Goal: Task Accomplishment & Management: Complete application form

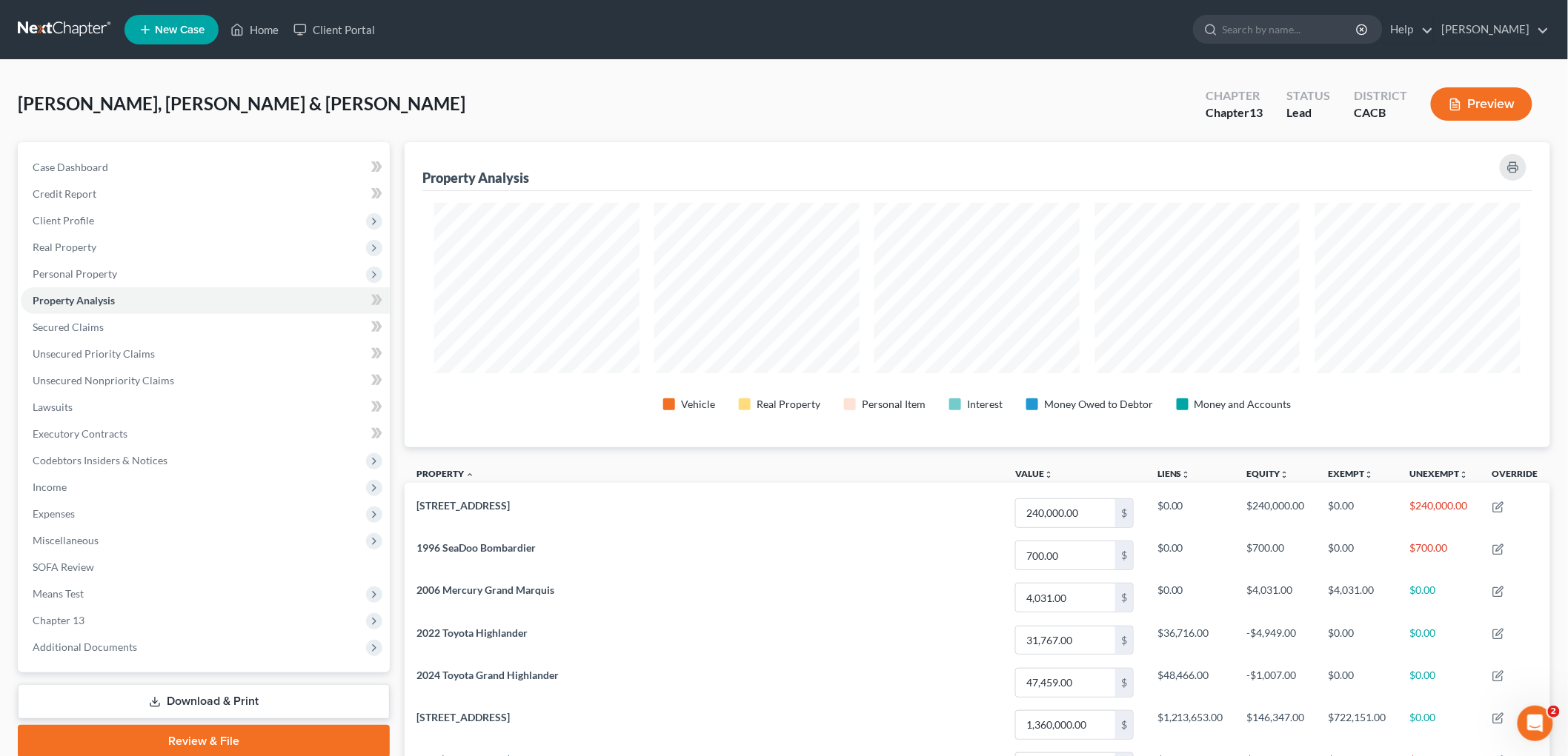
click at [44, 30] on link at bounding box center [64, 30] width 95 height 27
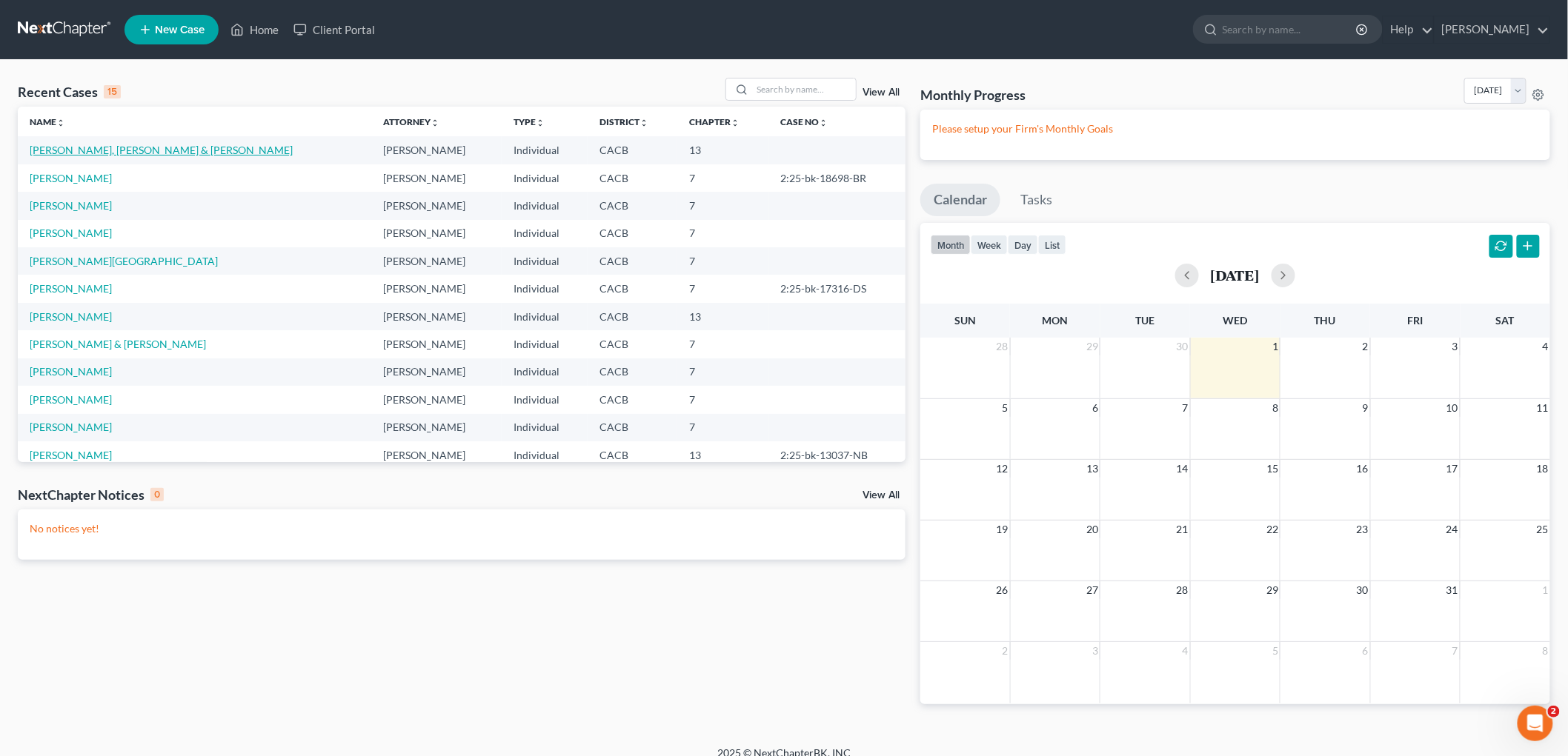
click at [60, 152] on link "[PERSON_NAME], [PERSON_NAME] & [PERSON_NAME]" at bounding box center [161, 150] width 263 height 13
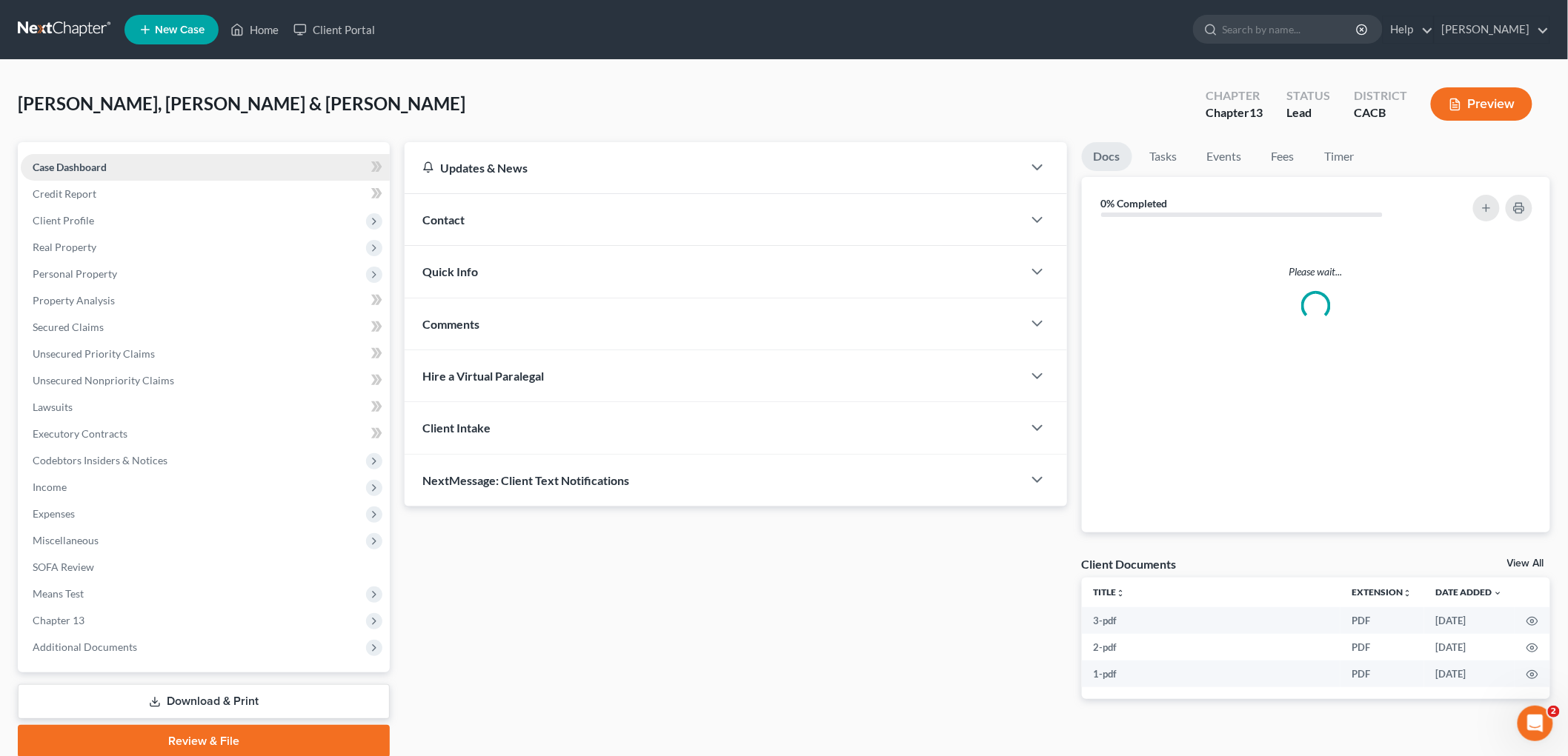
click at [61, 155] on link "Case Dashboard" at bounding box center [205, 168] width 369 height 27
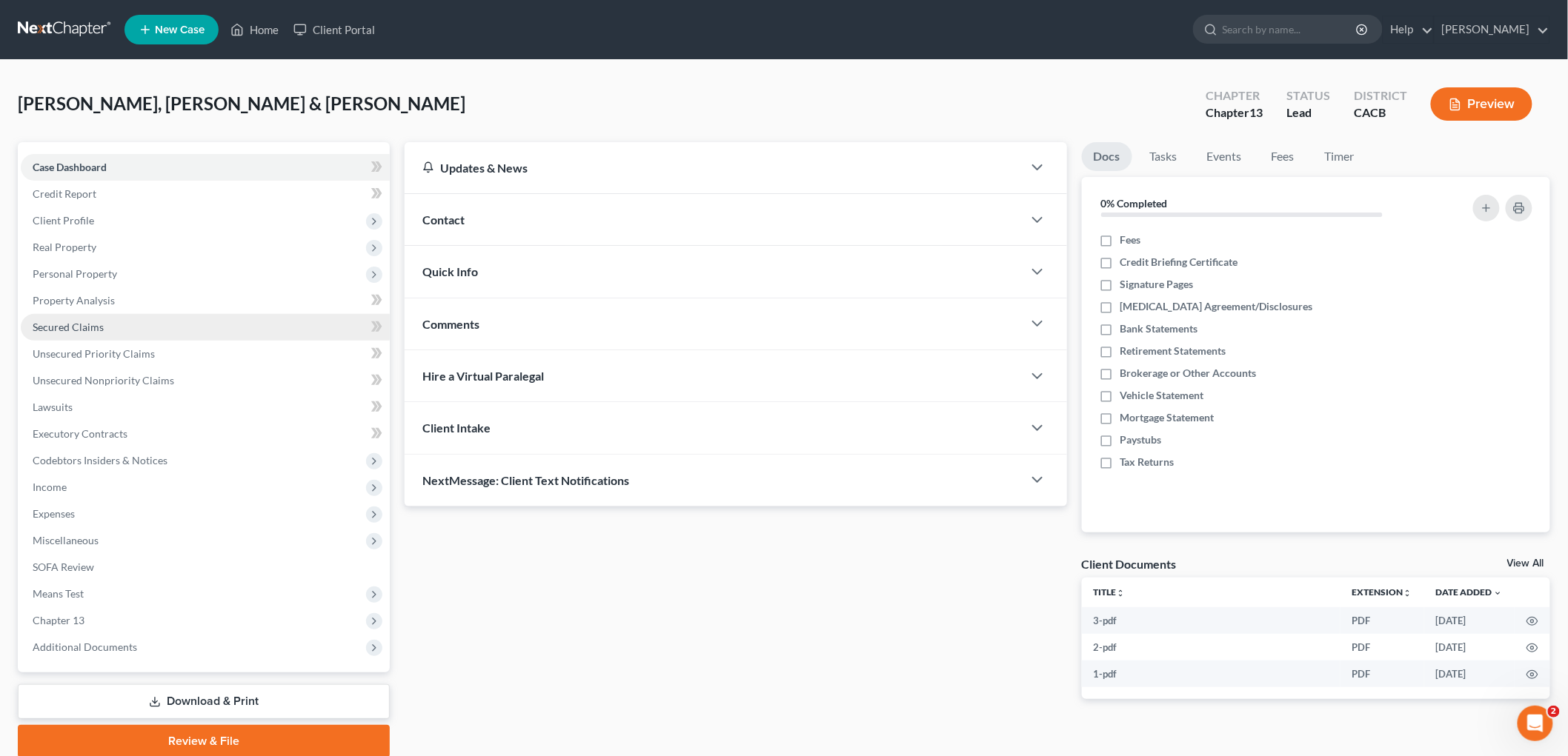
click at [78, 321] on span "Secured Claims" at bounding box center [69, 327] width 71 height 13
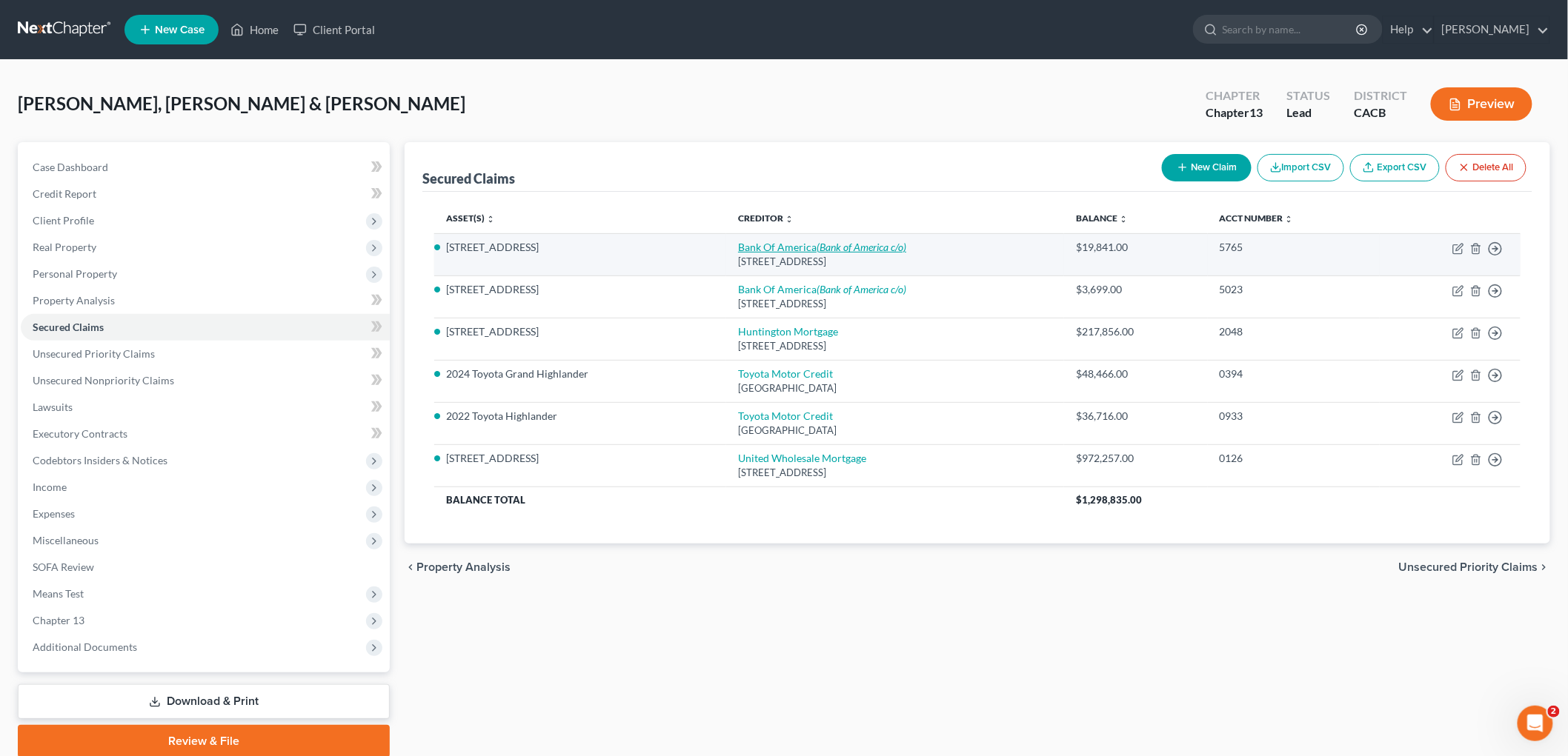
click at [841, 247] on icon "(Bank of America c/o)" at bounding box center [860, 247] width 89 height 13
select select "45"
select select "4"
select select "0"
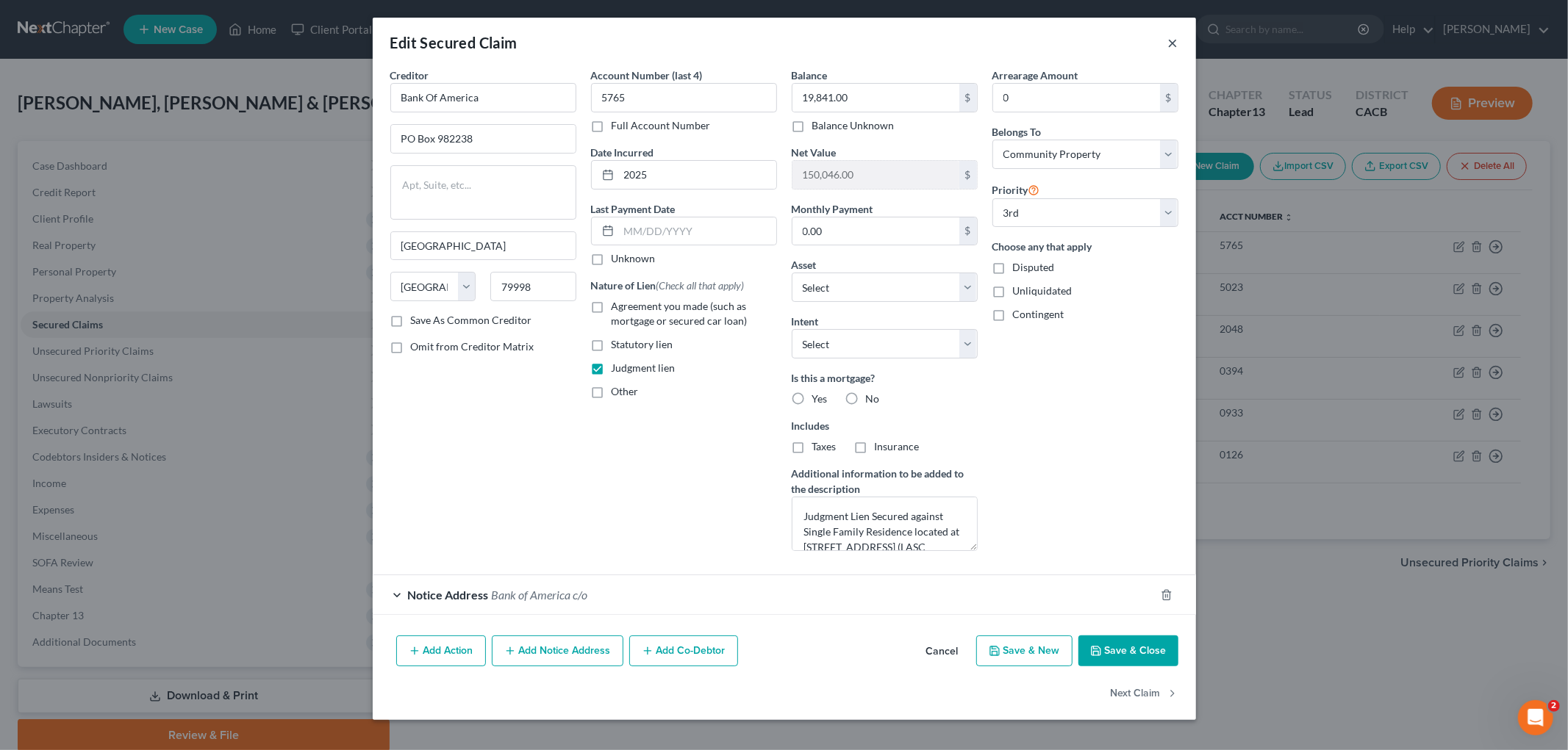
click at [1178, 35] on button "×" at bounding box center [1173, 42] width 10 height 17
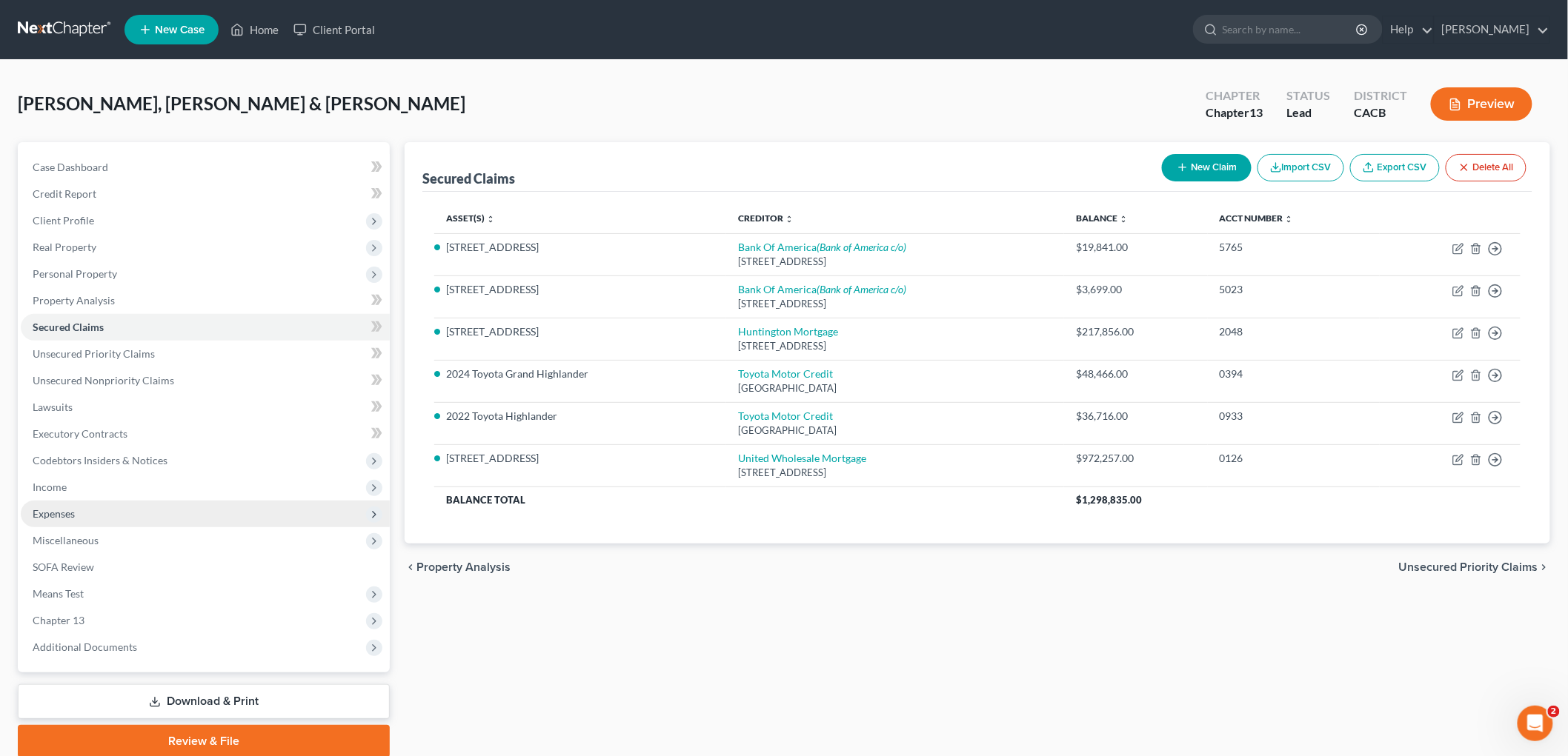
click at [69, 501] on span "Expenses" at bounding box center [205, 514] width 369 height 27
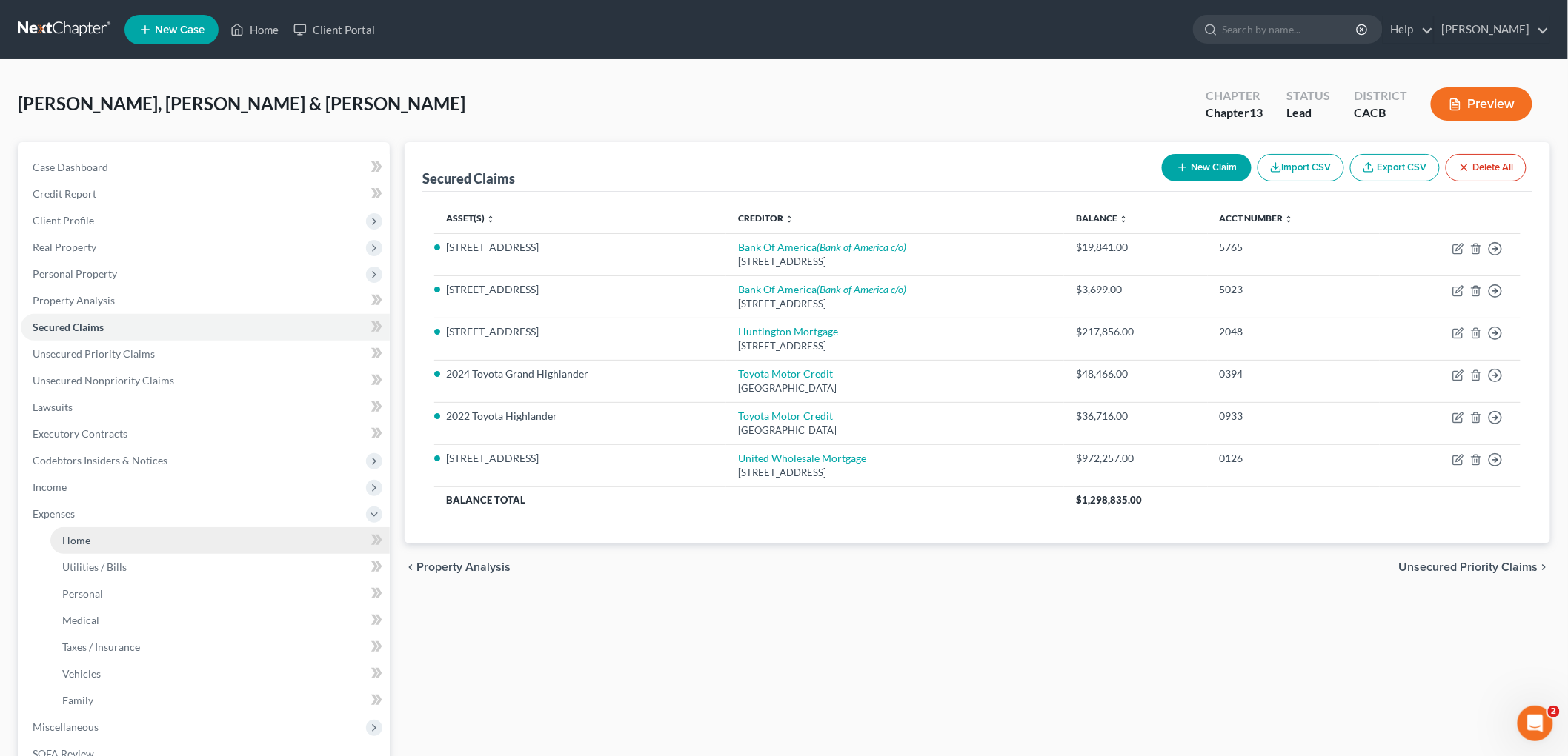
click at [83, 528] on link "Home" at bounding box center [220, 541] width 339 height 27
click at [86, 531] on link "Home" at bounding box center [220, 541] width 339 height 27
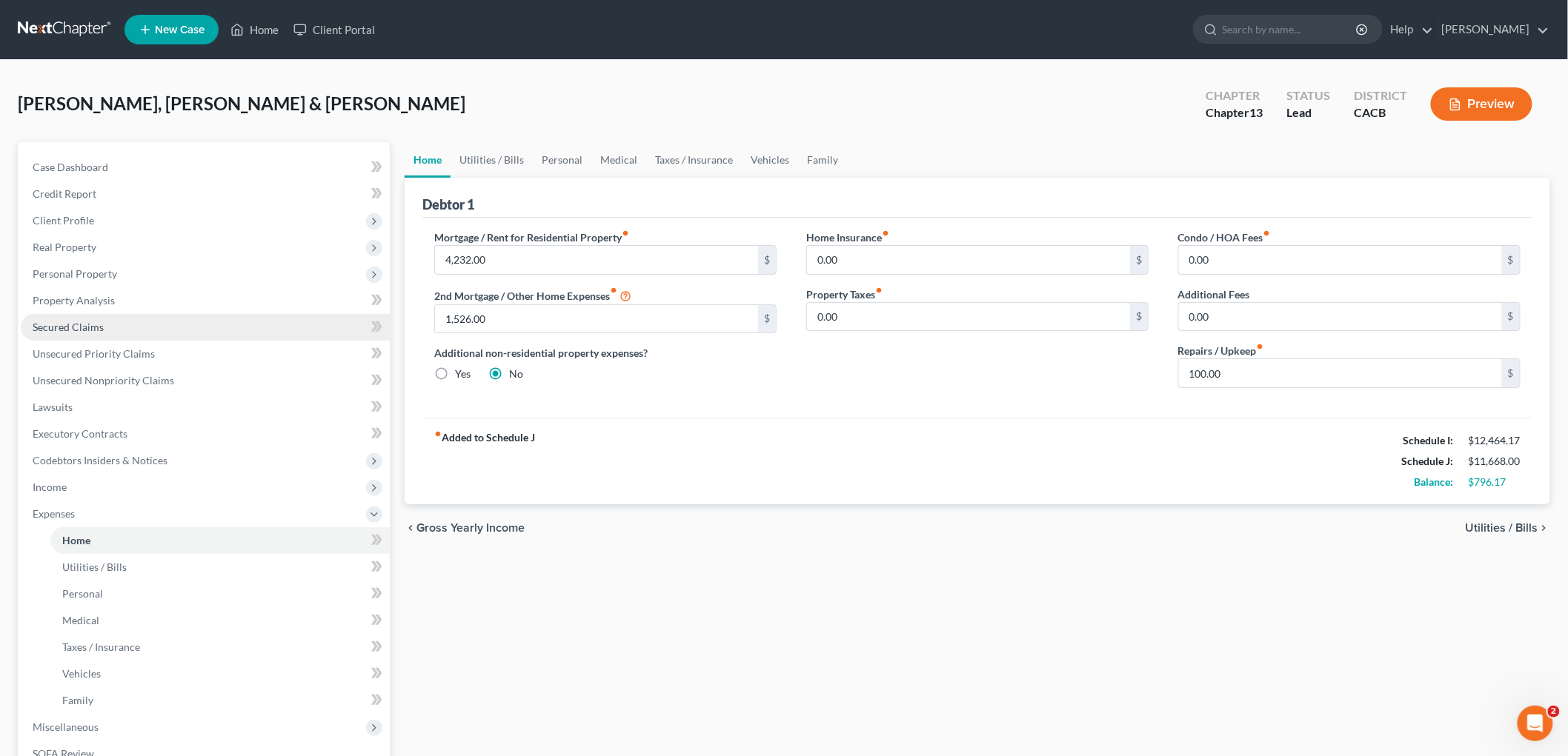
click at [83, 324] on span "Secured Claims" at bounding box center [69, 327] width 71 height 13
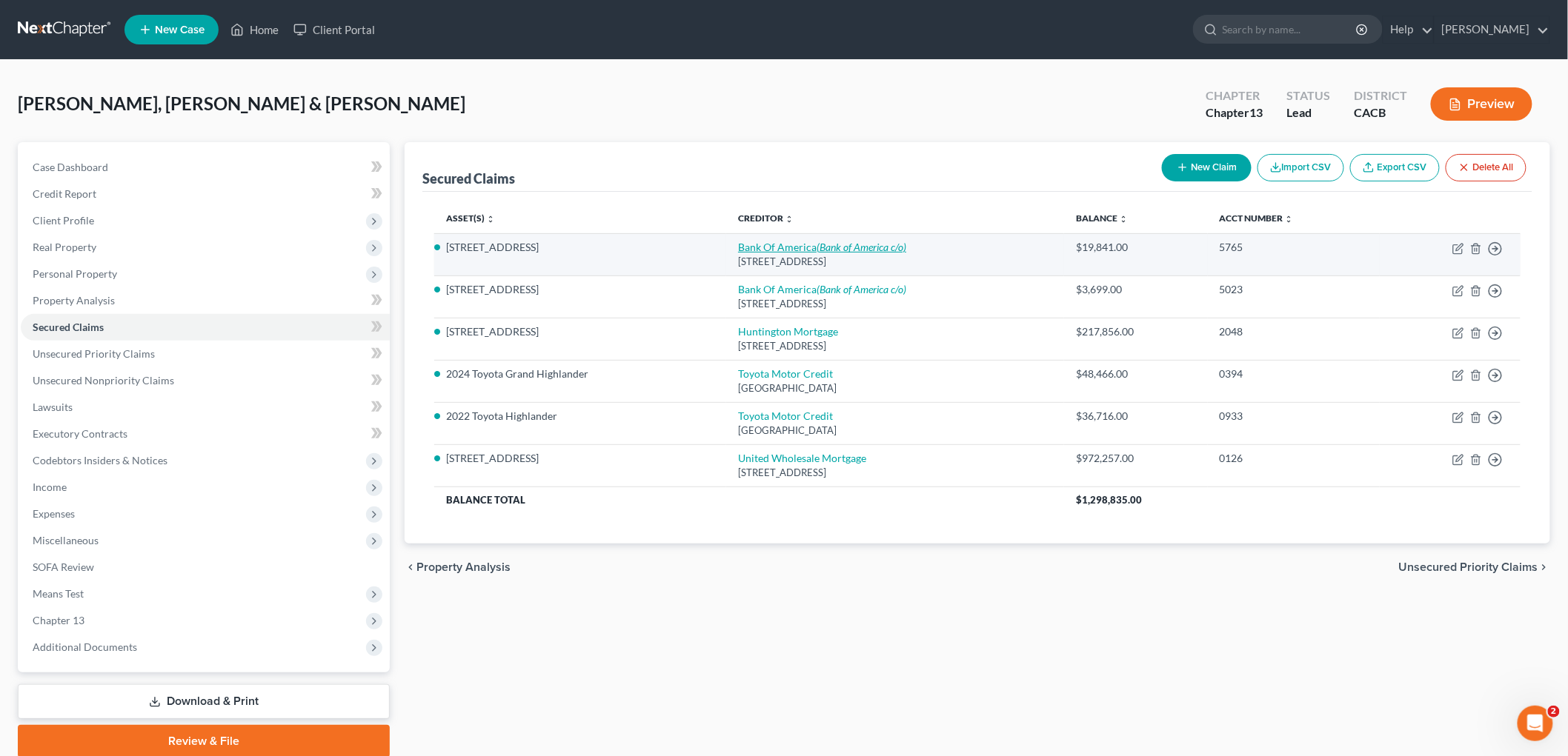
click at [856, 253] on icon "(Bank of America c/o)" at bounding box center [860, 247] width 89 height 13
select select "45"
select select "5"
select select "4"
select select "0"
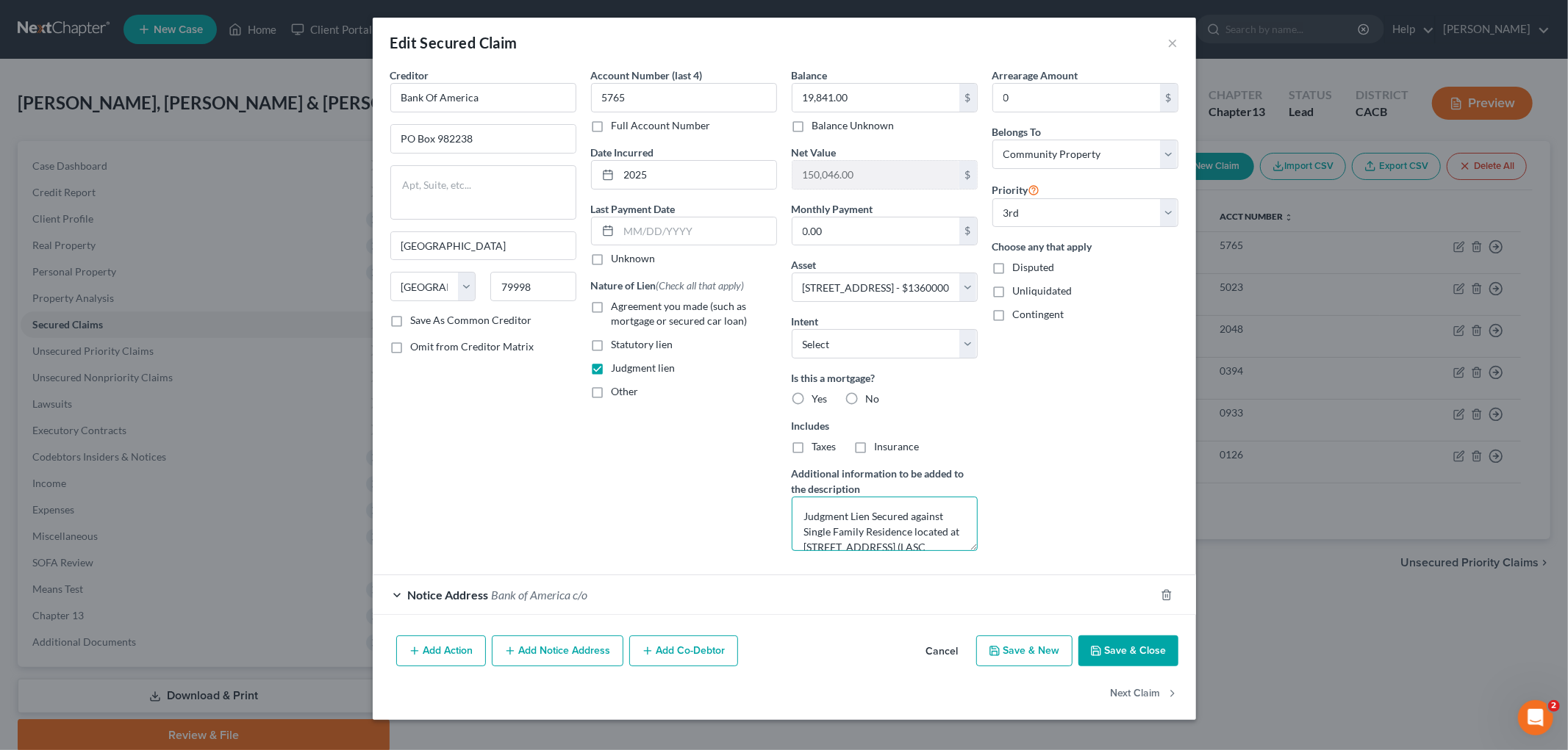
scroll to position [92, 0]
drag, startPoint x: 801, startPoint y: 523, endPoint x: 966, endPoint y: 575, distance: 173.0
click at [968, 578] on form "Creditor * Bank Of America PO Box 982238 El Paso State AL AK AR AZ CA CO CT DE …" at bounding box center [784, 342] width 788 height 548
click at [800, 518] on textarea "Judgment Lien Secured against Single Family Residence located at 2498 Colby Ave…" at bounding box center [885, 524] width 186 height 54
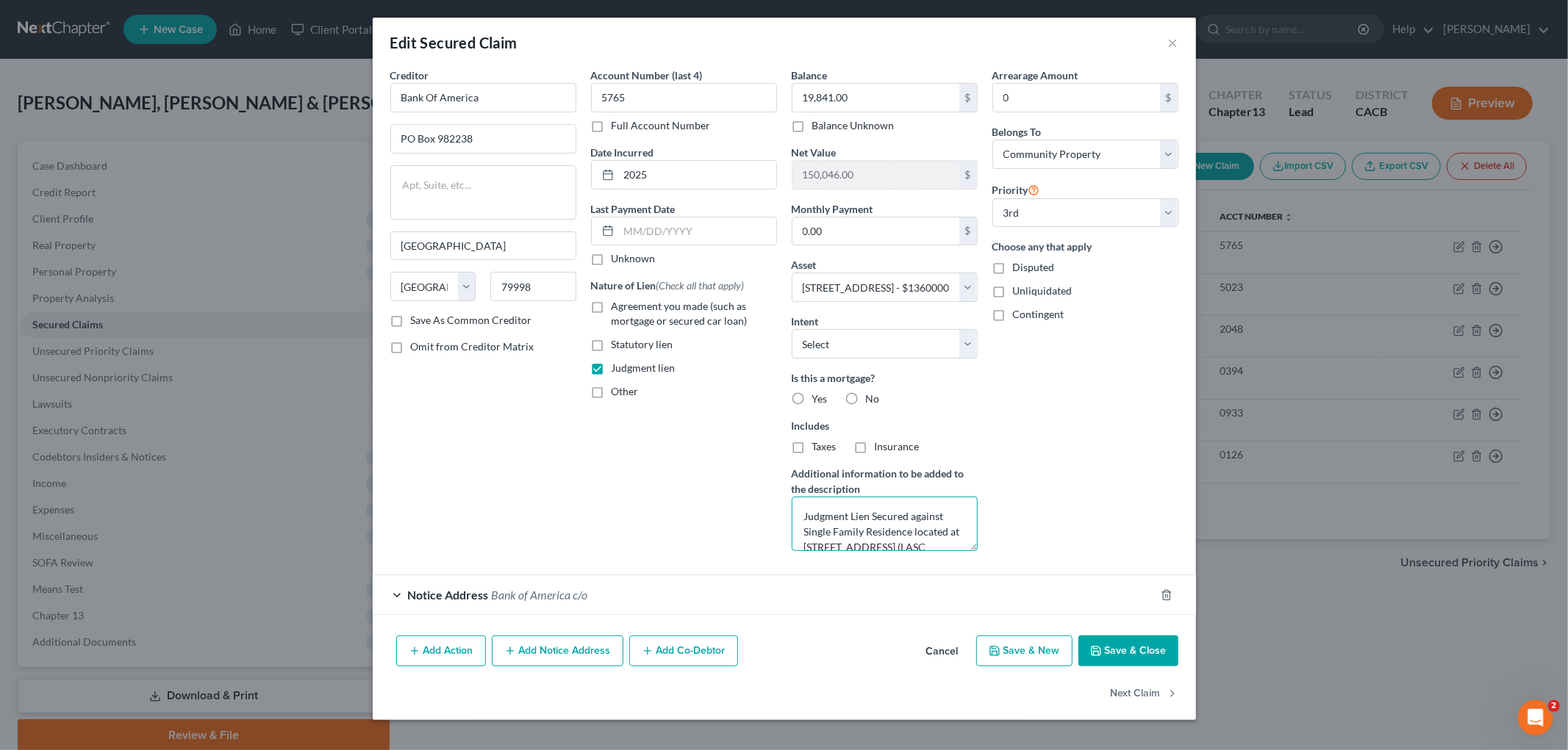
drag, startPoint x: 880, startPoint y: 530, endPoint x: 660, endPoint y: 431, distance: 241.2
click at [660, 431] on div "Creditor * Bank Of America PO Box 982238 El Paso State AL AK AR AZ CA CO CT DE …" at bounding box center [785, 315] width 803 height 495
click at [688, 484] on div "Account Number (last 4) 5765 Full Account Number Date Incurred 2025 Last Paymen…" at bounding box center [684, 315] width 201 height 495
drag, startPoint x: 499, startPoint y: 444, endPoint x: 561, endPoint y: 456, distance: 63.2
click at [499, 443] on div "Creditor * Bank Of America PO Box 982238 El Paso State AL AK AR AZ CA CO CT DE …" at bounding box center [483, 315] width 201 height 495
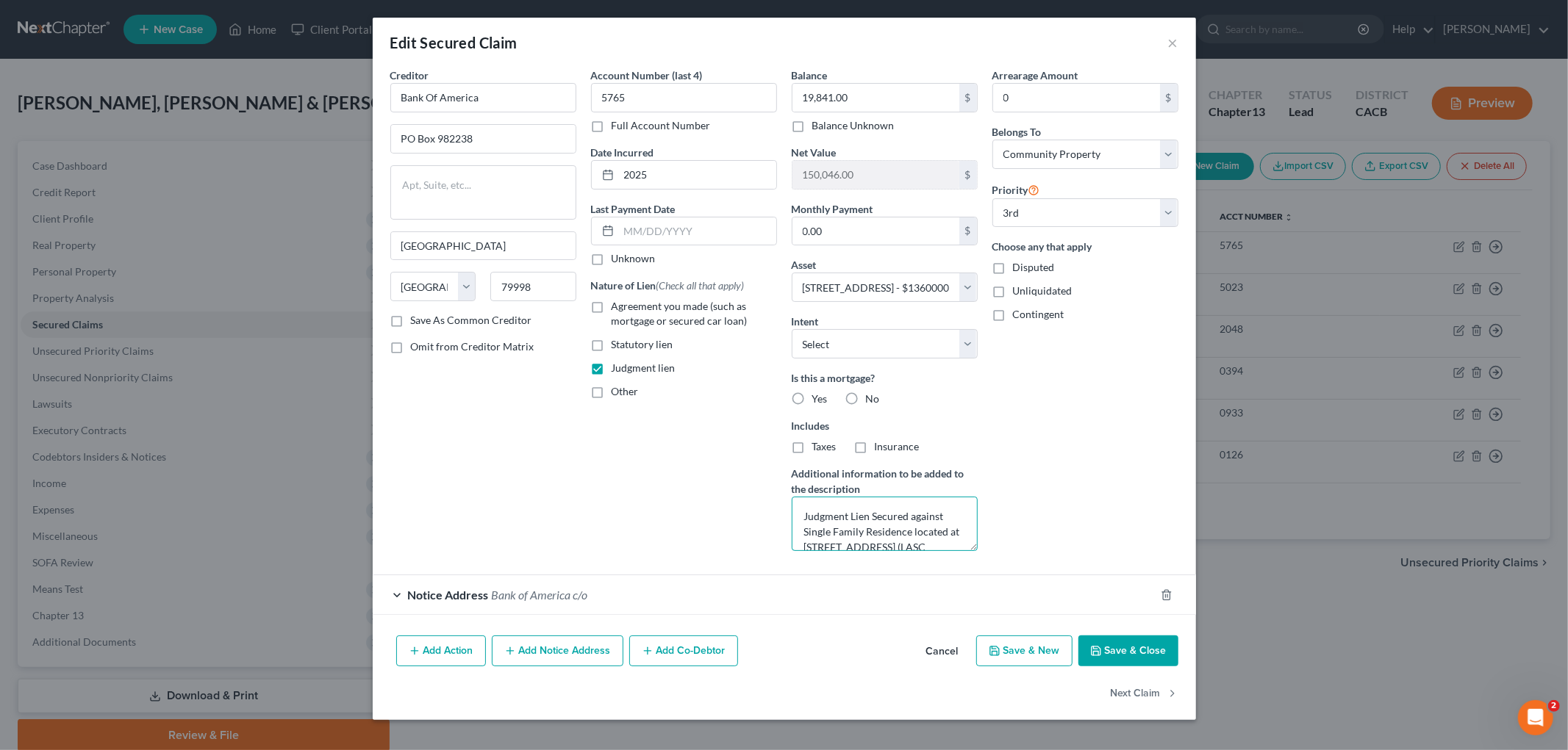
scroll to position [92, 0]
drag, startPoint x: 806, startPoint y: 513, endPoint x: 1109, endPoint y: 621, distance: 321.7
click at [1109, 621] on div "Creditor * Bank Of America PO Box 982238 El Paso State AL AK AR AZ CA CO CT DE …" at bounding box center [785, 349] width 824 height 562
paste textarea "J"
type textarea "JJudgment Lien Secured against Single Family Residence located at 2498 Colby Av…"
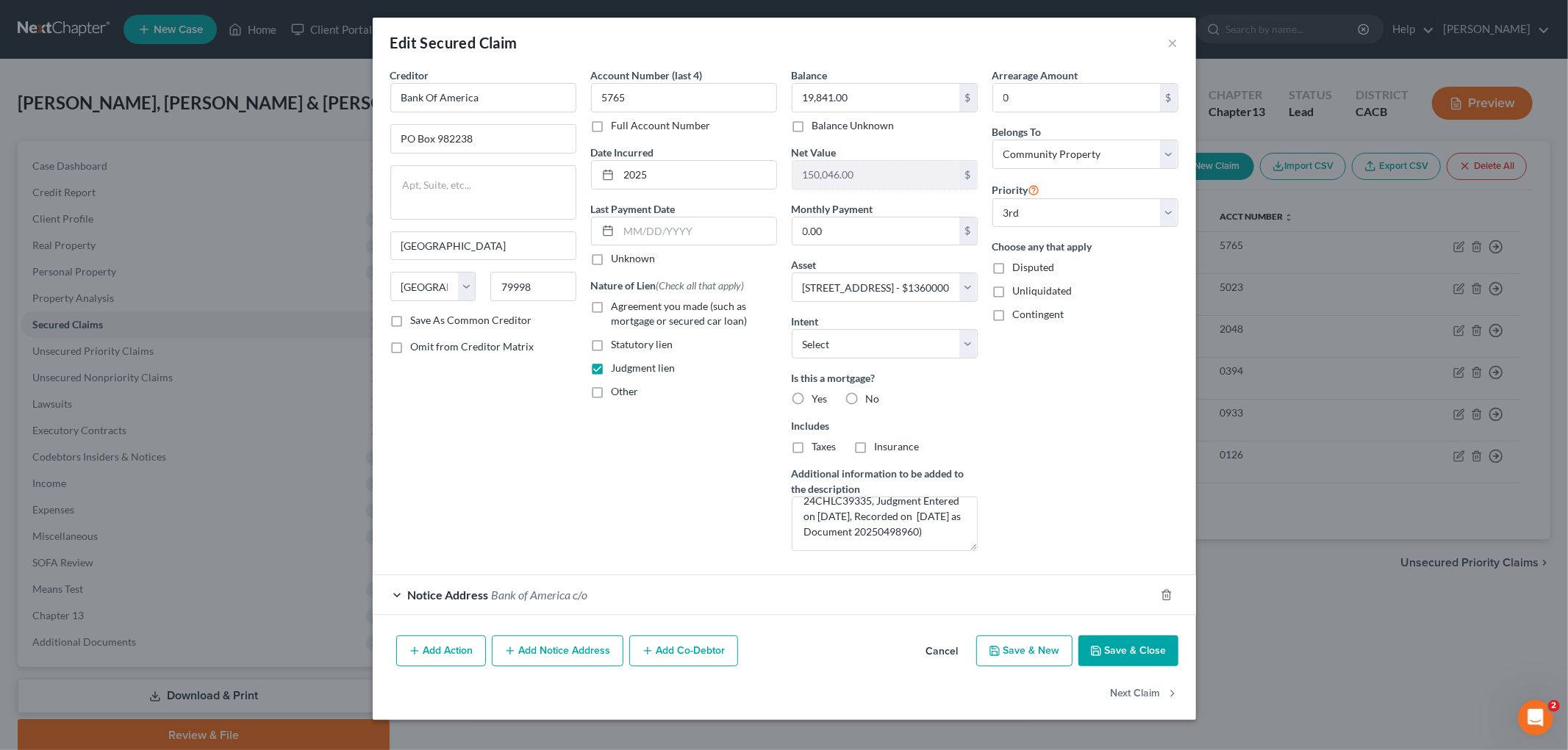
click at [1105, 639] on button "Save & Close" at bounding box center [1129, 651] width 100 height 31
select select
select select "2"
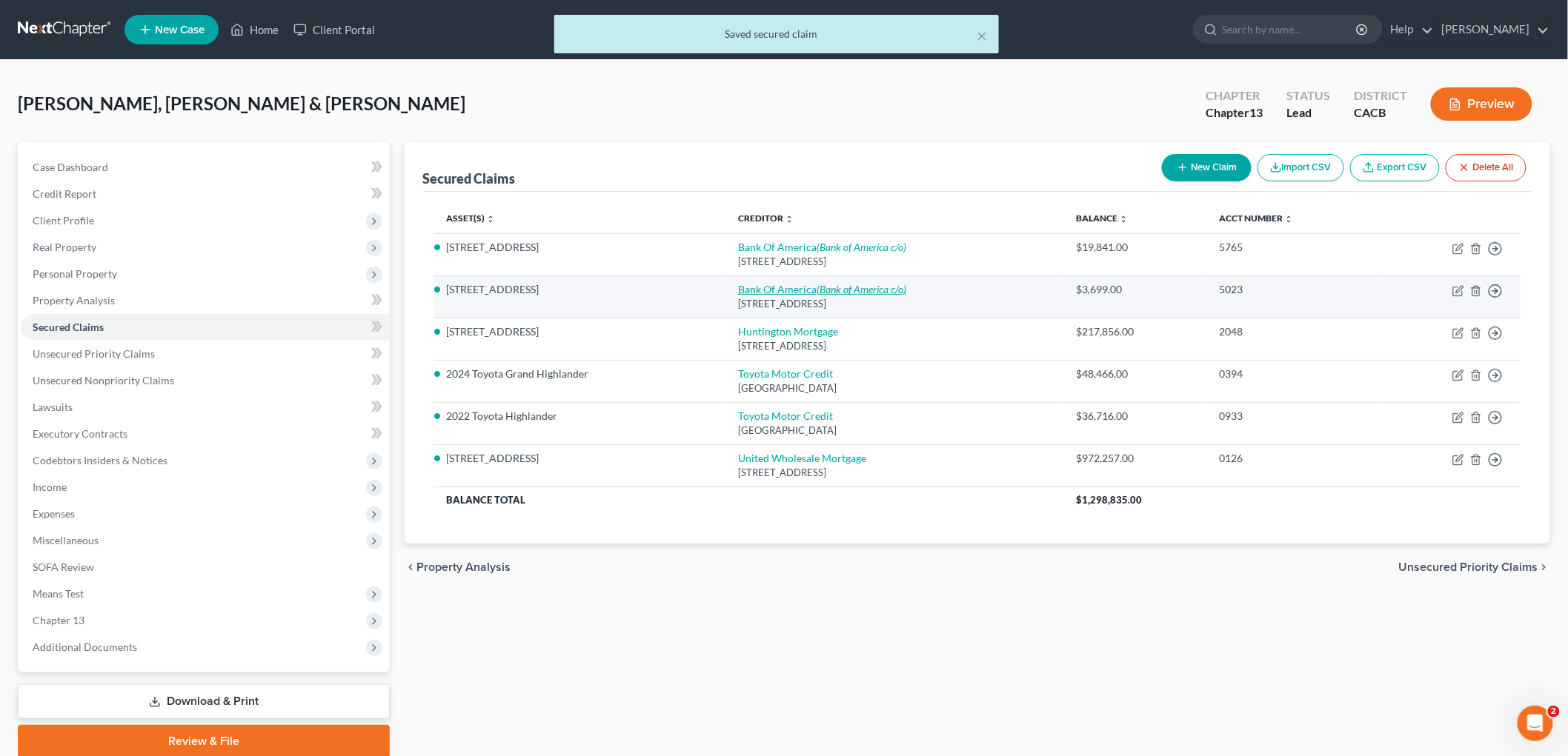
click at [833, 283] on icon "(Bank of America c/o)" at bounding box center [860, 289] width 89 height 13
select select "45"
select select "4"
select select "0"
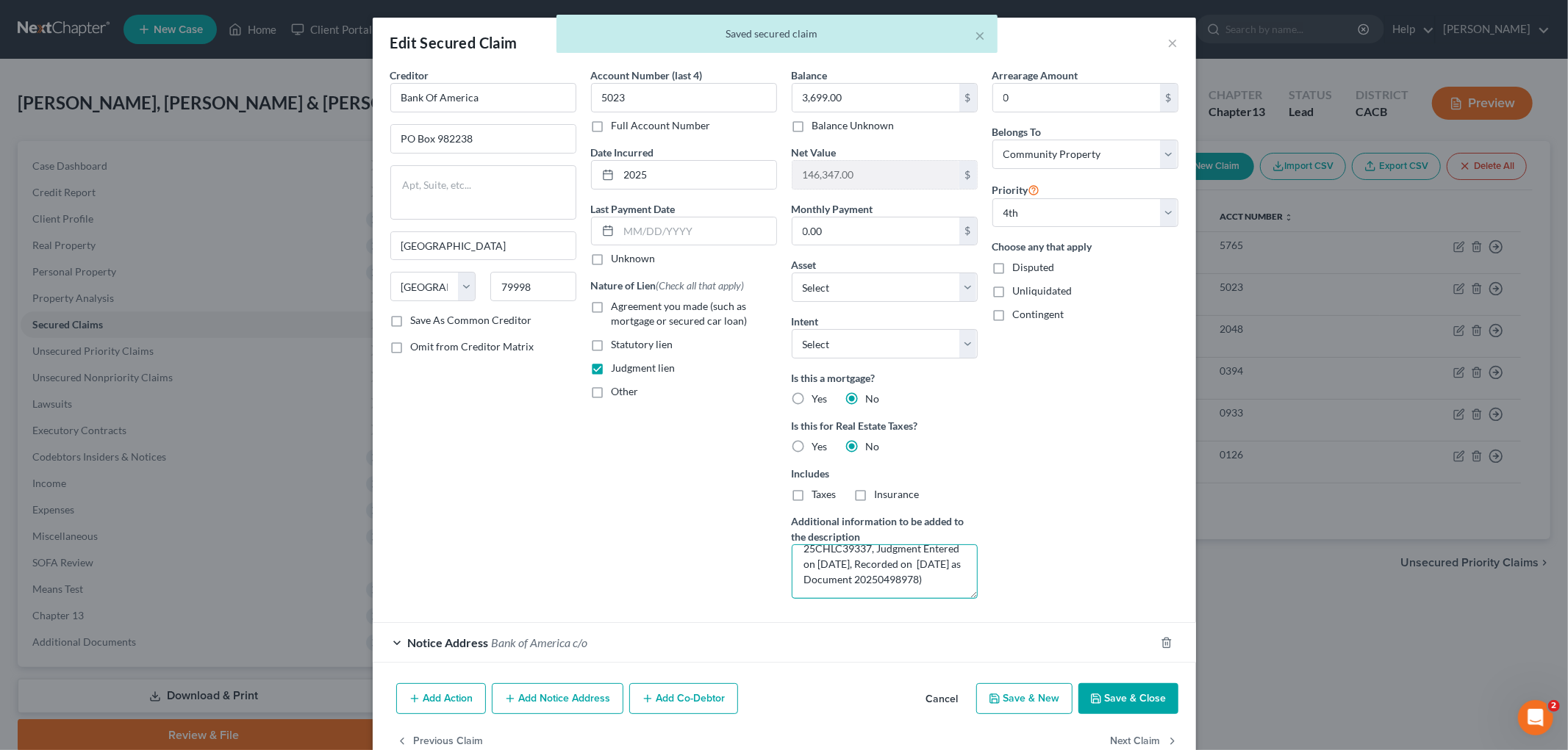
scroll to position [37, 0]
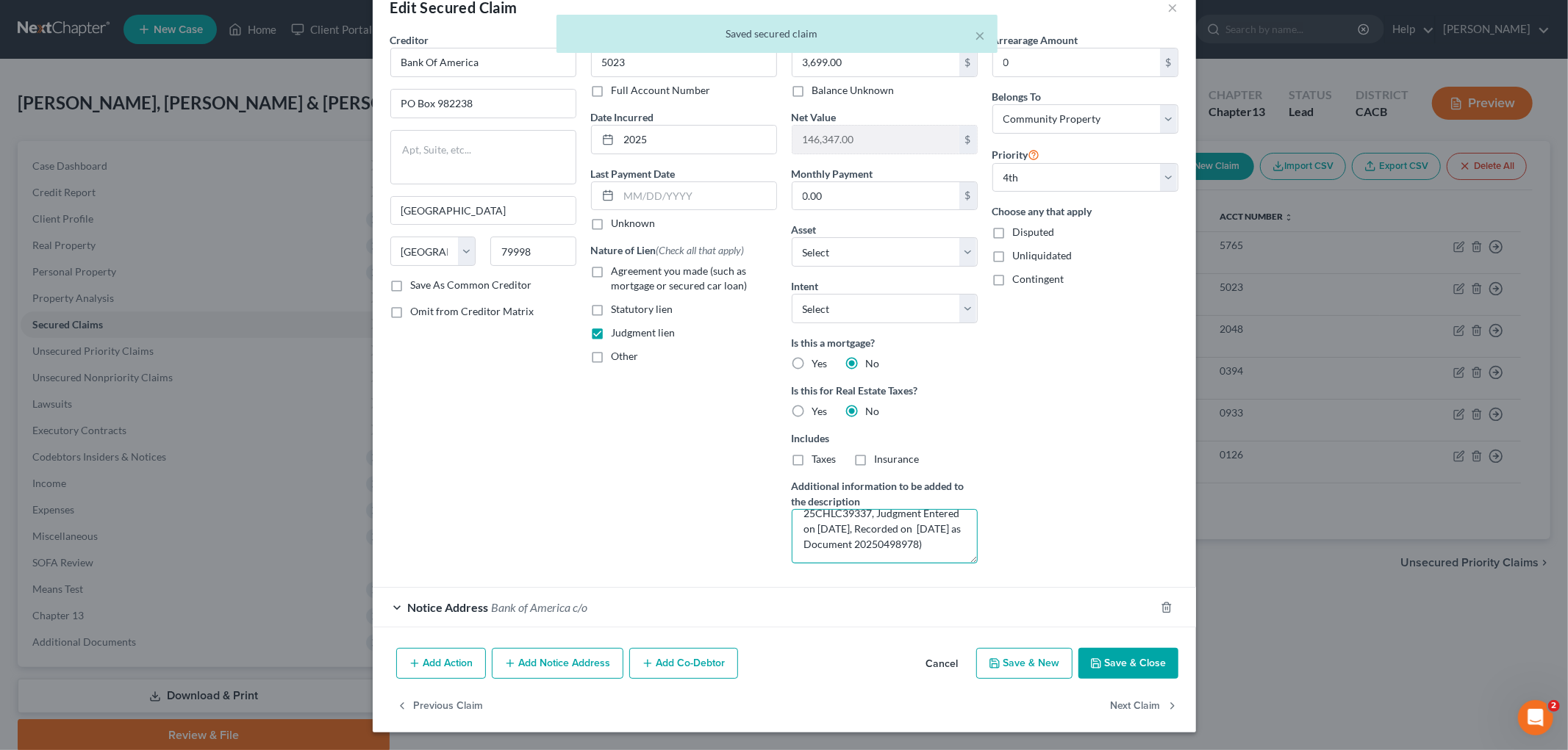
drag, startPoint x: 795, startPoint y: 555, endPoint x: 1178, endPoint y: 743, distance: 426.7
click at [1178, 746] on div "Edit Secured Claim × Creditor * Bank Of America PO Box 982238 El Paso State AL …" at bounding box center [784, 375] width 1568 height 750
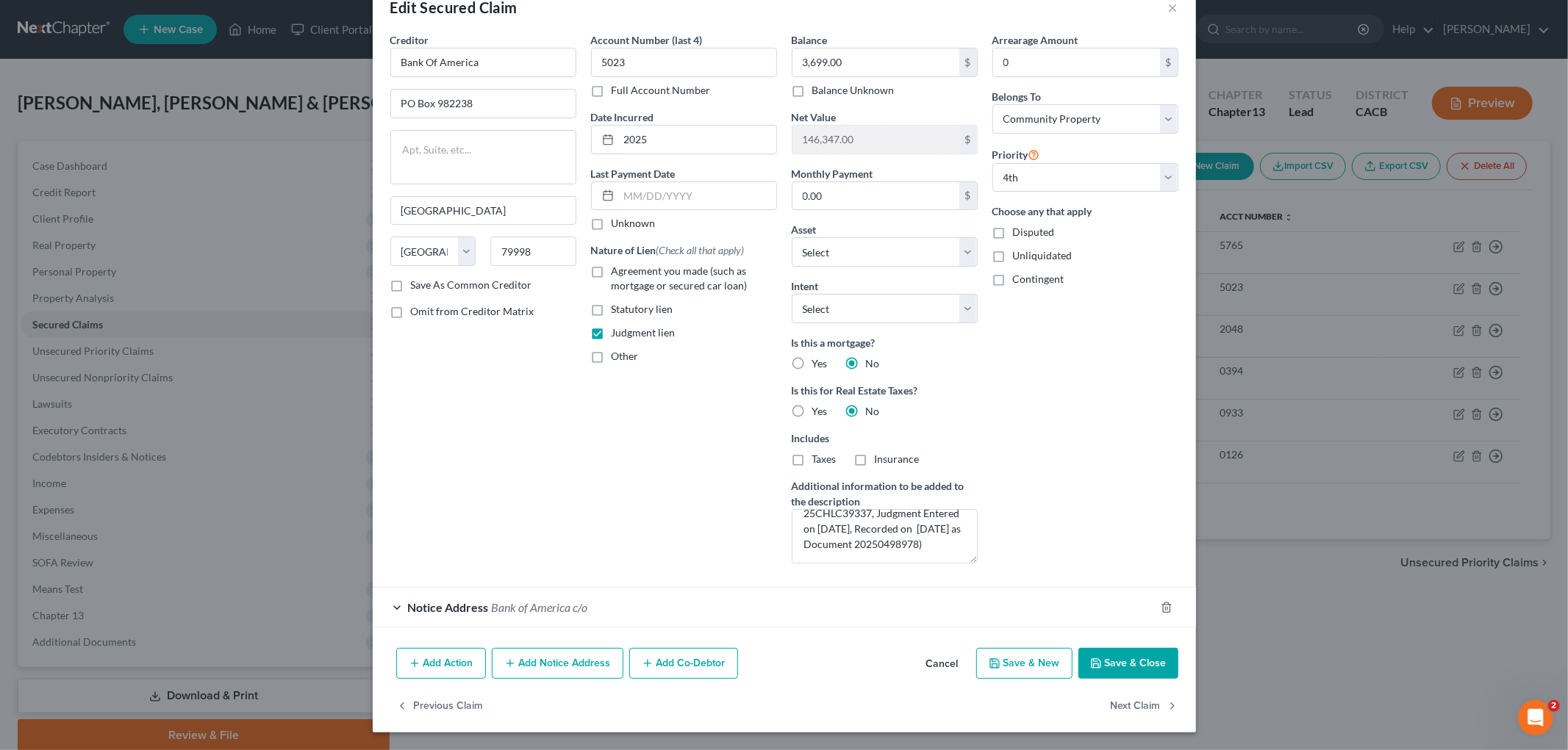
drag, startPoint x: 502, startPoint y: 468, endPoint x: 552, endPoint y: 468, distance: 50.0
click at [503, 468] on div "Creditor * Bank Of America PO Box 982238 El Paso State AL AK AR AZ CA CO CT DE …" at bounding box center [483, 304] width 201 height 543
click at [898, 544] on textarea "Judgment Lien Secured against Single Family Residence located at 2498 Colby Ave…" at bounding box center [885, 536] width 186 height 54
drag, startPoint x: 916, startPoint y: 549, endPoint x: 600, endPoint y: 468, distance: 326.2
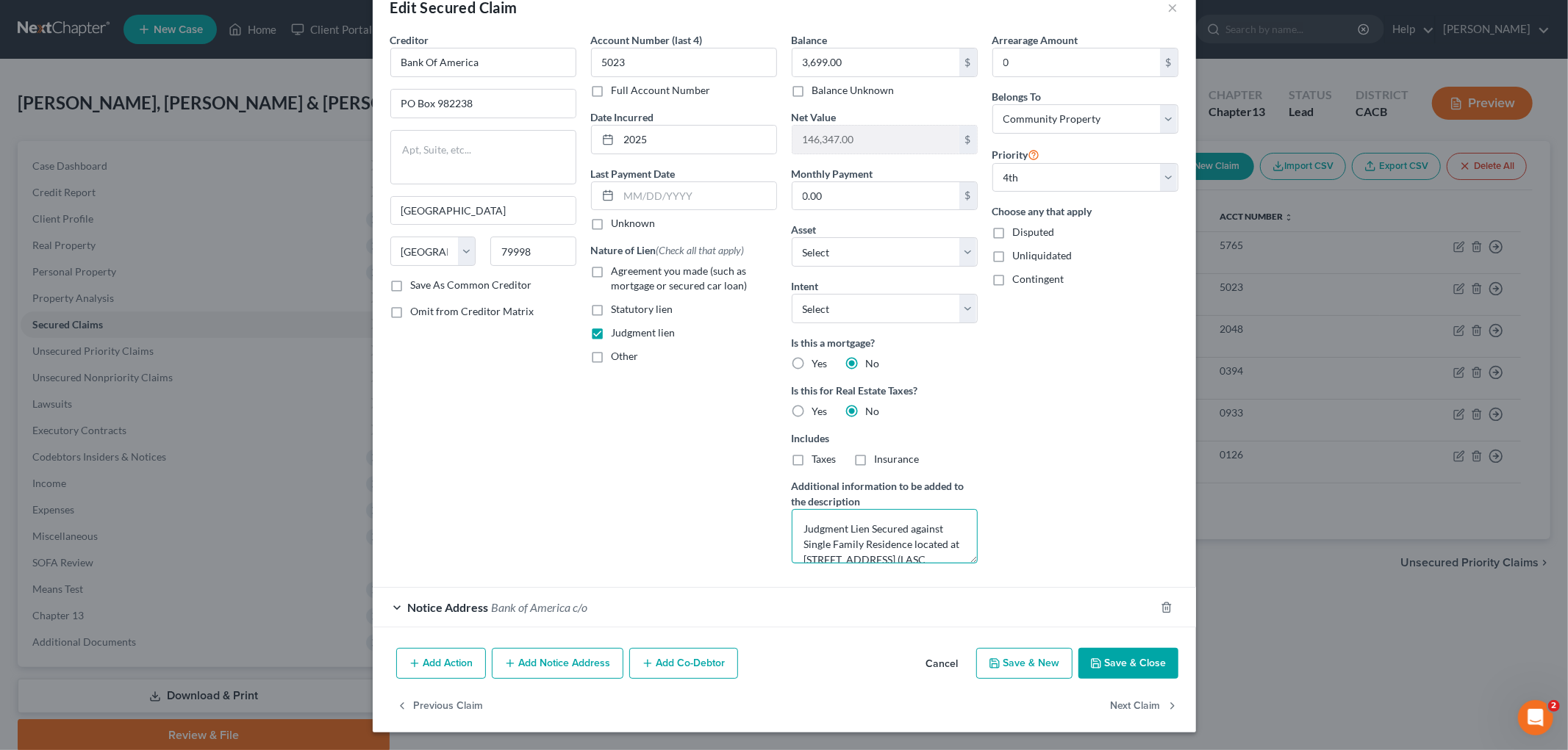
click at [598, 474] on div "Creditor * Bank Of America PO Box 982238 El Paso State AL AK AR AZ CA CO CT DE …" at bounding box center [785, 304] width 803 height 543
paste textarea "Judgment Lien secured by non-exempt equity in ADU located at 11463 Pearl Street…"
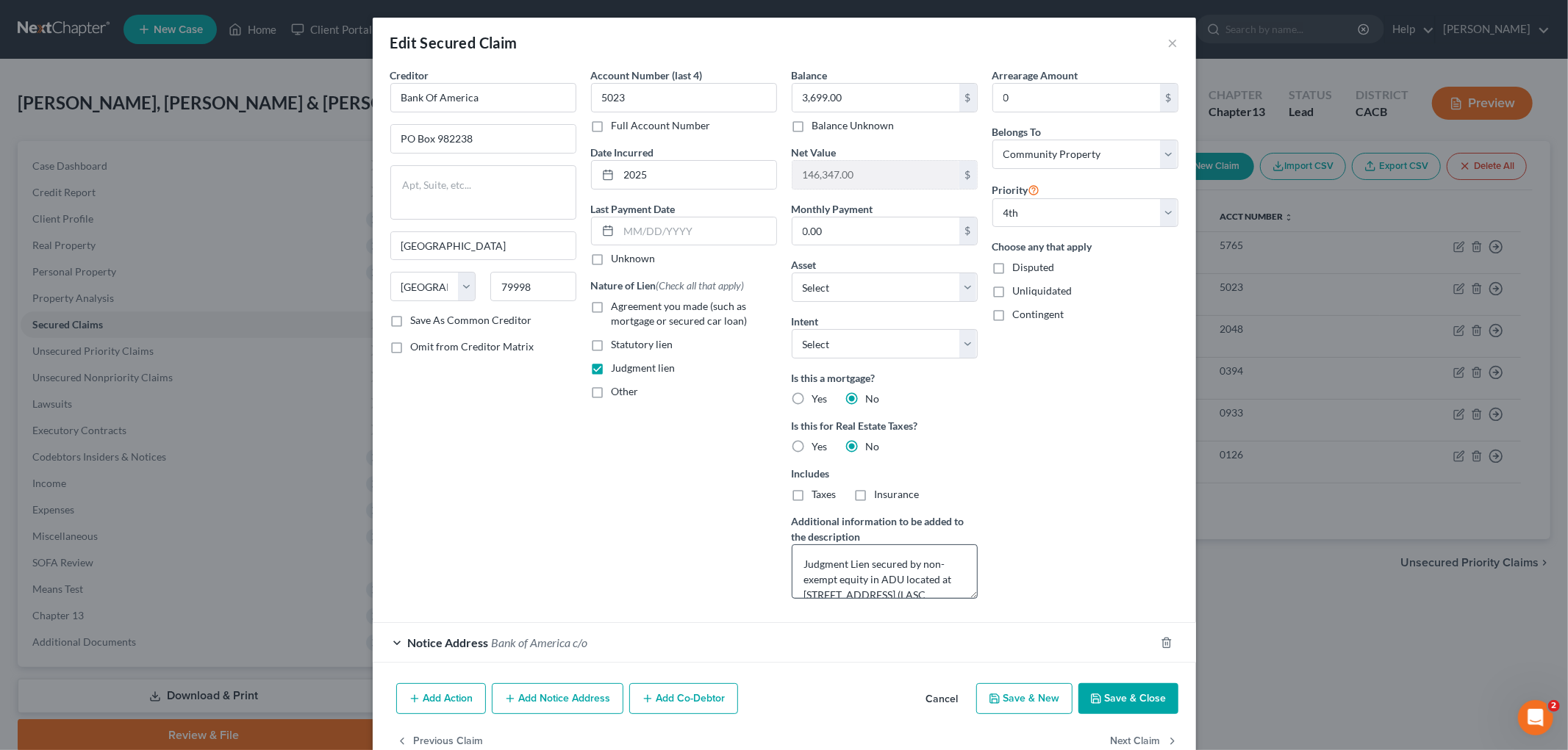
click at [800, 530] on label "Additional information to be added to the description" at bounding box center [885, 530] width 186 height 31
click at [810, 549] on textarea "Judgment Lien secured by non-exempt equity in ADU located at 11463 Pearl Street…" at bounding box center [885, 571] width 186 height 54
click at [939, 549] on textarea "Judgment Lien secured by non-exempt equity in ADU located at 11463 Pearl Street…" at bounding box center [885, 571] width 186 height 54
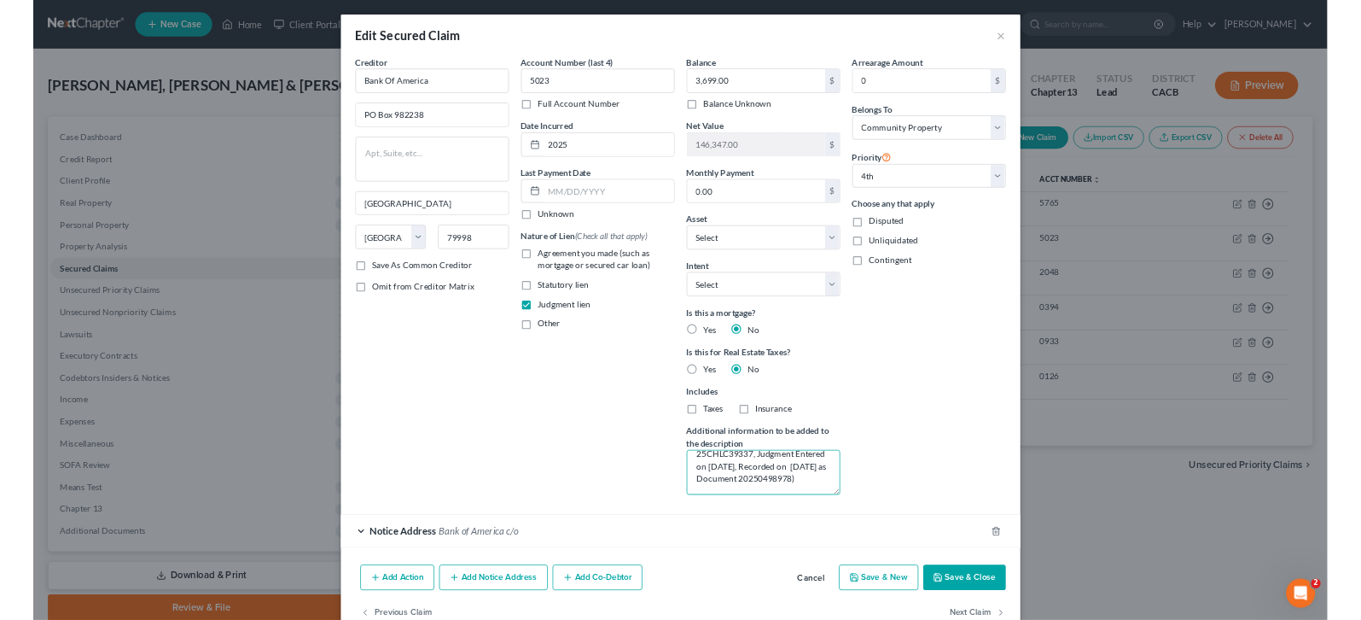
scroll to position [89, 0]
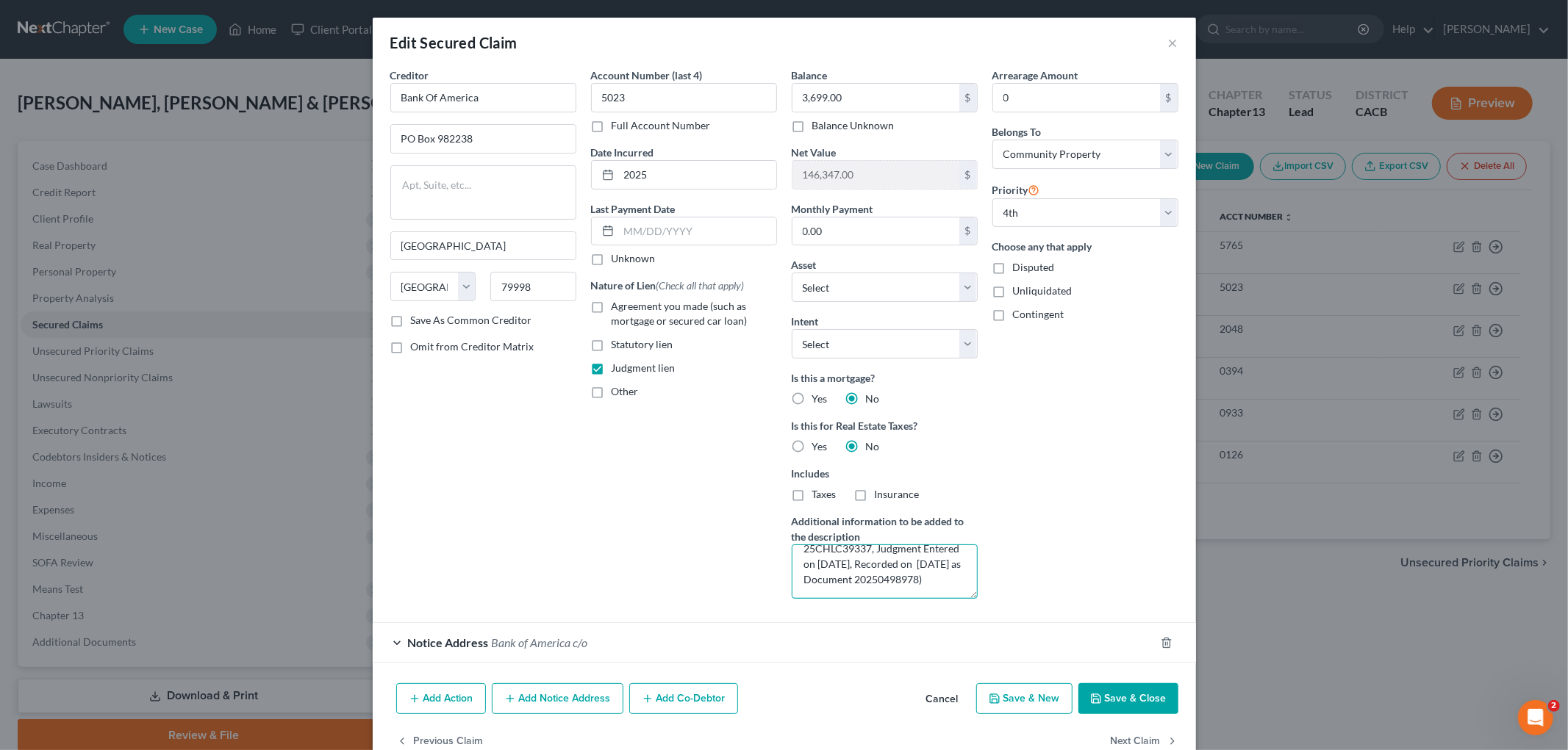
type textarea "Judgment Lien secured by non-exempt equity in ADU located at 11463 Pearl Street…"
click at [1141, 695] on button "Save & Close" at bounding box center [1129, 699] width 100 height 31
select select "3"
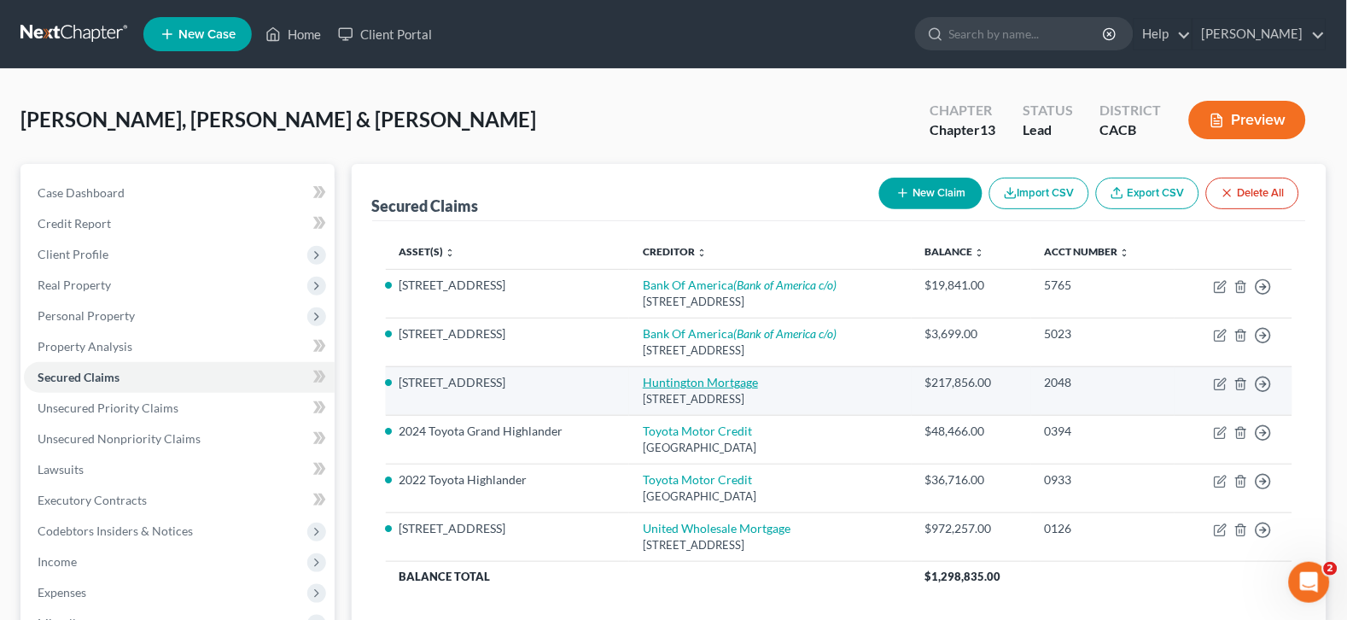
click at [669, 387] on link "Huntington Mortgage" at bounding box center [700, 382] width 115 height 15
select select "36"
select select "3"
select select "4"
select select "0"
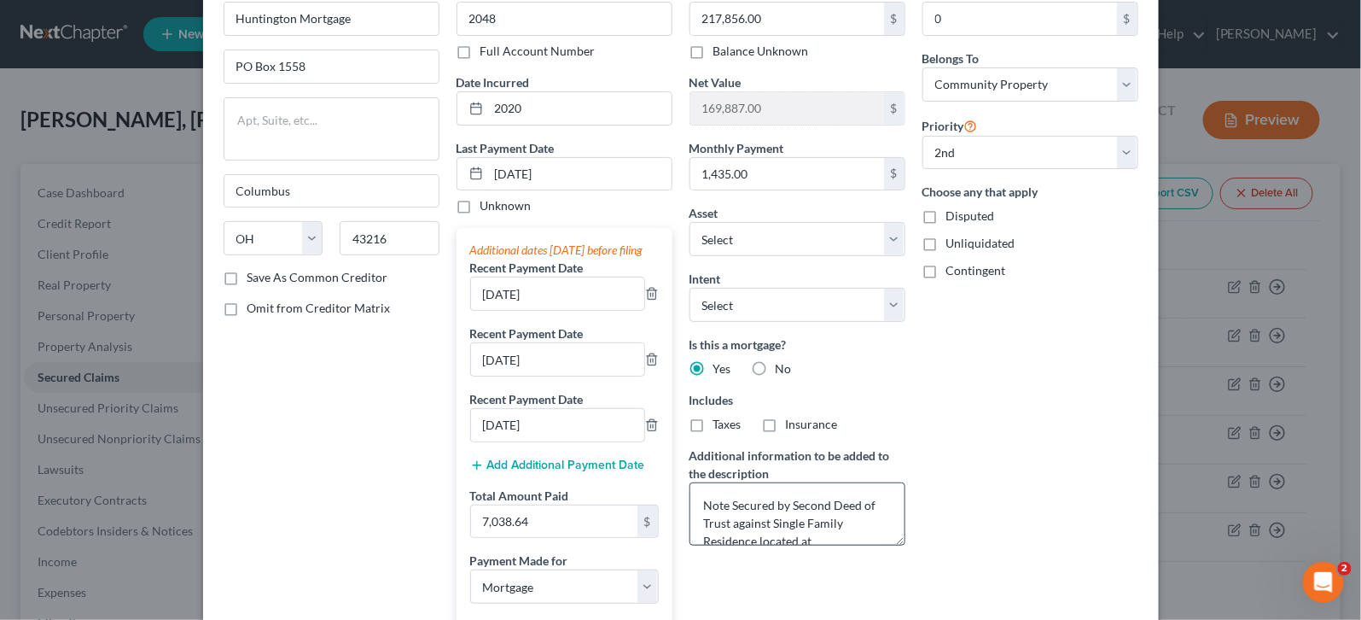
scroll to position [36, 0]
click at [869, 526] on textarea "Note Secured by Second Deed of Trust against Single Family Residence located at…" at bounding box center [798, 513] width 216 height 63
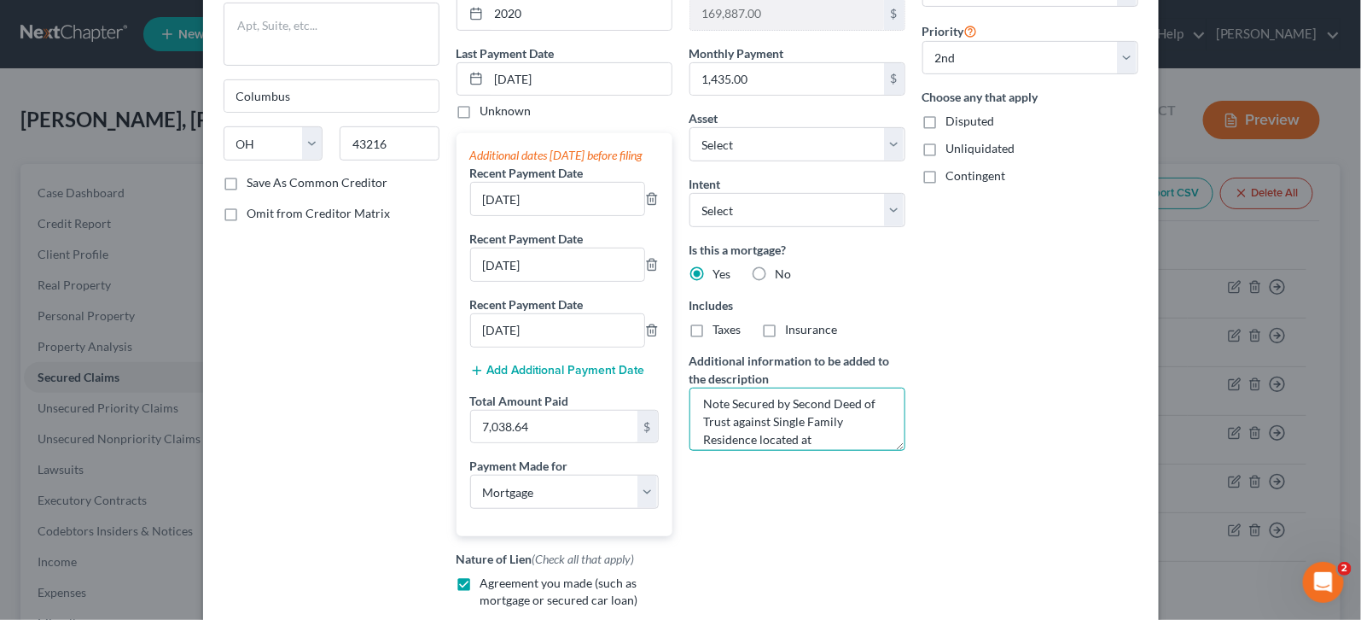
scroll to position [0, 0]
drag, startPoint x: 876, startPoint y: 447, endPoint x: 735, endPoint y: 421, distance: 143.3
click at [726, 421] on textarea "Note Secured by Second Deed of Trust against Single Family Residence located at…" at bounding box center [798, 418] width 216 height 63
type textarea "Note Secured by Second Deed of Trust against Single Family Residence located at…"
click at [990, 387] on div "Arrearage Amount 0 $ Belongs To * Select Debtor 1 Only Debtor 2 Only Debtor 1 A…" at bounding box center [1030, 296] width 233 height 815
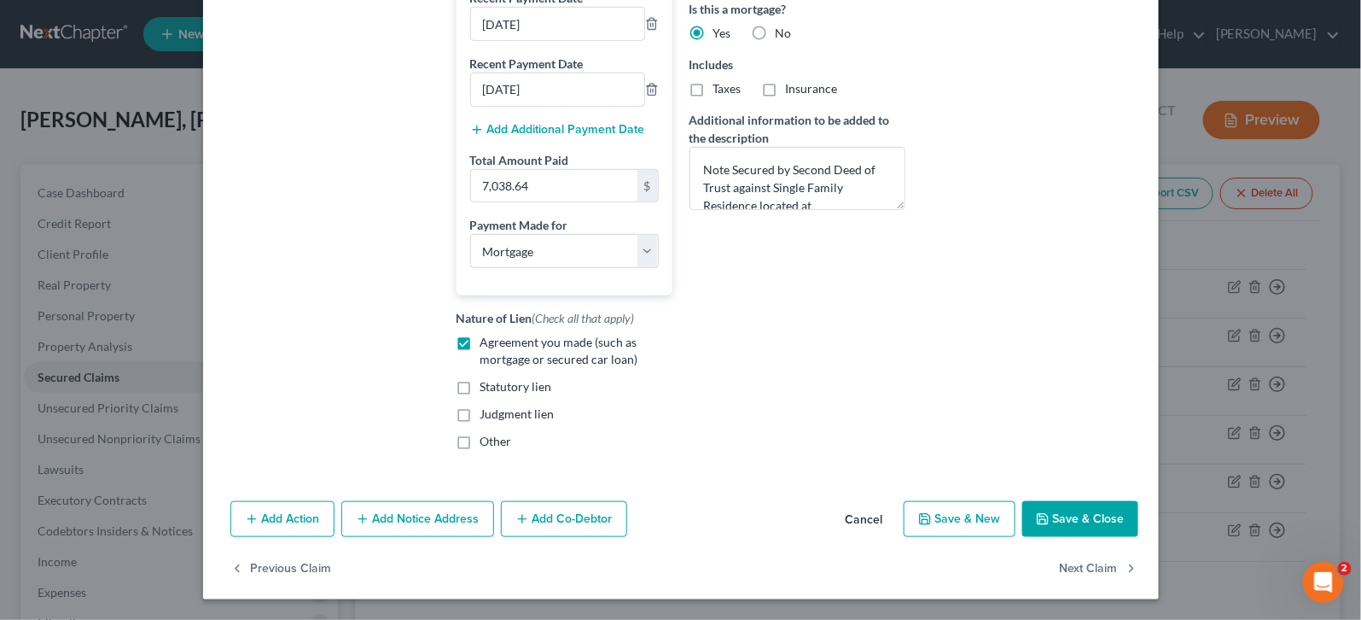
scroll to position [448, 0]
click at [1077, 501] on button "Save & Close" at bounding box center [1080, 519] width 116 height 36
select select "1"
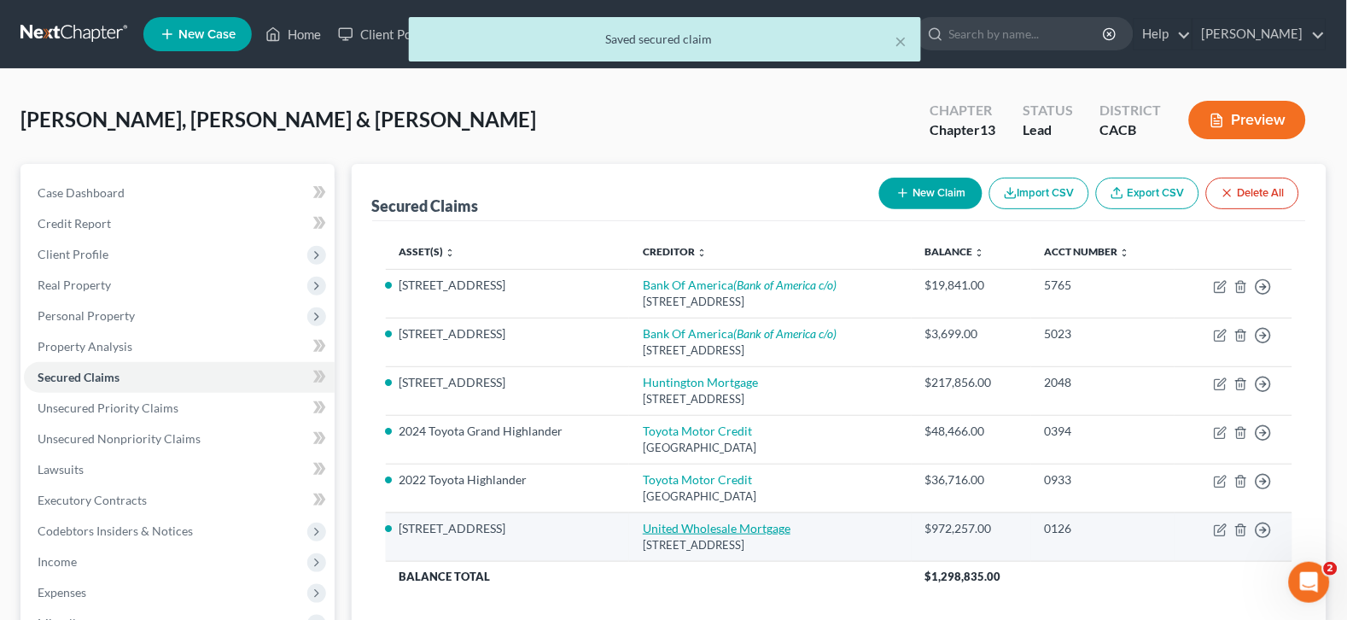
click at [678, 519] on td "United Wholesale Mortgage PO Box 77404, Ewing, NJ 08628" at bounding box center [770, 536] width 282 height 49
click at [681, 526] on link "United Wholesale Mortgage" at bounding box center [717, 528] width 148 height 15
select select "33"
select select "3"
select select "4"
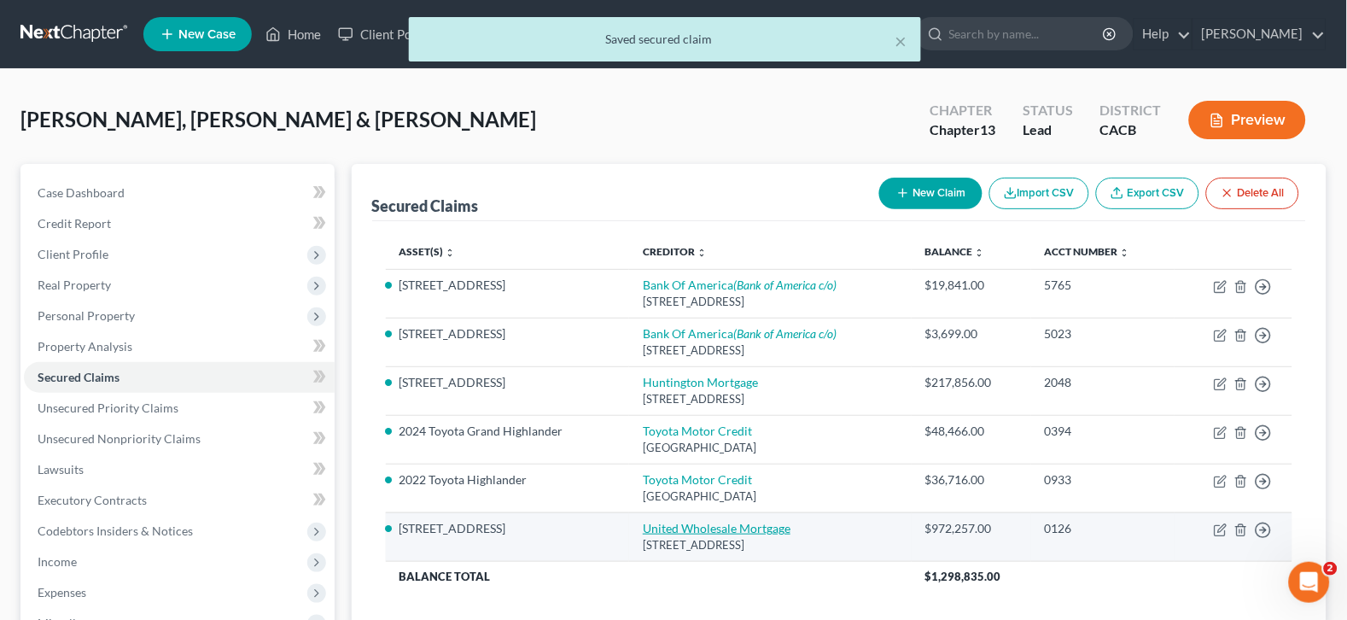
select select "0"
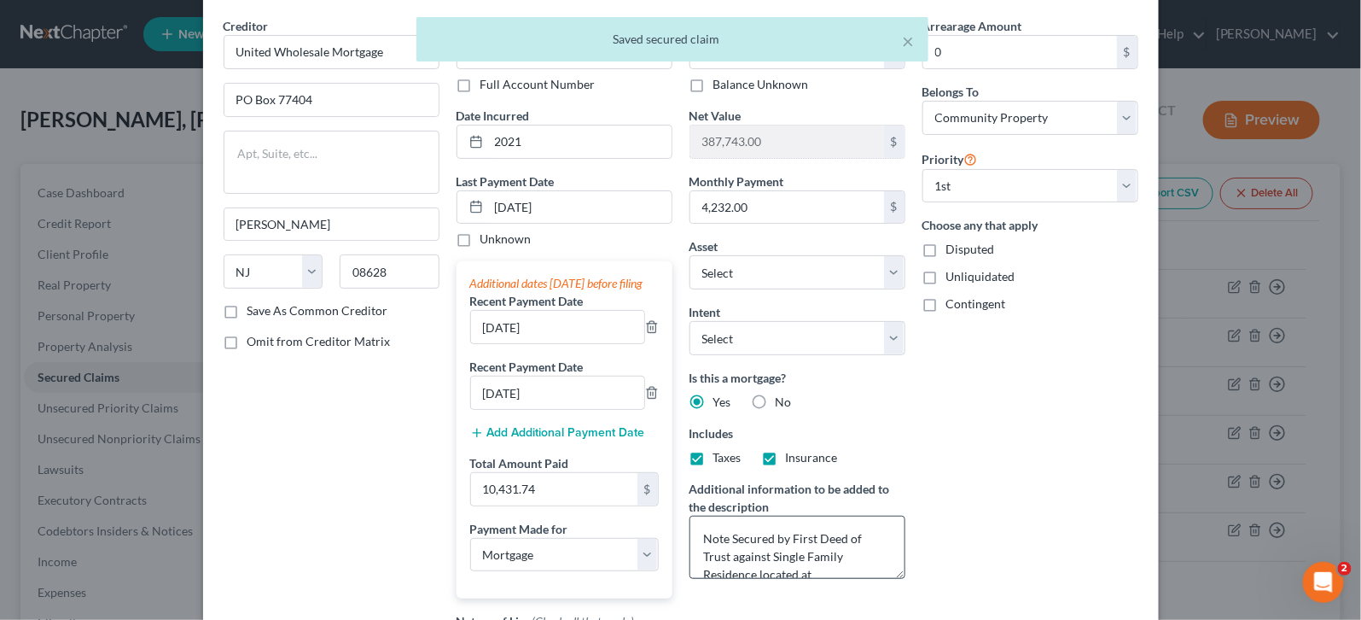
scroll to position [95, 0]
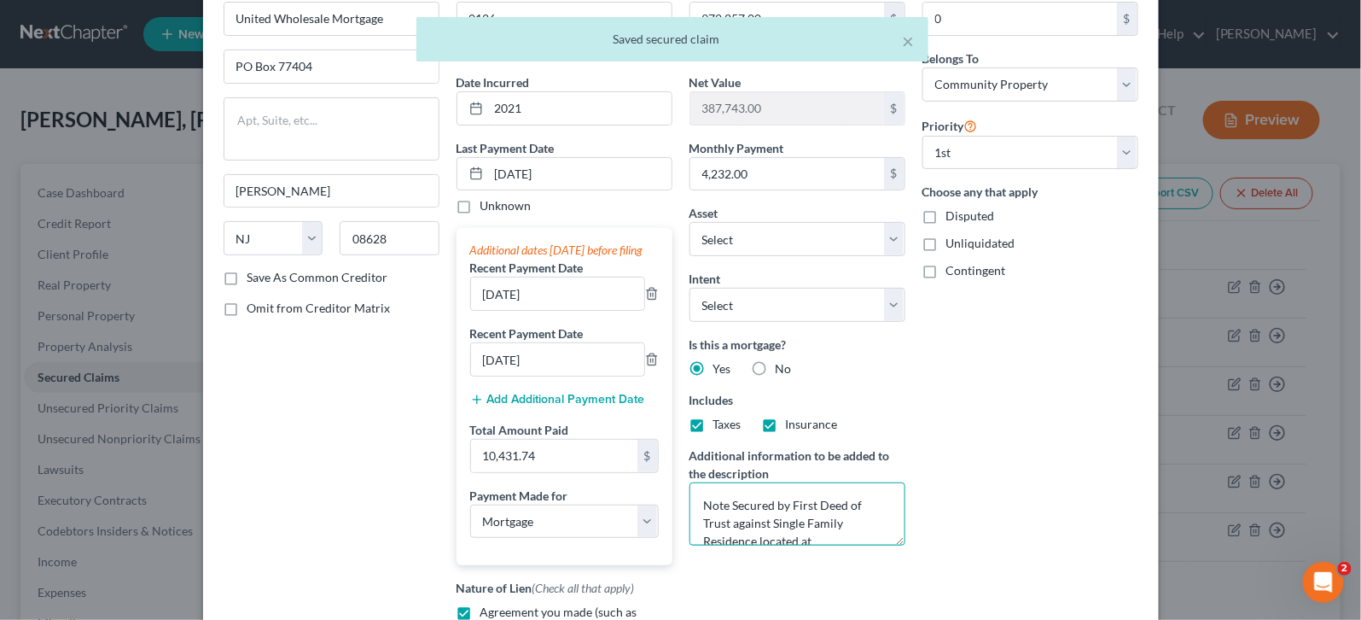
click at [795, 524] on textarea "Note Secured by First Deed of Trust against Single Family Residence located at …" at bounding box center [798, 513] width 216 height 63
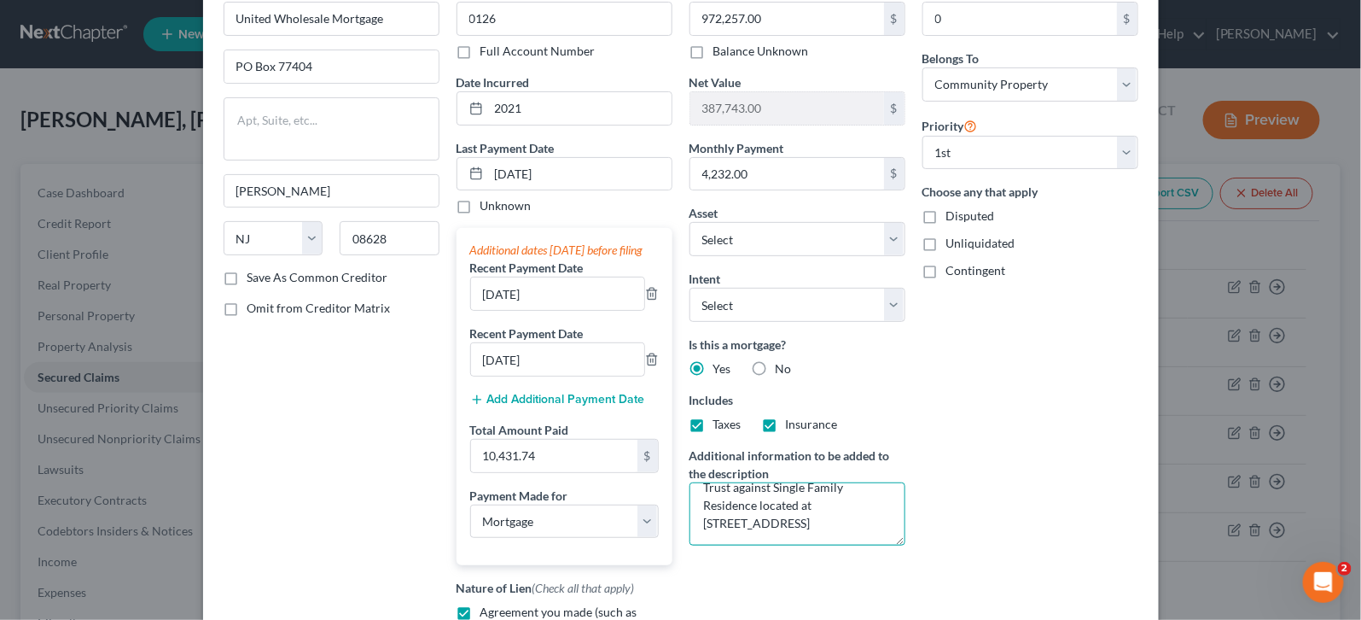
drag, startPoint x: 726, startPoint y: 522, endPoint x: 900, endPoint y: 593, distance: 188.0
click at [900, 593] on div "Balance 972,257.00 $ Balance Unknown Balance Undetermined 972,257.00 $ Balance …" at bounding box center [797, 358] width 233 height 749
paste textarea "and ADU located at 11463 Pearl Street, Los Angeles, CA 90064."
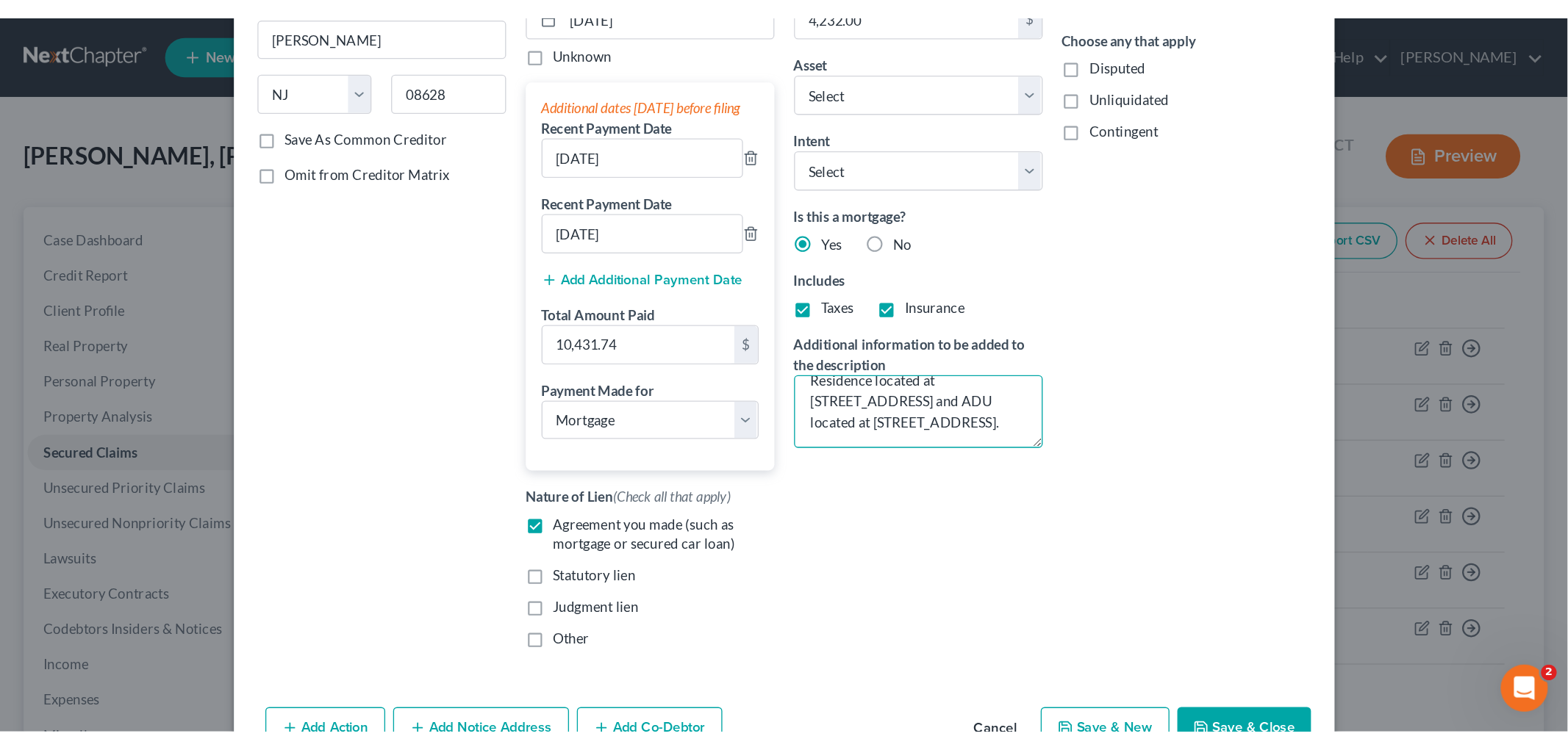
scroll to position [245, 0]
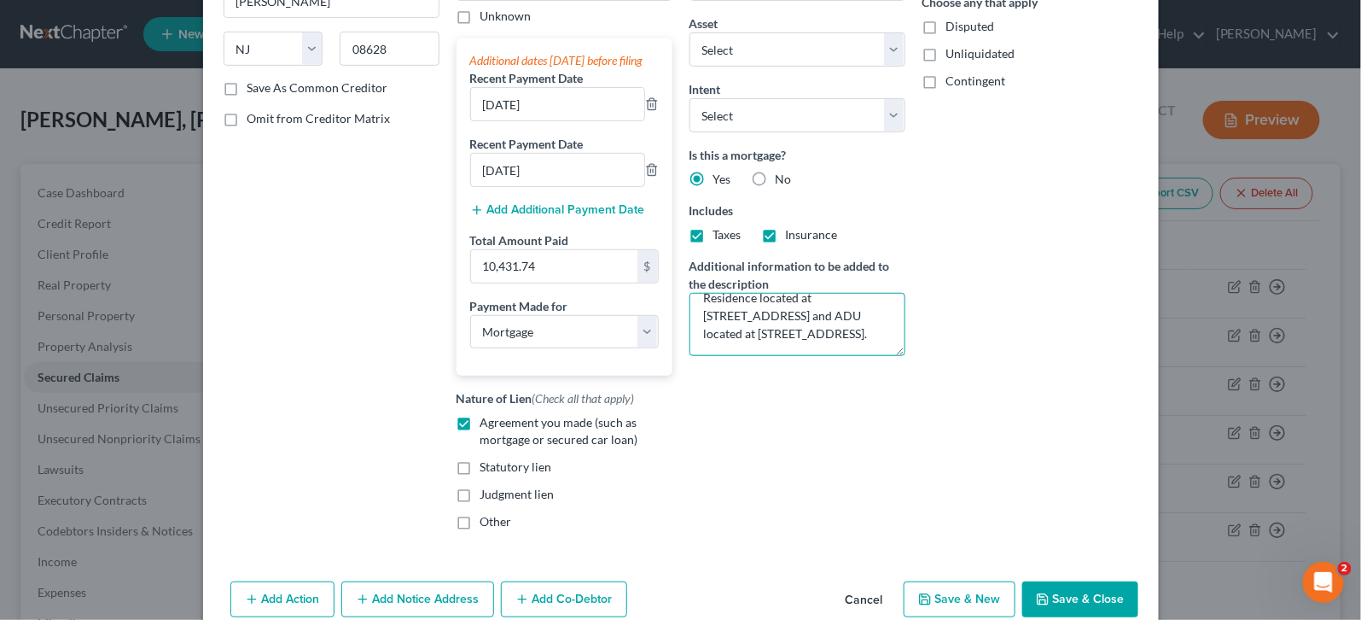
type textarea "Note Secured by First Deed of Trust against Single Family Residence located at …"
click at [1087, 601] on button "Save & Close" at bounding box center [1080, 599] width 116 height 36
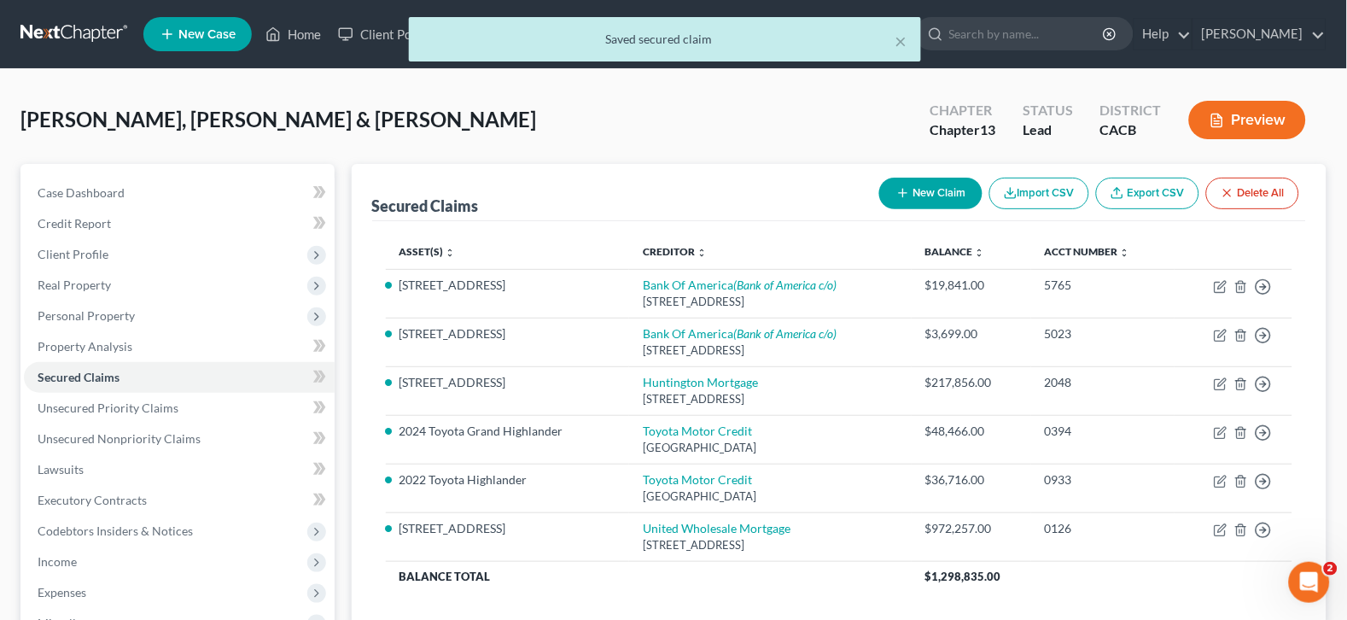
click at [1246, 103] on button "Preview" at bounding box center [1247, 120] width 117 height 38
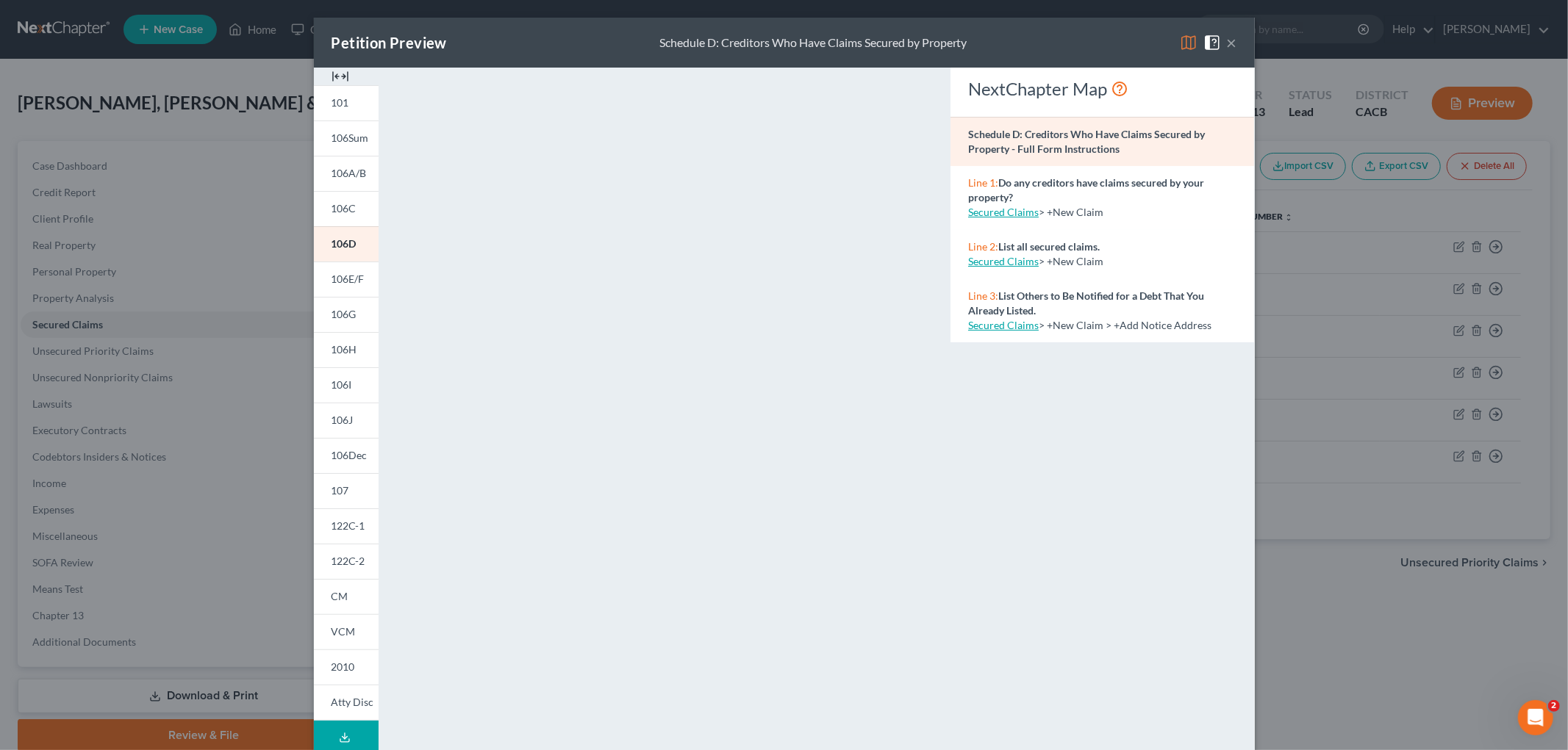
click at [1402, 635] on div "Petition Preview Schedule D: Creditors Who Have Claims Secured by Property × 10…" at bounding box center [784, 375] width 1568 height 750
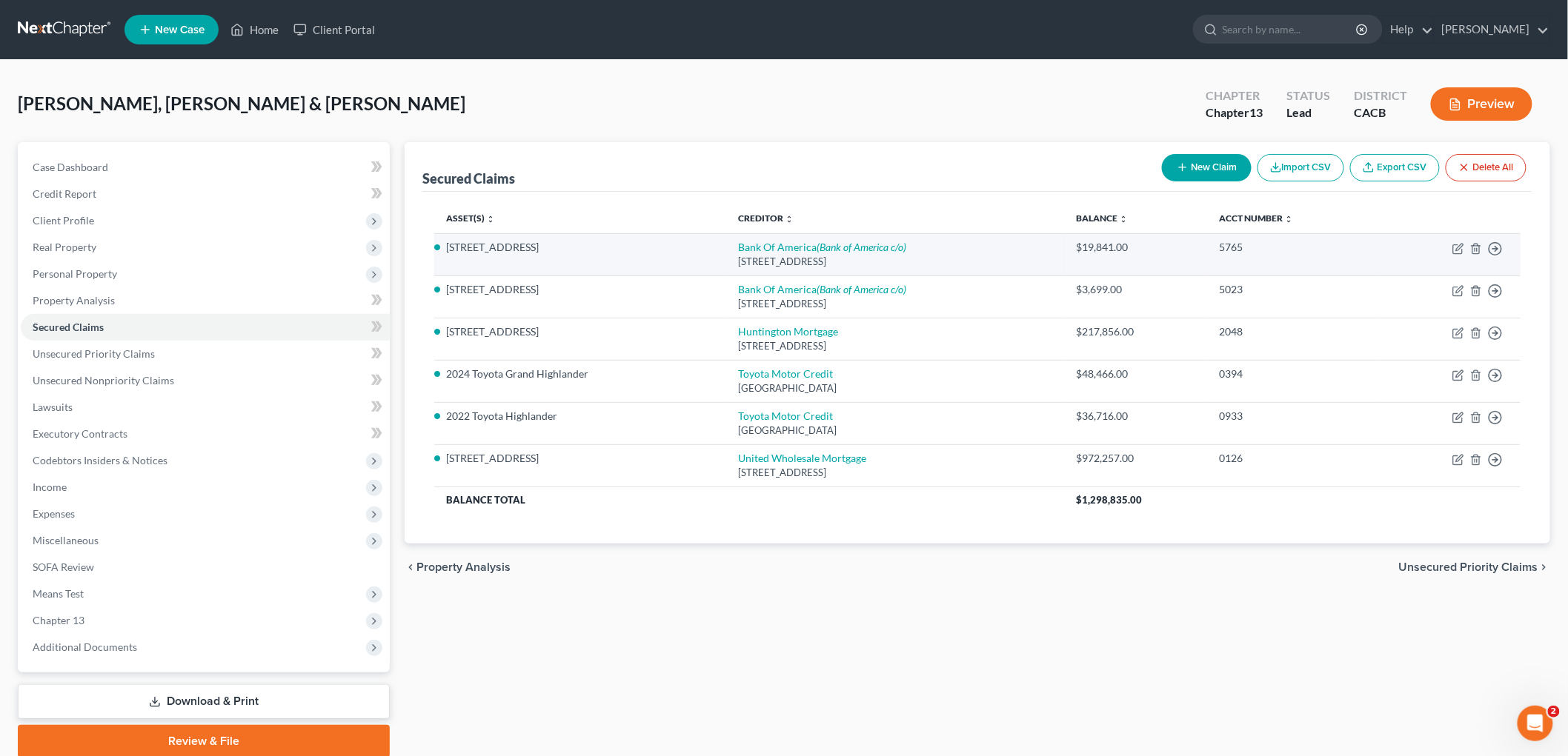
click at [847, 256] on div "PO Box 982238, El Paso, TX 79998" at bounding box center [895, 262] width 314 height 14
click at [847, 247] on icon "(Bank of America c/o)" at bounding box center [860, 247] width 89 height 13
select select "45"
select select "4"
select select "0"
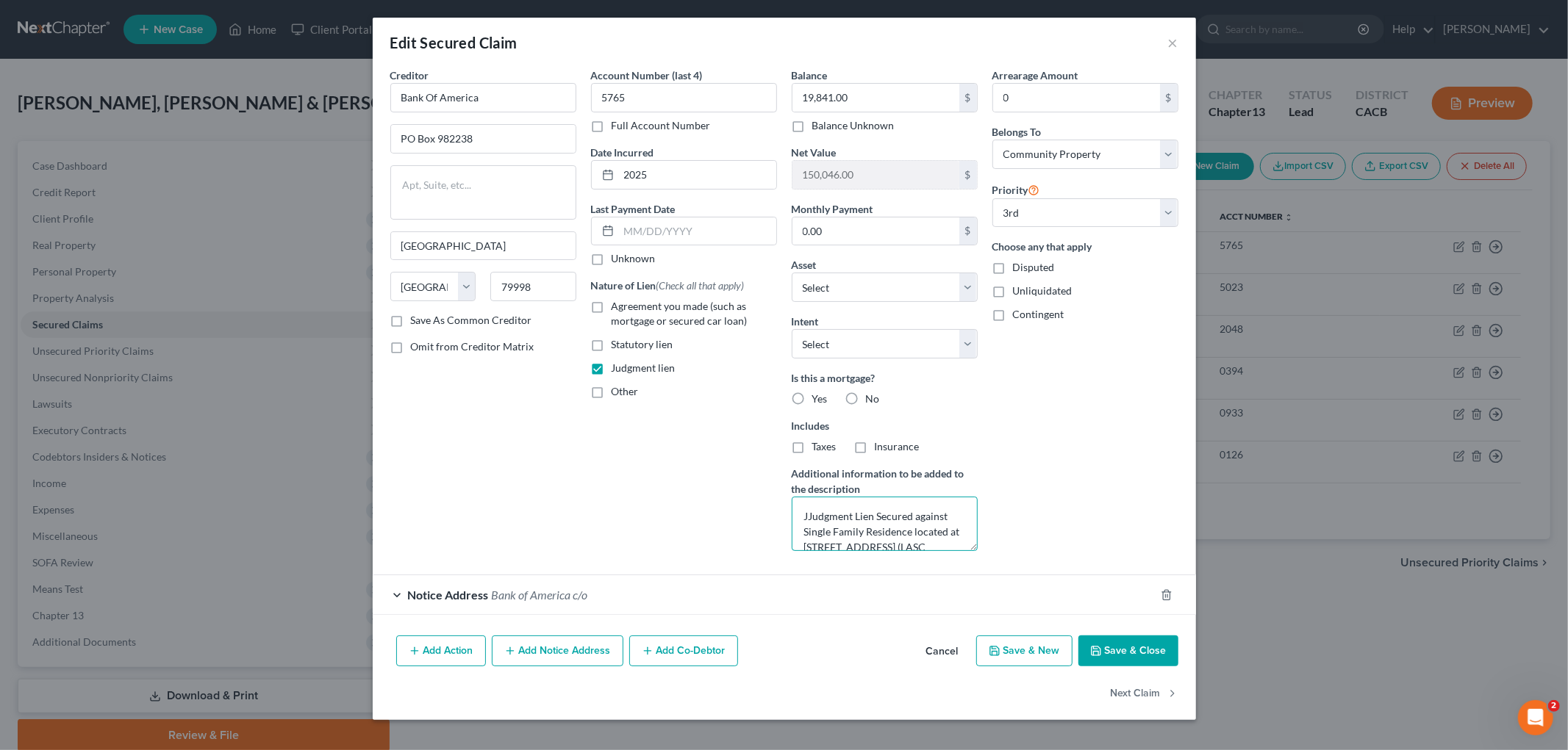
drag, startPoint x: 801, startPoint y: 513, endPoint x: 824, endPoint y: 491, distance: 31.8
click at [802, 511] on textarea "JJudgment Lien Secured against Single Family Residence located at 2498 Colby Av…" at bounding box center [885, 524] width 186 height 54
type textarea "Judgment Lien Secured against Single Family Residence located at 2498 Colby Ave…"
click at [1106, 647] on button "Save & Close" at bounding box center [1129, 651] width 100 height 31
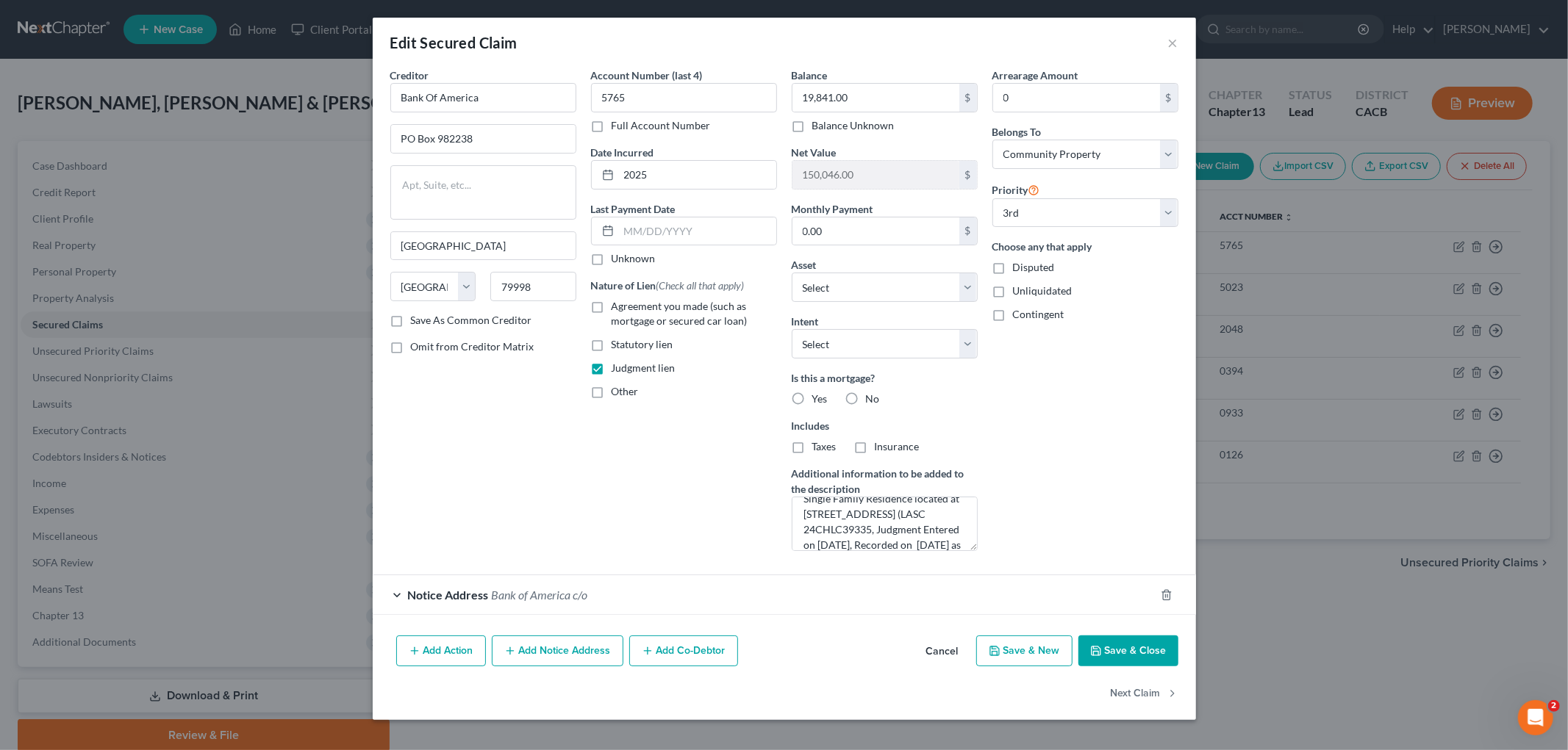
select select "2"
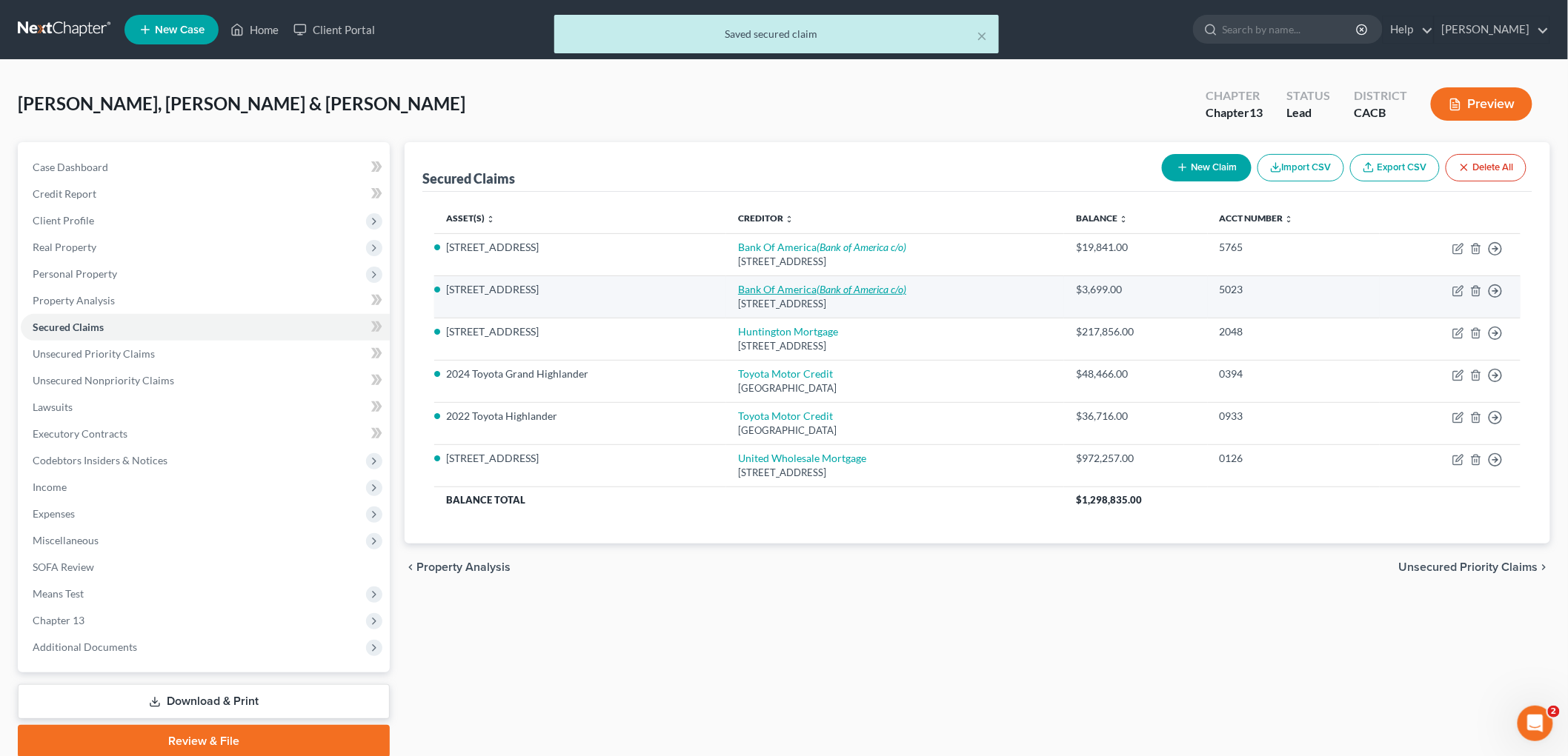
click at [781, 286] on link "Bank Of America (Bank of America c/o)" at bounding box center [822, 289] width 168 height 13
select select "45"
select select "4"
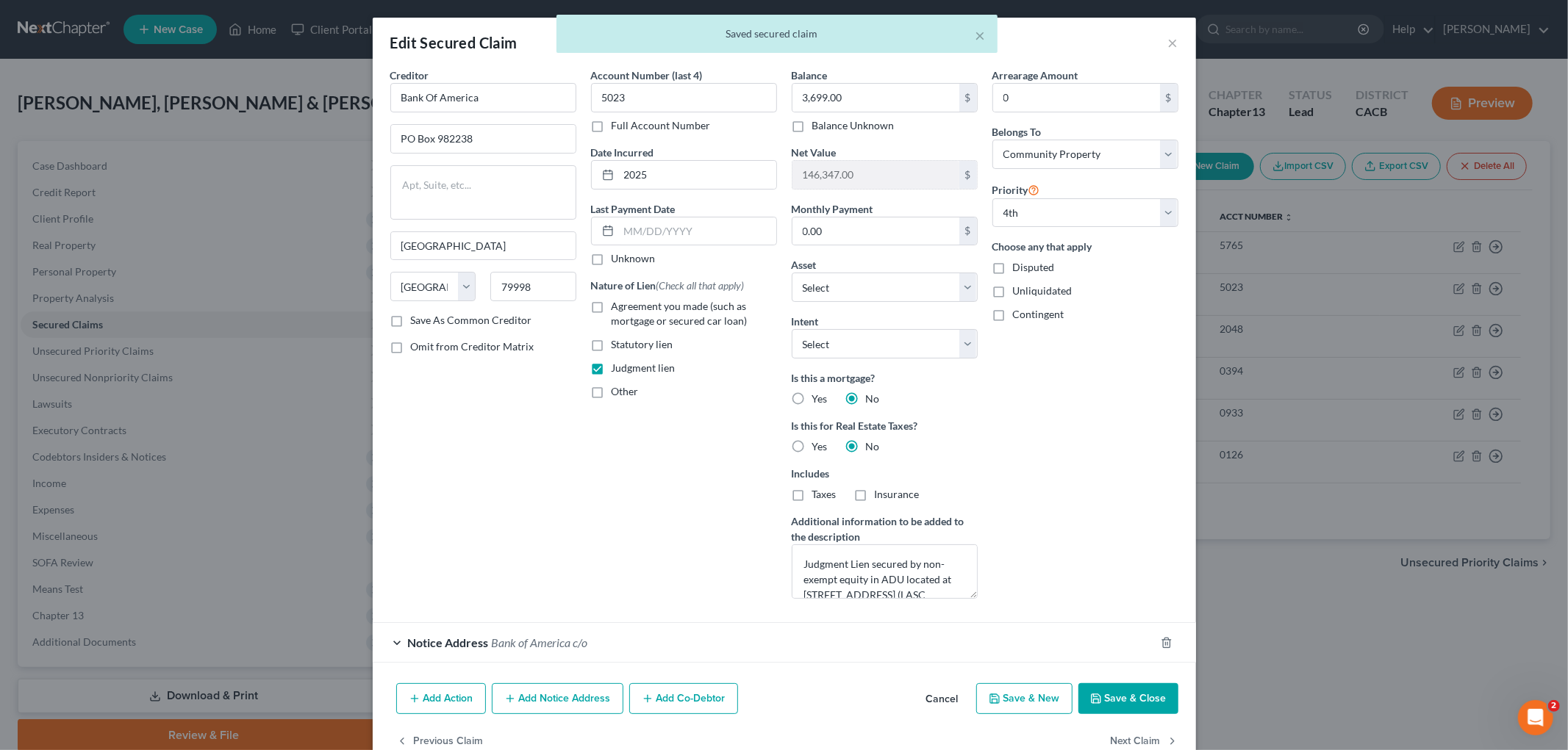
click at [1093, 685] on button "Save & Close" at bounding box center [1129, 699] width 100 height 31
select select "3"
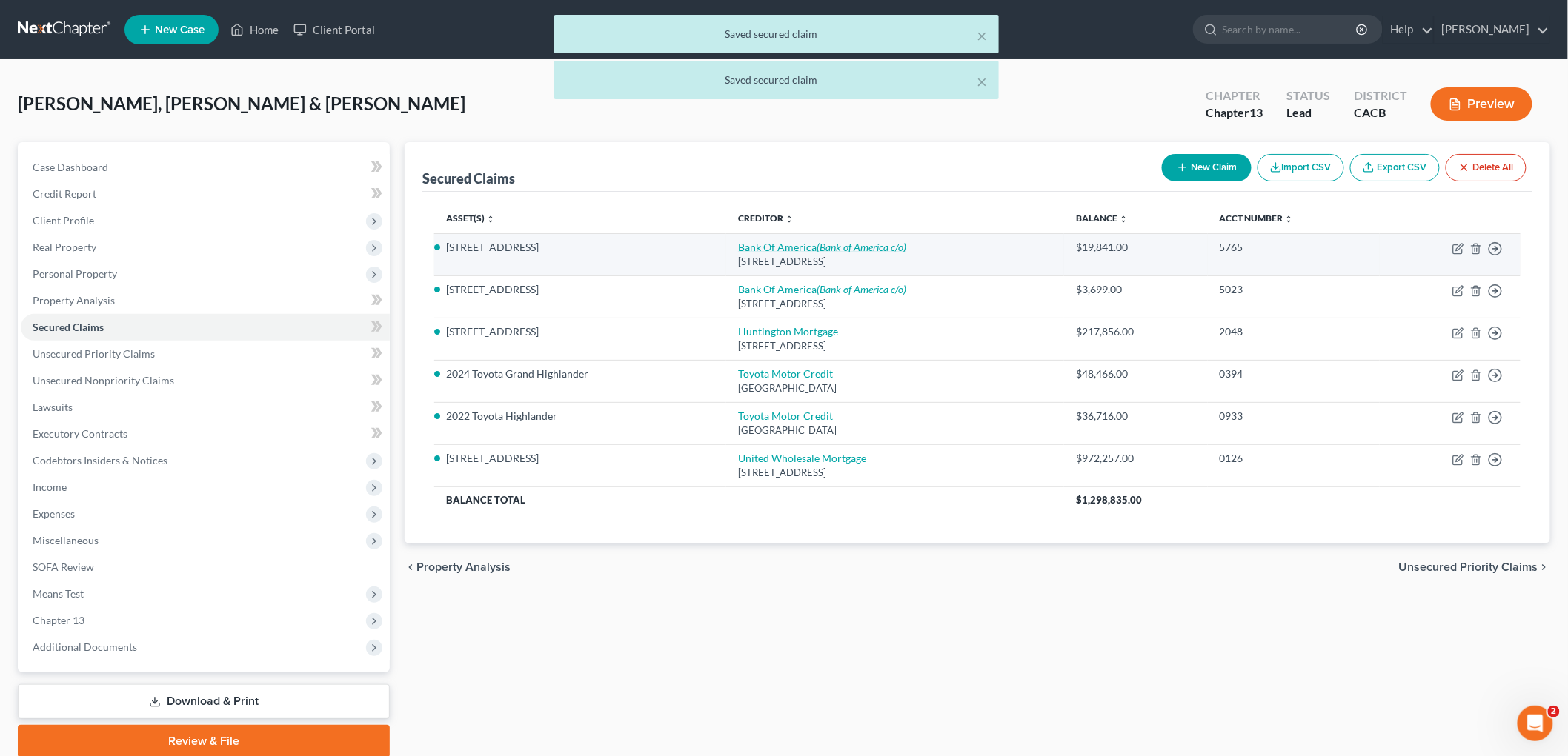
click at [816, 241] on icon "(Bank of America c/o)" at bounding box center [860, 247] width 89 height 13
select select "45"
select select "4"
select select "0"
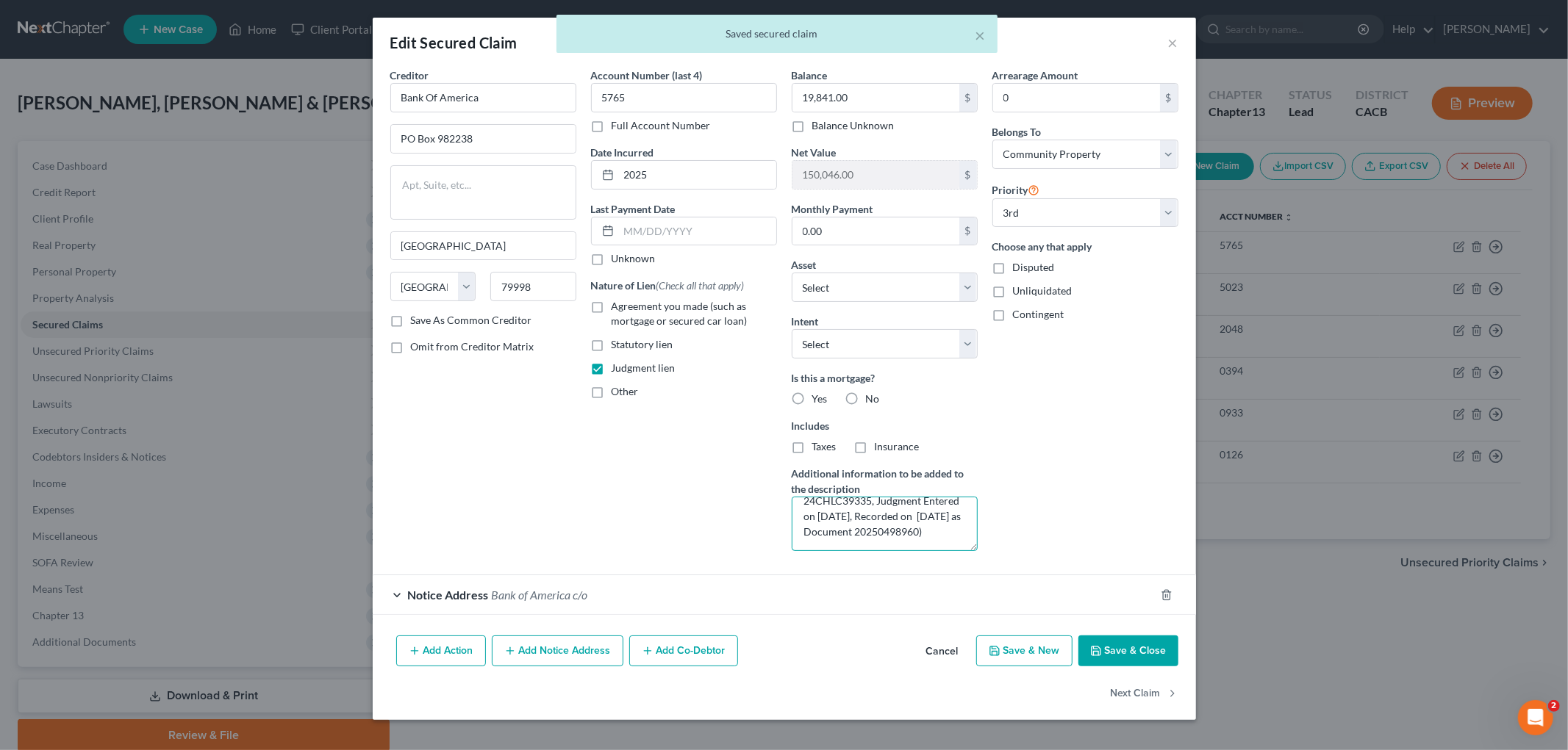
drag, startPoint x: 800, startPoint y: 518, endPoint x: 866, endPoint y: 522, distance: 66.1
click at [870, 516] on textarea "Judgment Lien Secured against Single Family Residence located at 2498 Colby Ave…" at bounding box center [885, 524] width 186 height 54
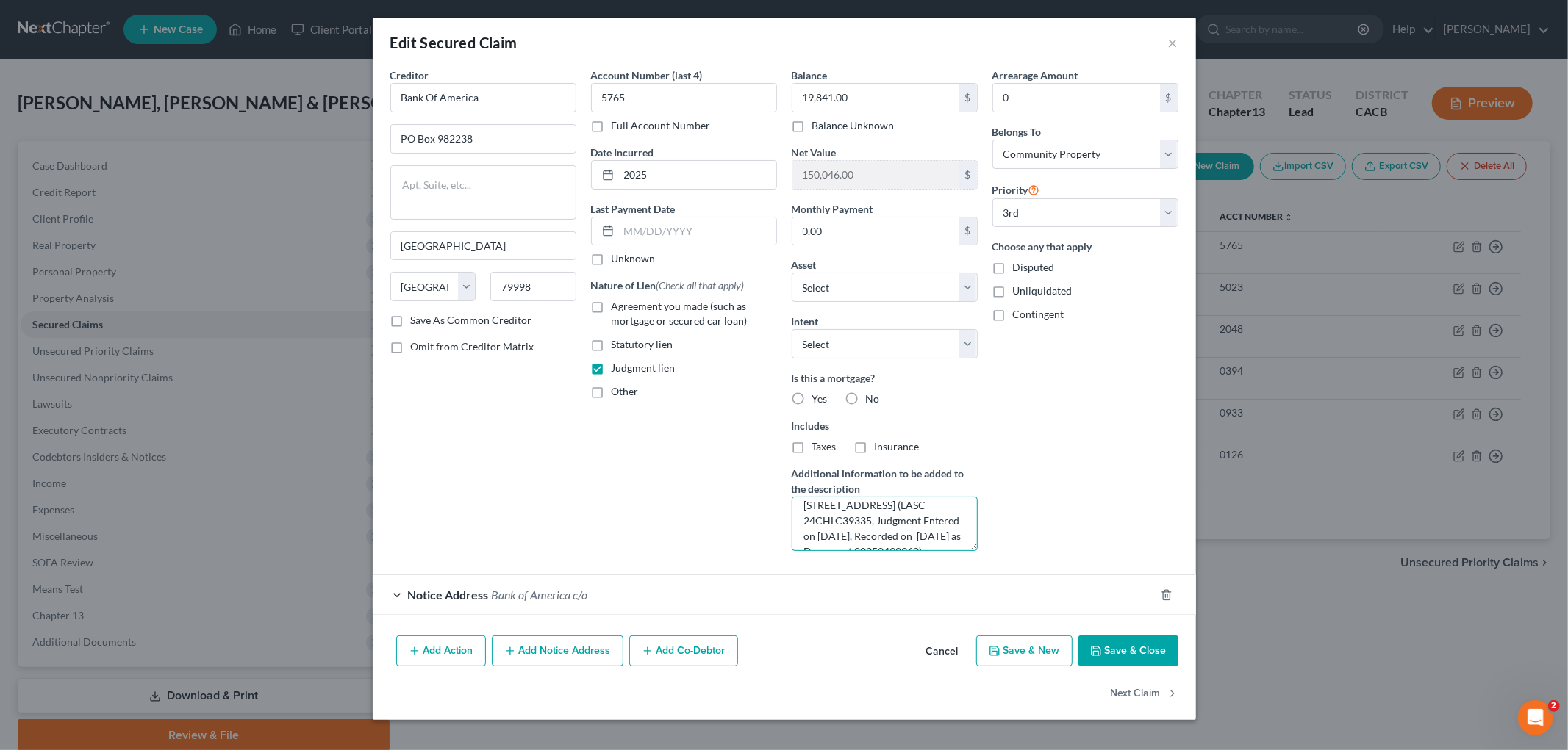
scroll to position [0, 0]
click at [1176, 42] on button "×" at bounding box center [1173, 42] width 10 height 17
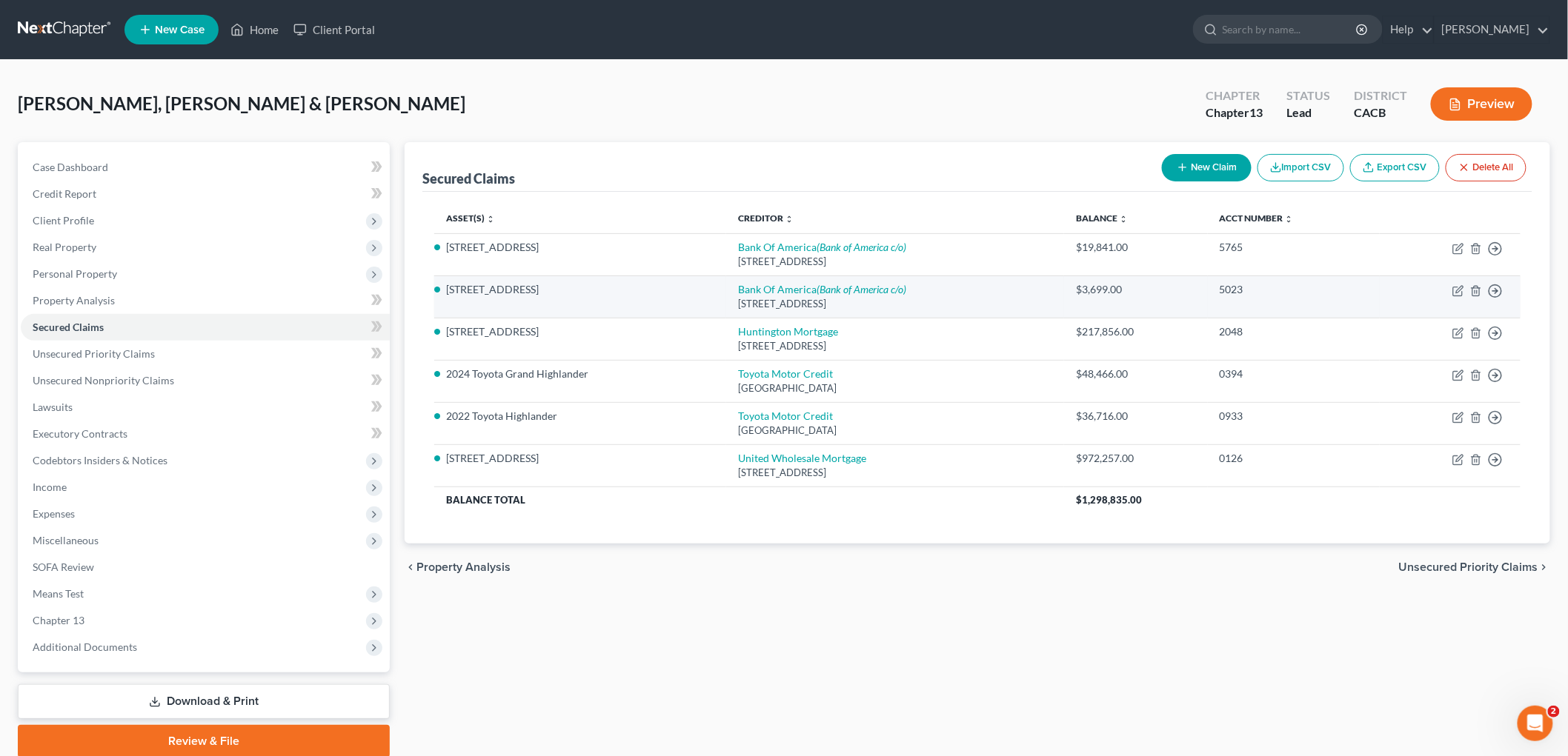
click at [778, 280] on td "Bank Of America (Bank of America c/o) PO Box 982238, El Paso, TX 79998" at bounding box center [894, 296] width 338 height 43
click at [781, 285] on link "Bank Of America (Bank of America c/o)" at bounding box center [822, 289] width 168 height 13
select select "45"
select select "5"
select select "4"
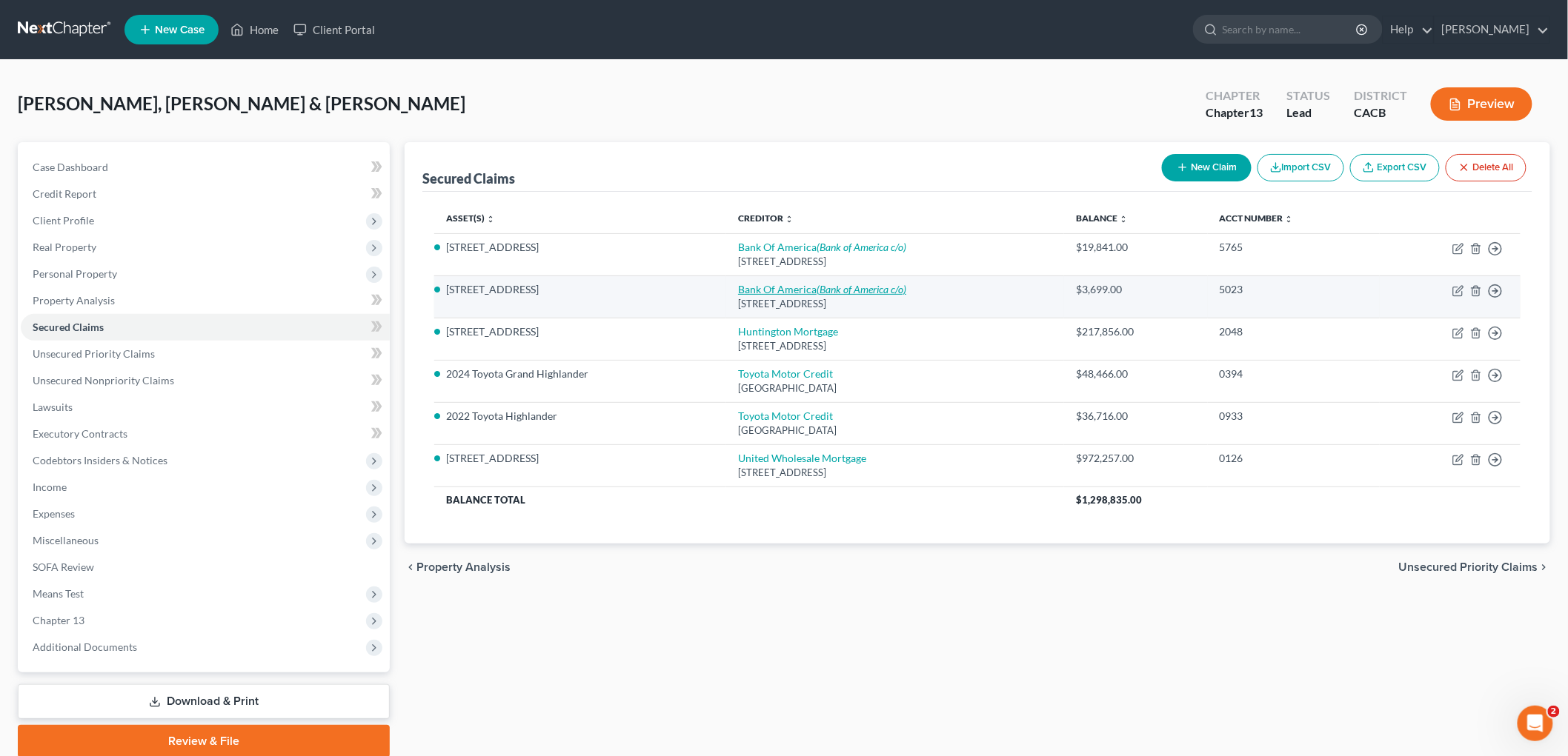
select select "0"
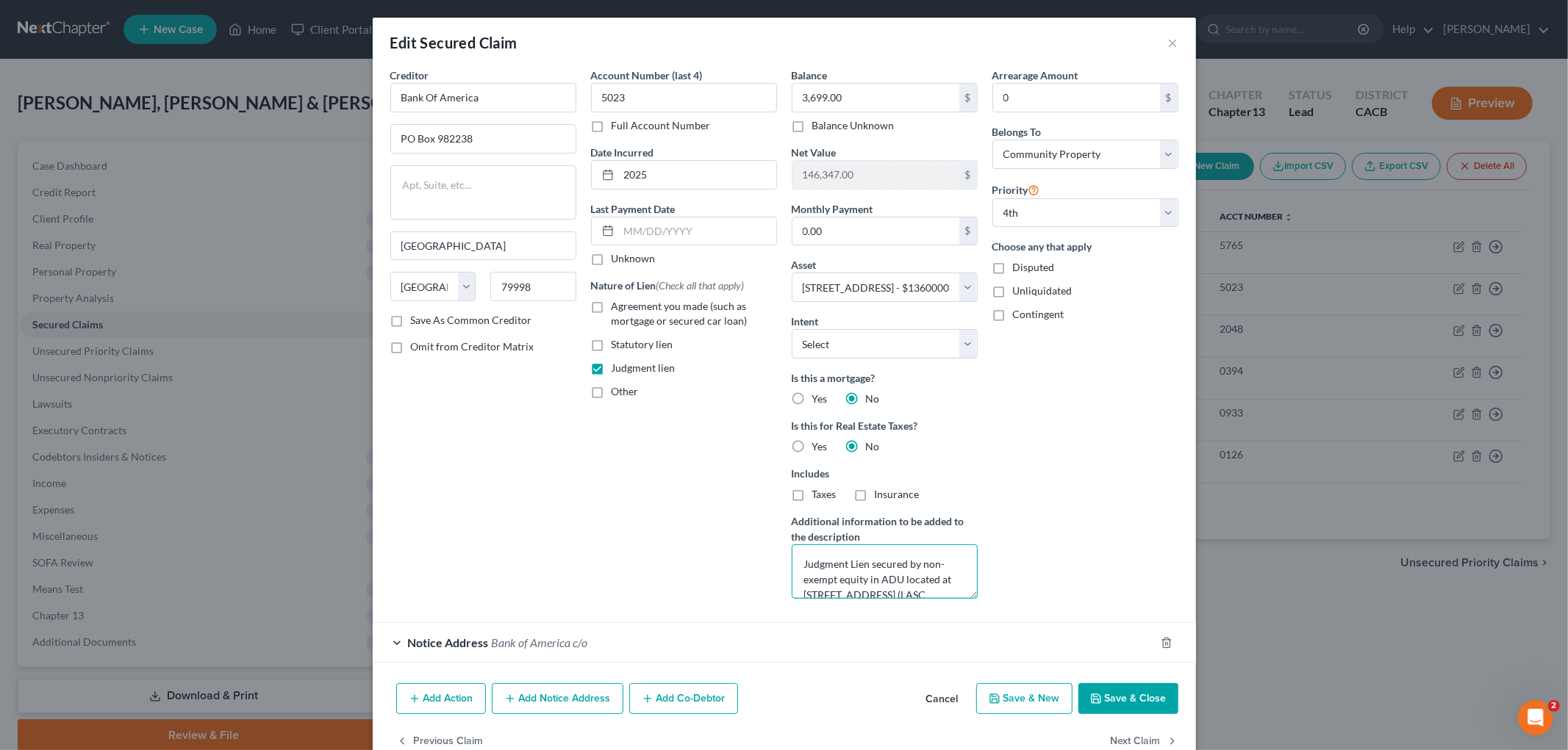
drag, startPoint x: 800, startPoint y: 561, endPoint x: 864, endPoint y: 575, distance: 65.5
click at [864, 575] on textarea "Judgment Lien secured by non-exempt equity in ADU located at 11463 Pearl Street…" at bounding box center [885, 571] width 186 height 54
click at [1111, 710] on button "Save & Close" at bounding box center [1129, 699] width 100 height 31
select select
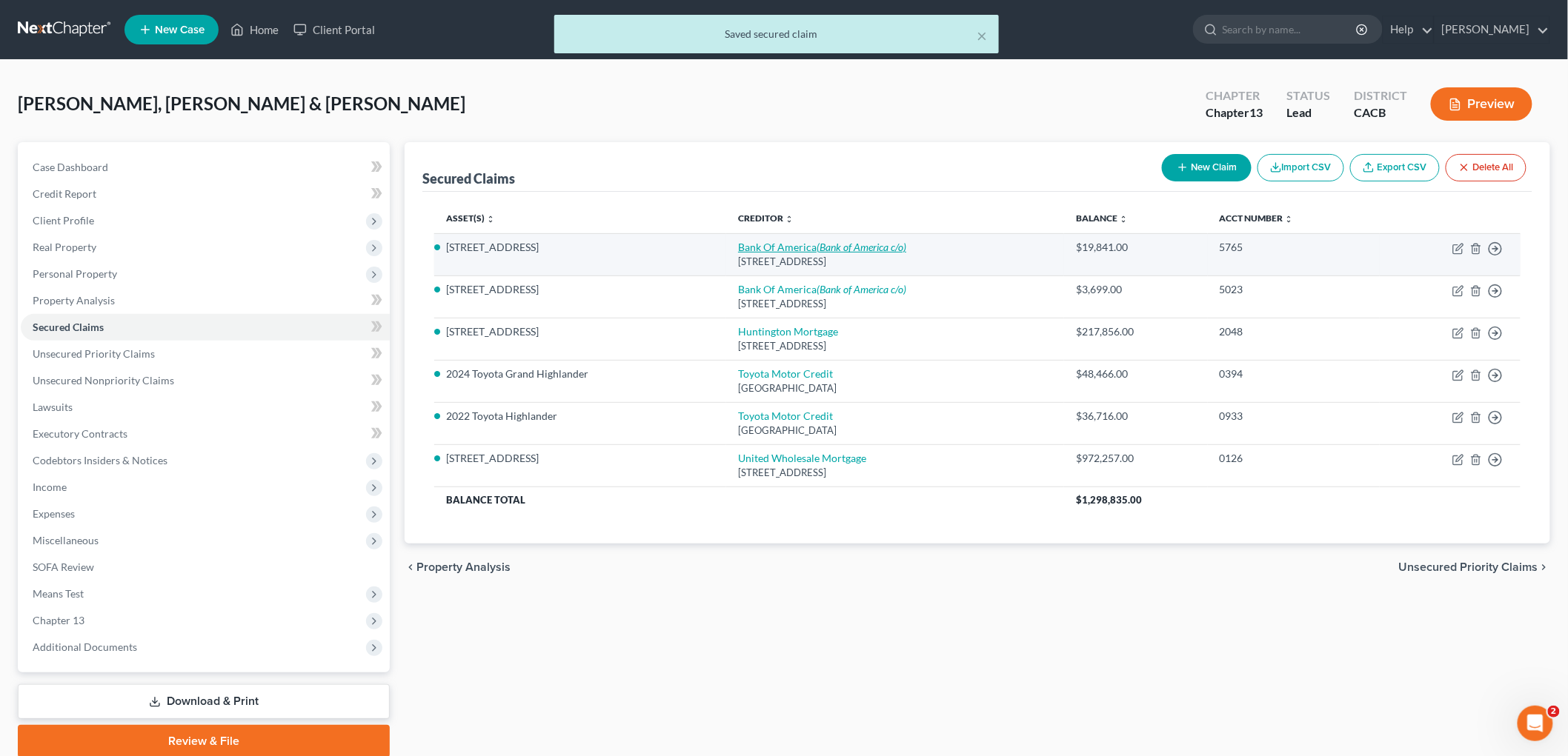
click at [790, 252] on link "Bank Of America (Bank of America c/o)" at bounding box center [822, 247] width 168 height 13
select select "45"
select select "4"
select select "0"
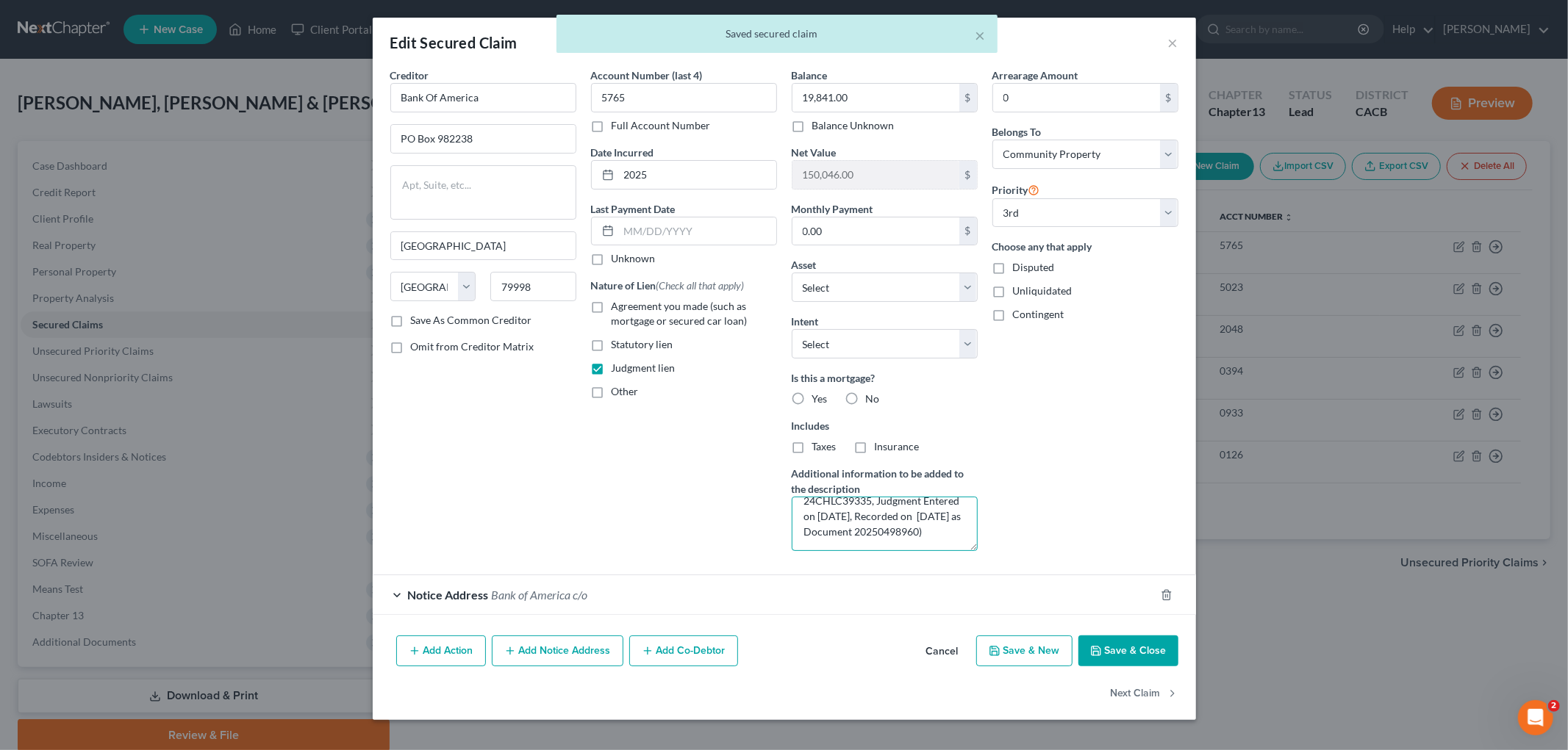
drag, startPoint x: 803, startPoint y: 518, endPoint x: 868, endPoint y: 530, distance: 66.1
click at [868, 534] on textarea "Judgment Lien Secured against Single Family Residence located at 2498 Colby Ave…" at bounding box center [885, 524] width 186 height 54
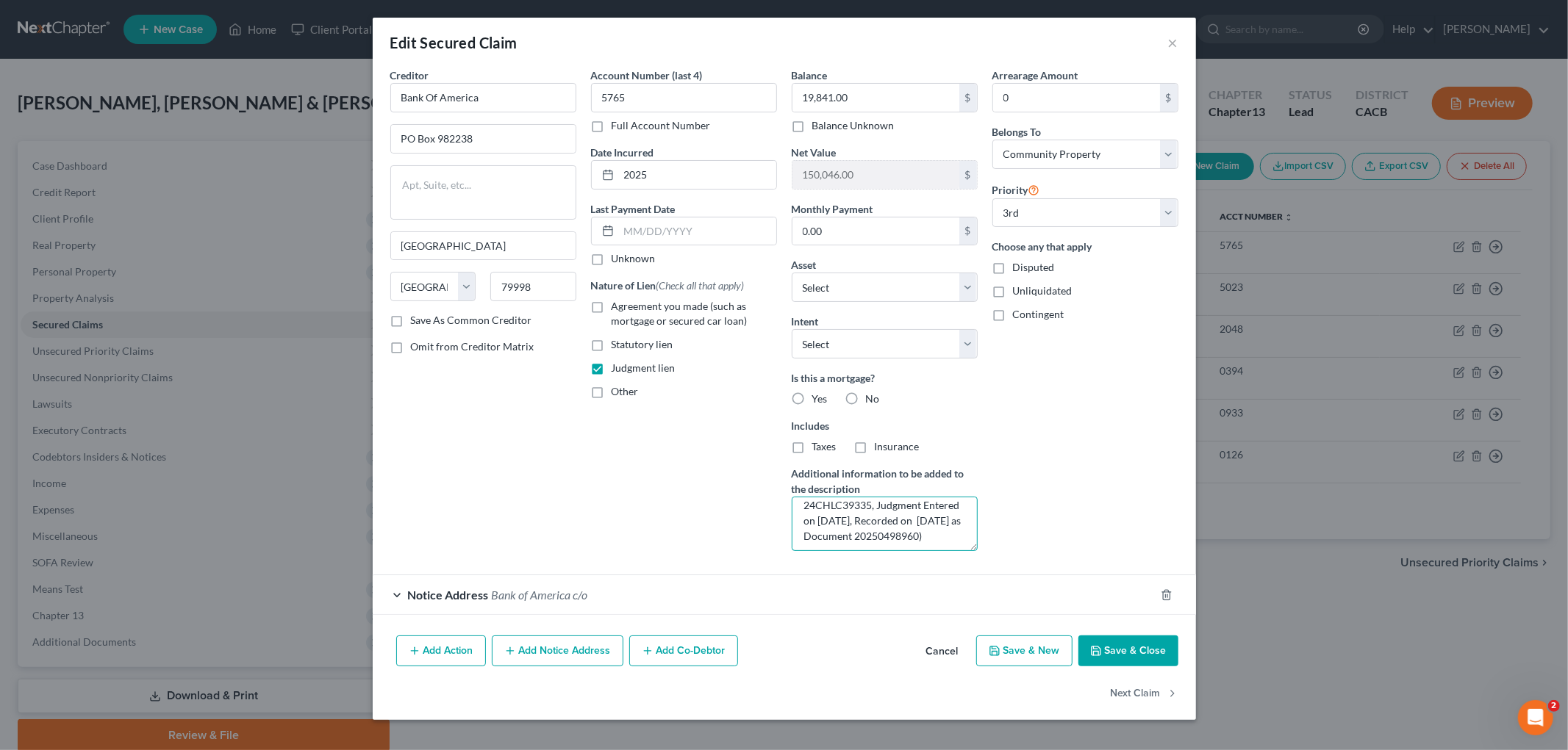
paste textarea "udgment Lien secured by non-exempt equity in ADU located at 11463 Pearl Street,…"
click at [805, 519] on textarea "udgment Lien secured by non-exempt equity in ADU located at 11463 Pearl Street,…" at bounding box center [885, 524] width 186 height 54
click at [923, 529] on textarea "Judgment Lien secured by non-exempt equity in ADU located at 11463 Pearl Street…" at bounding box center [885, 524] width 186 height 54
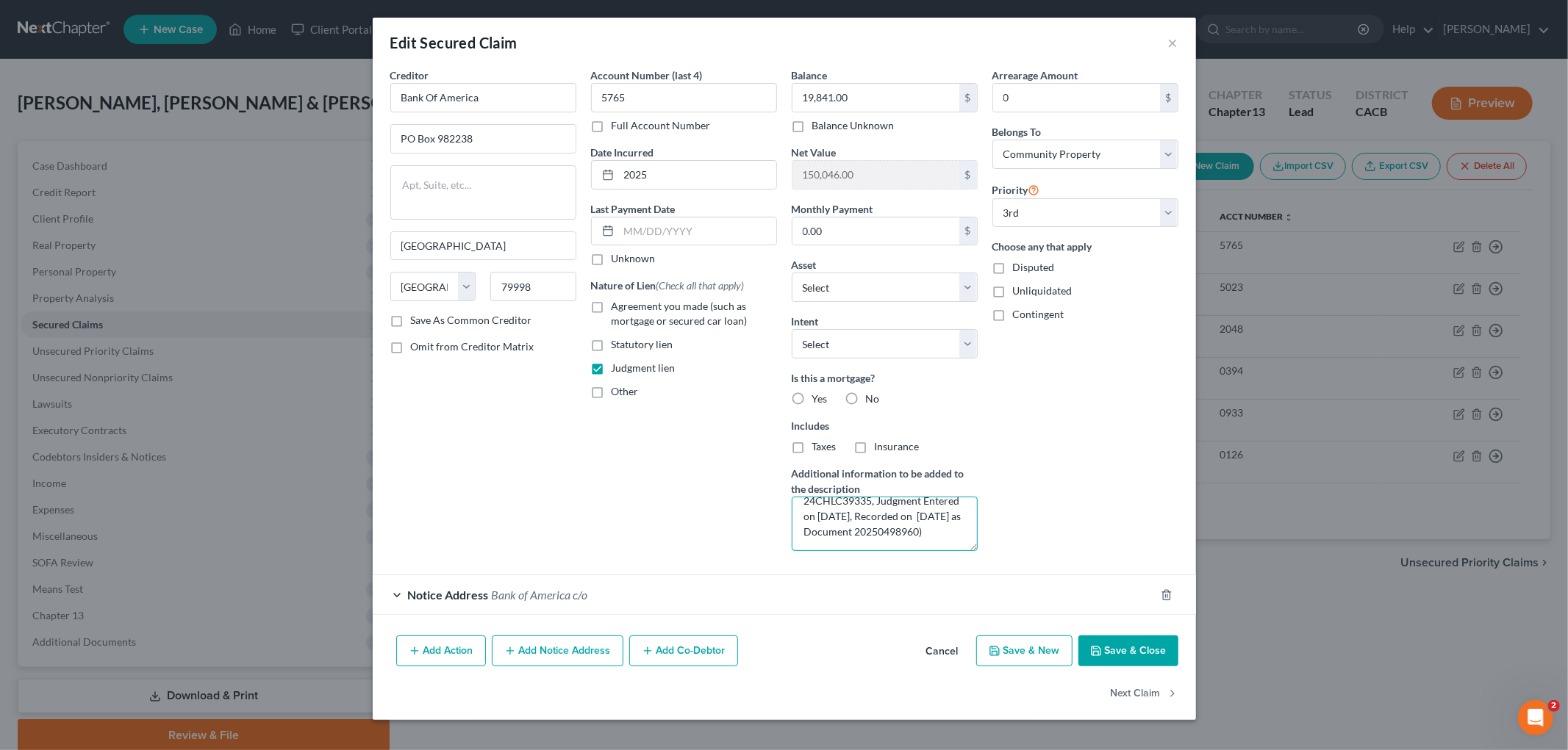
type textarea "Judgment Lien secured by non-exempt equity in ADU located at 11463 Pearl Street…"
click at [1129, 654] on button "Save & Close" at bounding box center [1129, 651] width 100 height 31
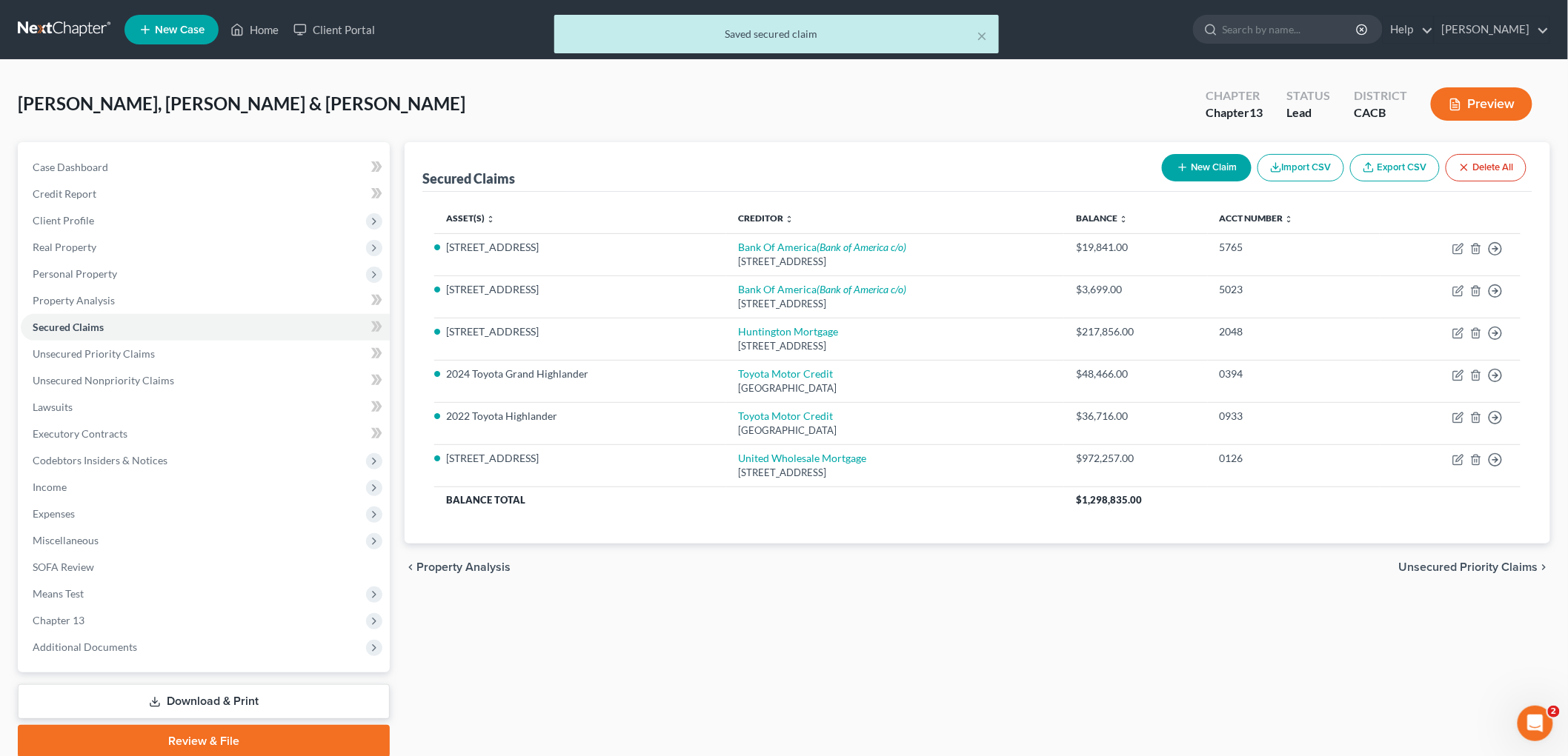
click at [1504, 94] on button "Preview" at bounding box center [1481, 104] width 102 height 33
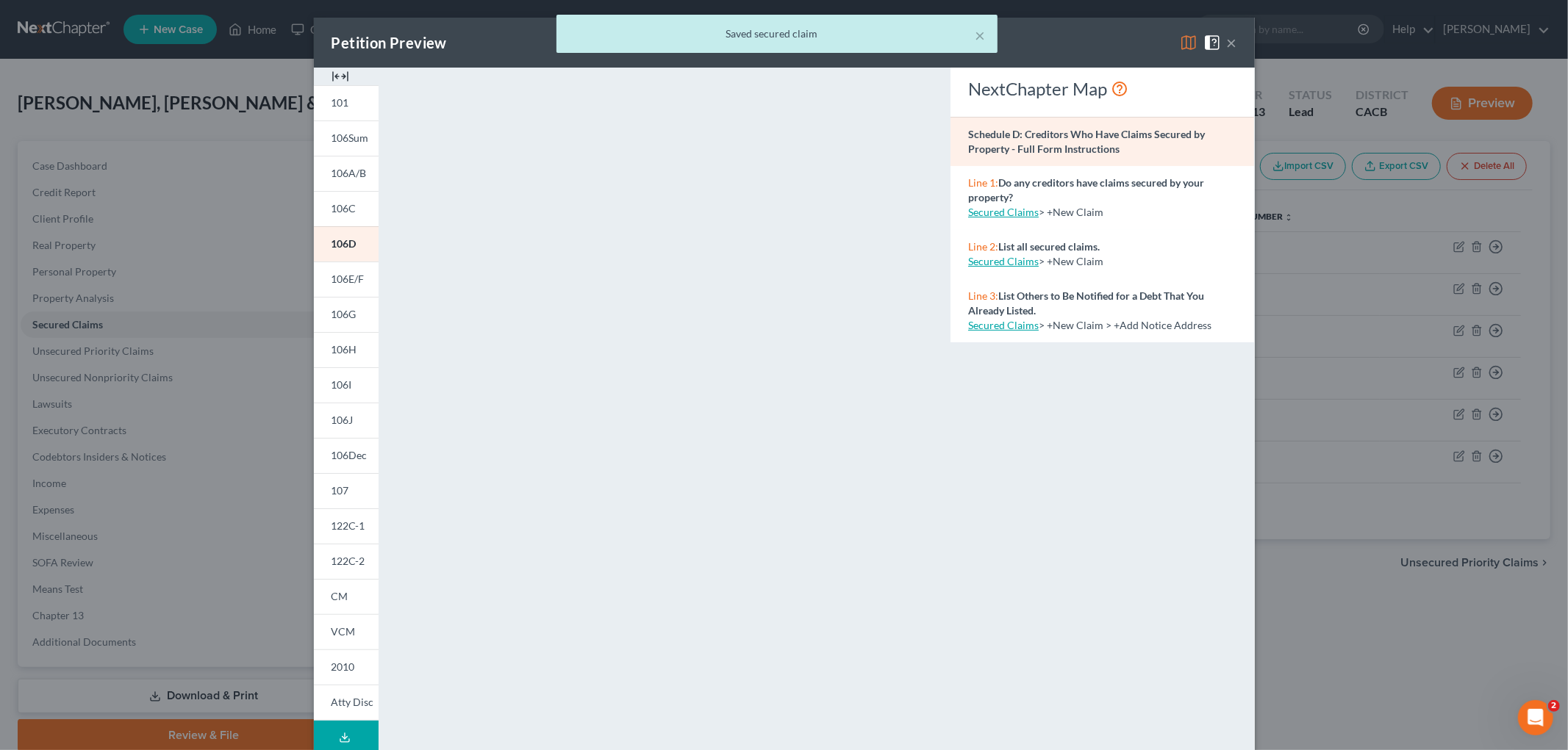
click at [1186, 47] on div "× Saved secured claim" at bounding box center [776, 37] width 1568 height 46
click at [1181, 39] on div "× Saved secured claim" at bounding box center [776, 37] width 1568 height 46
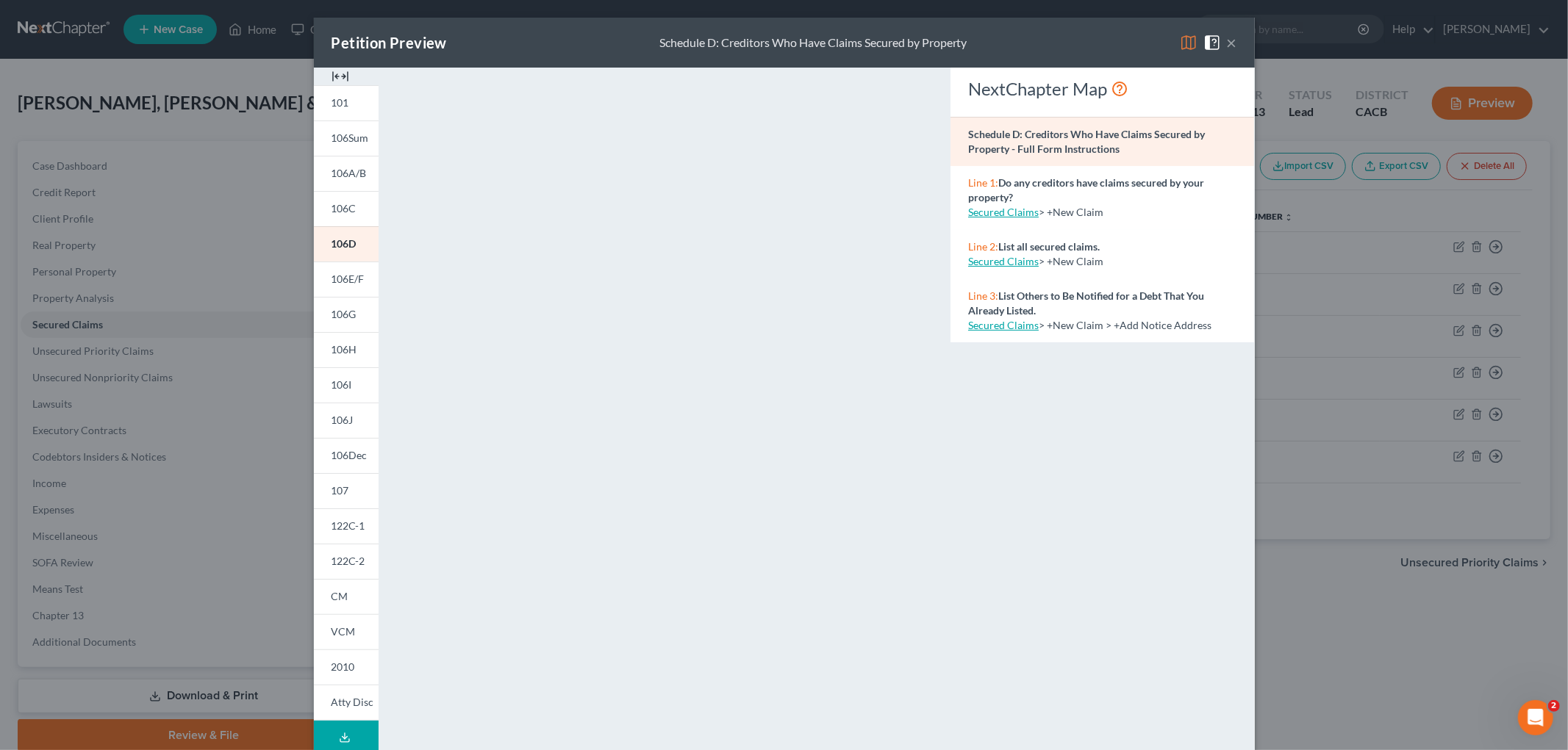
click at [1182, 38] on img at bounding box center [1189, 42] width 17 height 17
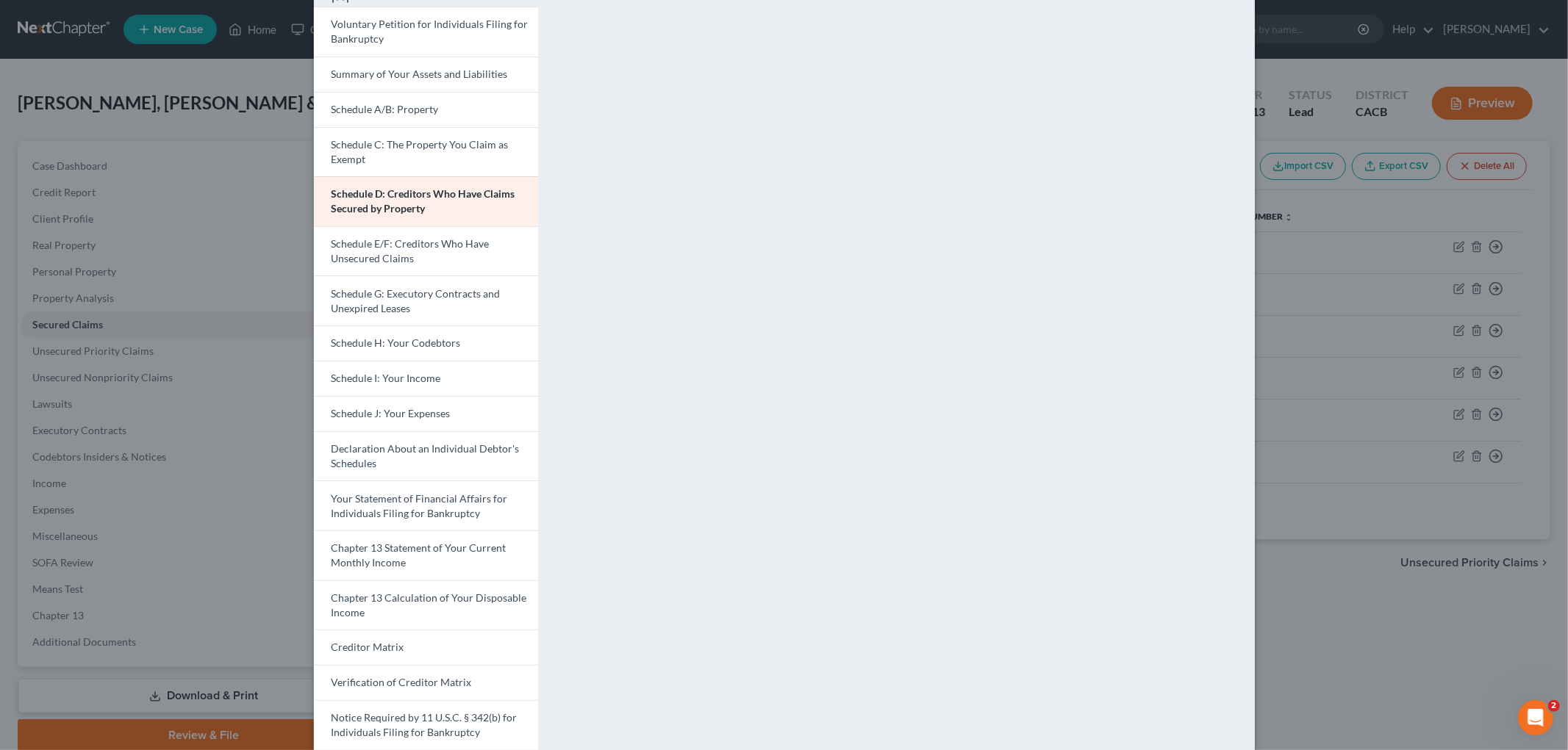
scroll to position [177, 0]
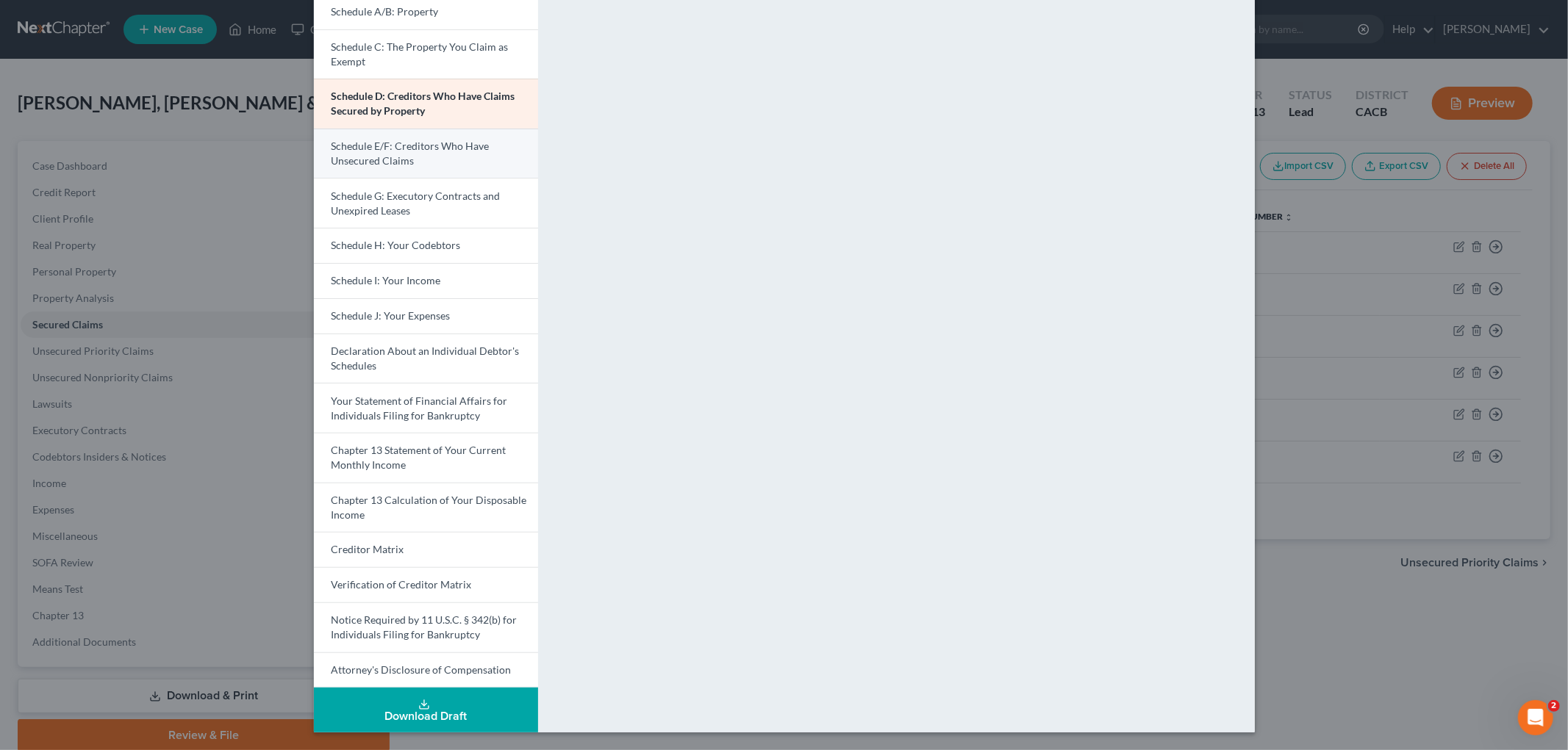
click at [347, 171] on link "Schedule E/F: Creditors Who Have Unsecured Claims" at bounding box center [426, 153] width 224 height 50
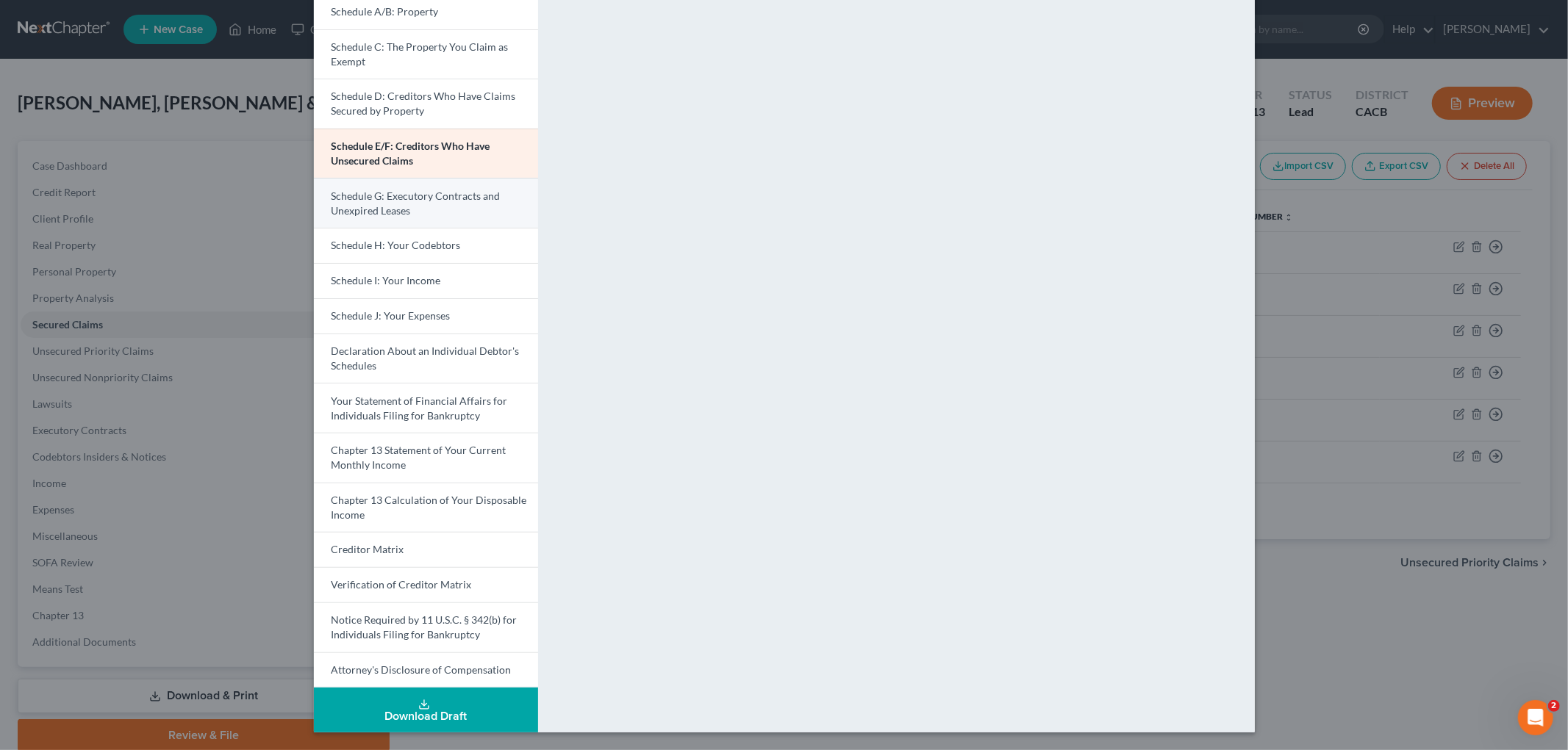
click at [401, 199] on span "Schedule G: Executory Contracts and Unexpired Leases" at bounding box center [416, 203] width 169 height 28
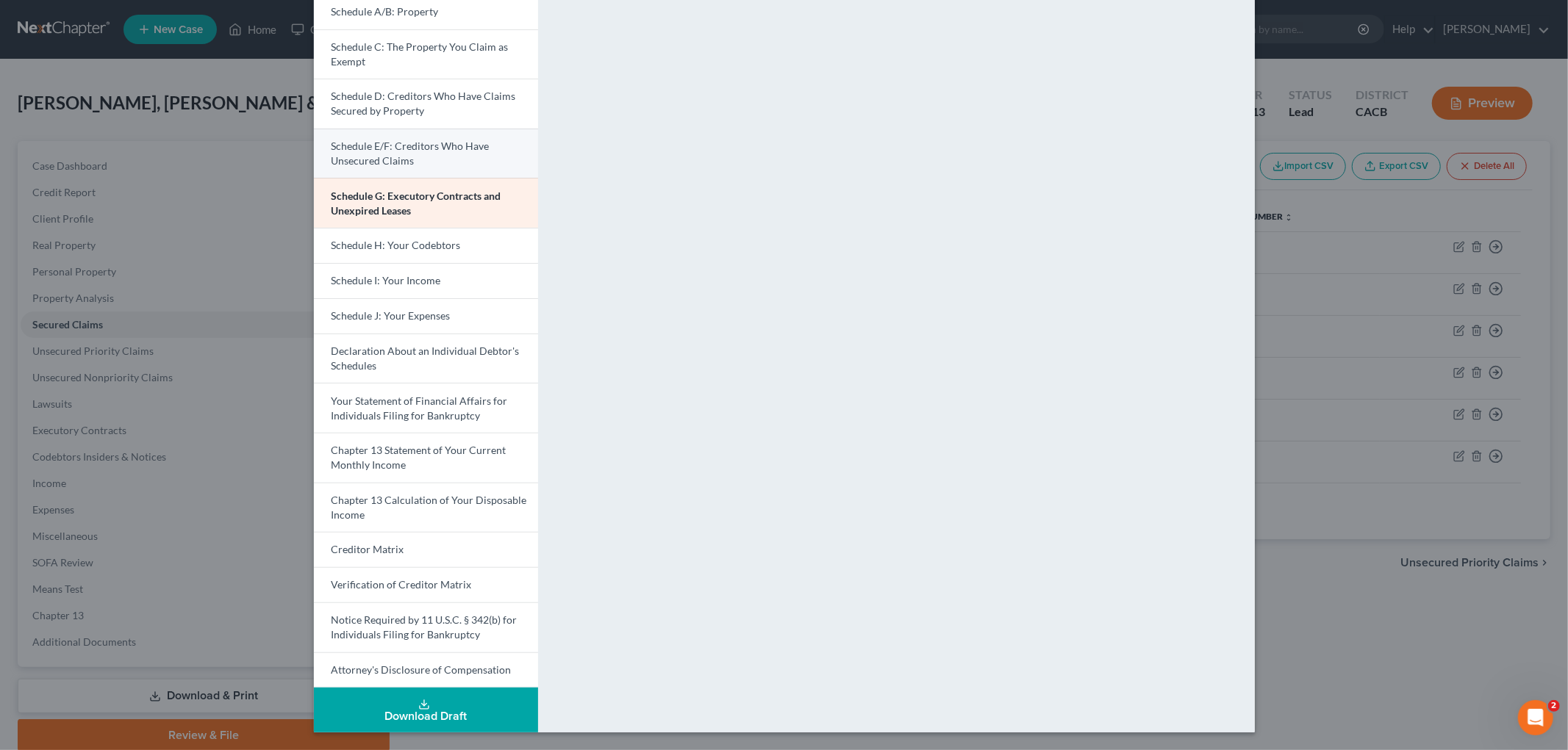
click at [422, 157] on link "Schedule E/F: Creditors Who Have Unsecured Claims" at bounding box center [426, 153] width 224 height 50
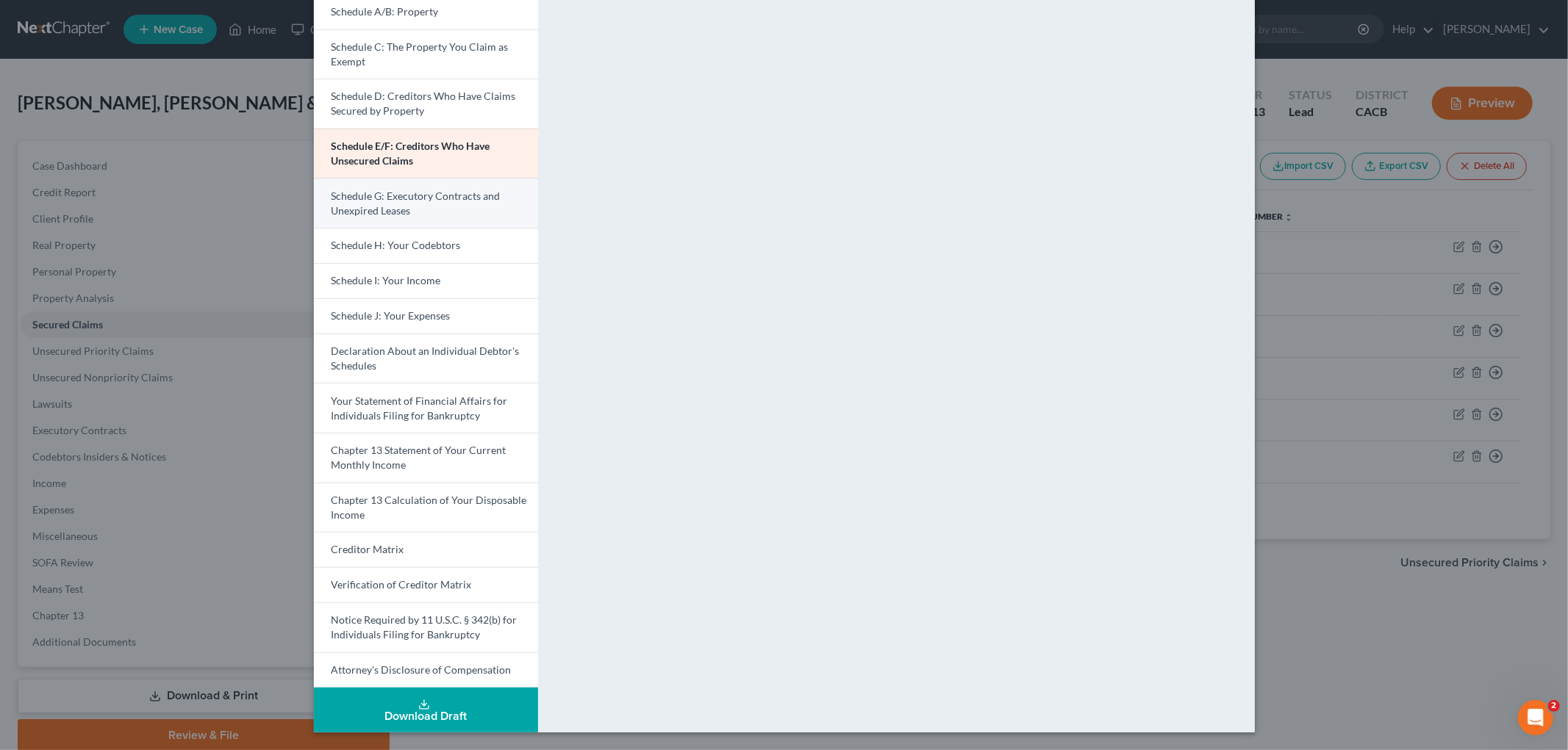
click at [429, 208] on link "Schedule G: Executory Contracts and Unexpired Leases" at bounding box center [426, 203] width 224 height 50
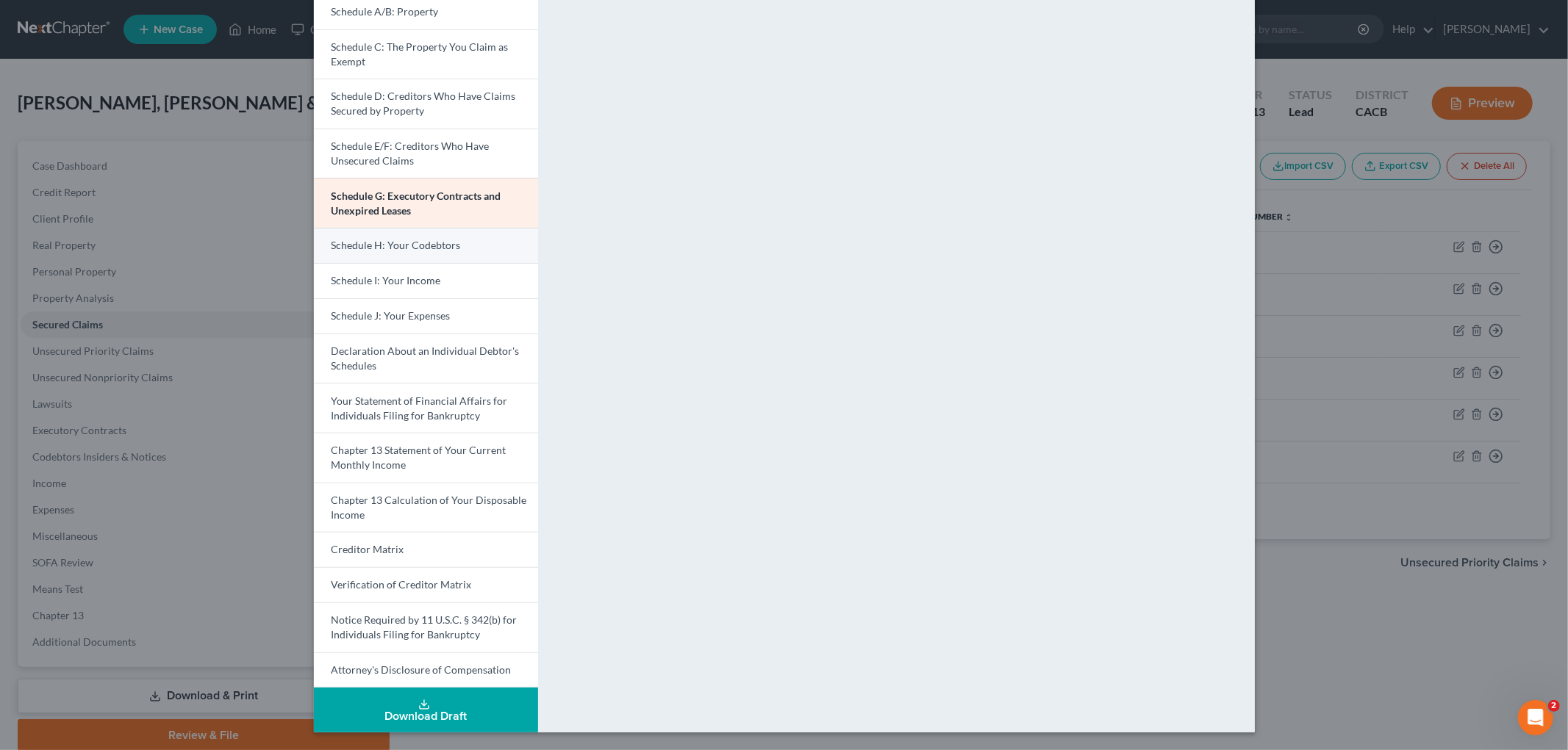
click at [439, 261] on link "Schedule H: Your Codebtors" at bounding box center [426, 245] width 224 height 35
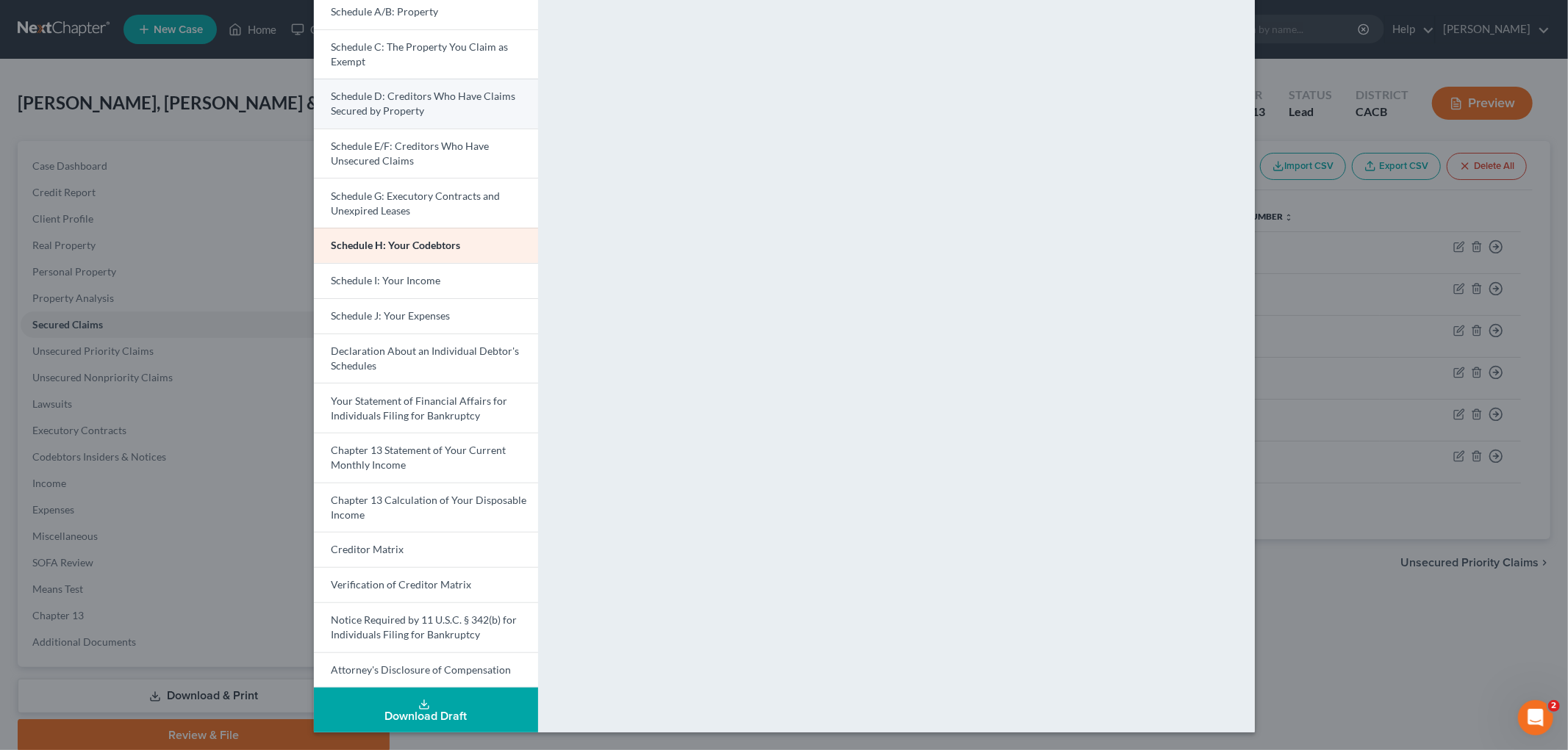
click at [424, 104] on link "Schedule D: Creditors Who Have Claims Secured by Property" at bounding box center [426, 103] width 224 height 50
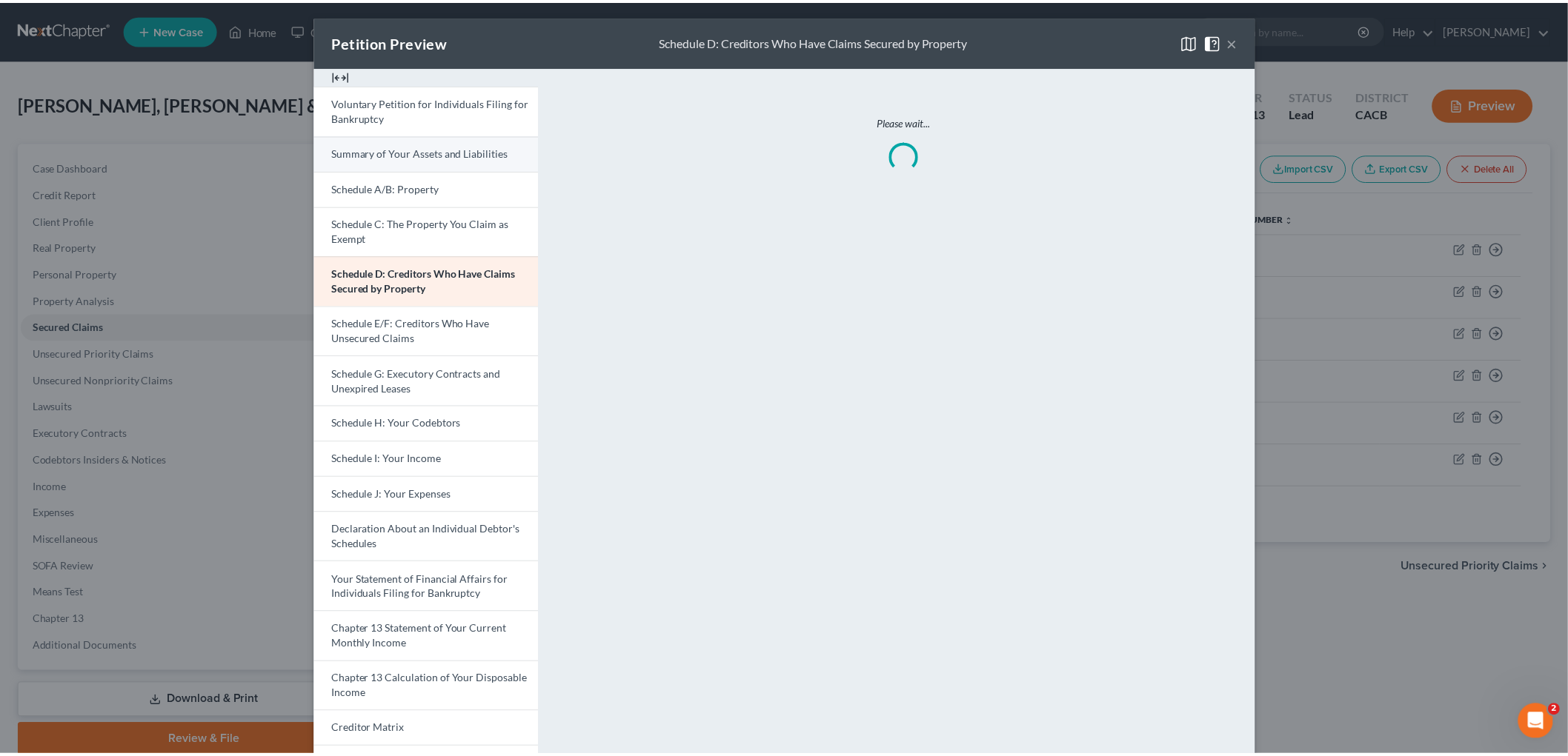
scroll to position [0, 0]
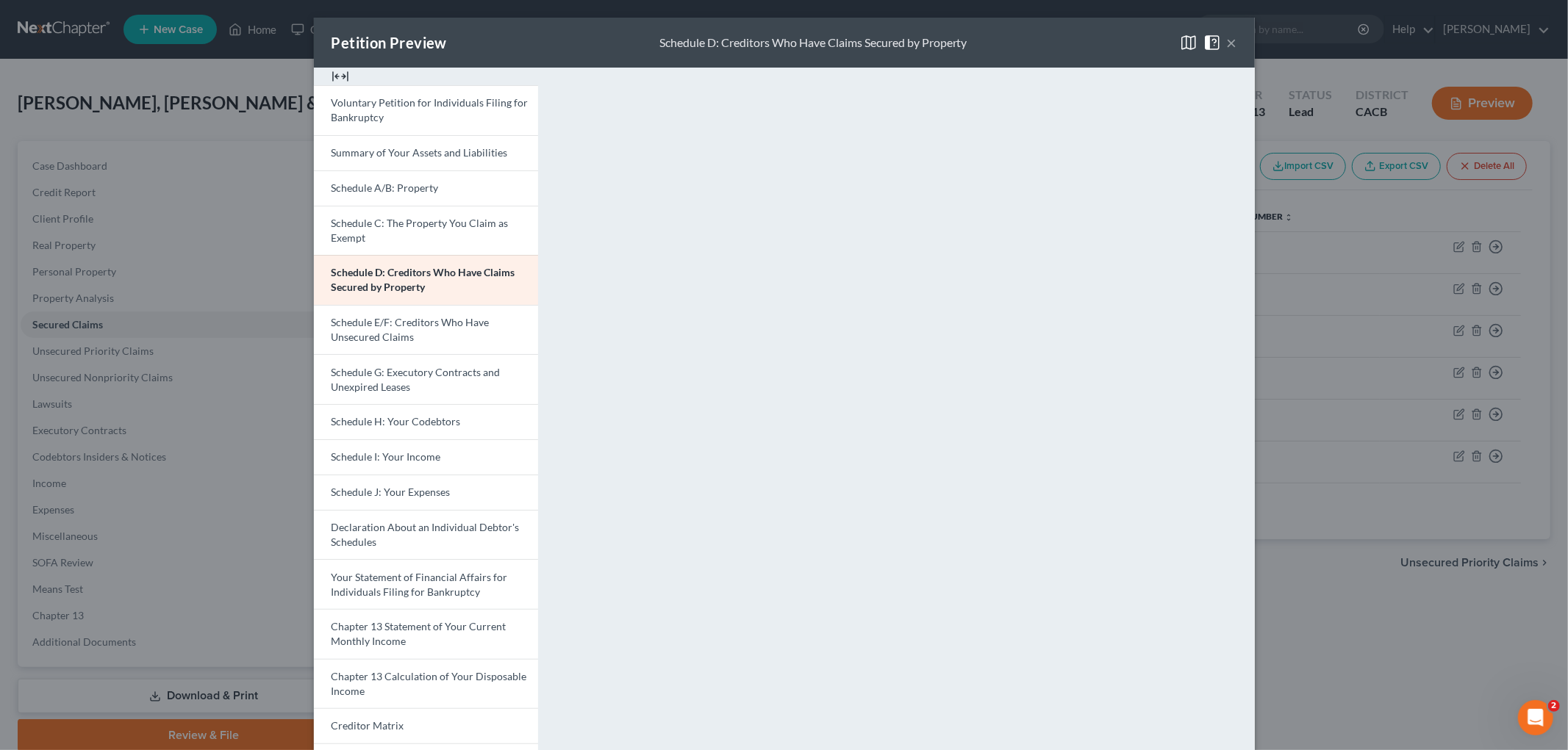
click at [1422, 659] on div "Petition Preview Schedule D: Creditors Who Have Claims Secured by Property × Vo…" at bounding box center [784, 375] width 1568 height 750
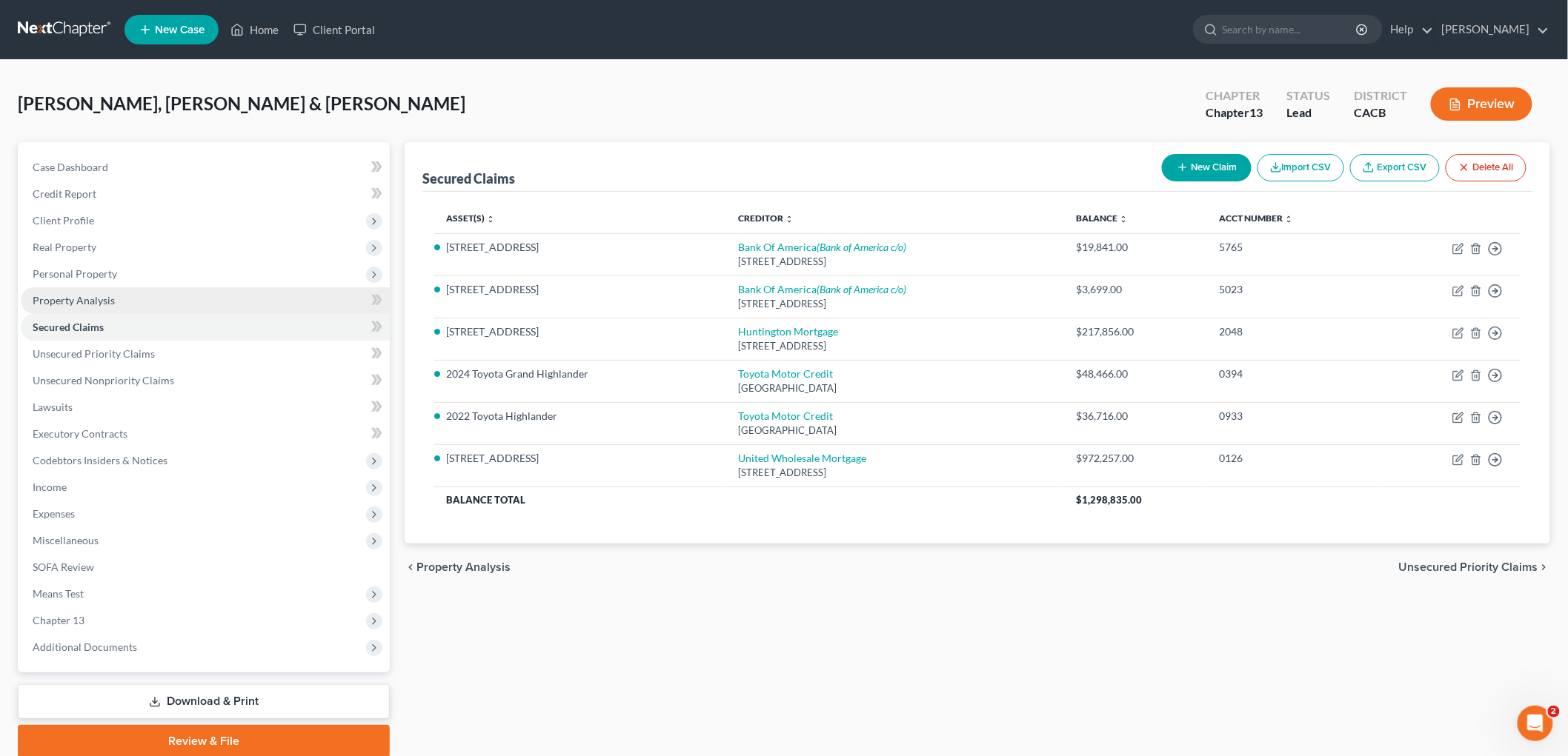
click at [105, 306] on span "Property Analysis" at bounding box center [74, 300] width 82 height 13
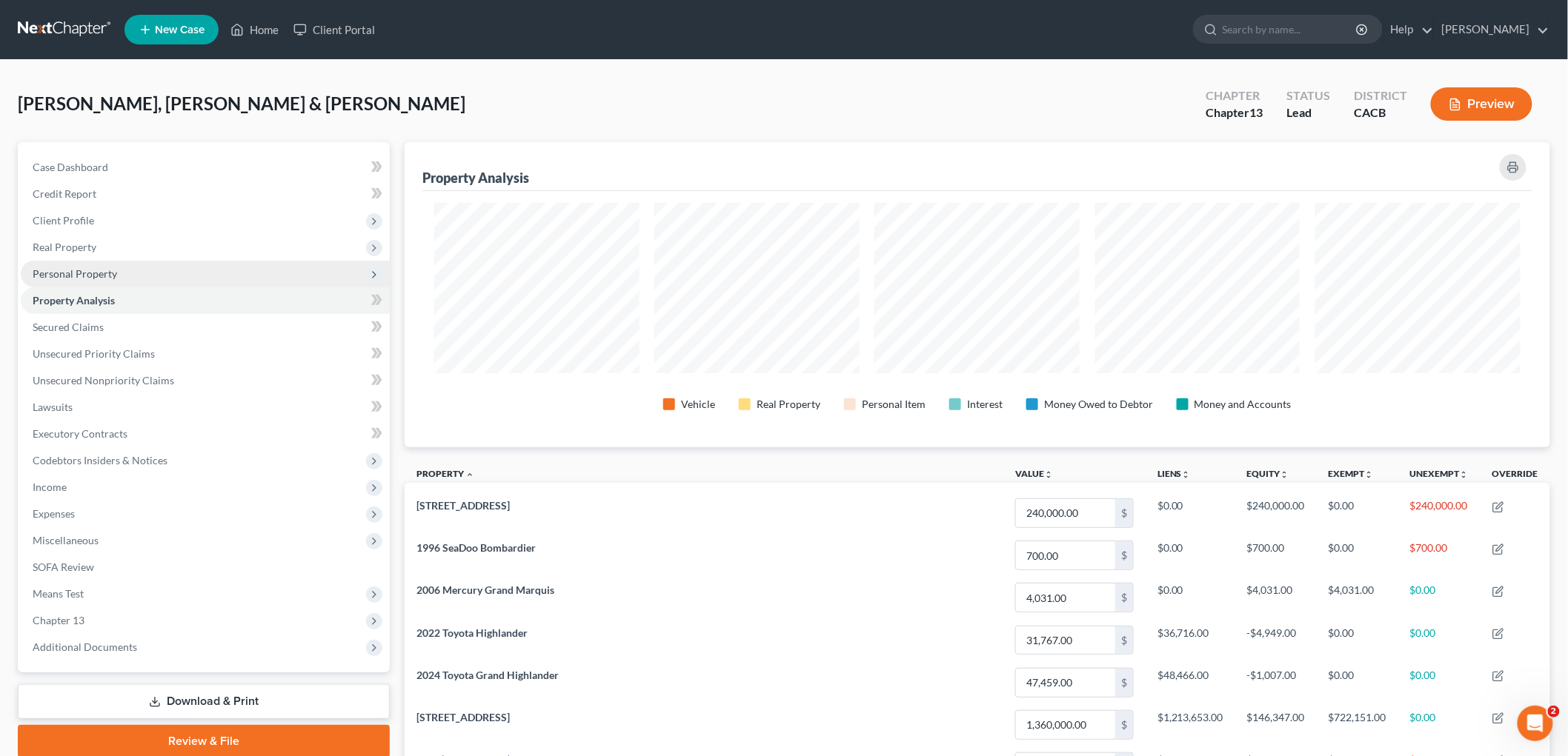
click at [112, 264] on span "Personal Property" at bounding box center [205, 273] width 369 height 27
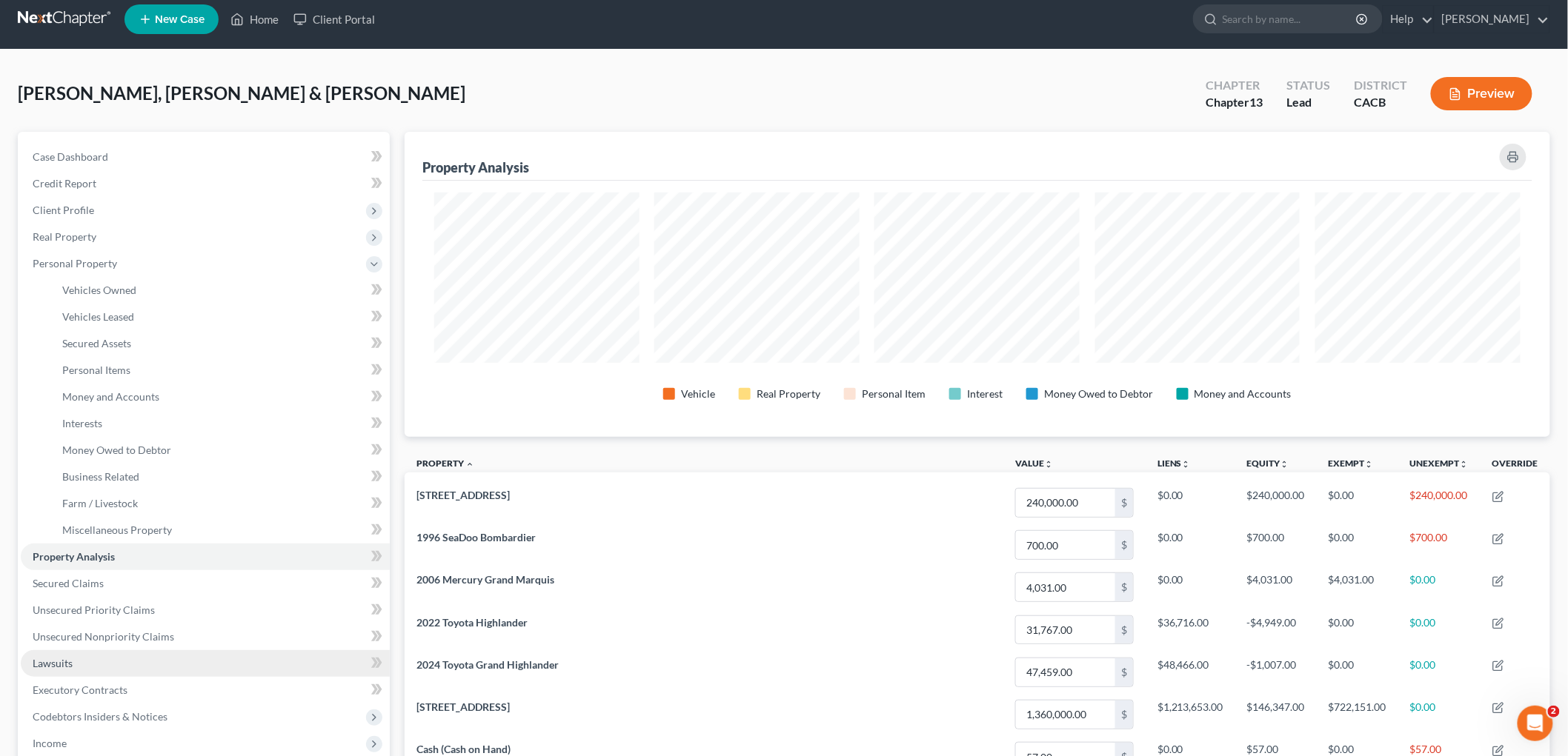
scroll to position [82, 0]
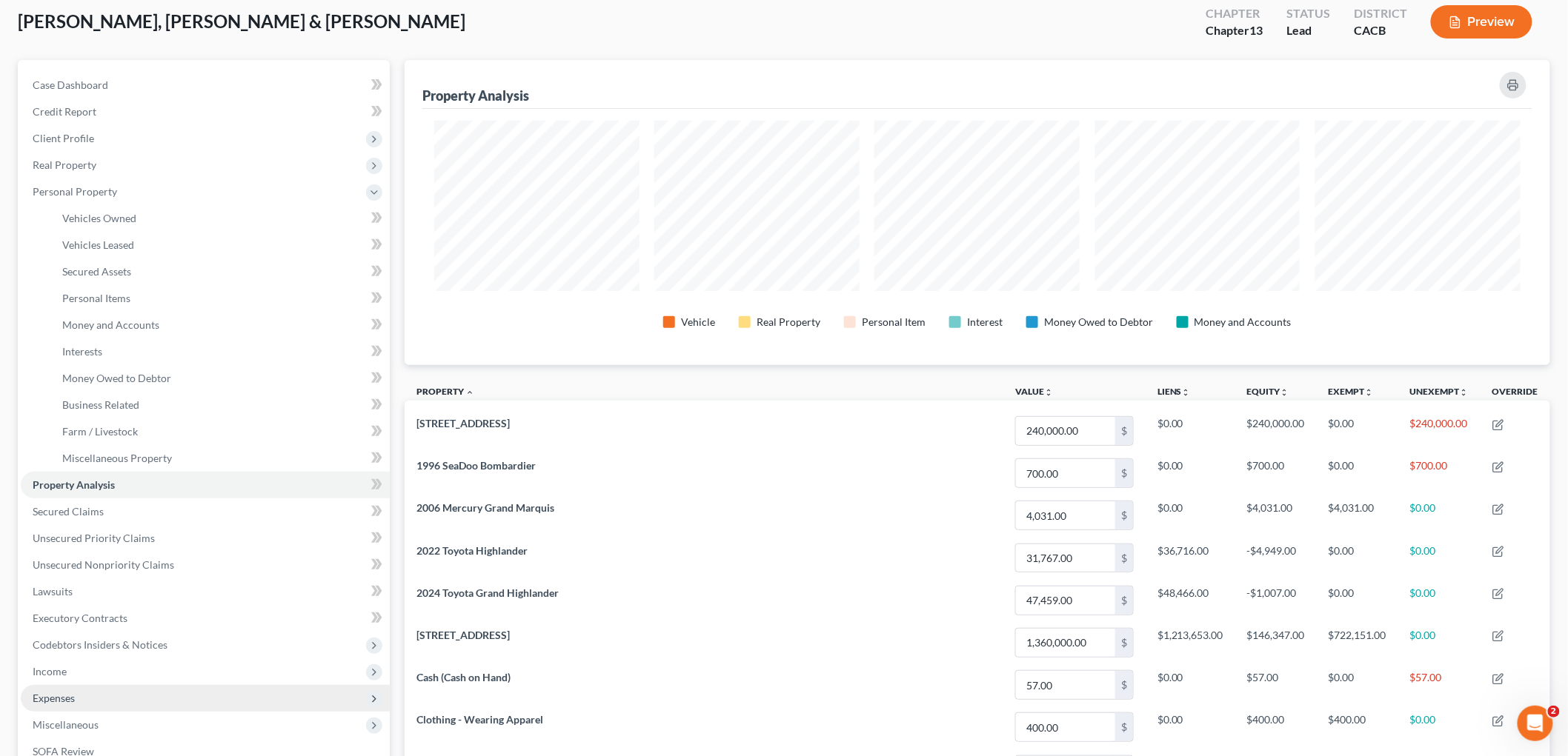
click at [161, 701] on span "Expenses" at bounding box center [205, 698] width 369 height 27
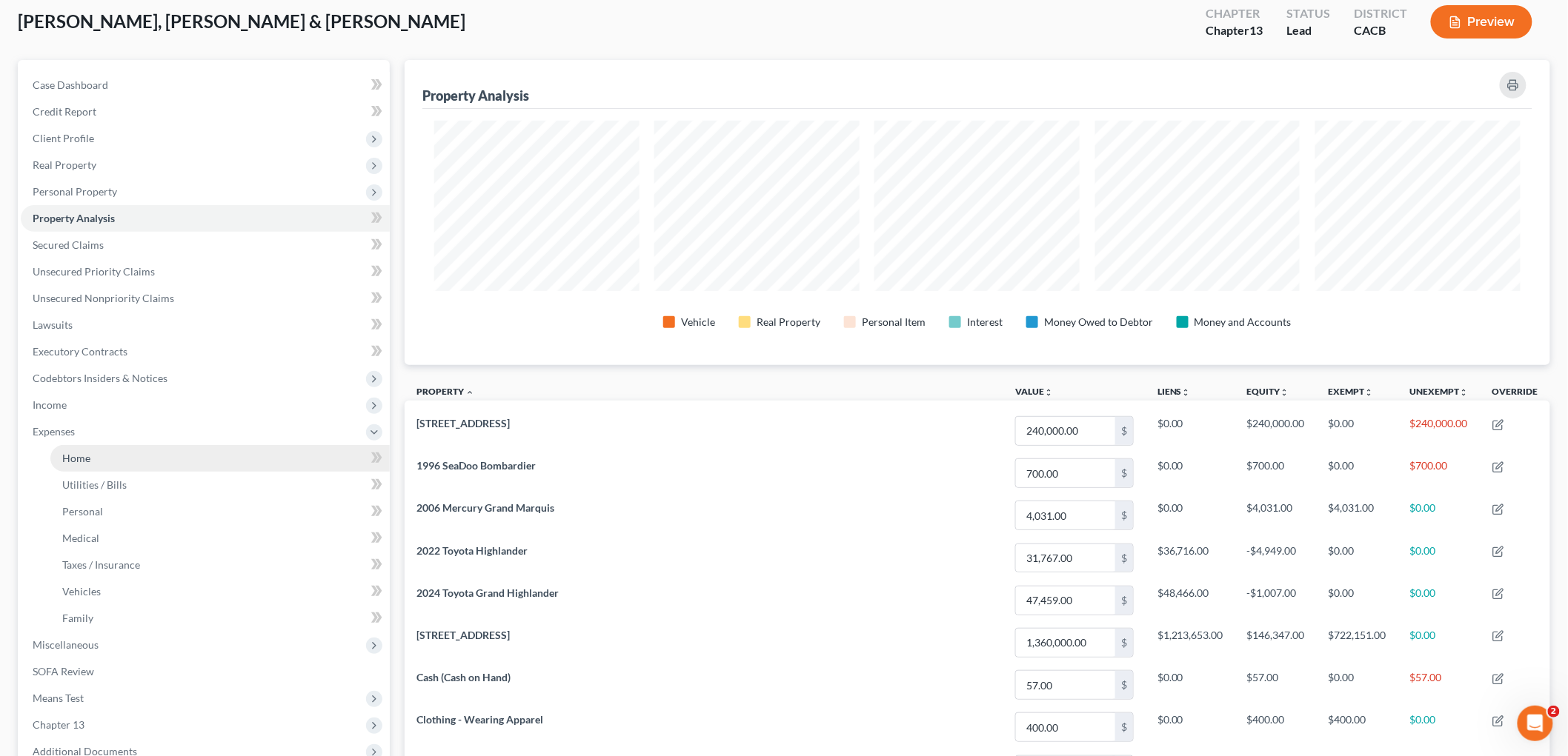
click at [163, 456] on link "Home" at bounding box center [220, 458] width 339 height 27
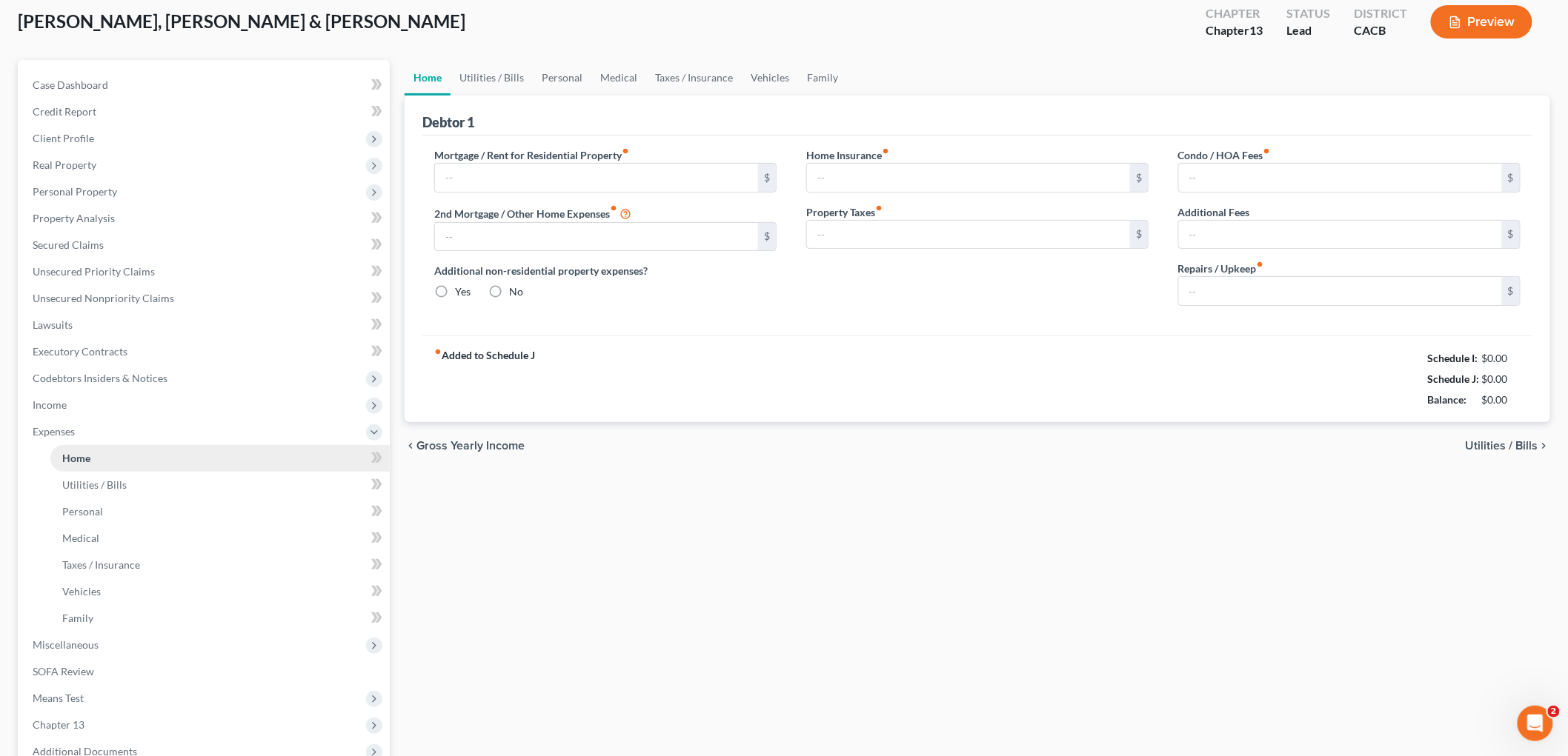
type input "4,232.00"
type input "1,526.00"
radio input "true"
type input "0.00"
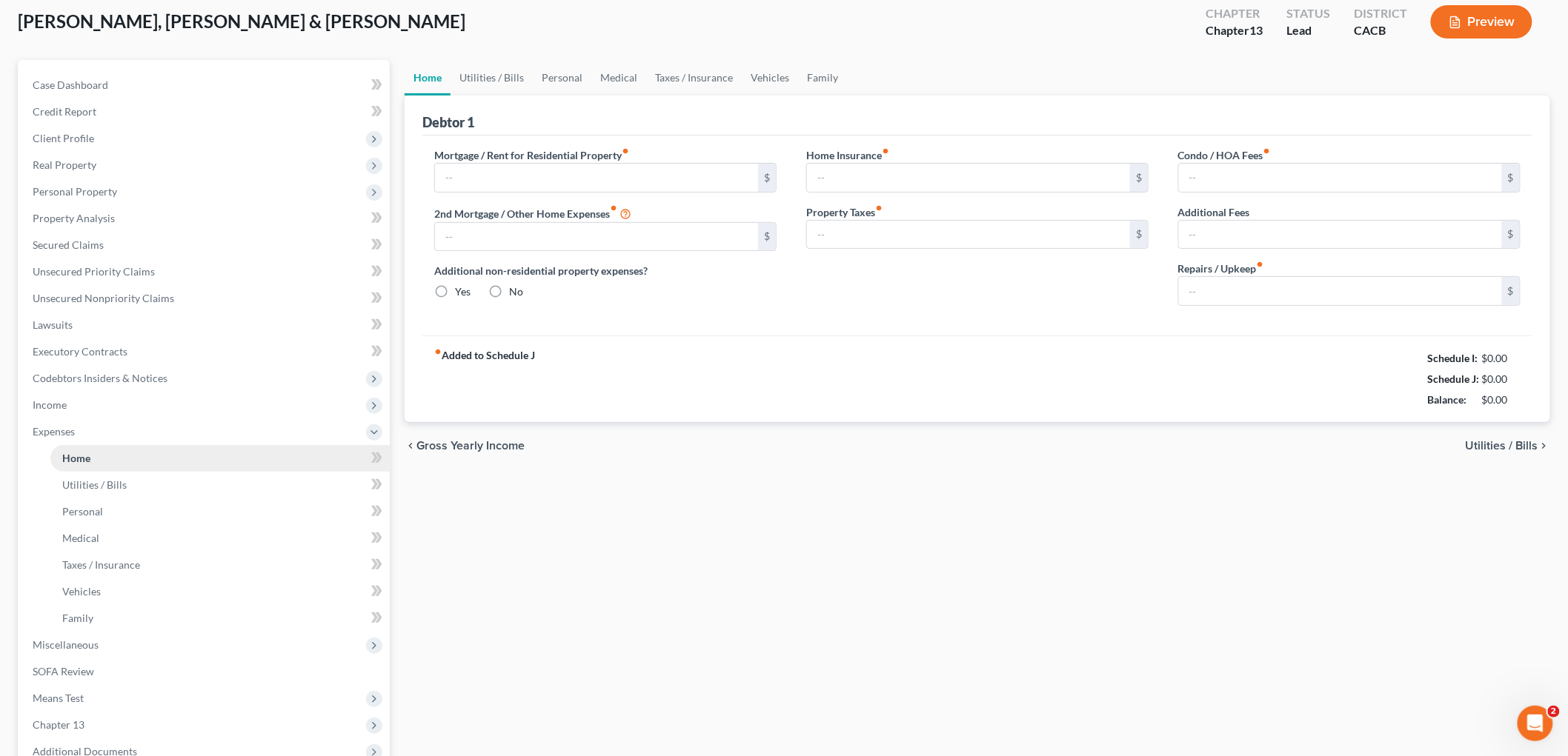
type input "0.00"
type input "100.00"
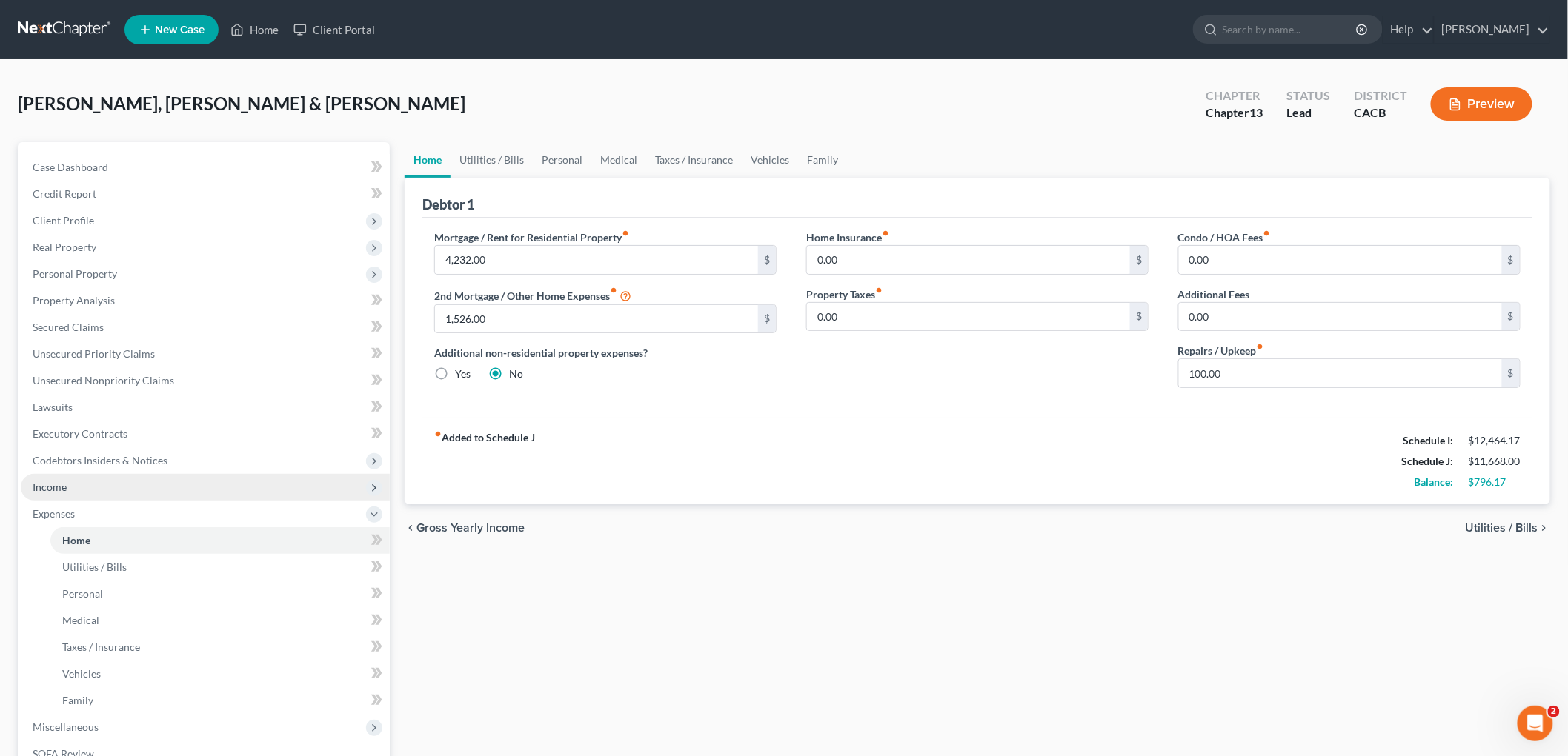
click at [115, 483] on span "Income" at bounding box center [205, 487] width 369 height 27
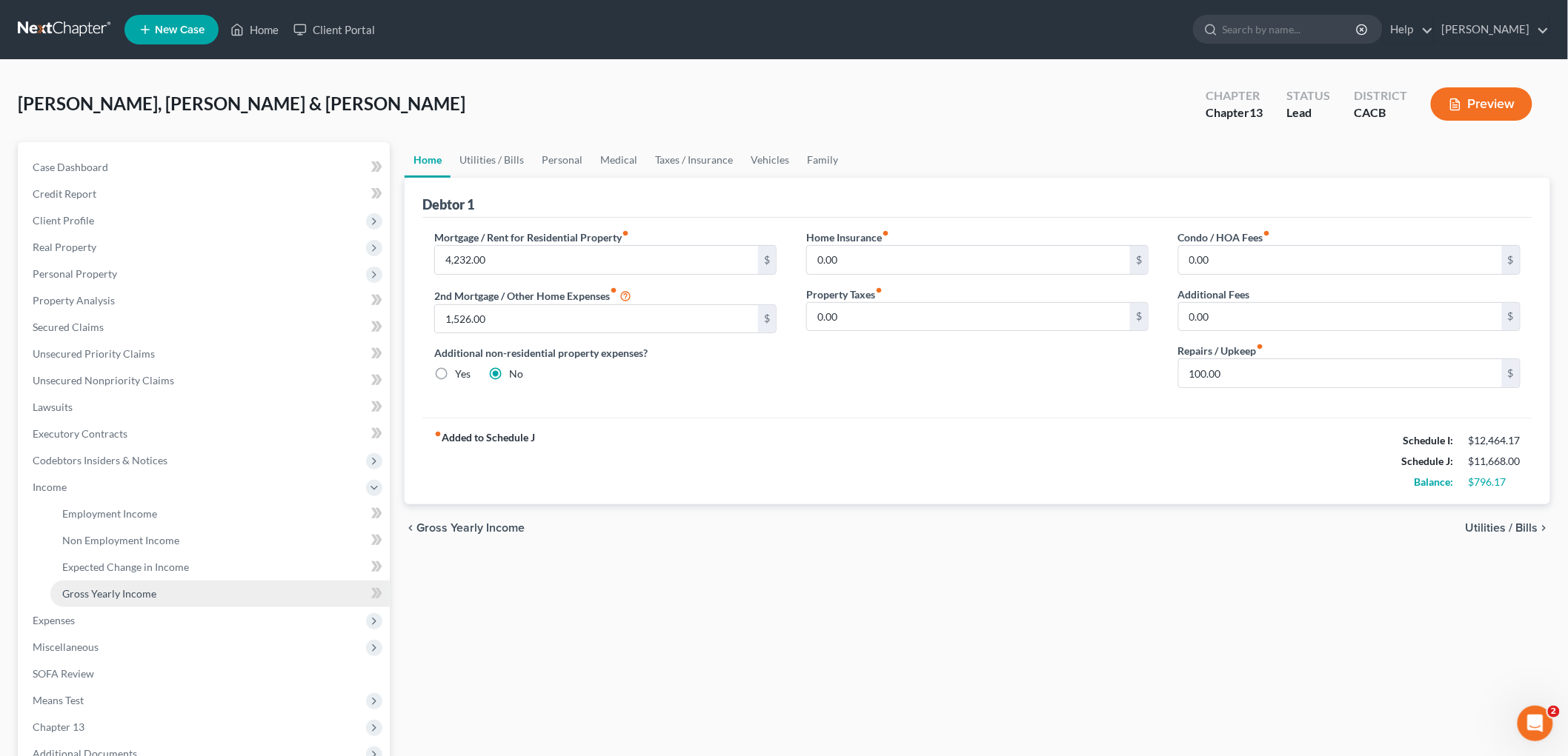
click at [188, 598] on link "Gross Yearly Income" at bounding box center [220, 594] width 339 height 27
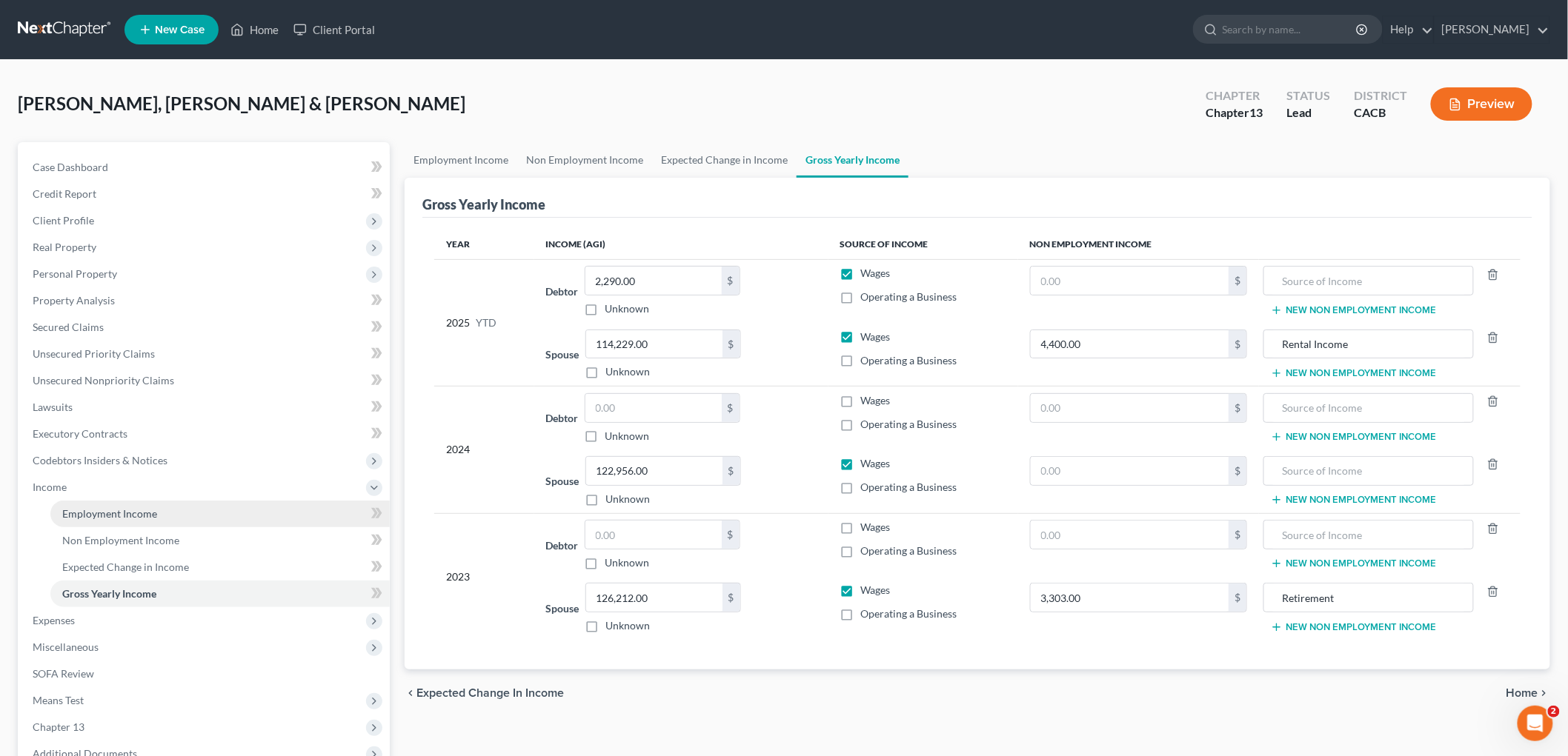
click at [188, 508] on link "Employment Income" at bounding box center [220, 514] width 339 height 27
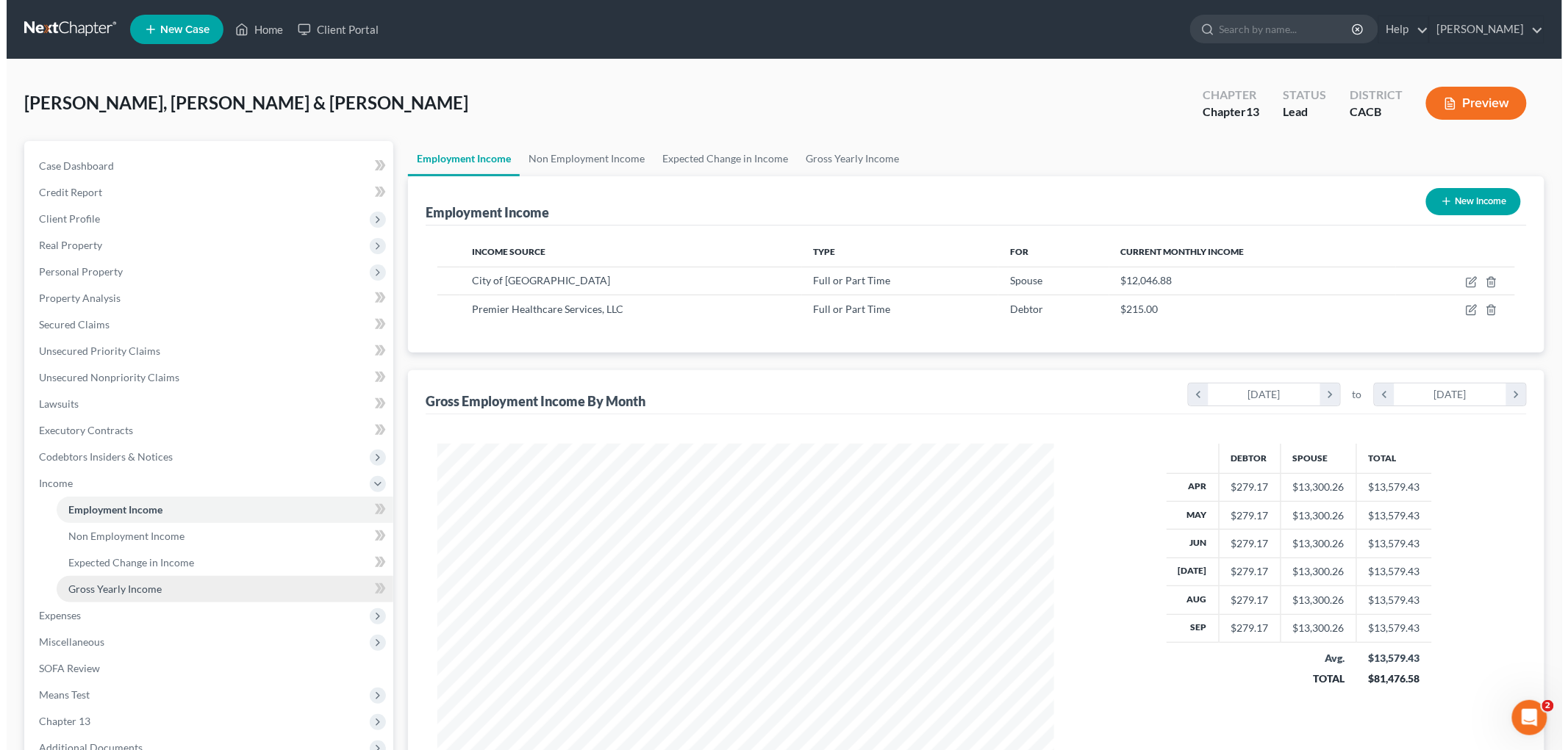
scroll to position [307, 645]
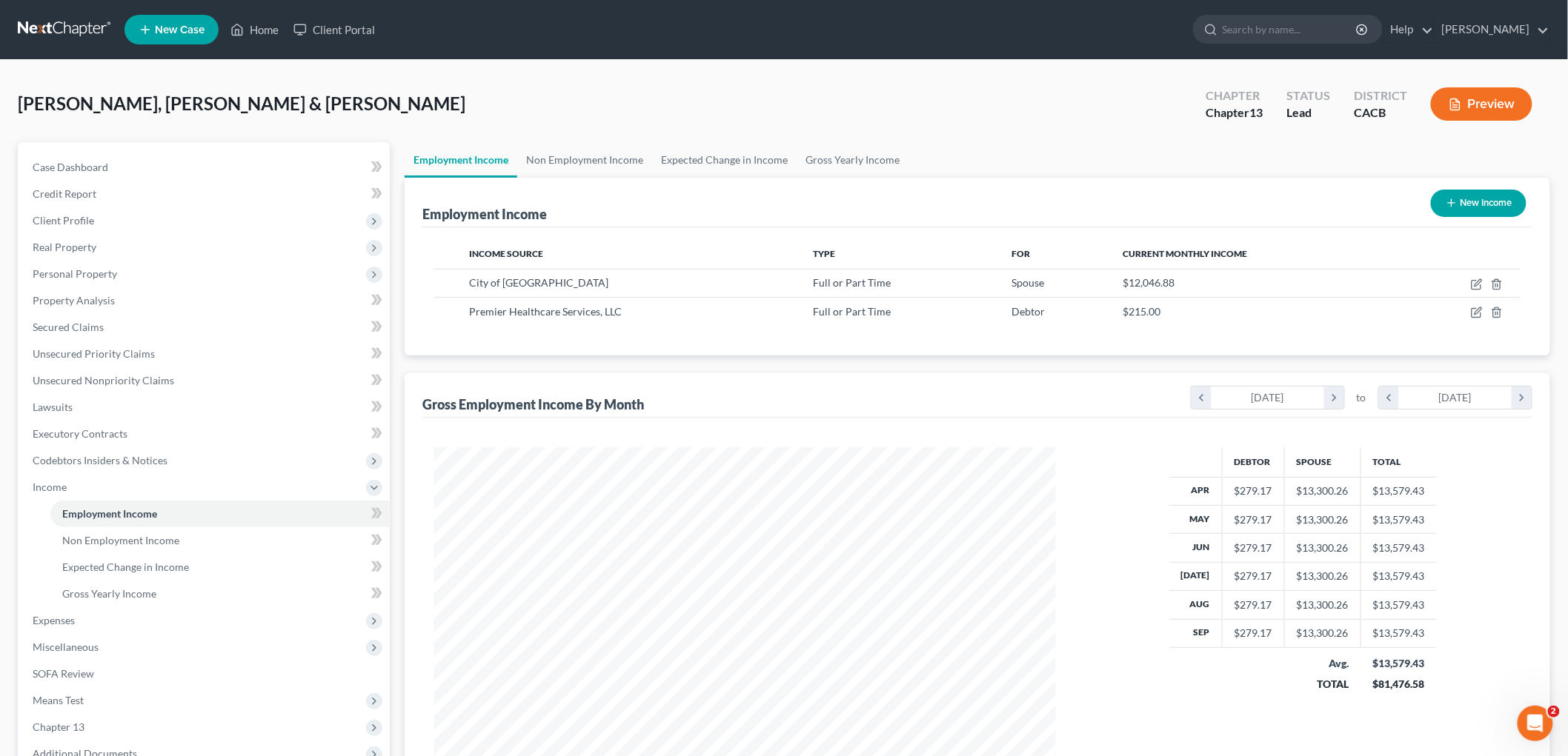
drag, startPoint x: 1476, startPoint y: 83, endPoint x: 1479, endPoint y: 94, distance: 11.4
click at [1477, 84] on div "Preview" at bounding box center [1484, 105] width 131 height 43
click at [1482, 98] on button "Preview" at bounding box center [1481, 104] width 102 height 33
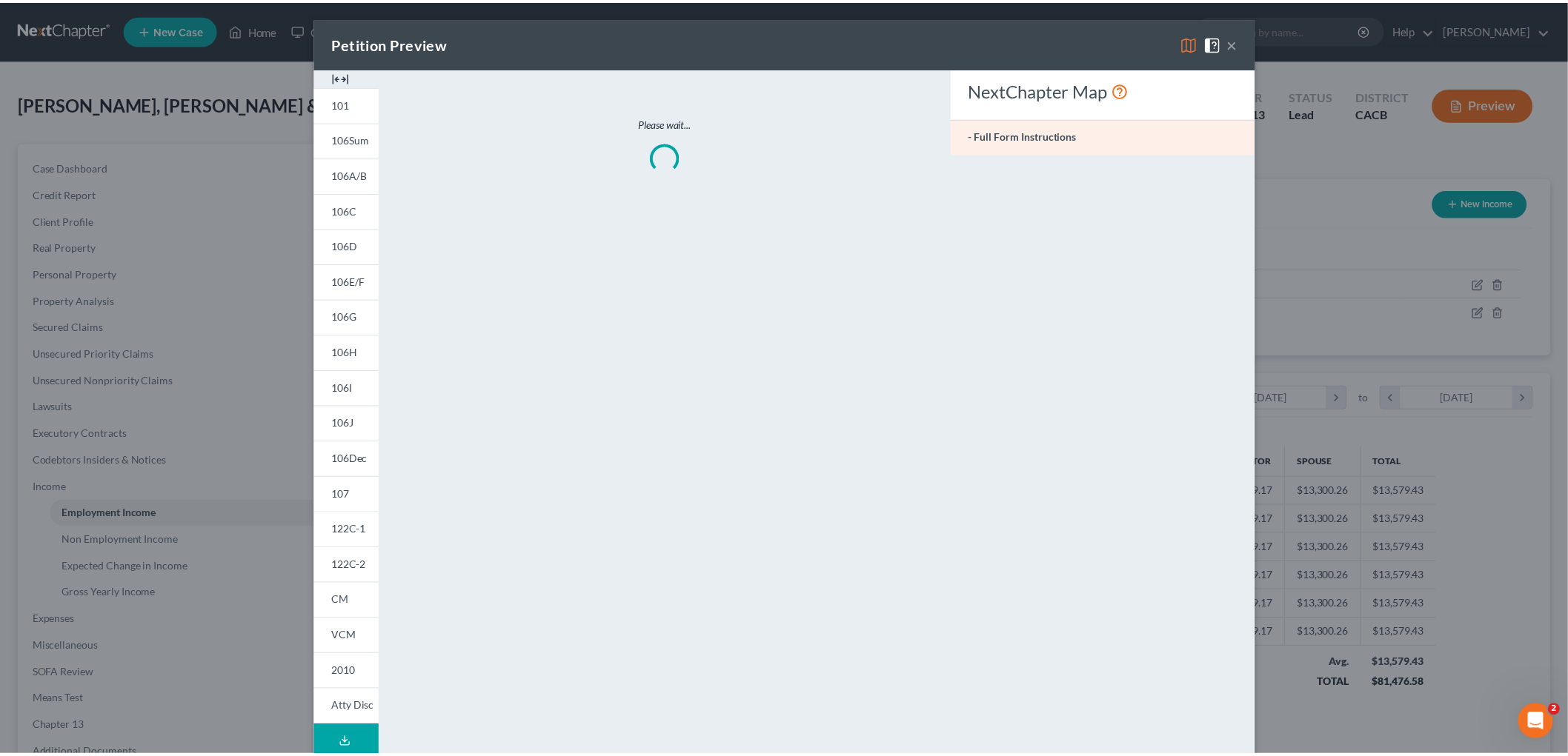
scroll to position [312, 656]
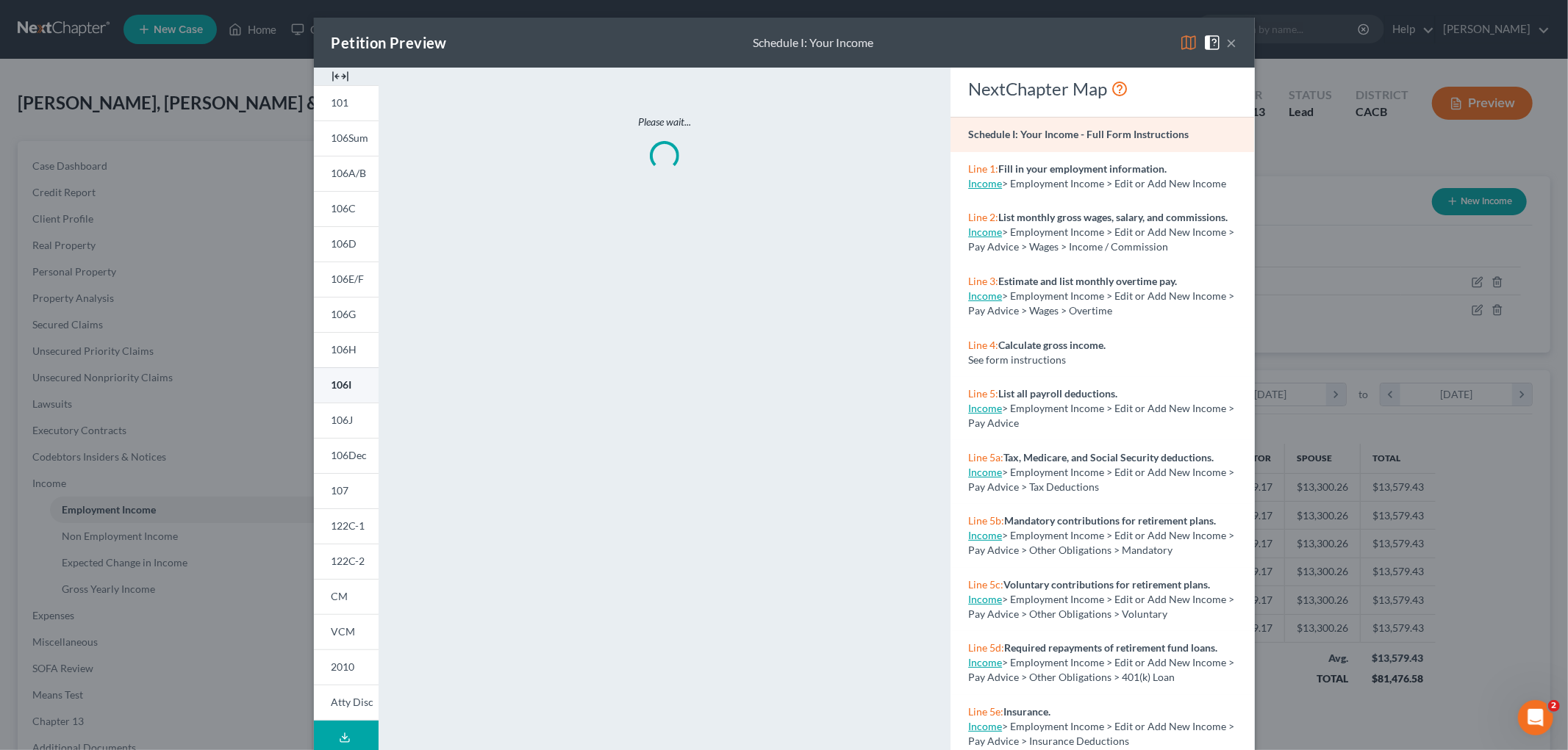
click at [343, 383] on span "106I" at bounding box center [342, 385] width 21 height 13
click at [1359, 309] on div "Petition Preview Schedule I: Your Income × 101 106Sum 106A/B 106C 106D 106E/F 1…" at bounding box center [784, 375] width 1568 height 750
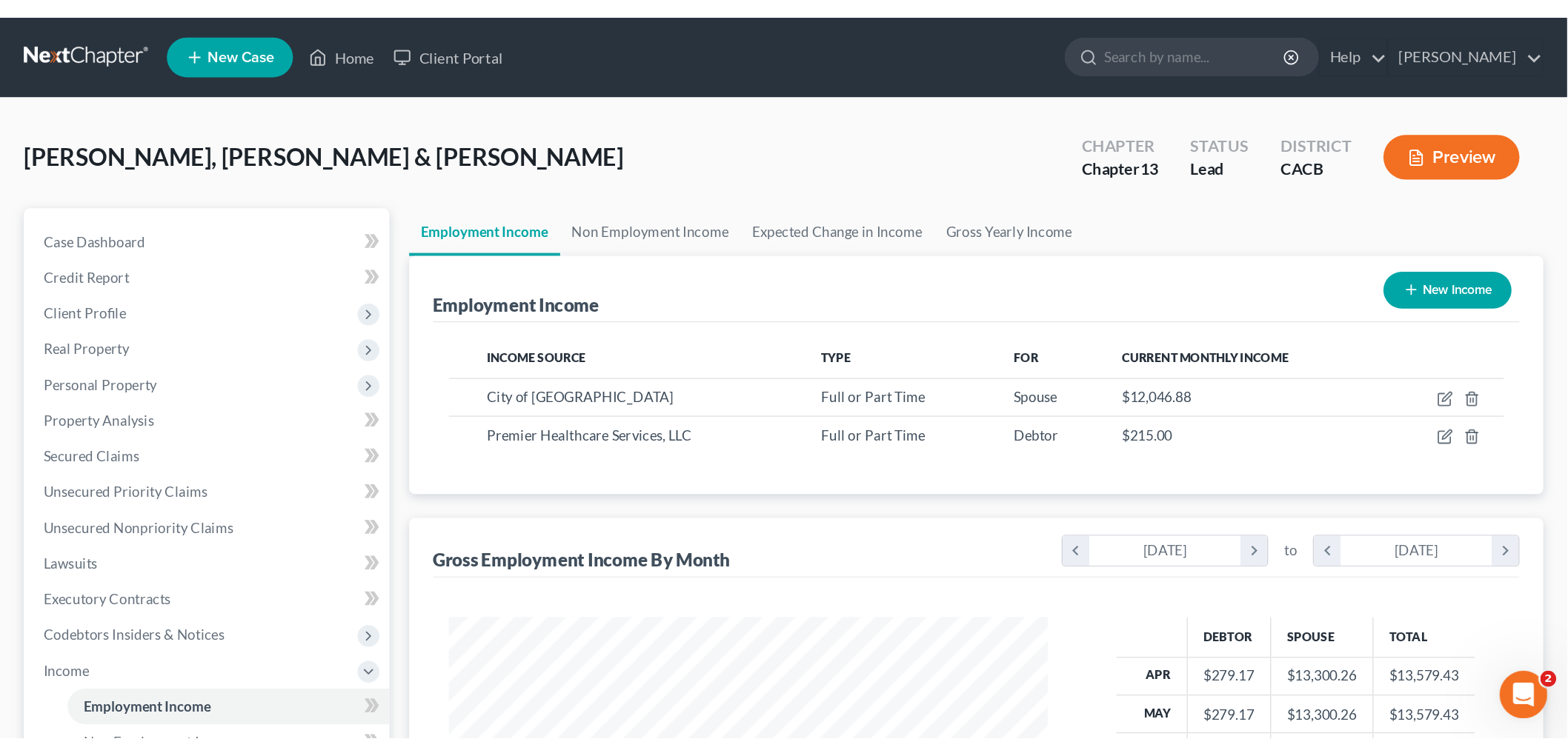
scroll to position [310, 650]
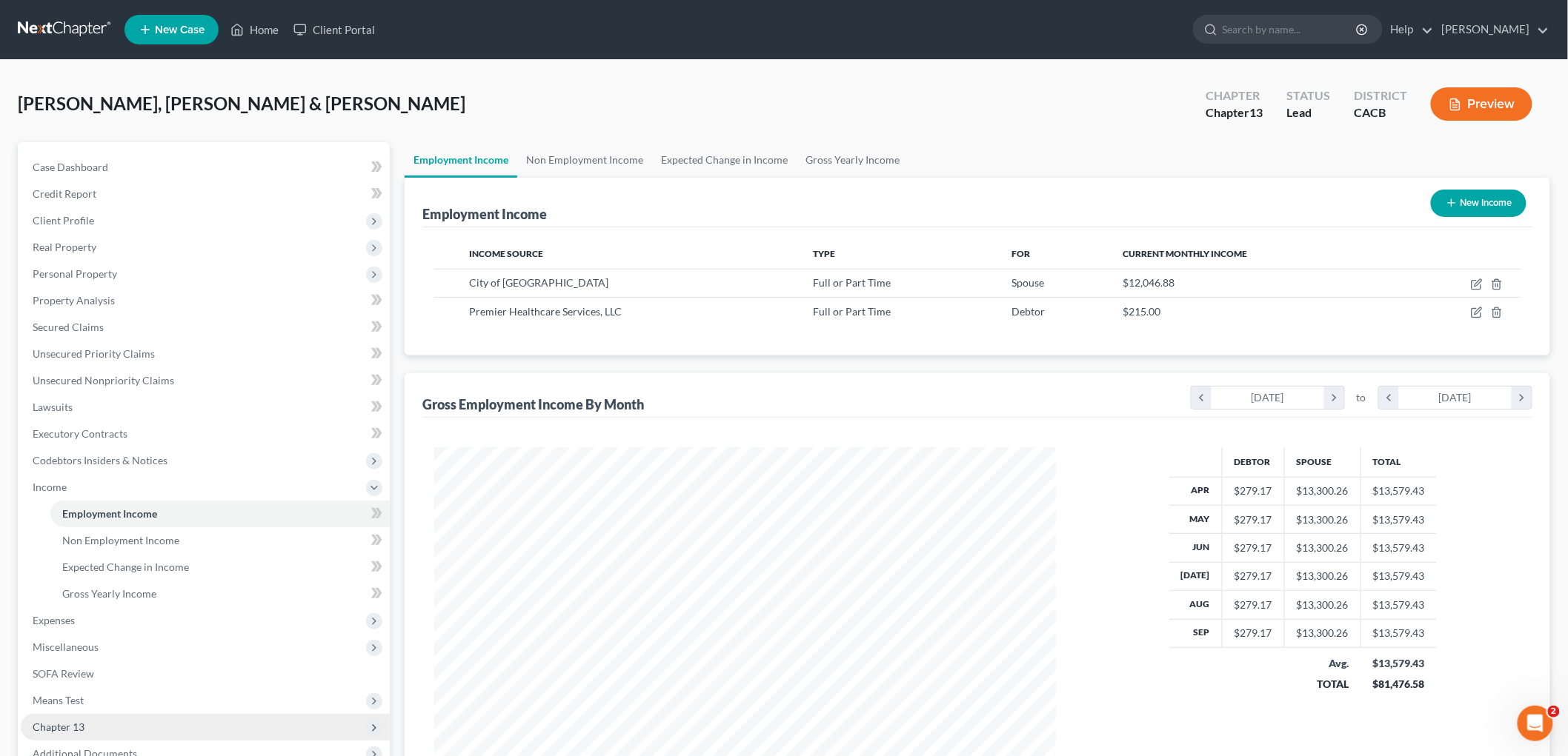
click at [212, 720] on span "Chapter 13" at bounding box center [205, 727] width 369 height 27
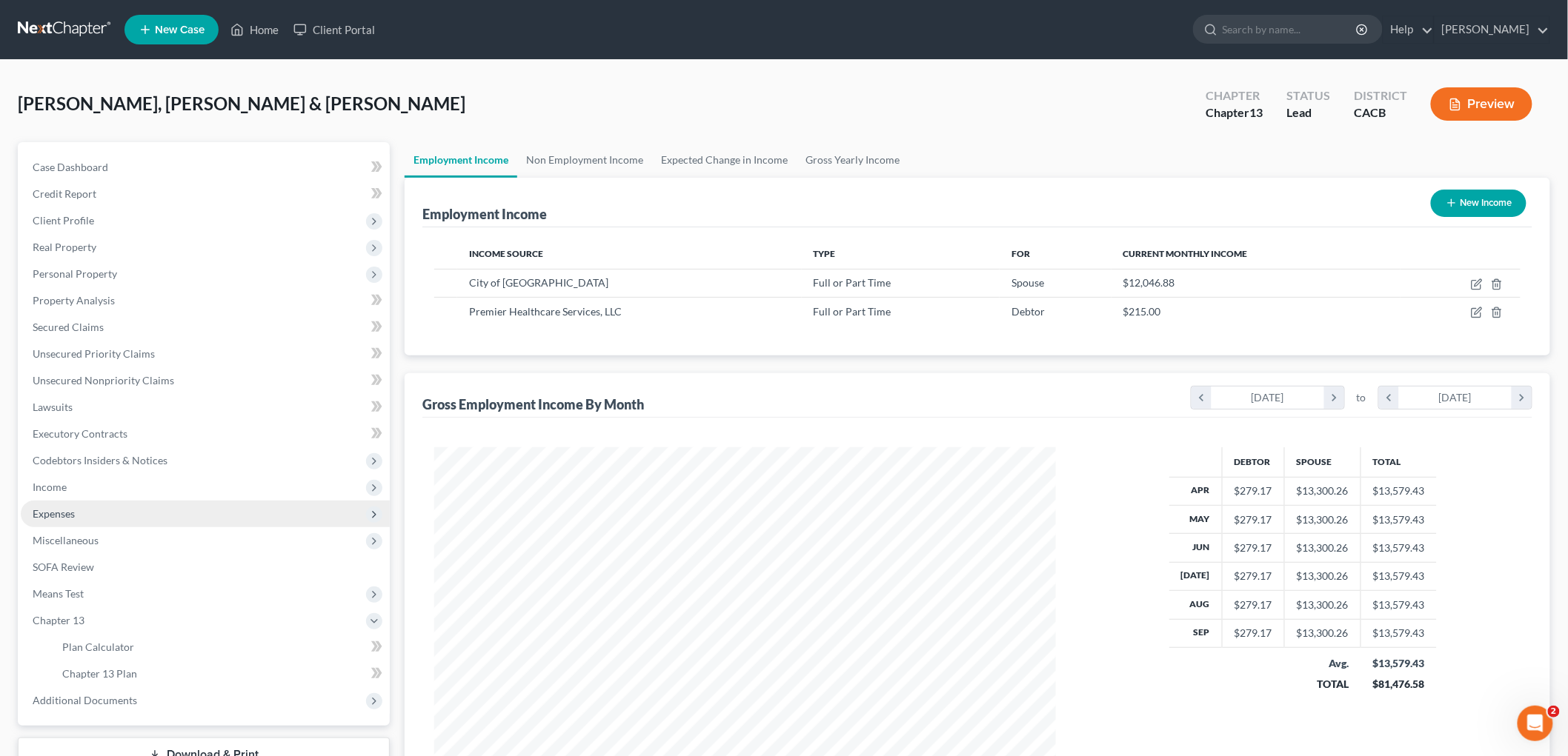
click at [113, 508] on span "Expenses" at bounding box center [205, 514] width 369 height 27
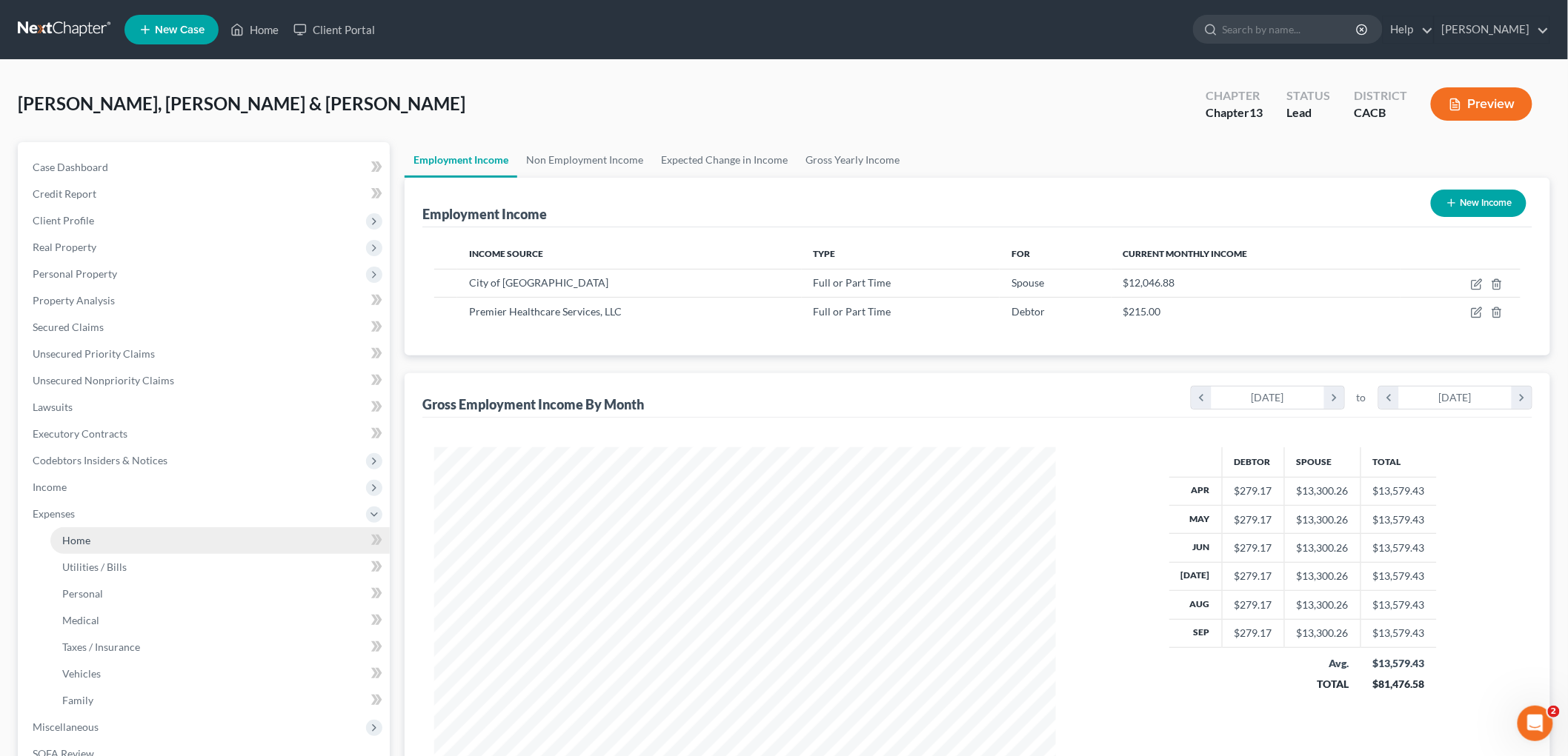
click at [121, 536] on link "Home" at bounding box center [220, 541] width 339 height 27
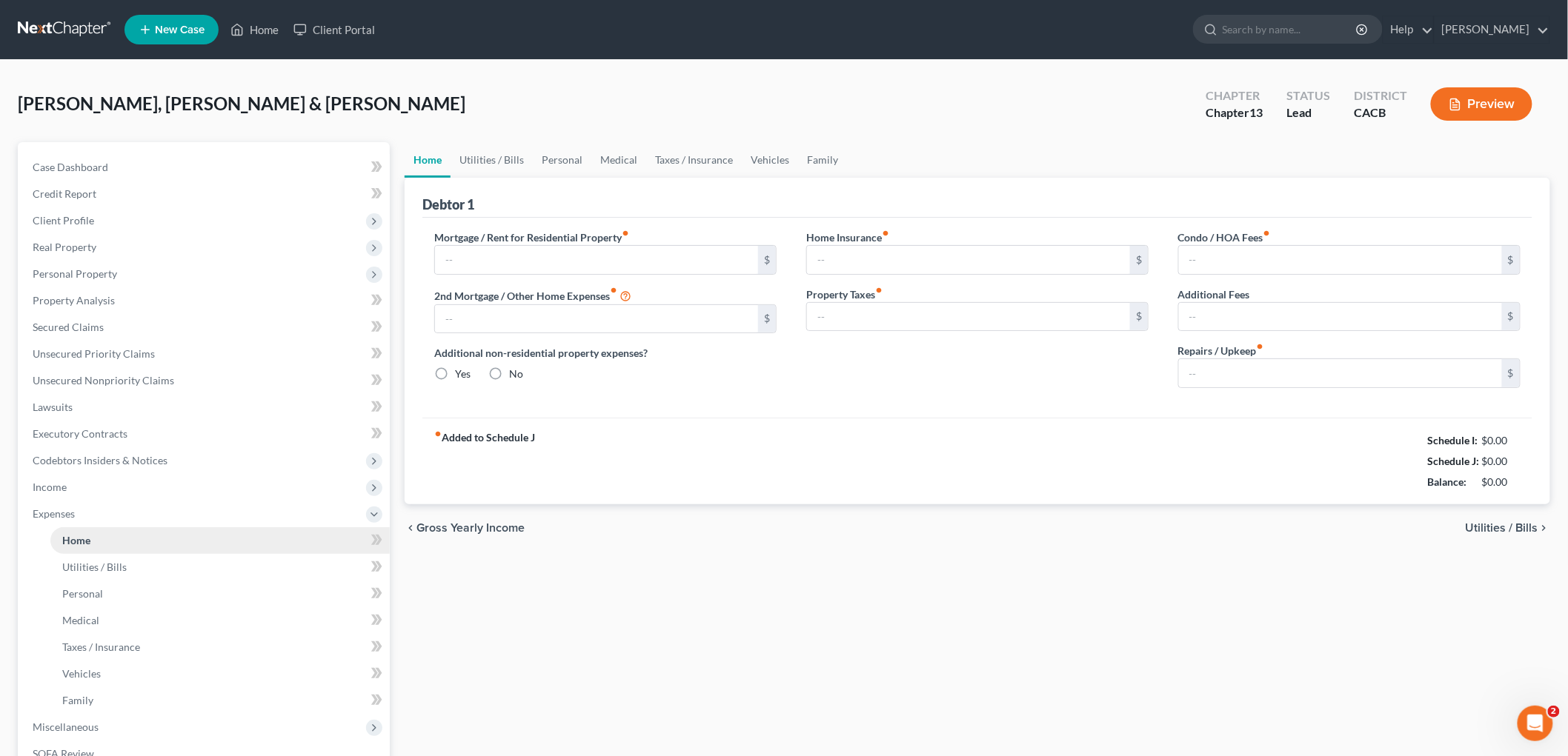
type input "4,232.00"
type input "1,526.00"
radio input "true"
type input "0.00"
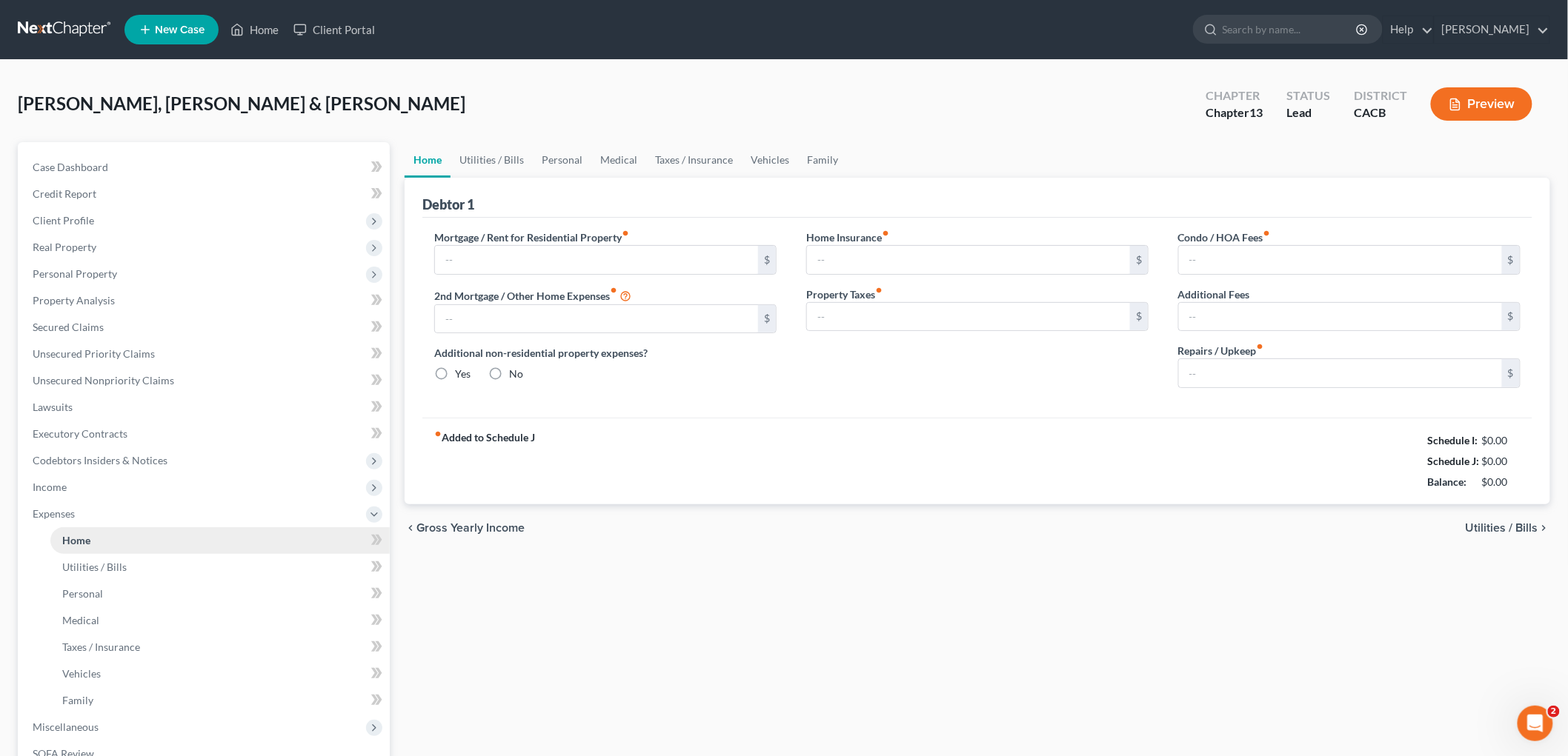
type input "0.00"
type input "100.00"
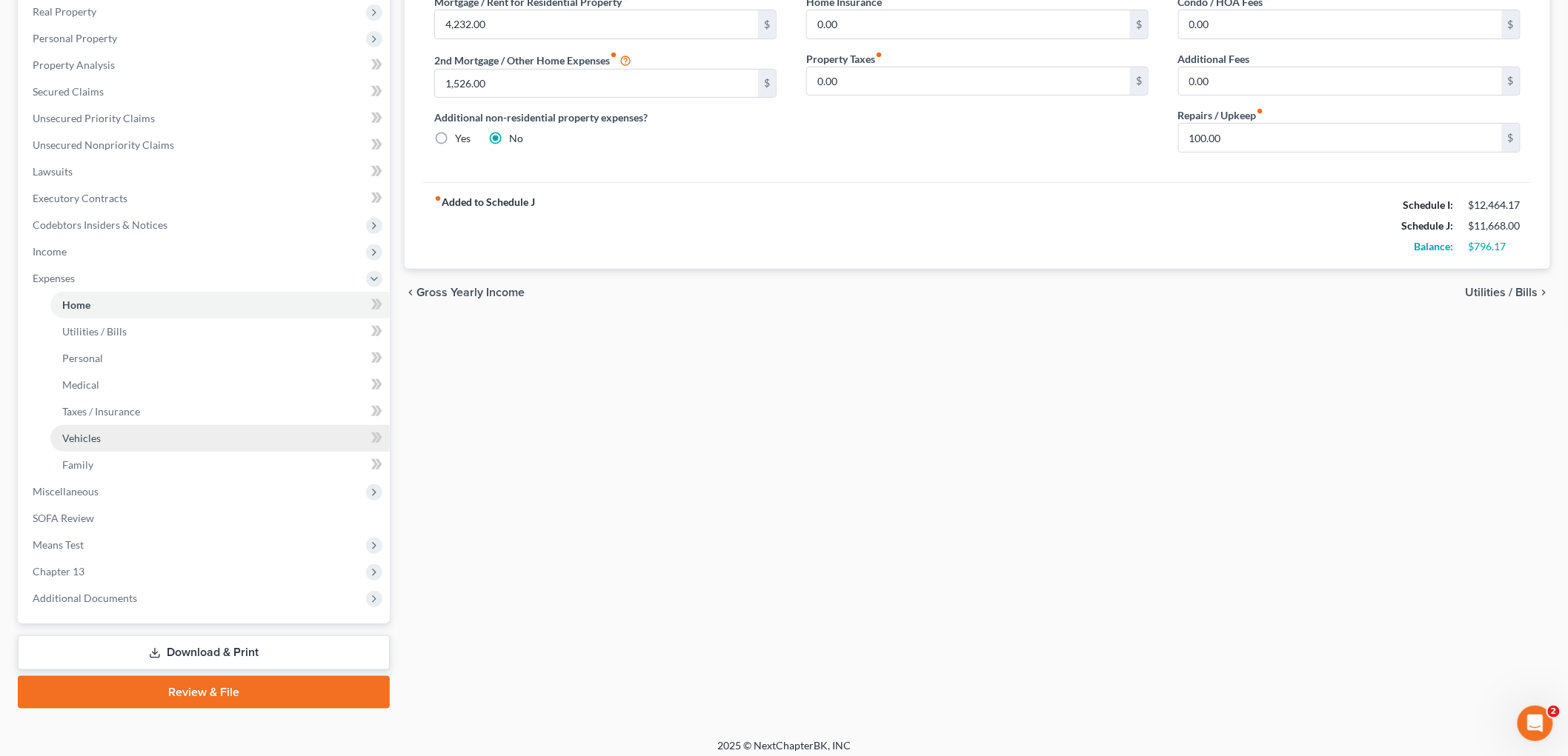
scroll to position [242, 0]
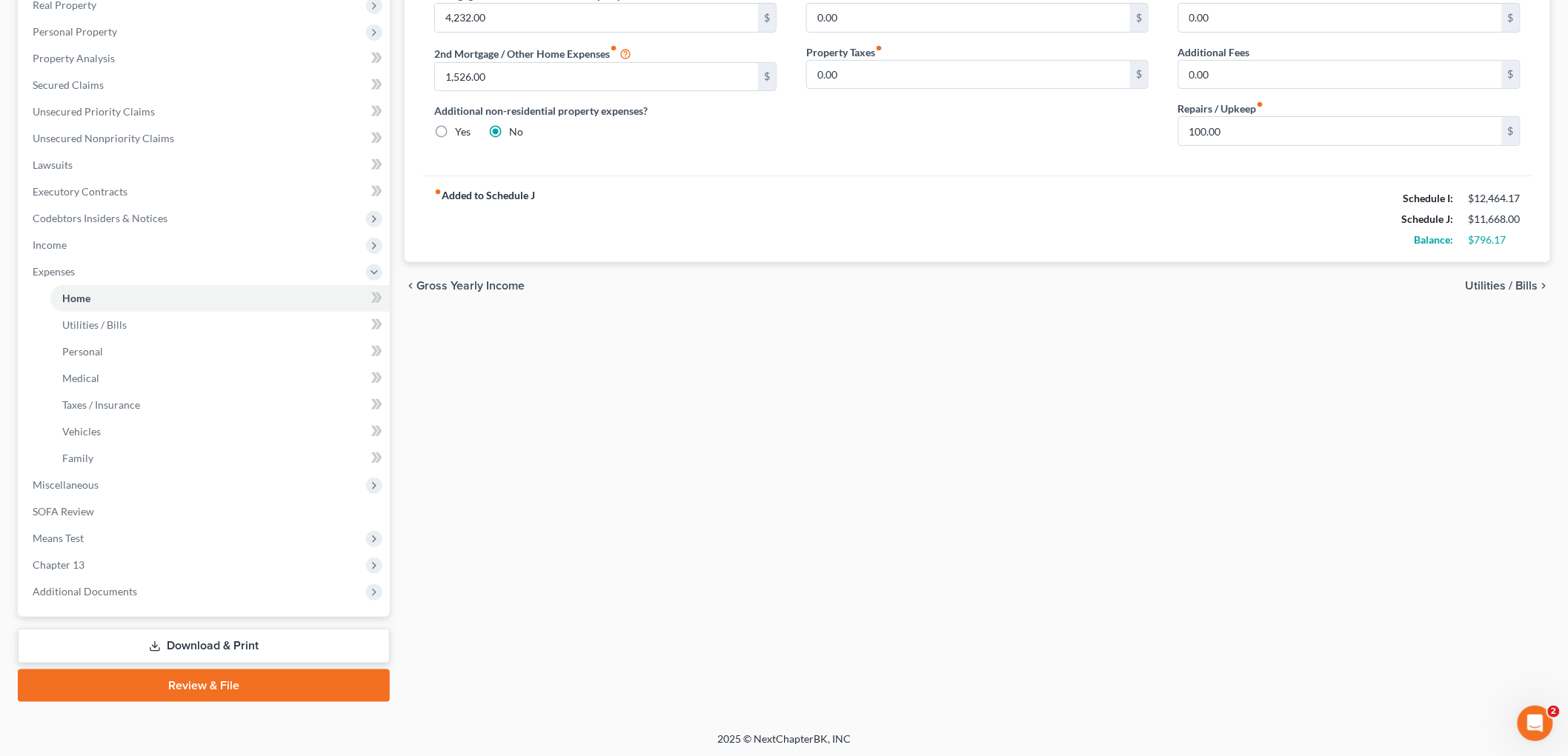
click at [265, 648] on link "Download & Print" at bounding box center [203, 647] width 372 height 35
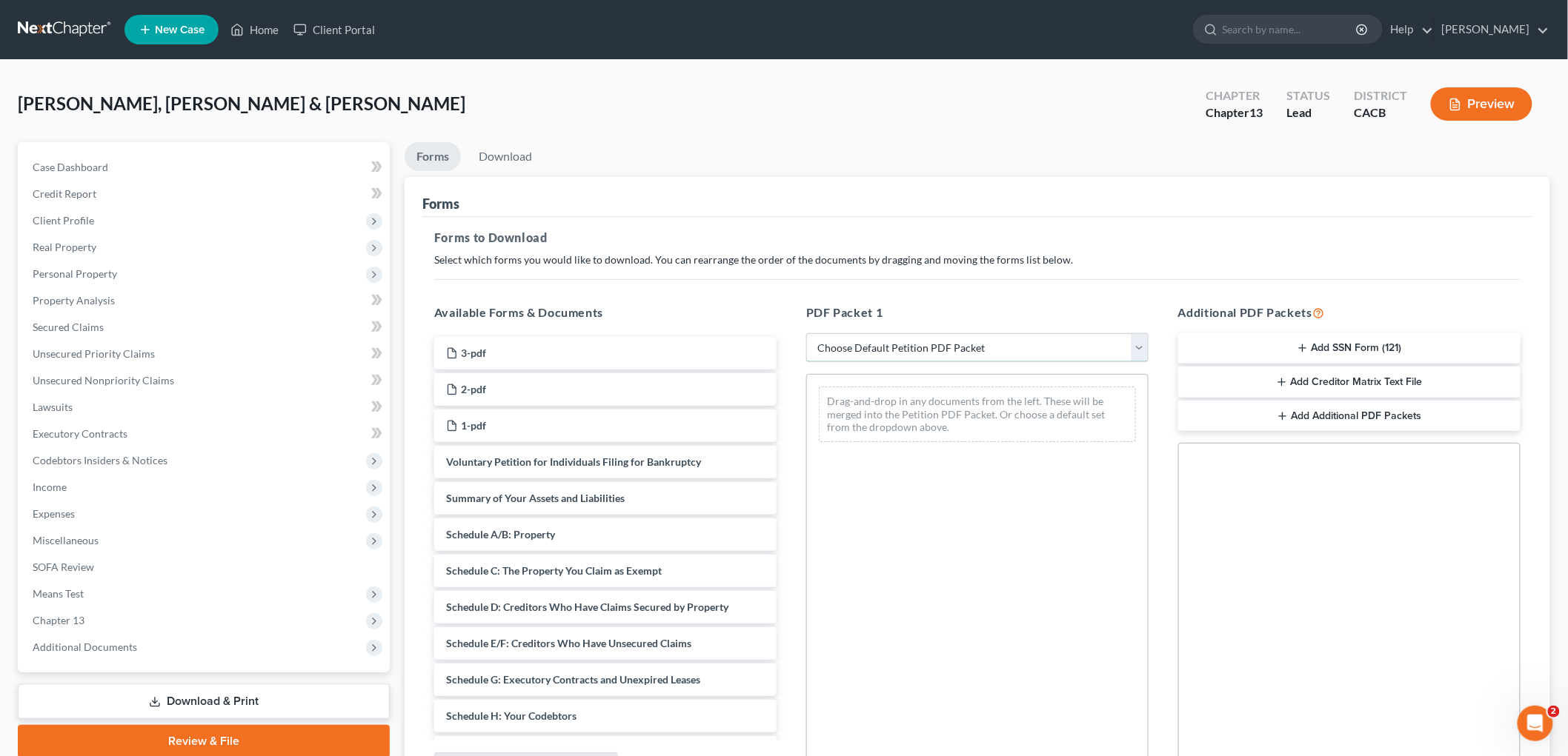
drag, startPoint x: 900, startPoint y: 349, endPoint x: 893, endPoint y: 361, distance: 13.9
click at [900, 349] on select "Choose Default Petition PDF Packet Complete Bankruptcy Petition (all forms and …" at bounding box center [978, 348] width 342 height 30
select select "7"
click at [807, 333] on select "Choose Default Petition PDF Packet Complete Bankruptcy Petition (all forms and …" at bounding box center [978, 348] width 342 height 30
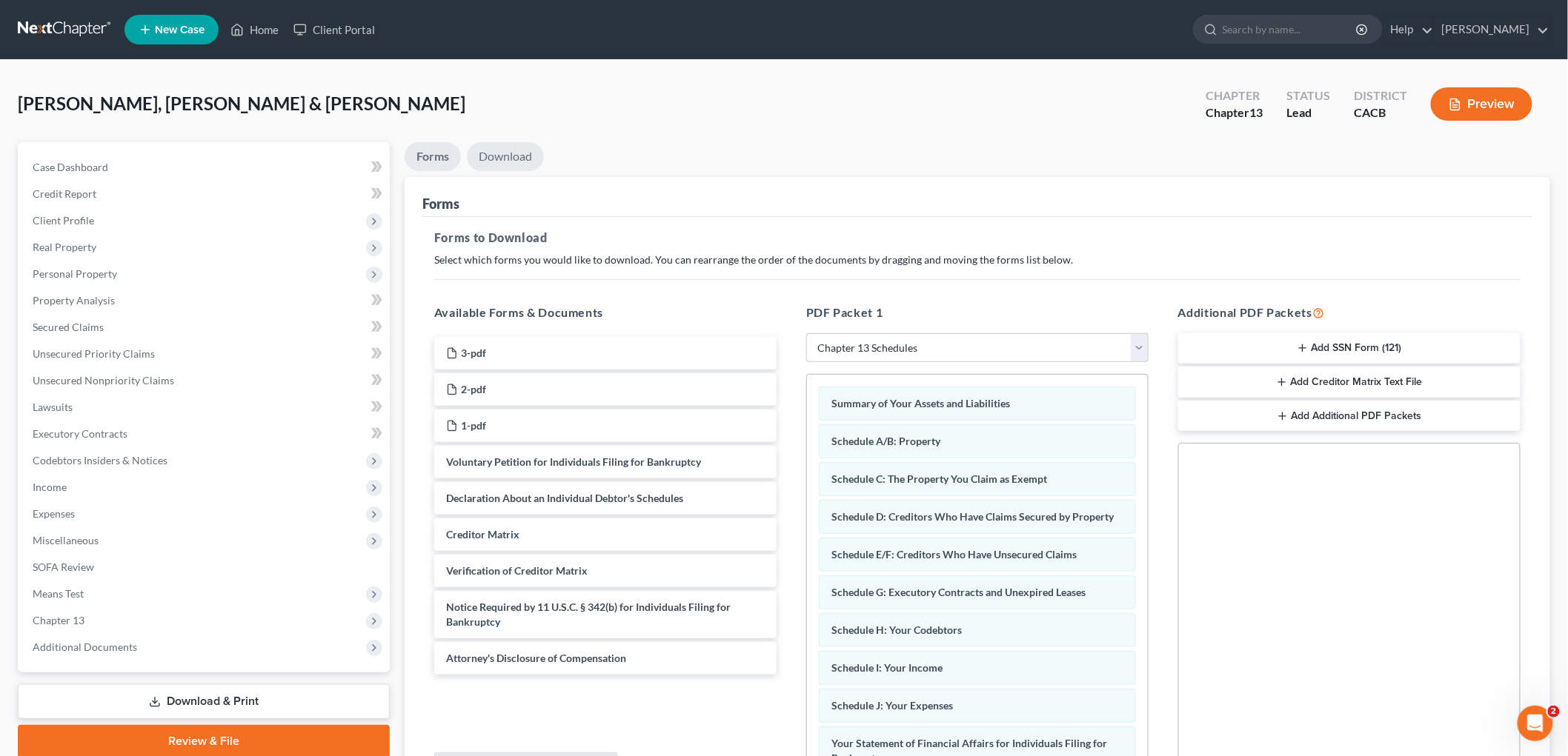
click at [497, 169] on link "Download" at bounding box center [505, 156] width 77 height 29
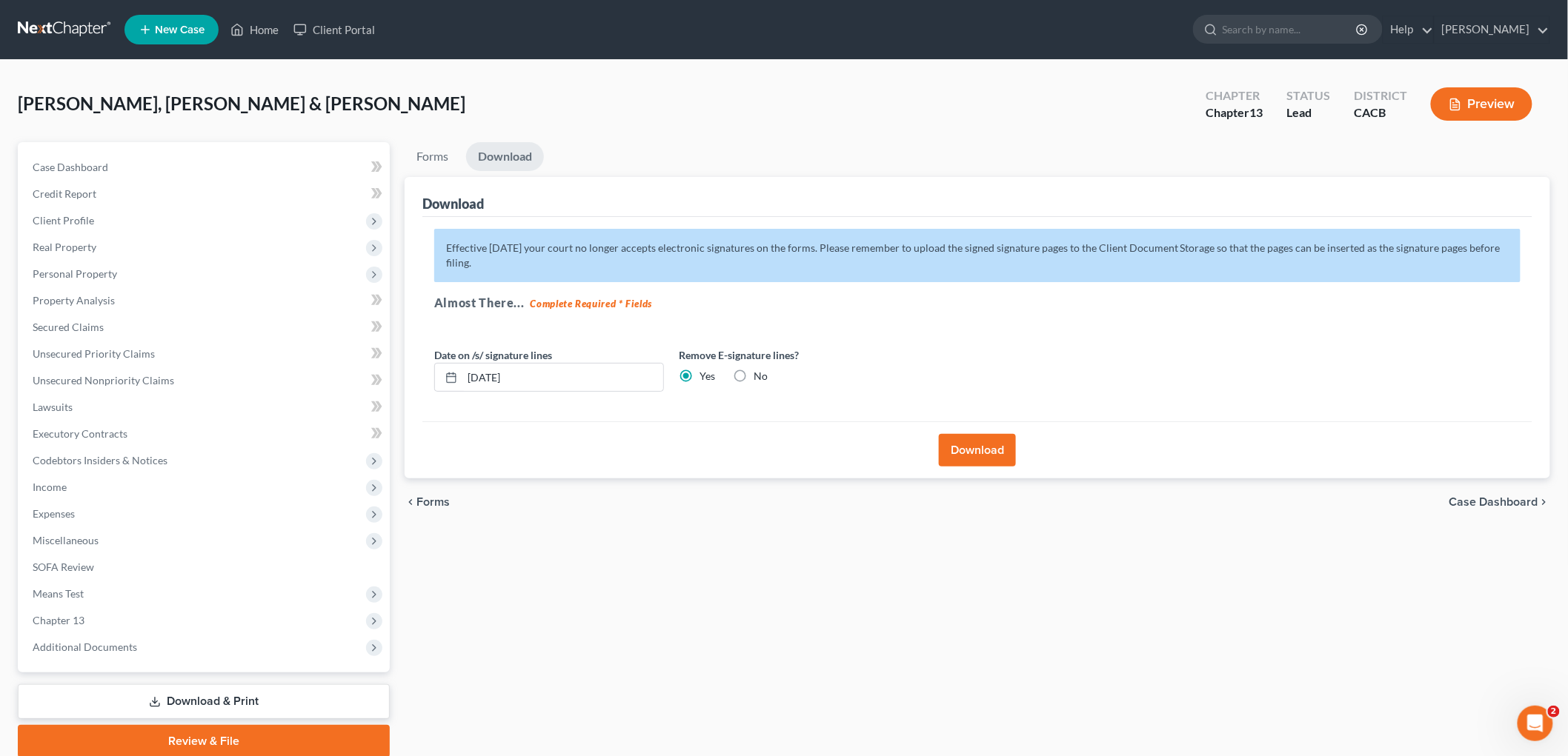
click at [964, 445] on button "Download" at bounding box center [977, 450] width 77 height 33
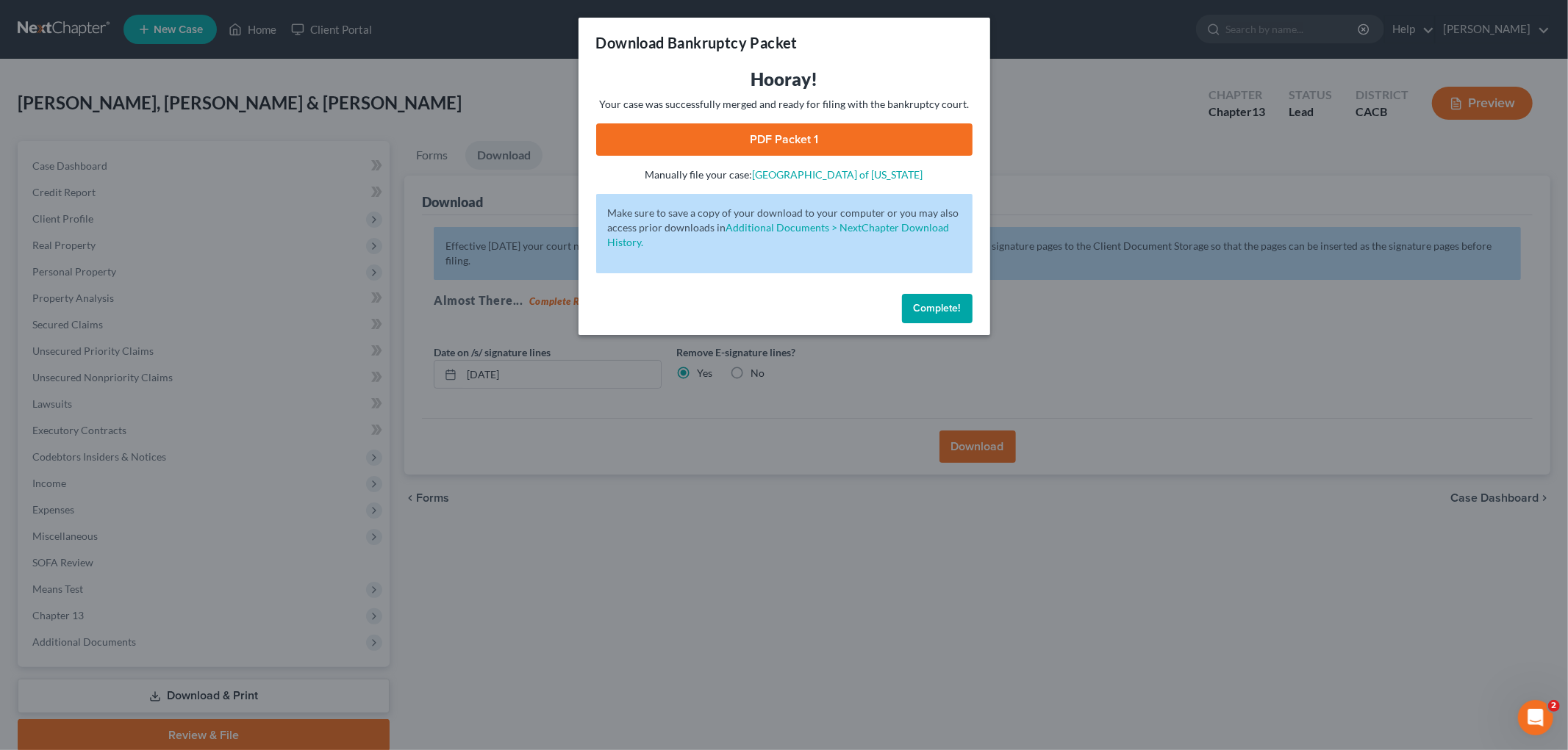
click at [920, 138] on link "PDF Packet 1" at bounding box center [784, 139] width 376 height 33
click at [605, 530] on div "Download Bankruptcy Packet Hooray! Your case was successfully merged and ready …" at bounding box center [784, 375] width 1568 height 750
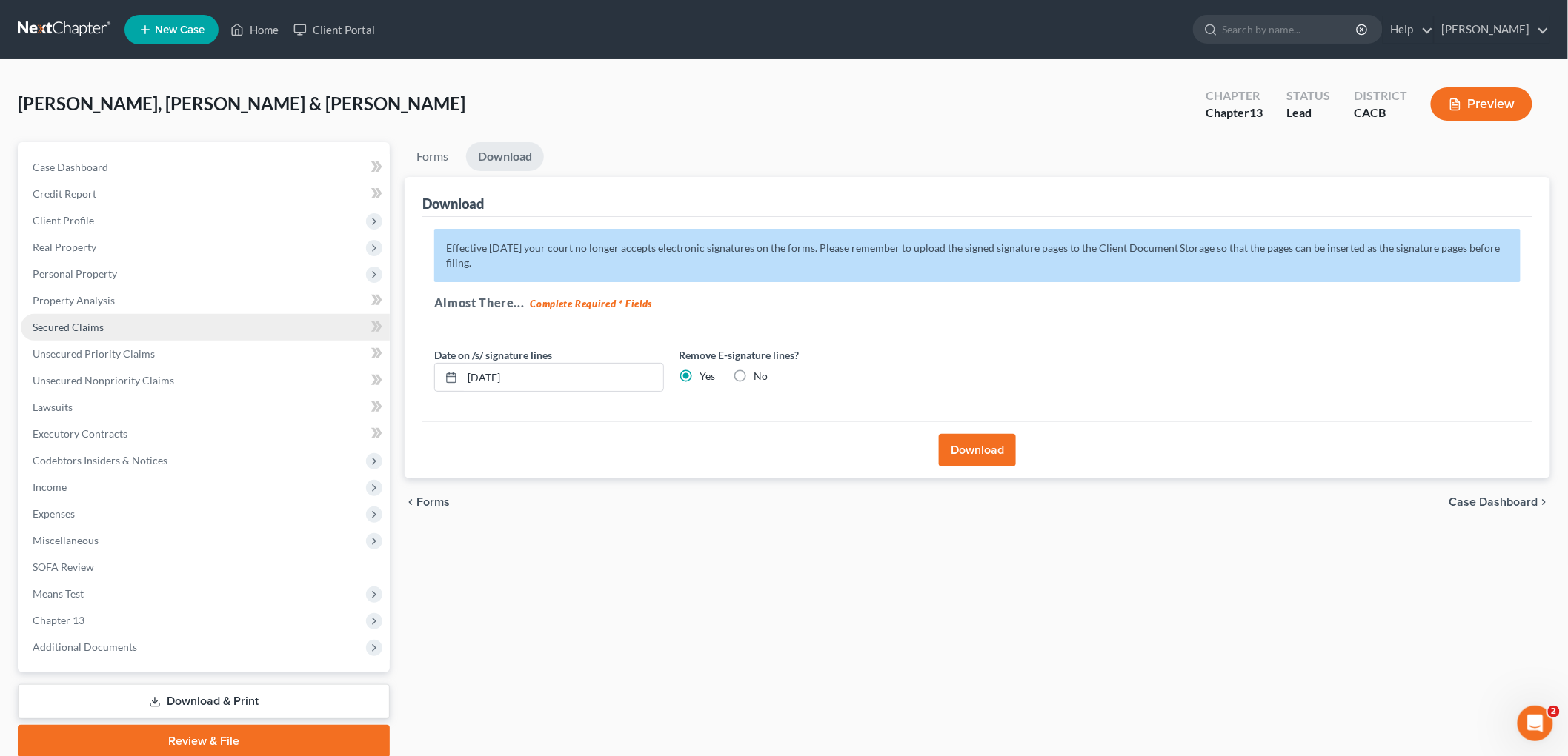
click at [92, 326] on span "Secured Claims" at bounding box center [69, 327] width 71 height 13
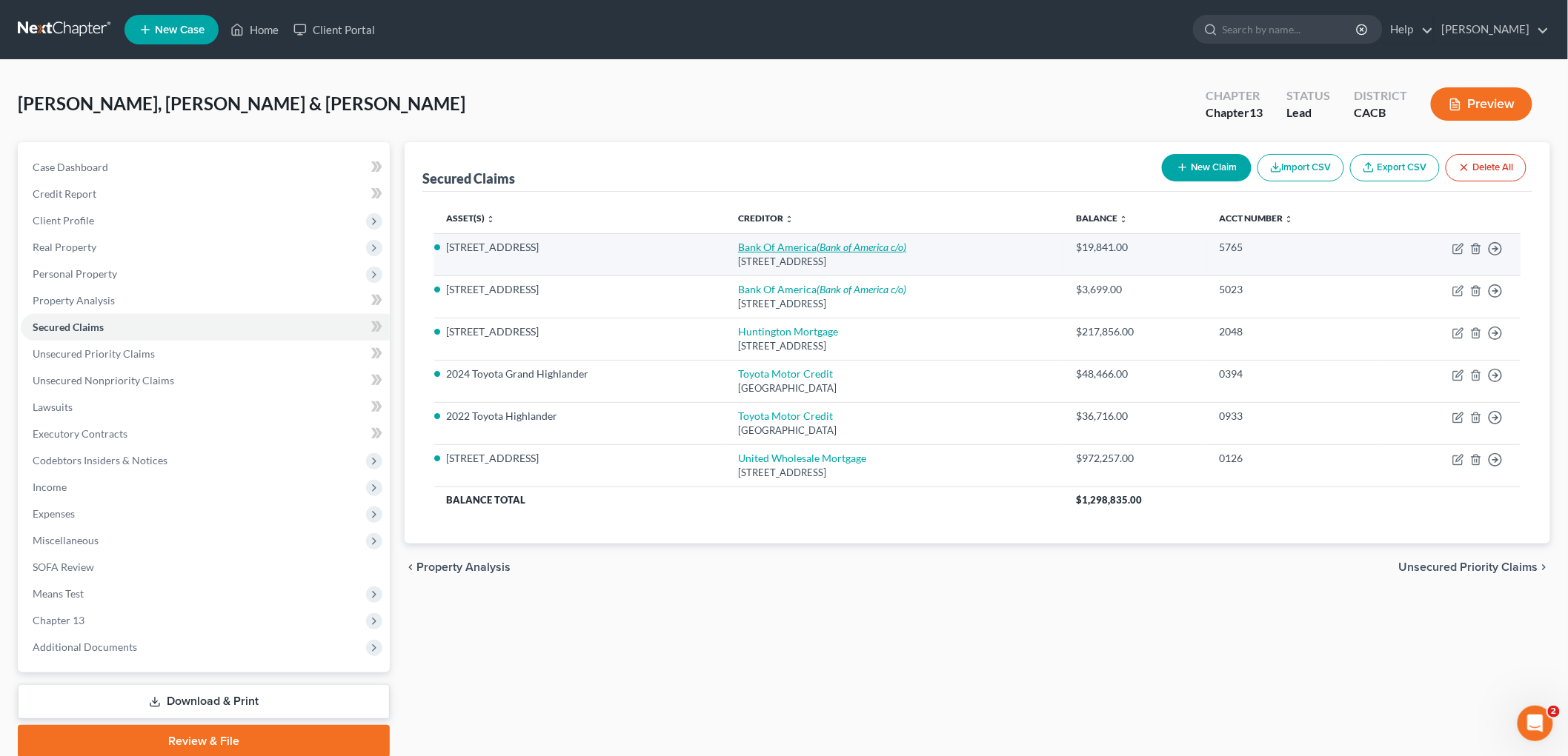
click at [802, 245] on link "Bank Of America (Bank of America c/o)" at bounding box center [822, 247] width 168 height 13
select select "45"
select select "4"
select select "0"
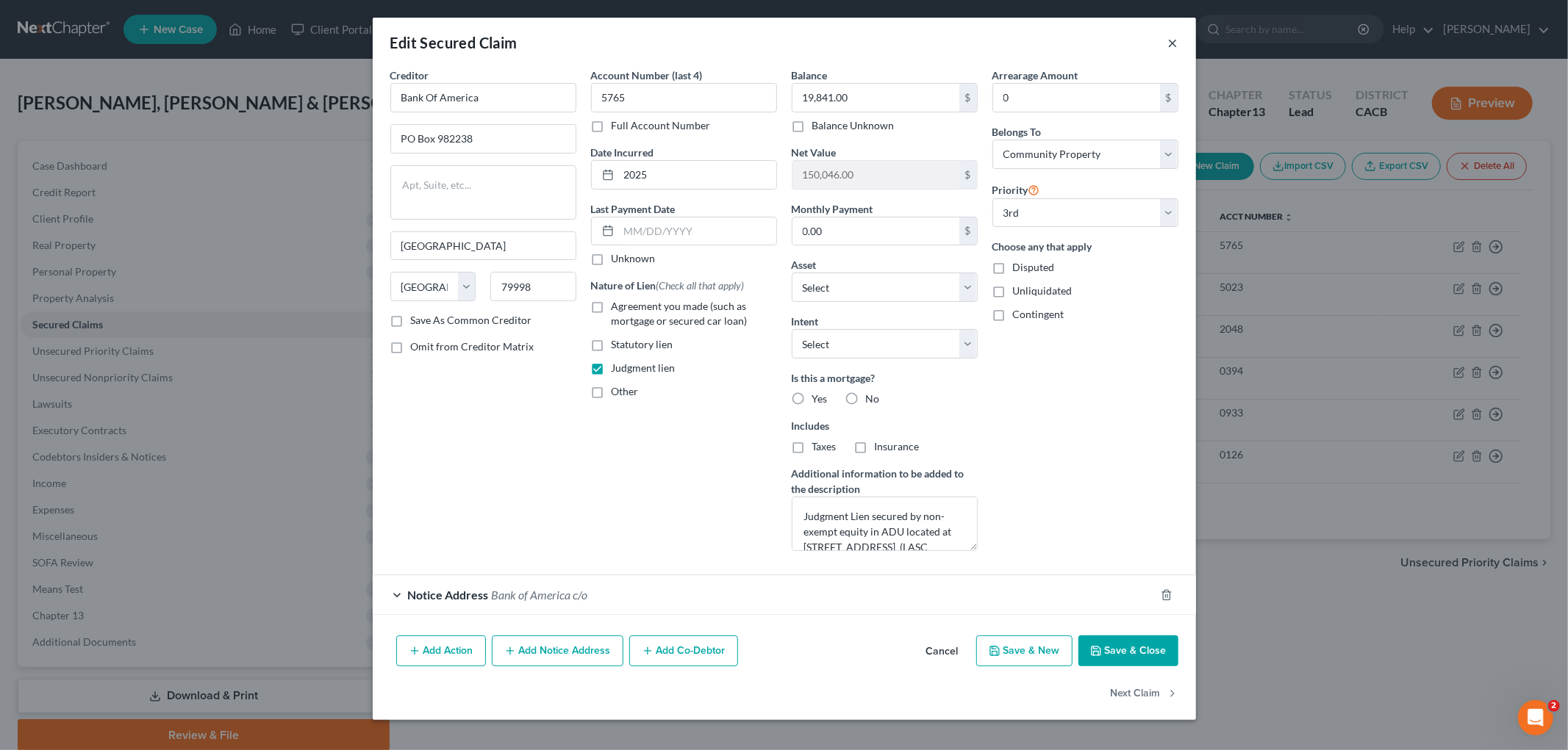
click at [1169, 42] on button "×" at bounding box center [1173, 42] width 10 height 17
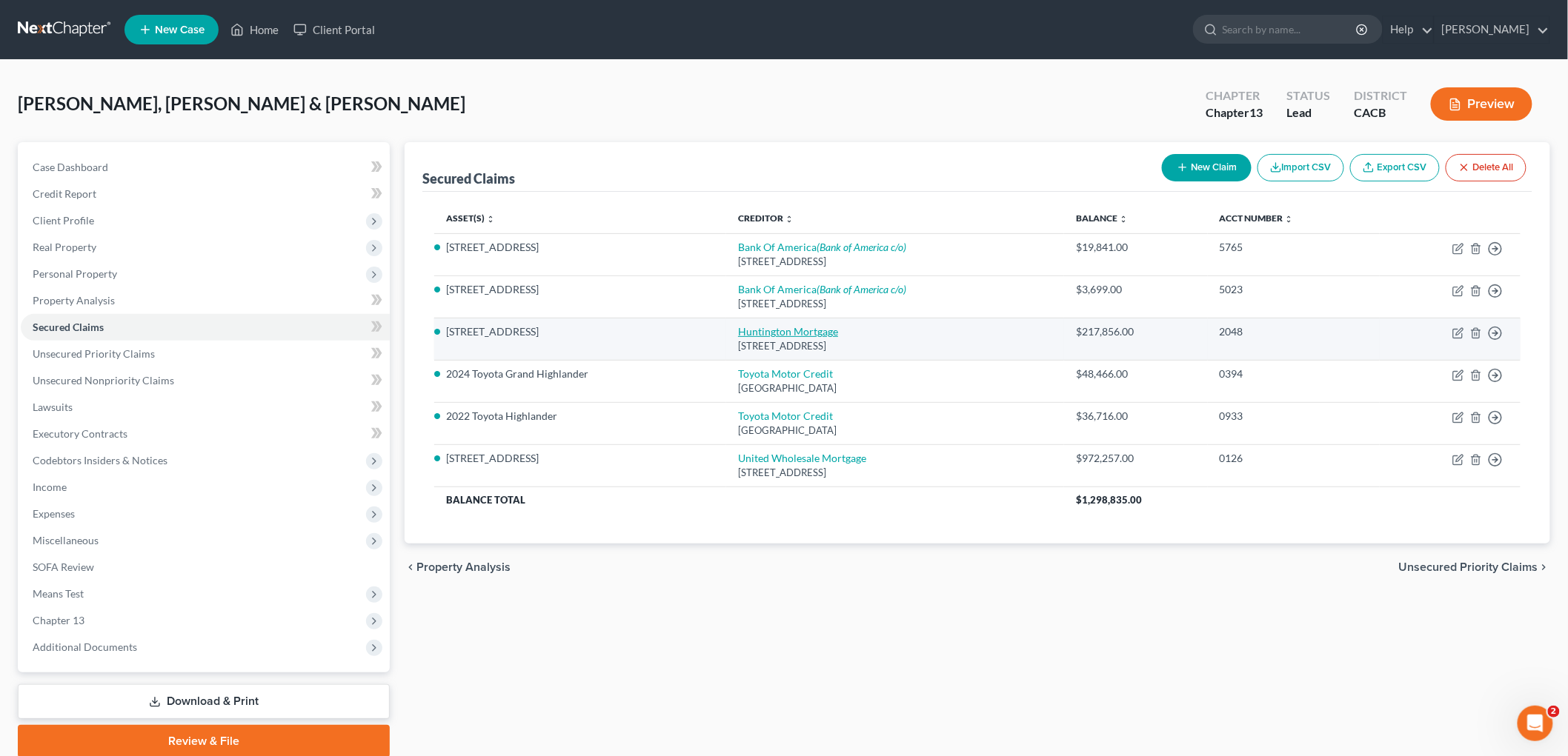
click at [822, 336] on link "Huntington Mortgage" at bounding box center [787, 332] width 100 height 13
select select "36"
select select "3"
select select "5"
select select "4"
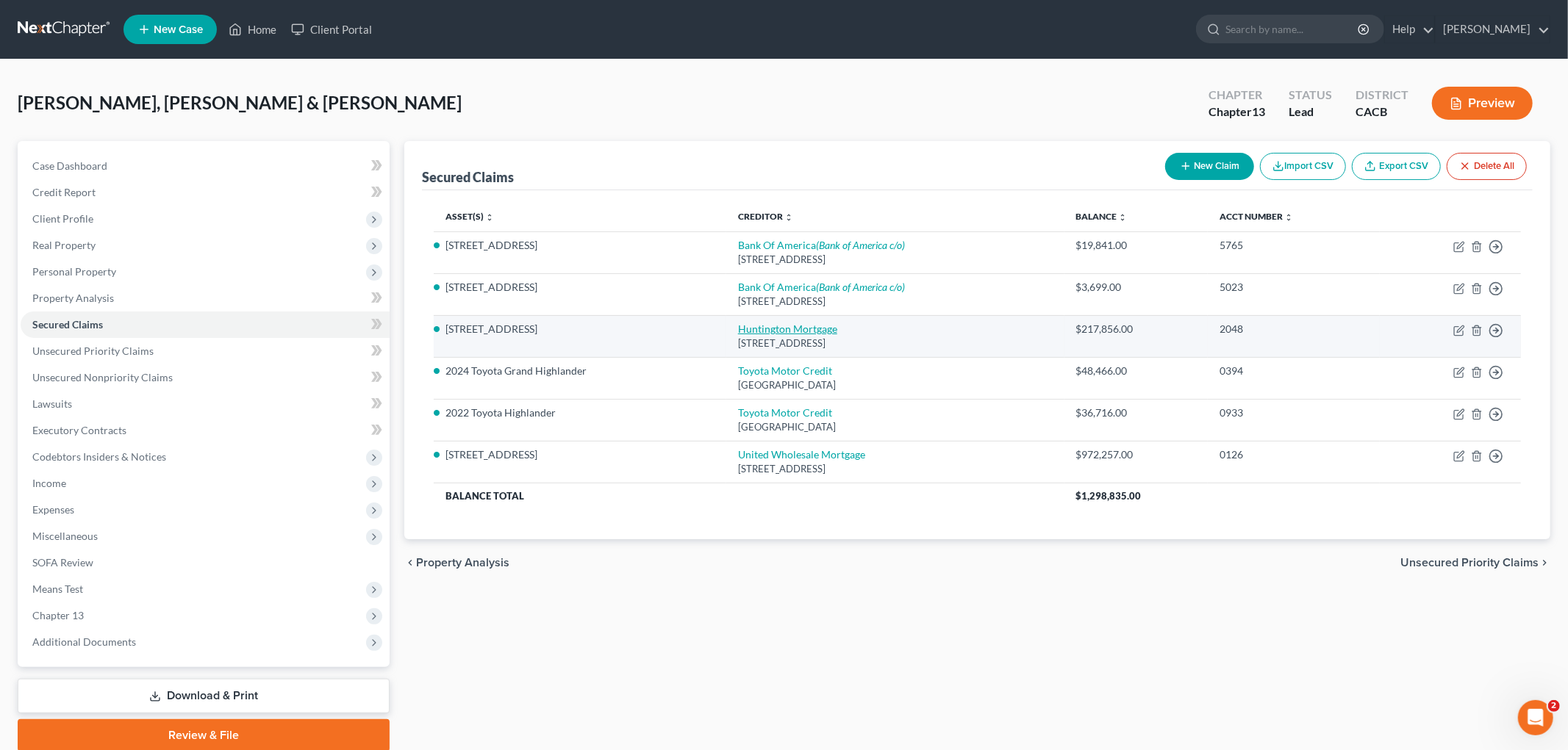
select select "0"
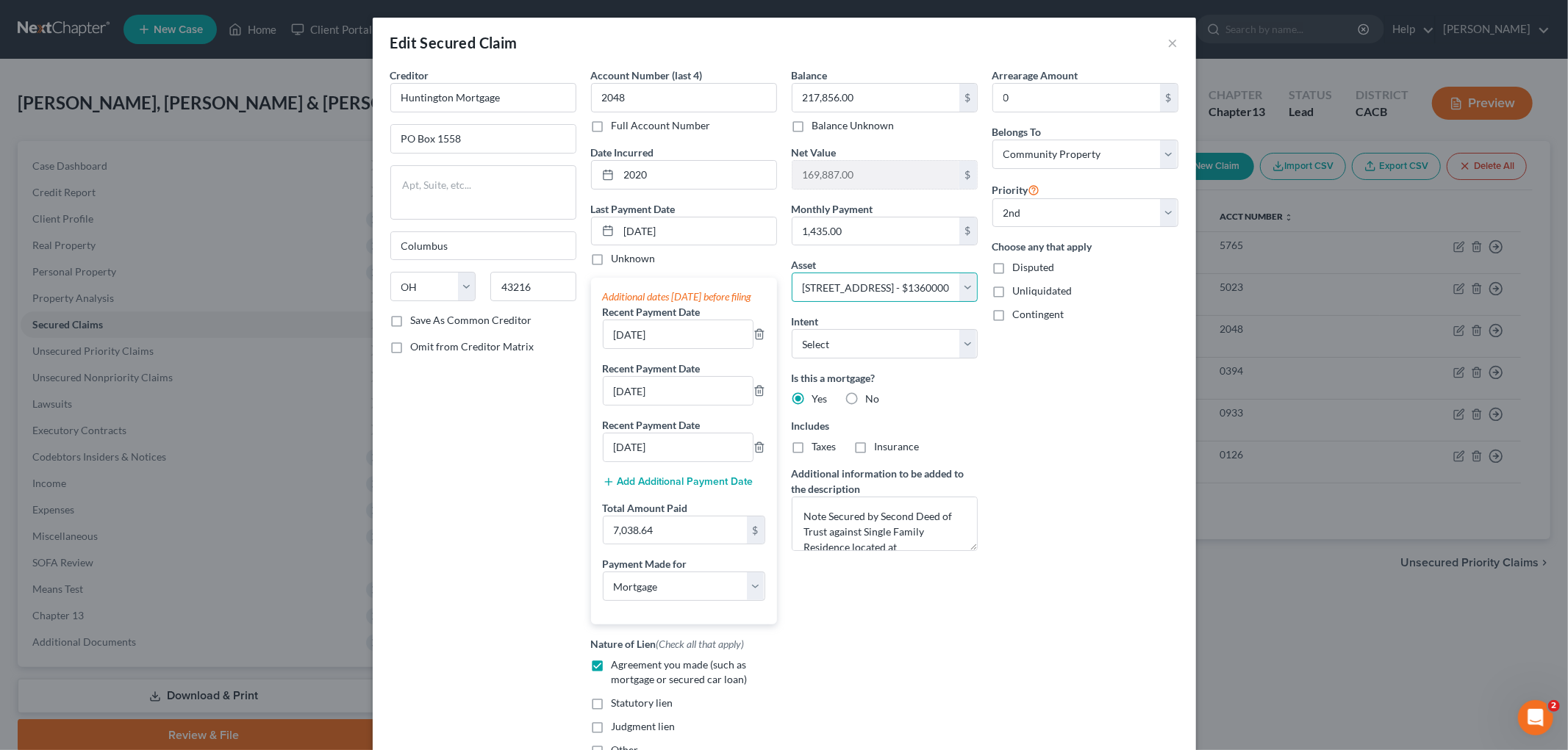
click at [899, 282] on select "Select Other Multiple Assets 2024 Toyota Grand Highlander - $47459.0 2022 Toyot…" at bounding box center [885, 288] width 186 height 29
select select "28"
click at [792, 273] on select "Select Other Multiple Assets 2024 Toyota Grand Highlander - $47459.0 2022 Toyot…" at bounding box center [885, 288] width 186 height 29
select select "1"
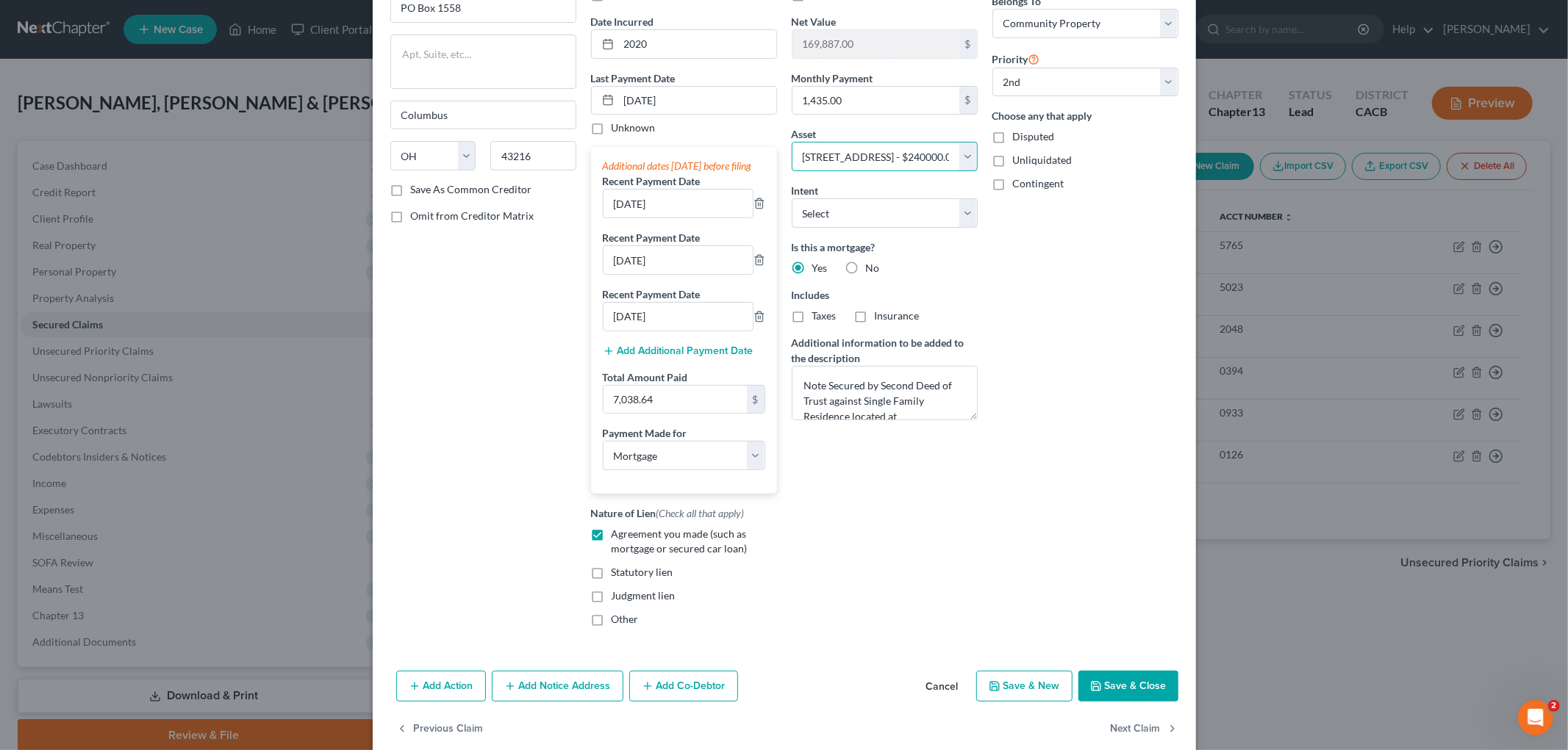
scroll to position [163, 0]
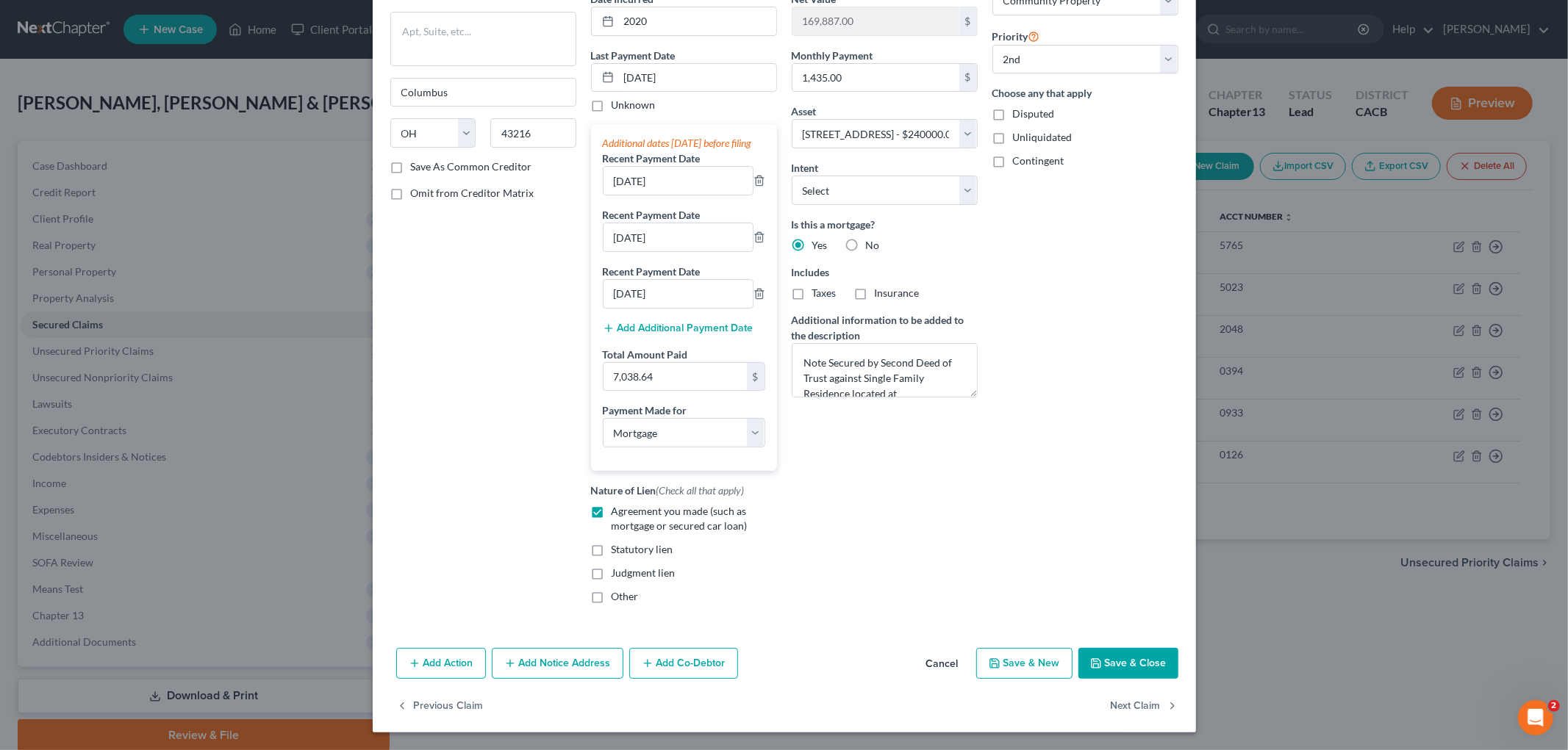
click at [1120, 664] on button "Save & Close" at bounding box center [1129, 664] width 100 height 31
select select
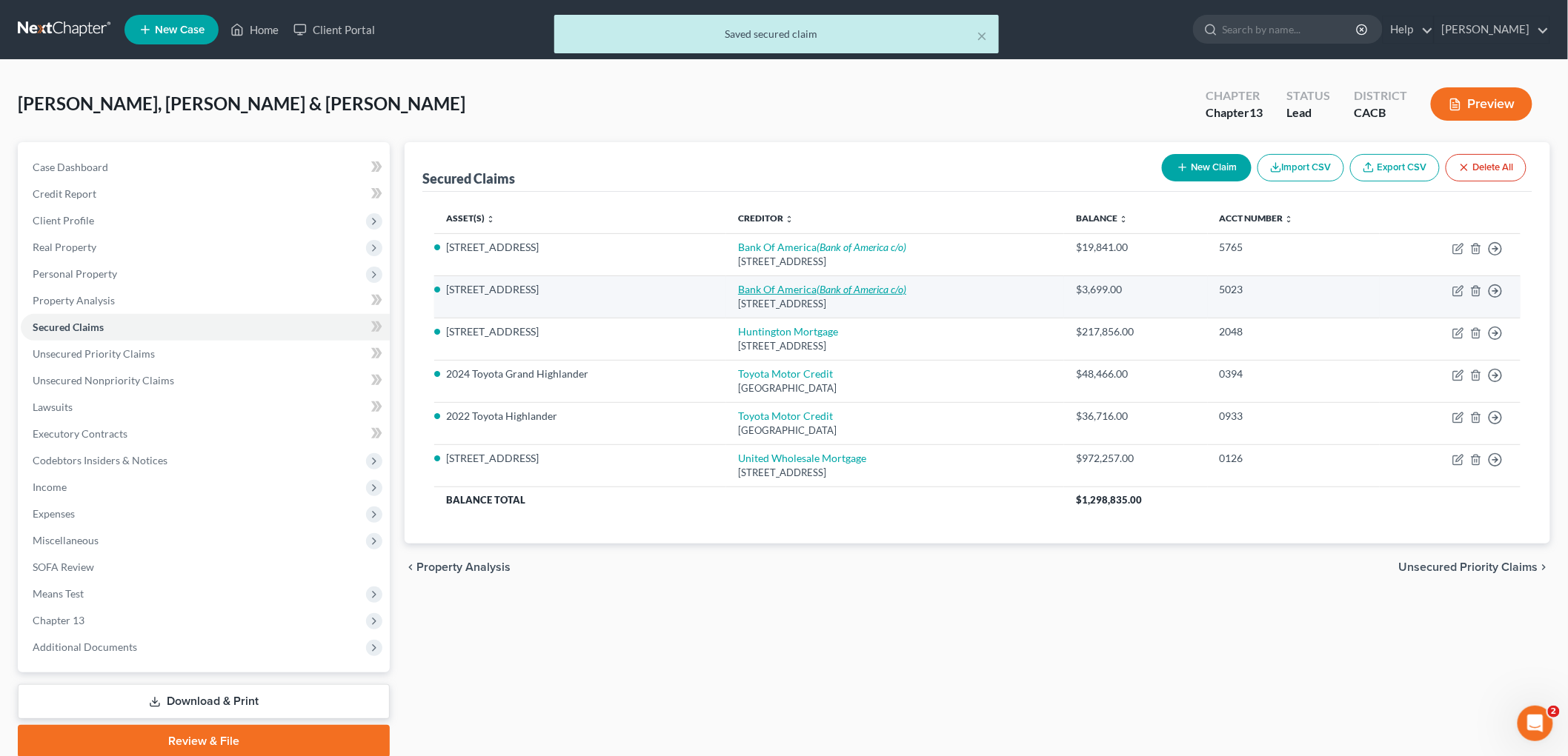
click at [819, 292] on icon "(Bank of America c/o)" at bounding box center [860, 289] width 89 height 13
select select "45"
select select "4"
select select "1"
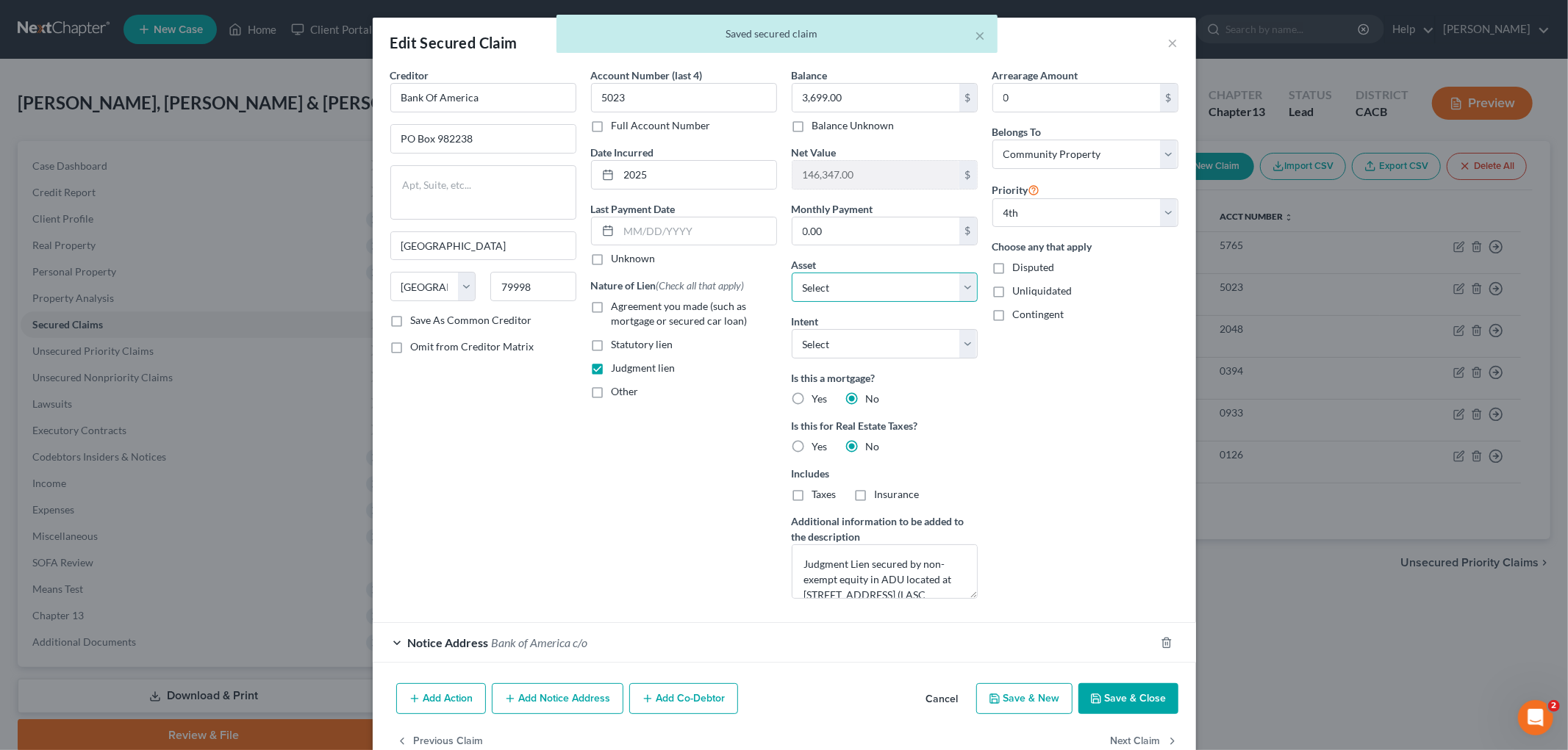
drag, startPoint x: 897, startPoint y: 278, endPoint x: 890, endPoint y: 289, distance: 13.0
click at [895, 281] on select "Select Other Multiple Assets 2024 Toyota Grand Highlander - $47459.0 2022 Toyot…" at bounding box center [885, 288] width 186 height 29
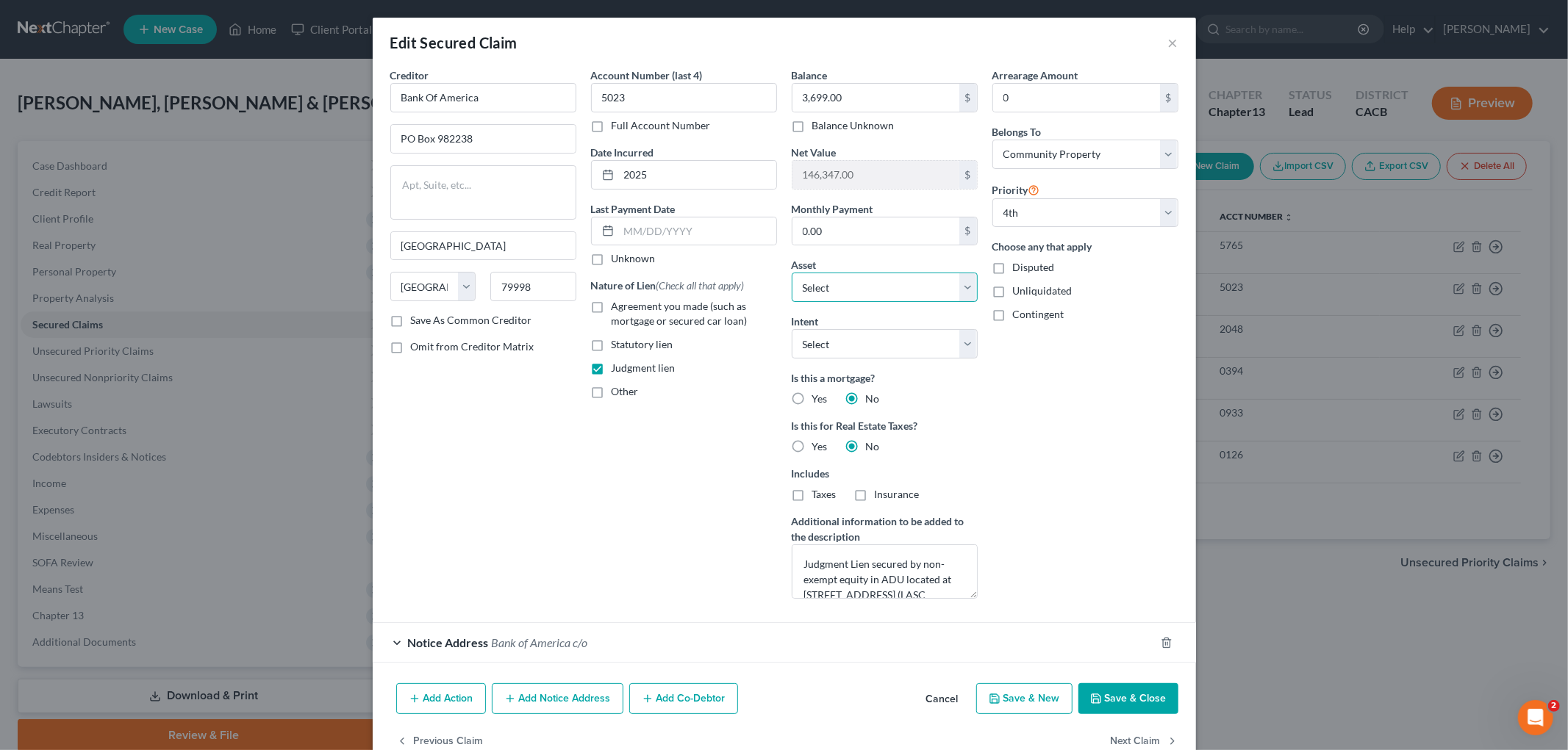
select select "28"
click at [792, 273] on select "Select Other Multiple Assets 2024 Toyota Grand Highlander - $47459.0 2022 Toyot…" at bounding box center [885, 288] width 186 height 29
select select "2"
click at [1109, 693] on button "Save & Close" at bounding box center [1129, 699] width 100 height 31
select select
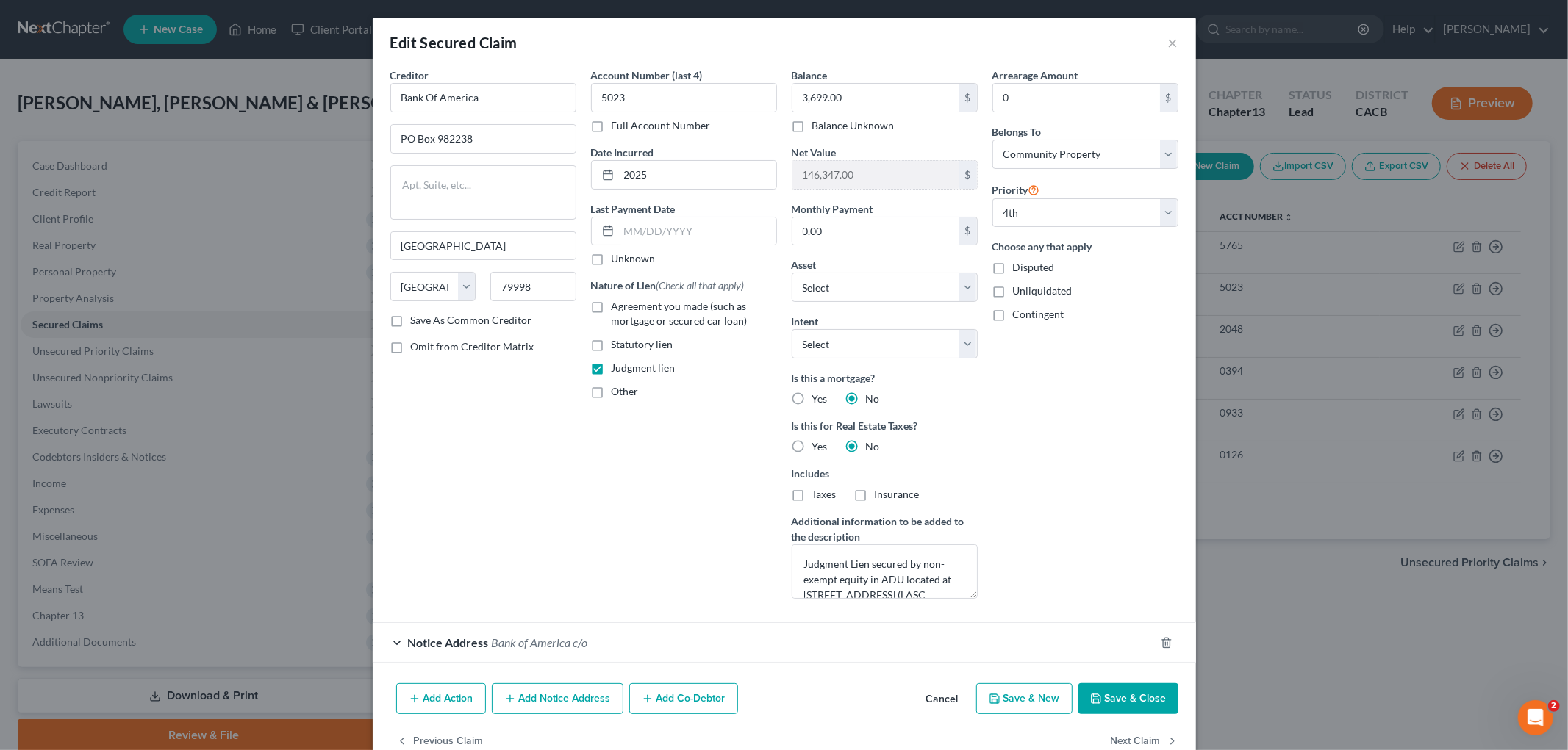
select select "3"
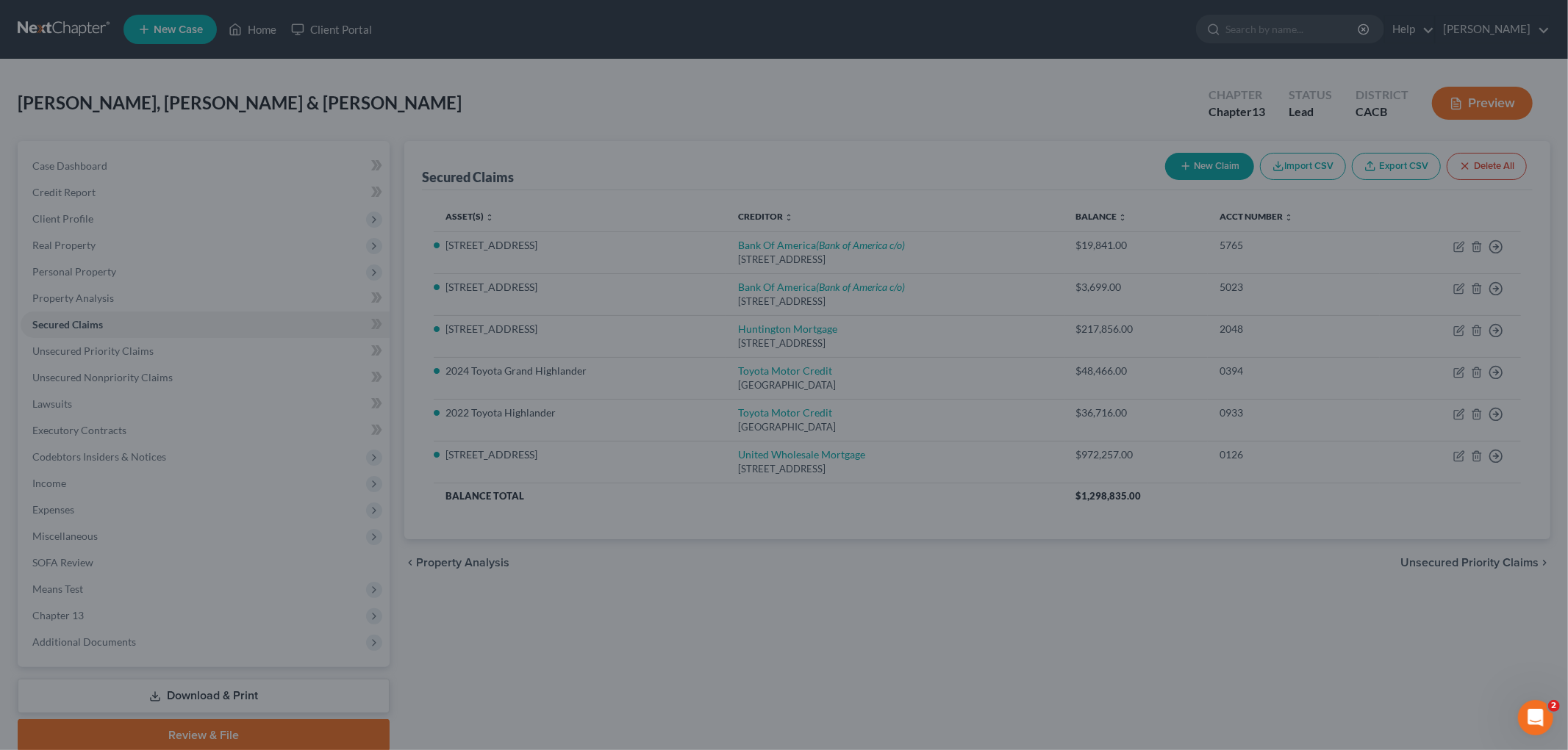
type input "18,445.00"
select select "28"
select select "2"
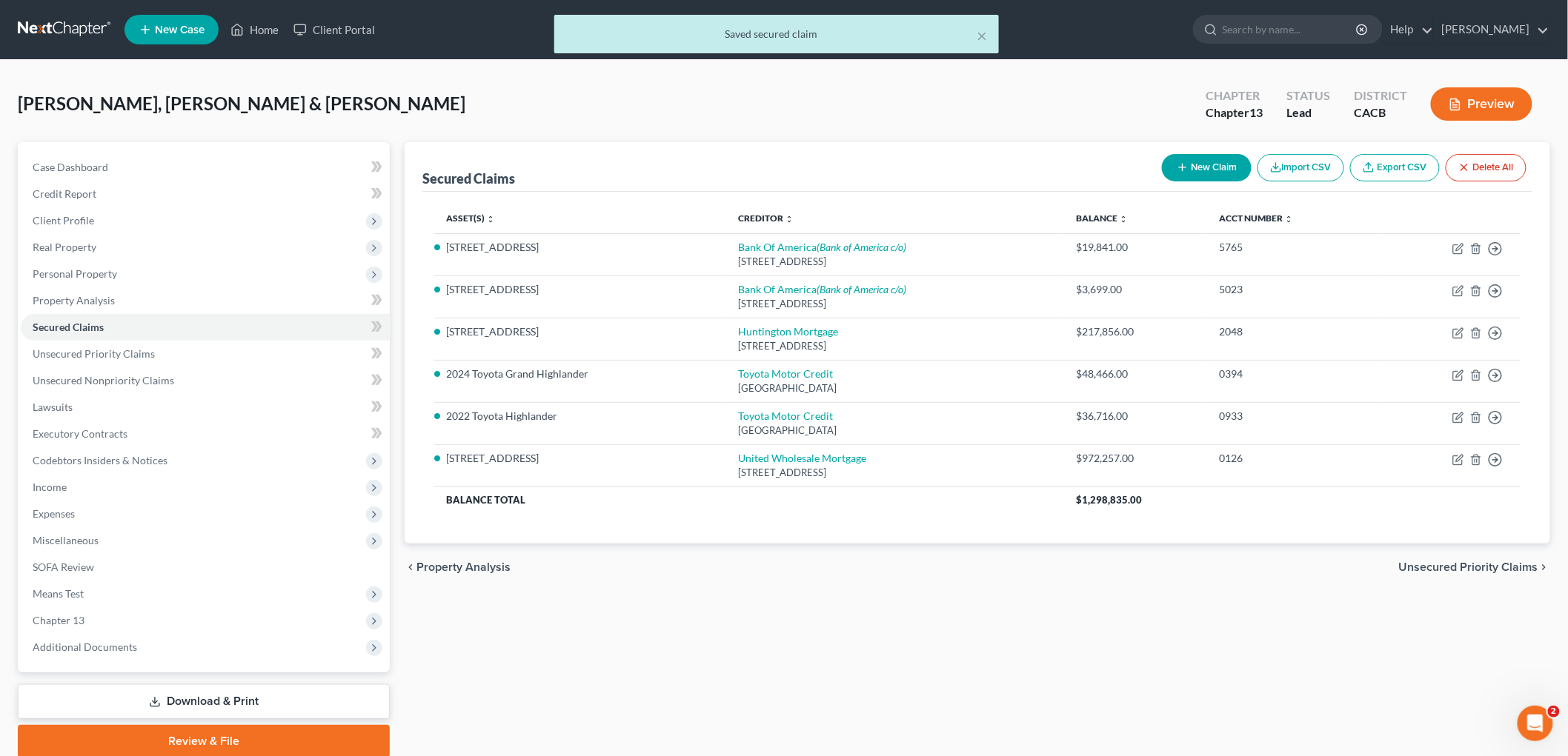
click at [1495, 119] on button "Preview" at bounding box center [1481, 104] width 102 height 33
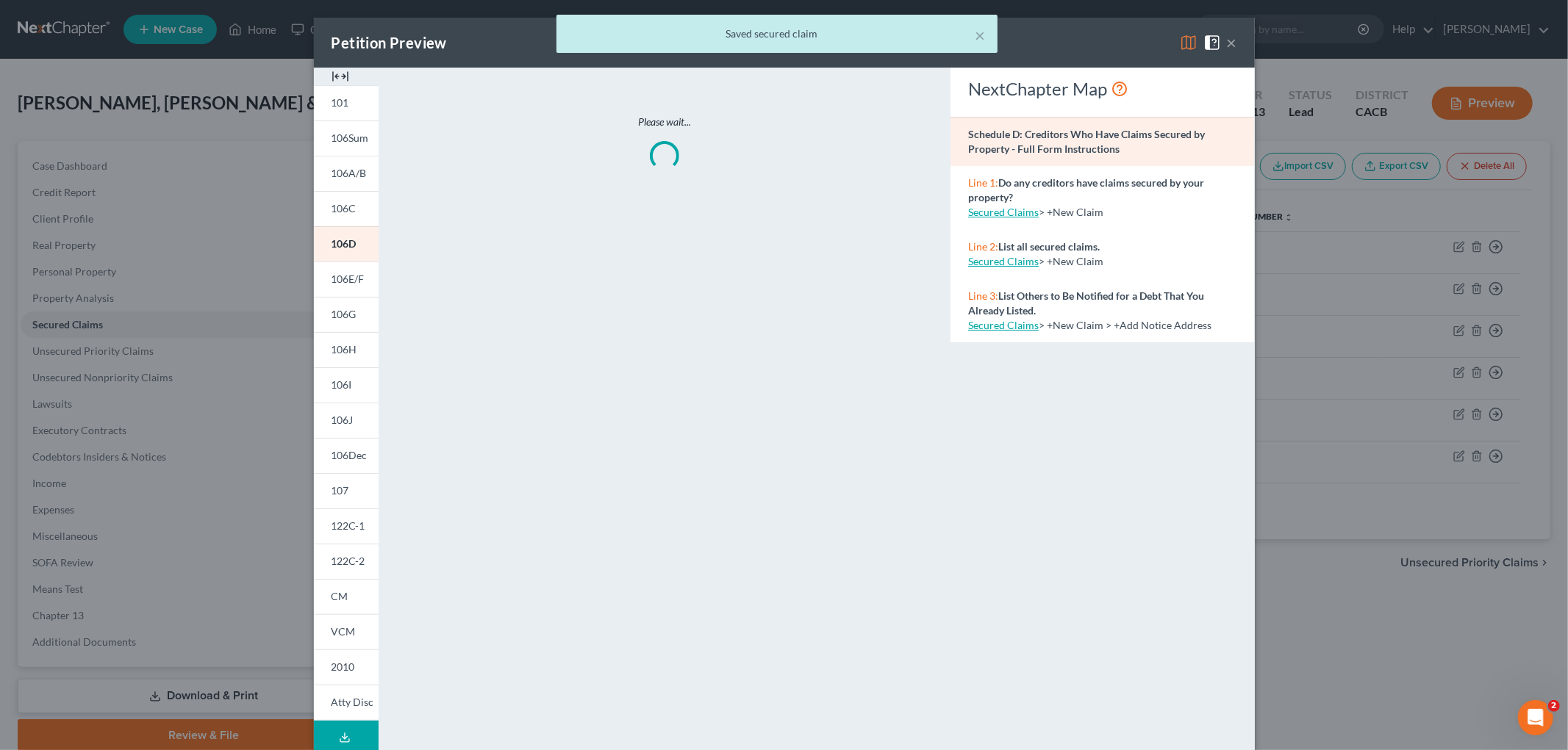
click at [1179, 42] on div "× Saved secured claim" at bounding box center [776, 37] width 1568 height 46
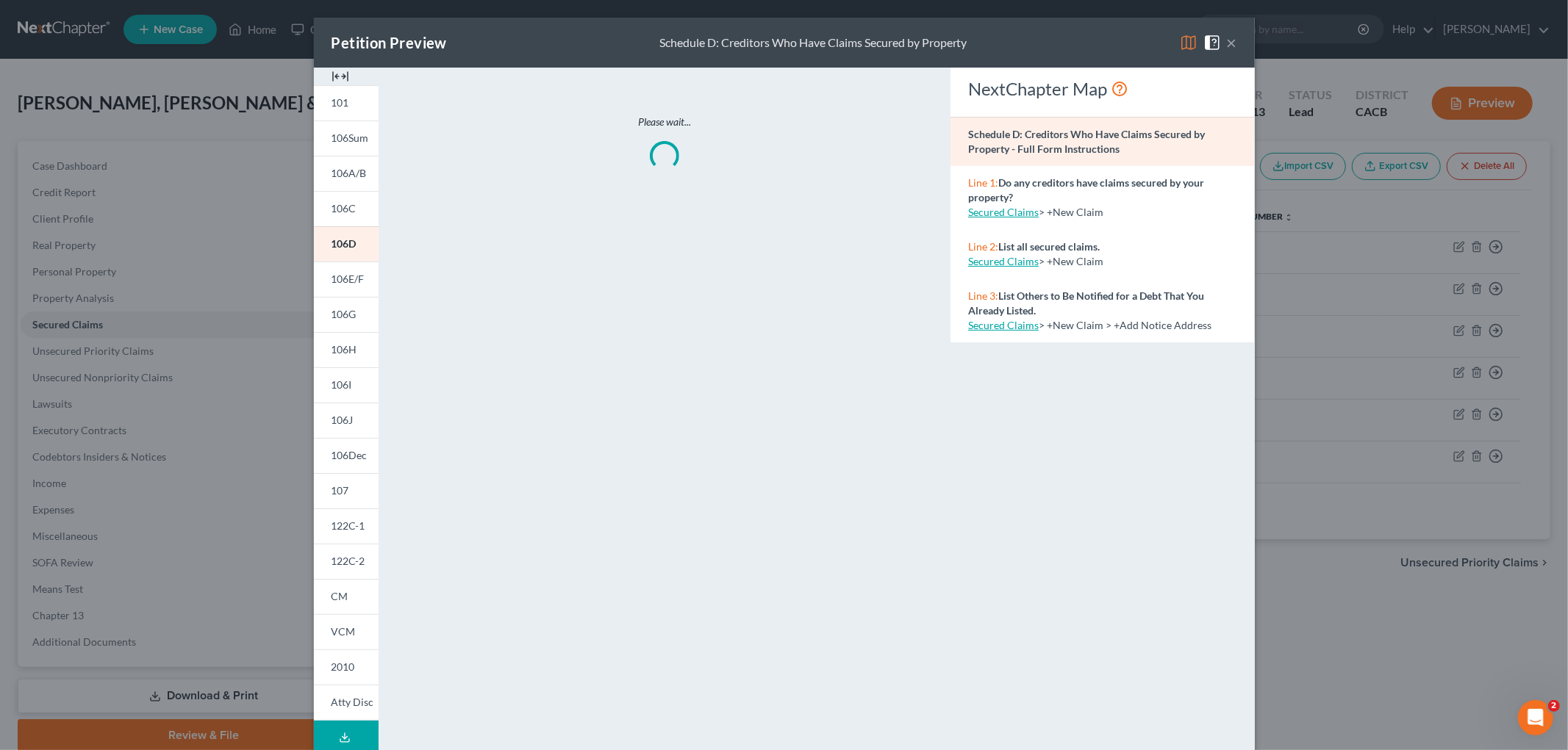
click at [1180, 41] on img at bounding box center [1189, 42] width 17 height 17
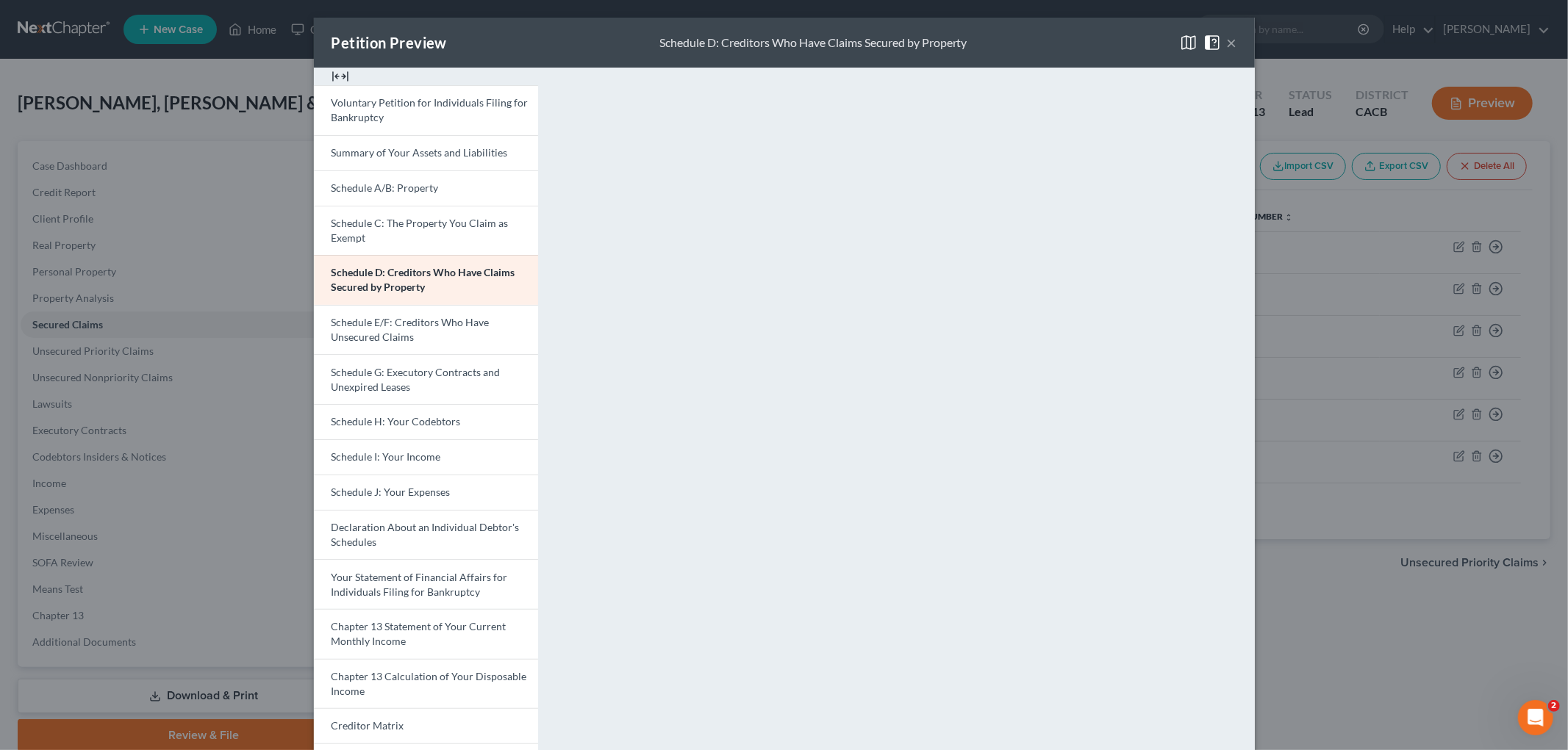
click at [1316, 590] on div "Petition Preview Schedule D: Creditors Who Have Claims Secured by Property × Vo…" at bounding box center [784, 375] width 1568 height 750
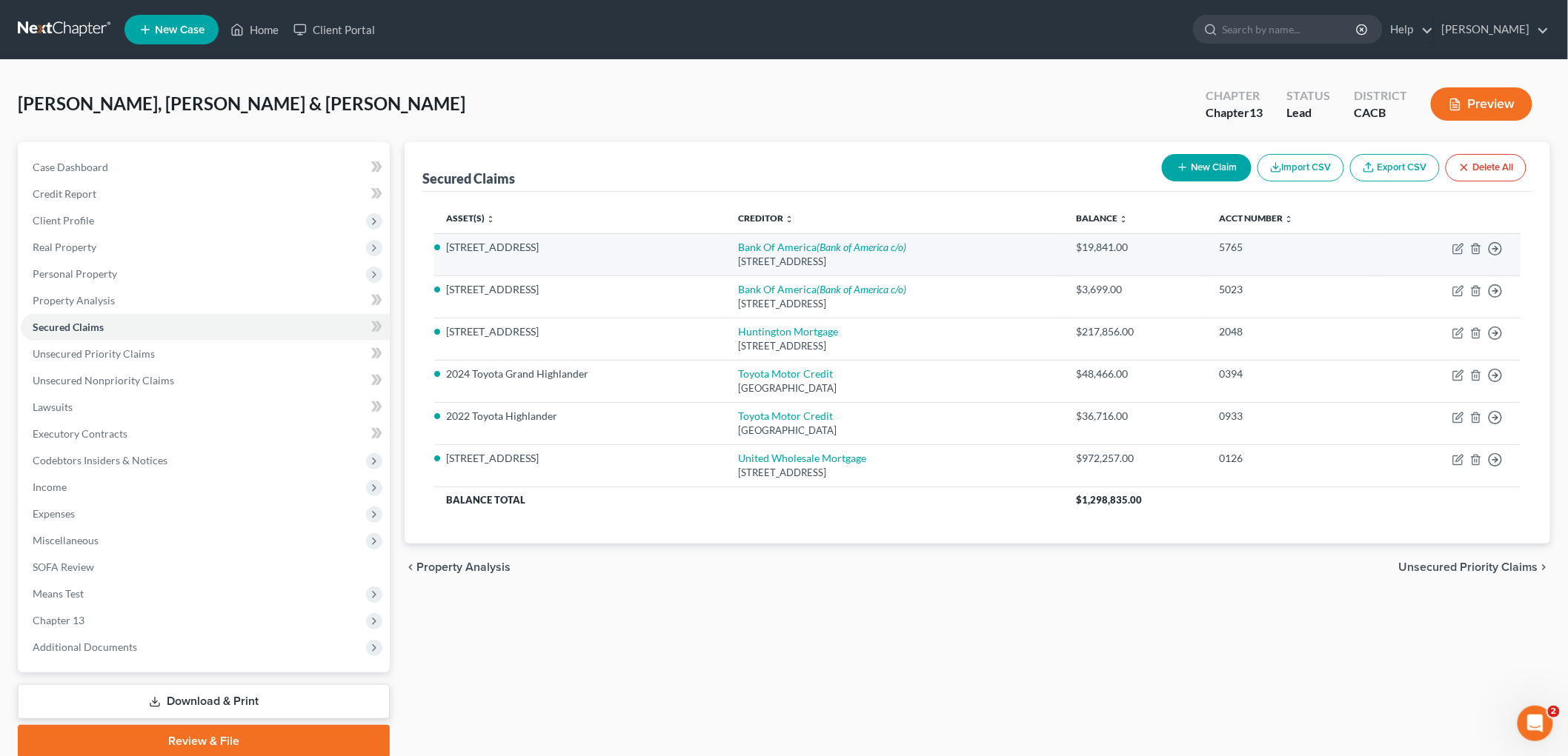
click at [796, 255] on div "PO Box 982238, El Paso, TX 79998" at bounding box center [895, 262] width 314 height 14
click at [796, 256] on div "PO Box 982238, El Paso, TX 79998" at bounding box center [895, 262] width 314 height 14
click at [808, 250] on link "Bank Of America (Bank of America c/o)" at bounding box center [822, 247] width 168 height 13
select select "45"
select select "4"
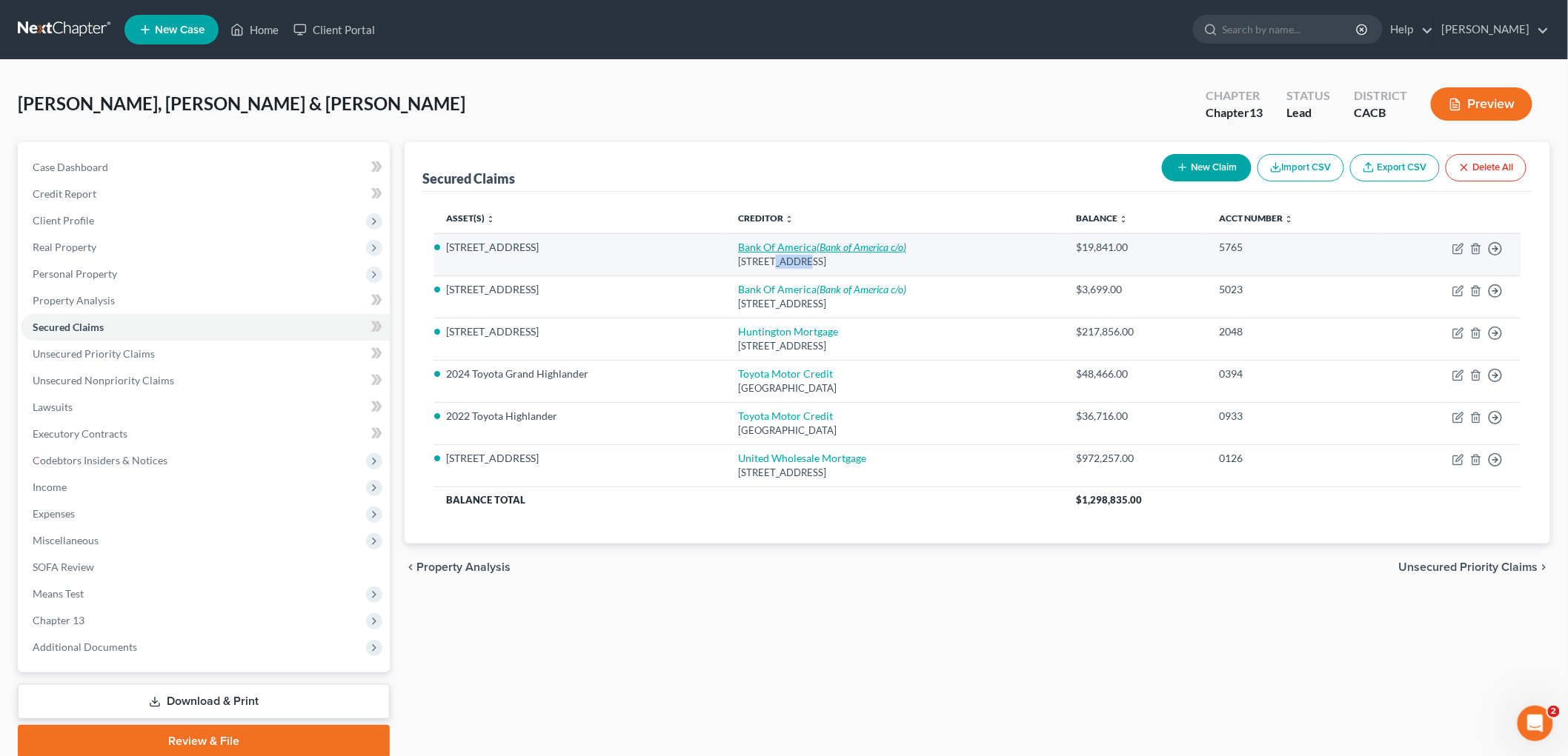
select select "1"
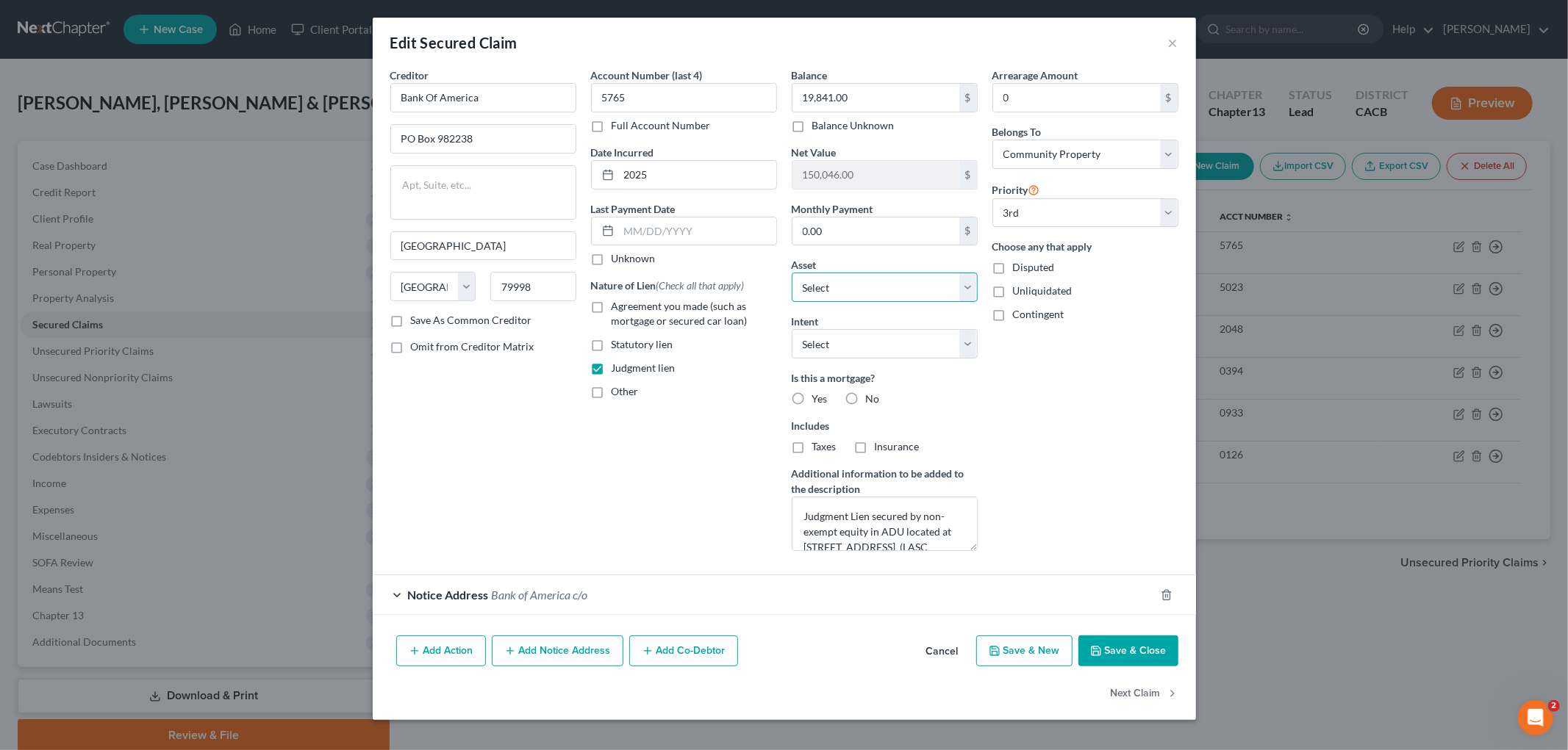
click at [905, 290] on select "Select Other Multiple Assets 2024 Toyota Grand Highlander - $47459.0 2022 Toyot…" at bounding box center [885, 288] width 186 height 29
select select "28"
click at [792, 273] on select "Select Other Multiple Assets 2024 Toyota Grand Highlander - $47459.0 2022 Toyot…" at bounding box center [885, 288] width 186 height 29
drag, startPoint x: 1145, startPoint y: 652, endPoint x: 1141, endPoint y: 637, distance: 15.5
click at [1146, 650] on button "Save & Close" at bounding box center [1129, 651] width 100 height 31
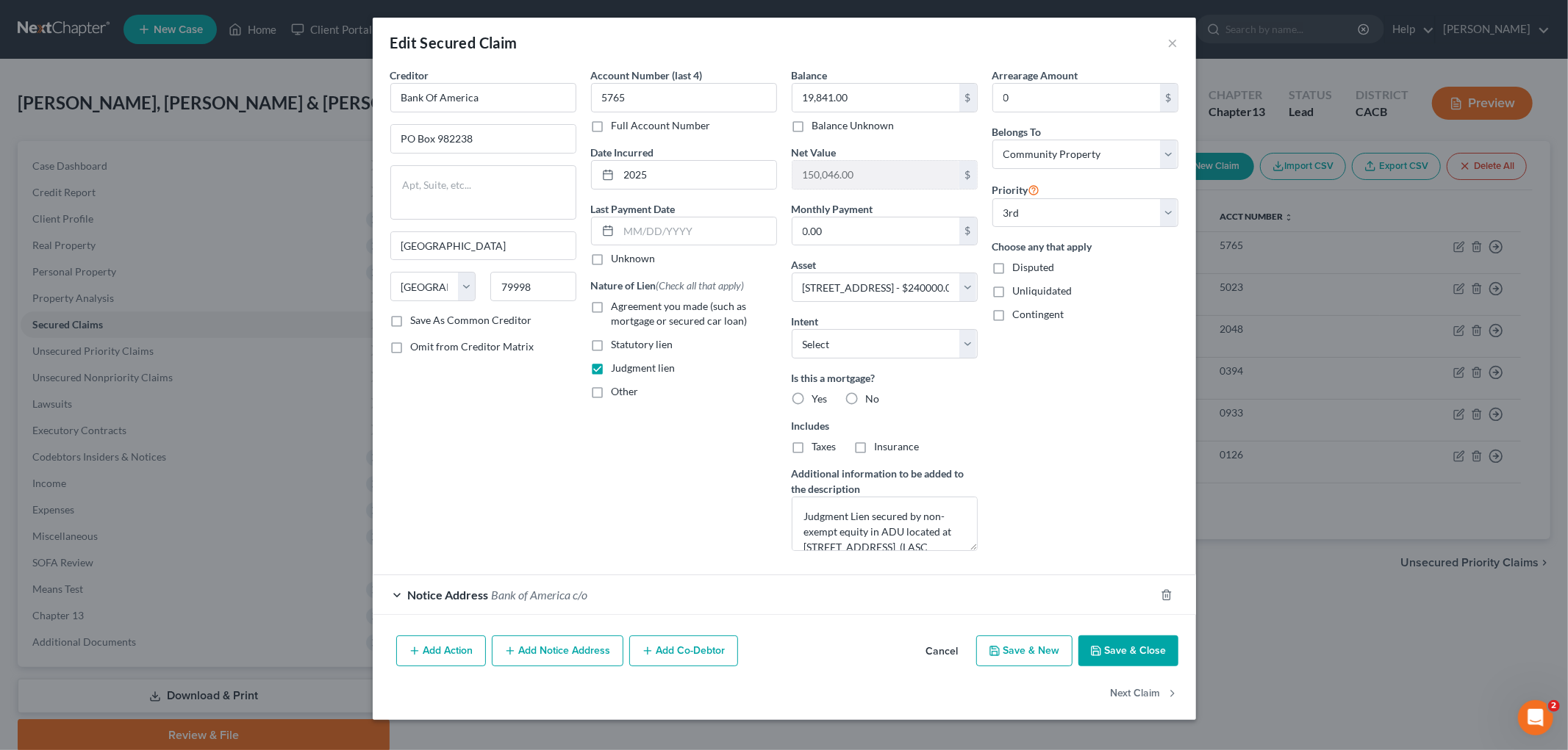
select select
select select "2"
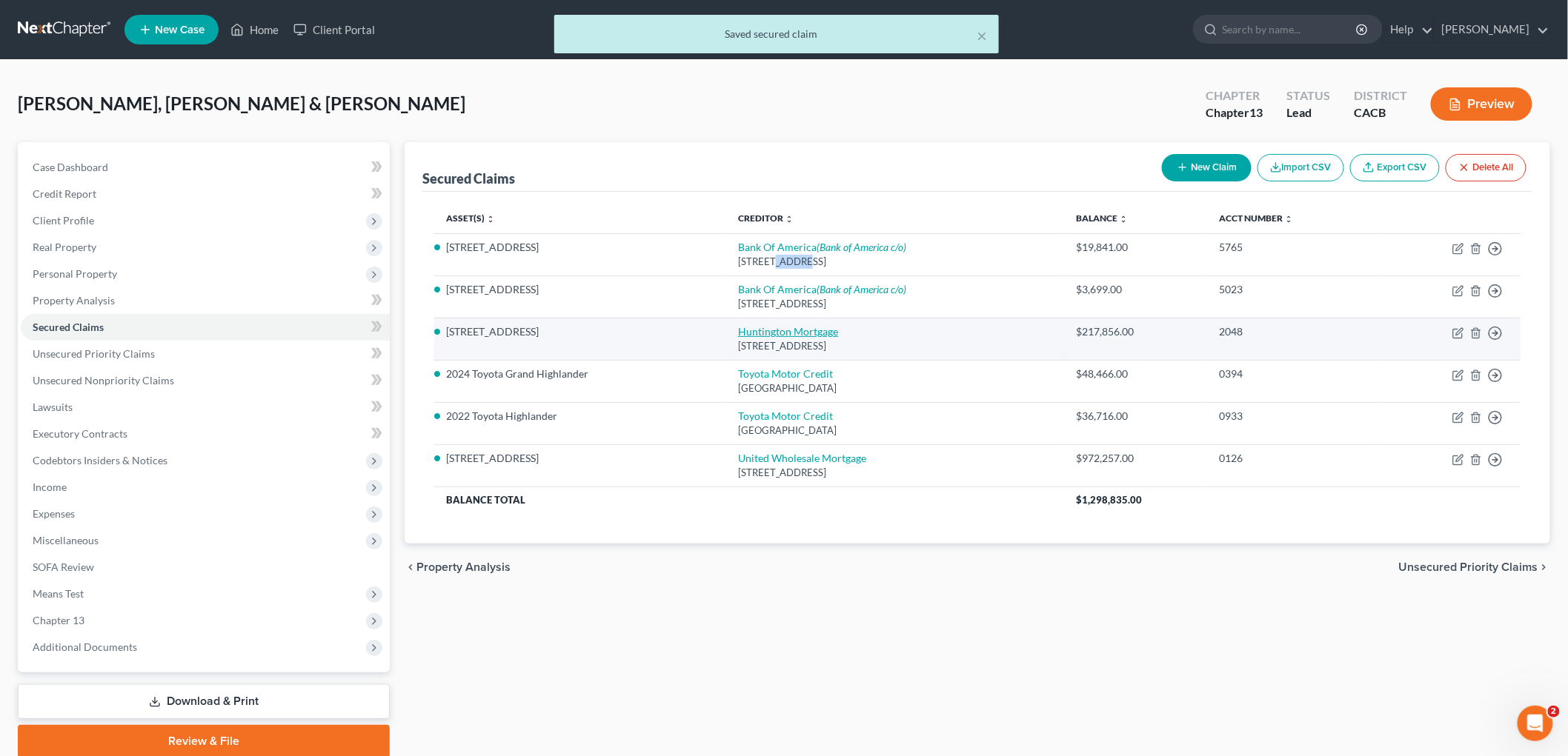
click at [787, 336] on link "Huntington Mortgage" at bounding box center [787, 332] width 100 height 13
select select "36"
select select "3"
select select "4"
select select "1"
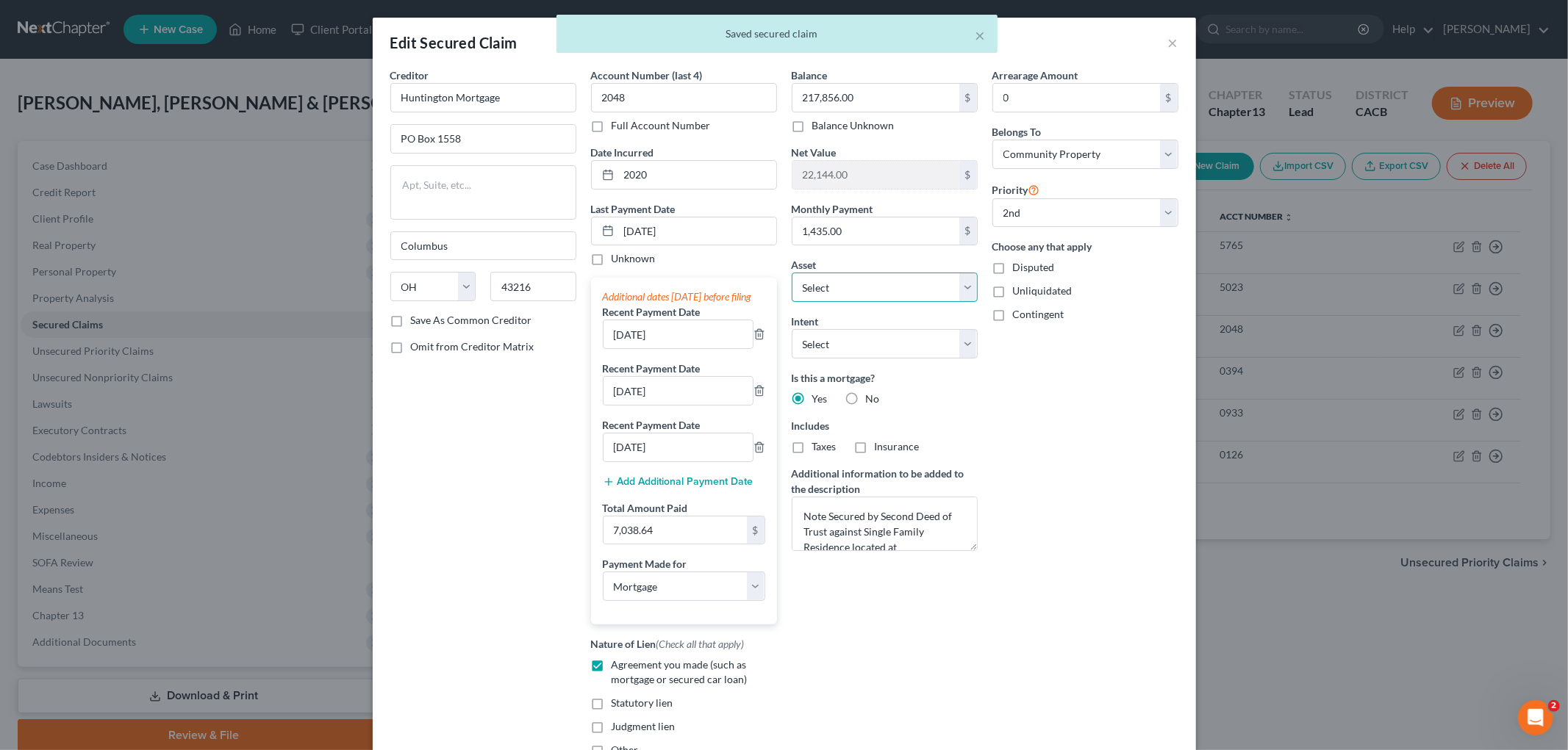
click at [870, 291] on select "Select Other Multiple Assets 2024 Toyota Grand Highlander - $47459.0 2022 Toyot…" at bounding box center [885, 288] width 186 height 29
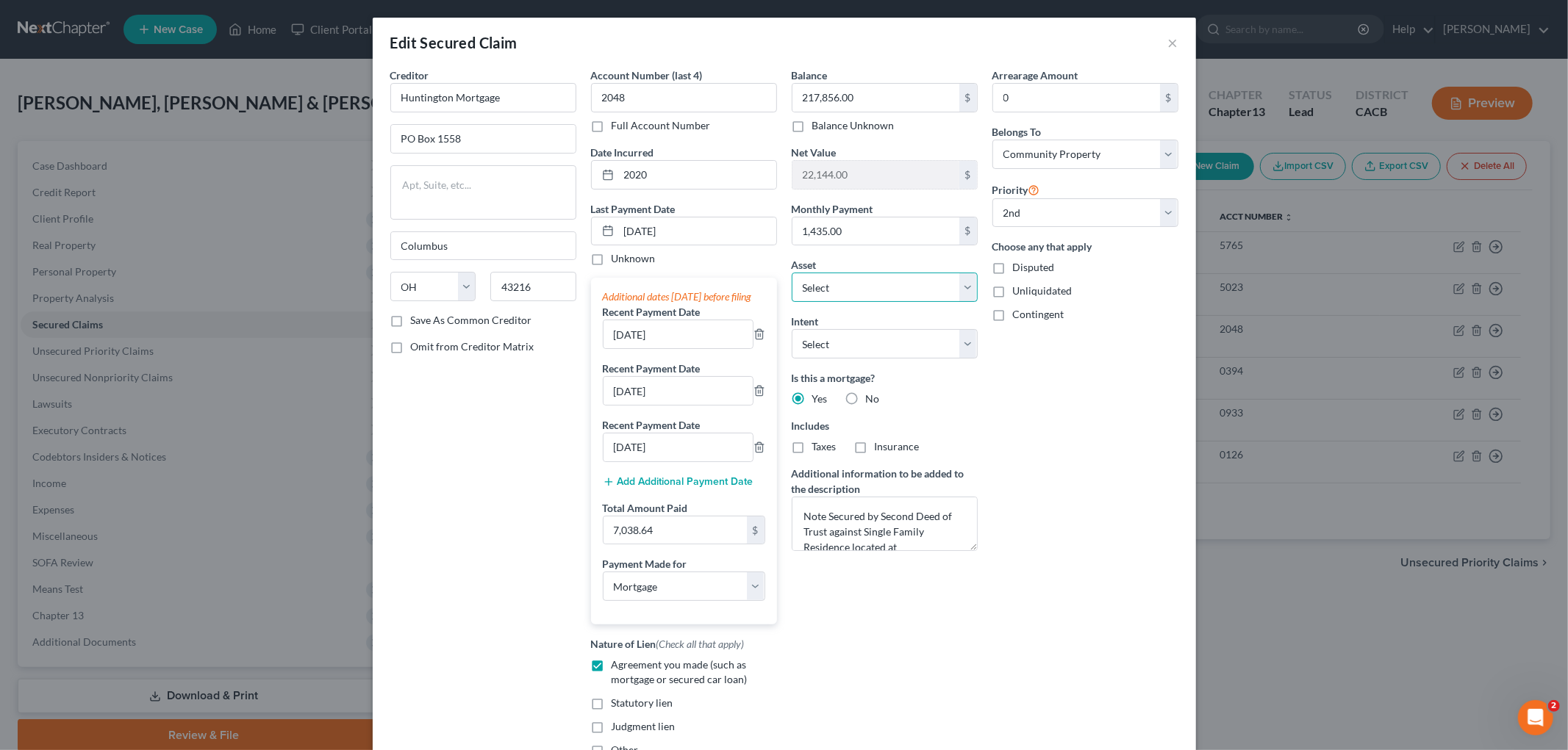
select select "5"
click at [792, 273] on select "Select Other Multiple Assets 2024 Toyota Grand Highlander - $47459.0 2022 Toyot…" at bounding box center [885, 288] width 186 height 29
select select "0"
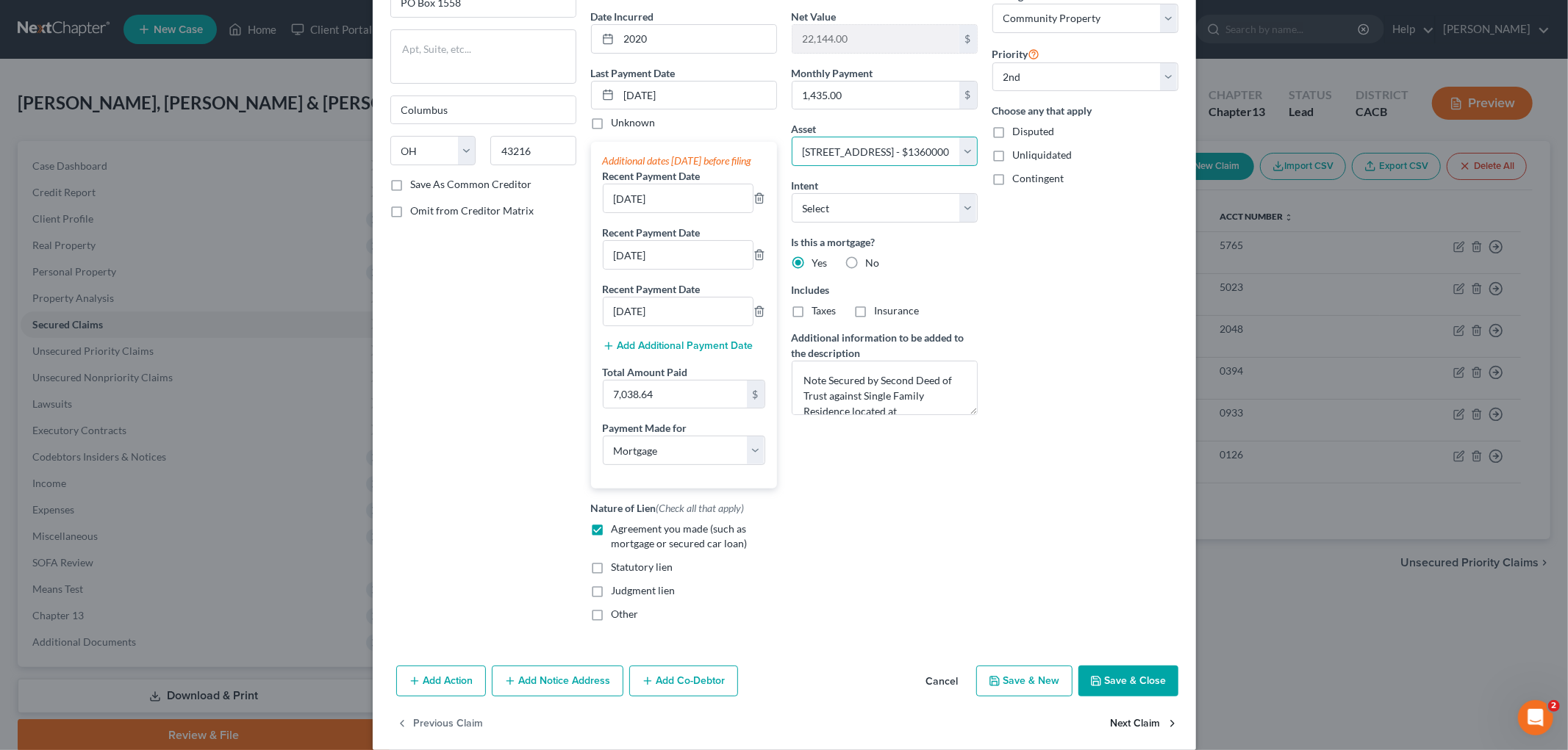
scroll to position [170, 0]
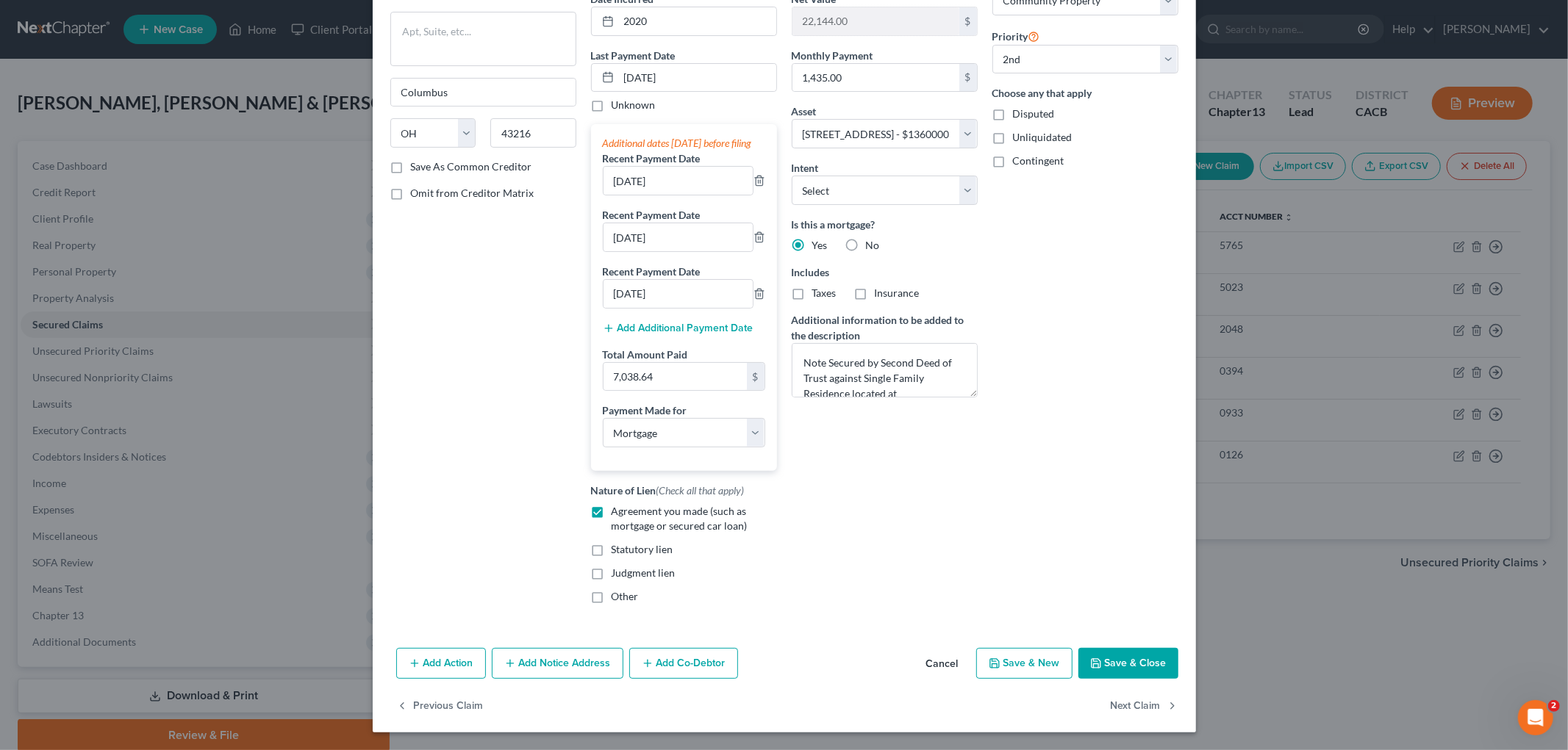
click at [1134, 664] on button "Save & Close" at bounding box center [1129, 664] width 100 height 31
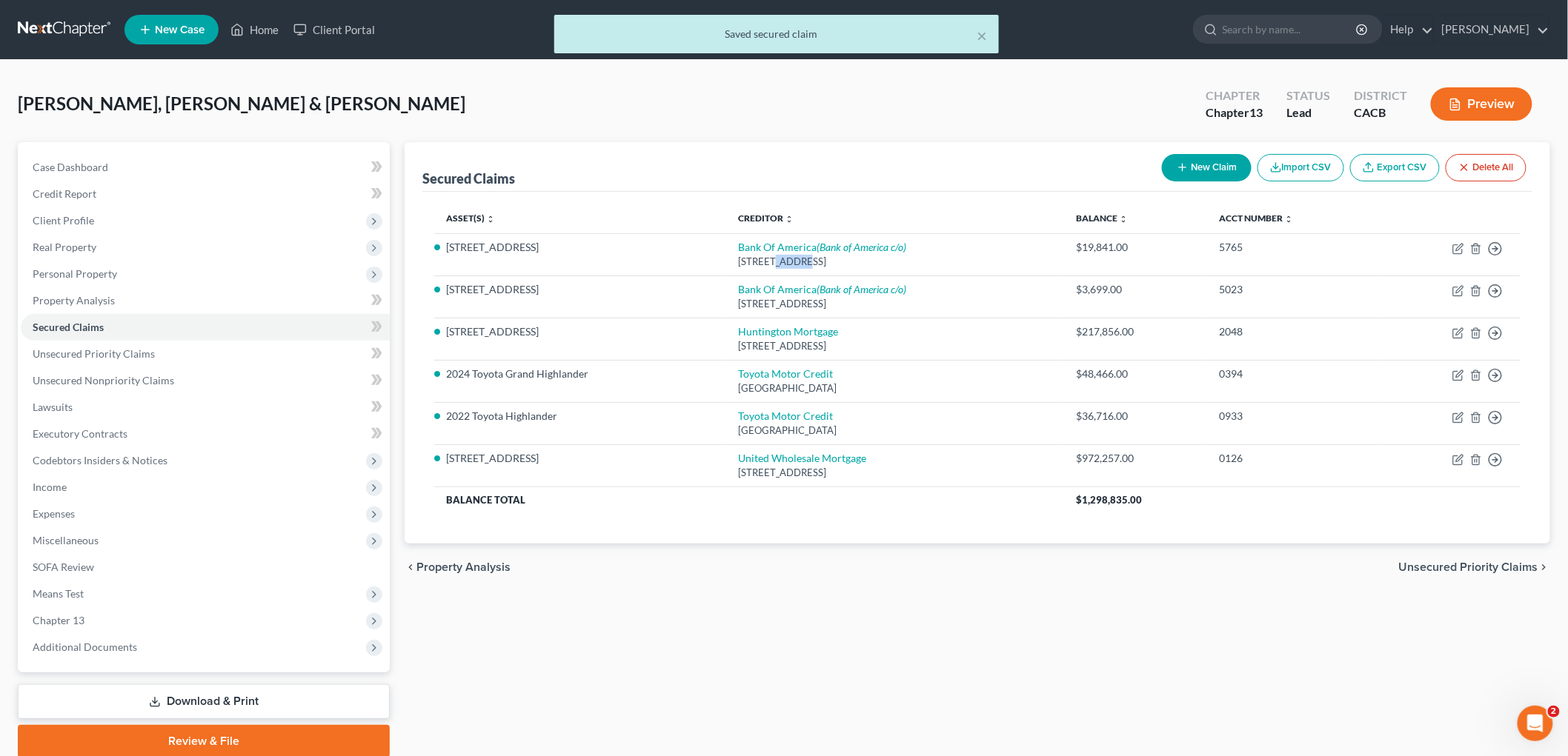
click at [1479, 96] on button "Preview" at bounding box center [1481, 104] width 102 height 33
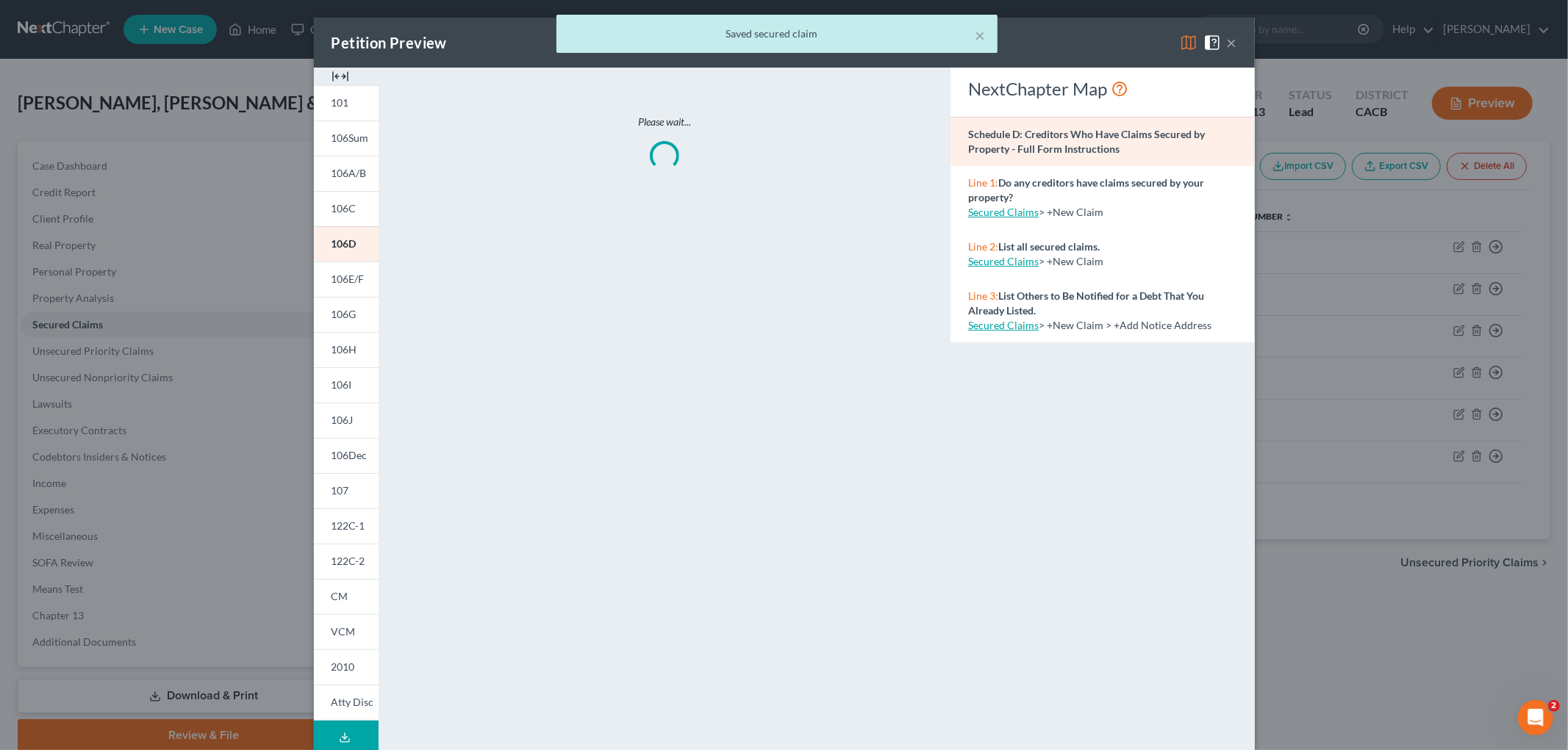
click at [1304, 54] on div "× Saved secured claim" at bounding box center [776, 37] width 1568 height 46
click at [1225, 38] on div "× Saved secured claim" at bounding box center [776, 37] width 1568 height 46
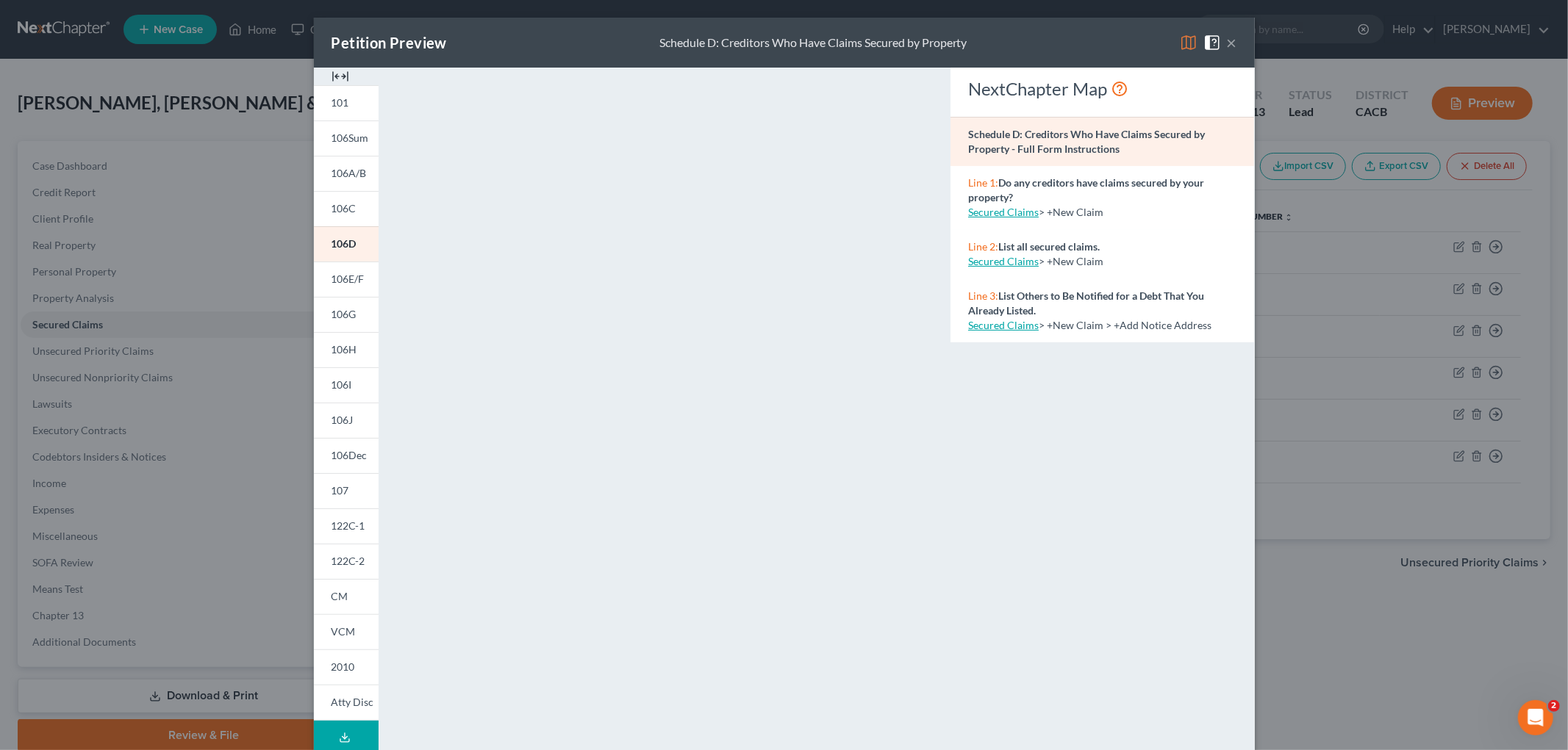
click at [1227, 39] on button "×" at bounding box center [1232, 42] width 10 height 17
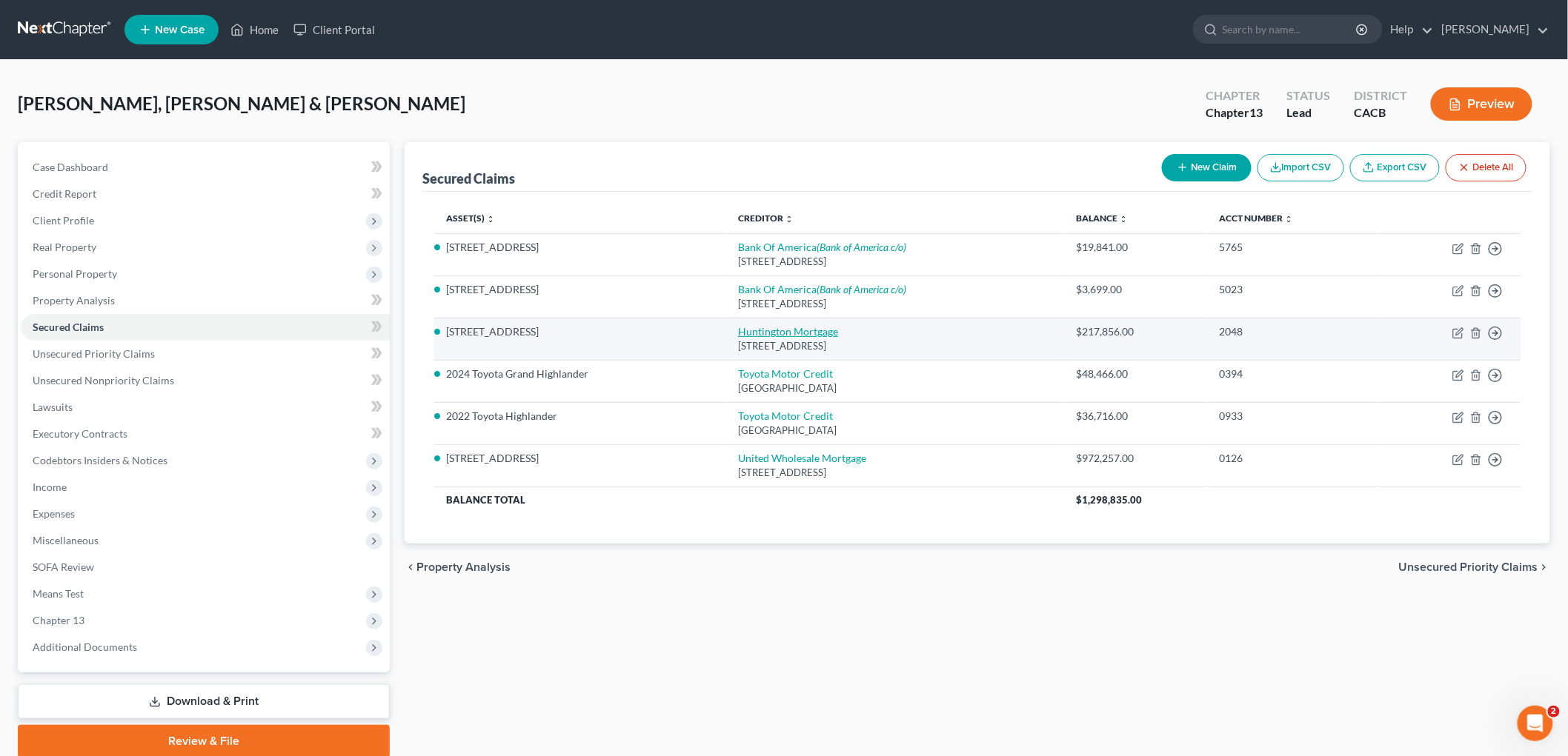
click at [796, 329] on link "Huntington Mortgage" at bounding box center [787, 332] width 100 height 13
select select "36"
select select "3"
select select "4"
select select "0"
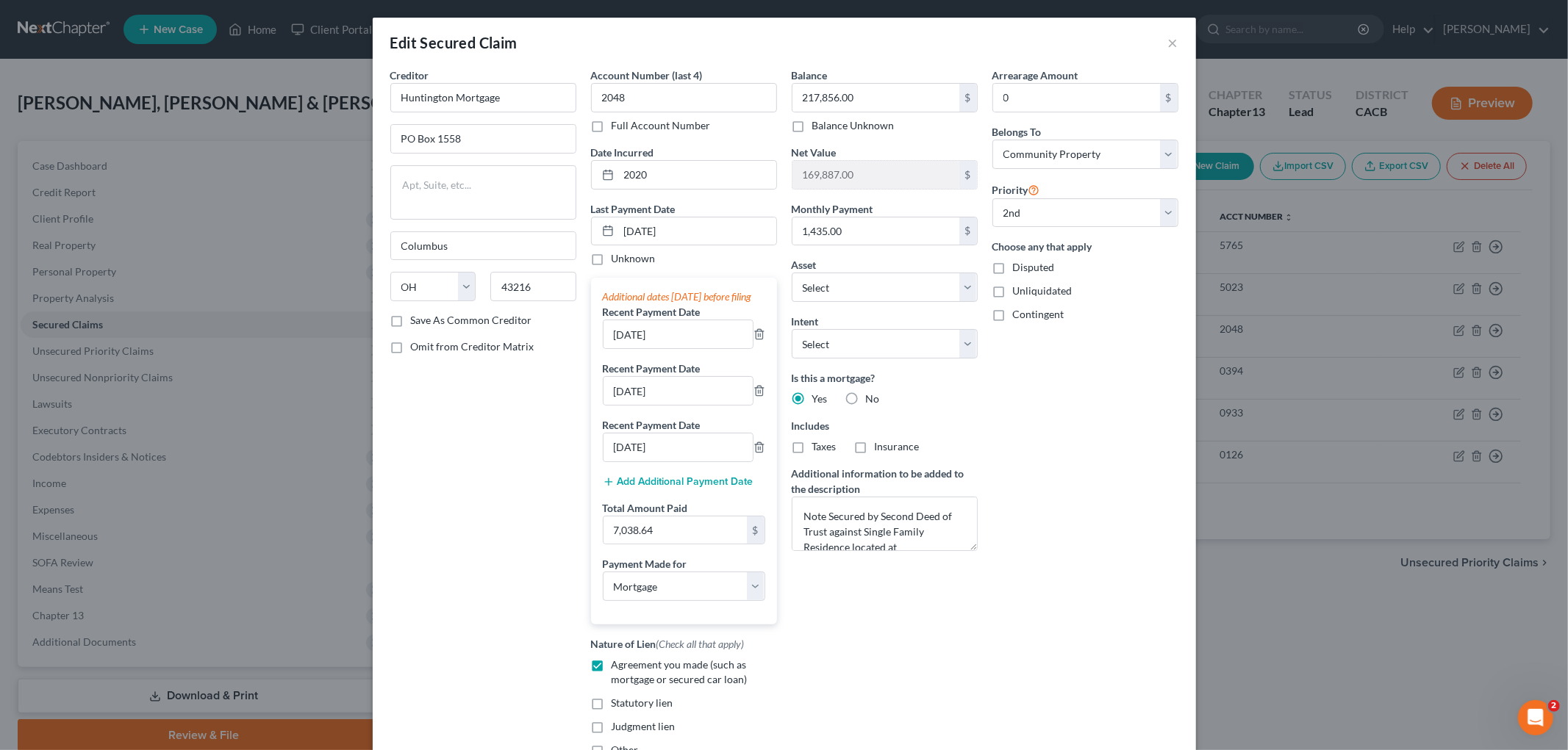
select select "2831329"
click at [873, 296] on select "Select Other Multiple Assets 2024 Toyota Grand Highlander - $47459.0 2022 Toyot…" at bounding box center [885, 288] width 186 height 29
select select "1"
click at [792, 273] on select "Select Other Multiple Assets 2024 Toyota Grand Highlander - $47459.0 2022 Toyot…" at bounding box center [885, 288] width 186 height 29
select select "1"
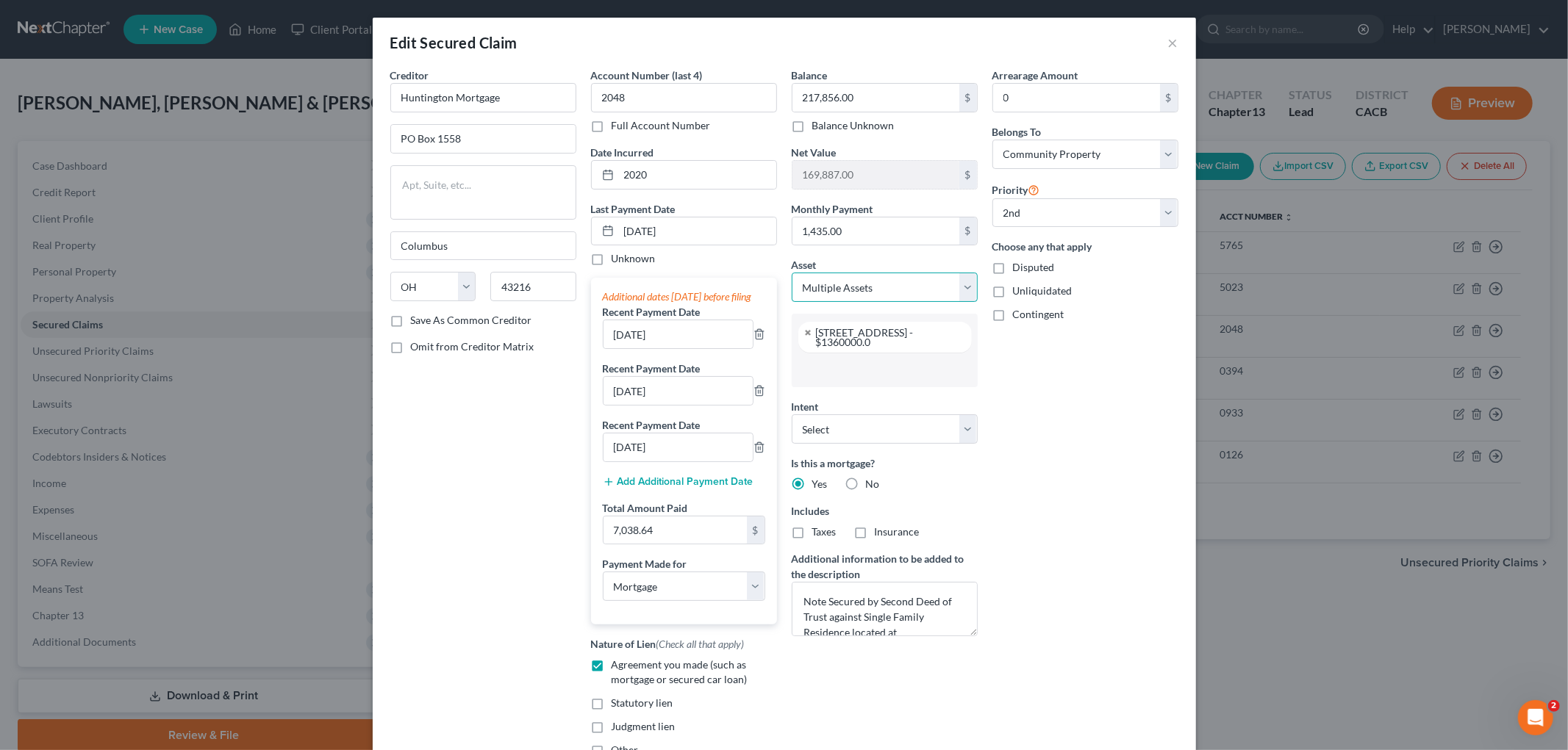
click at [844, 297] on select "Select Other Multiple Assets 2024 Toyota Grand Highlander - $47459.0 2022 Toyot…" at bounding box center [885, 288] width 186 height 29
click at [792, 273] on select "Select Other Multiple Assets 2024 Toyota Grand Highlander - $47459.0 2022 Toyot…" at bounding box center [885, 288] width 186 height 29
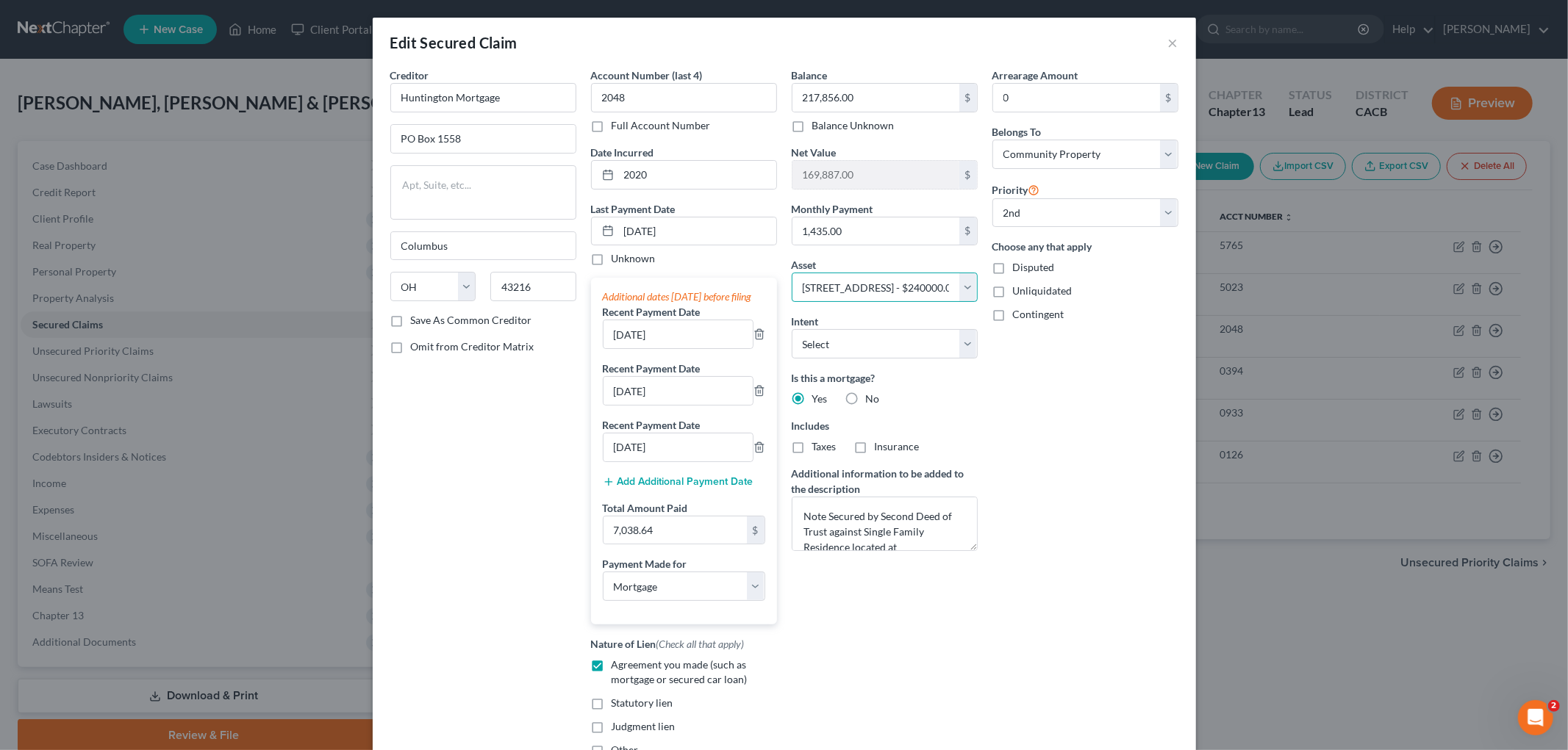
click at [887, 297] on select "Select Other Multiple Assets 2024 Toyota Grand Highlander - $47459.0 2022 Toyot…" at bounding box center [885, 288] width 186 height 29
select select "1"
click at [792, 273] on select "Select Other Multiple Assets 2024 Toyota Grand Highlander - $47459.0 2022 Toyot…" at bounding box center [885, 288] width 186 height 29
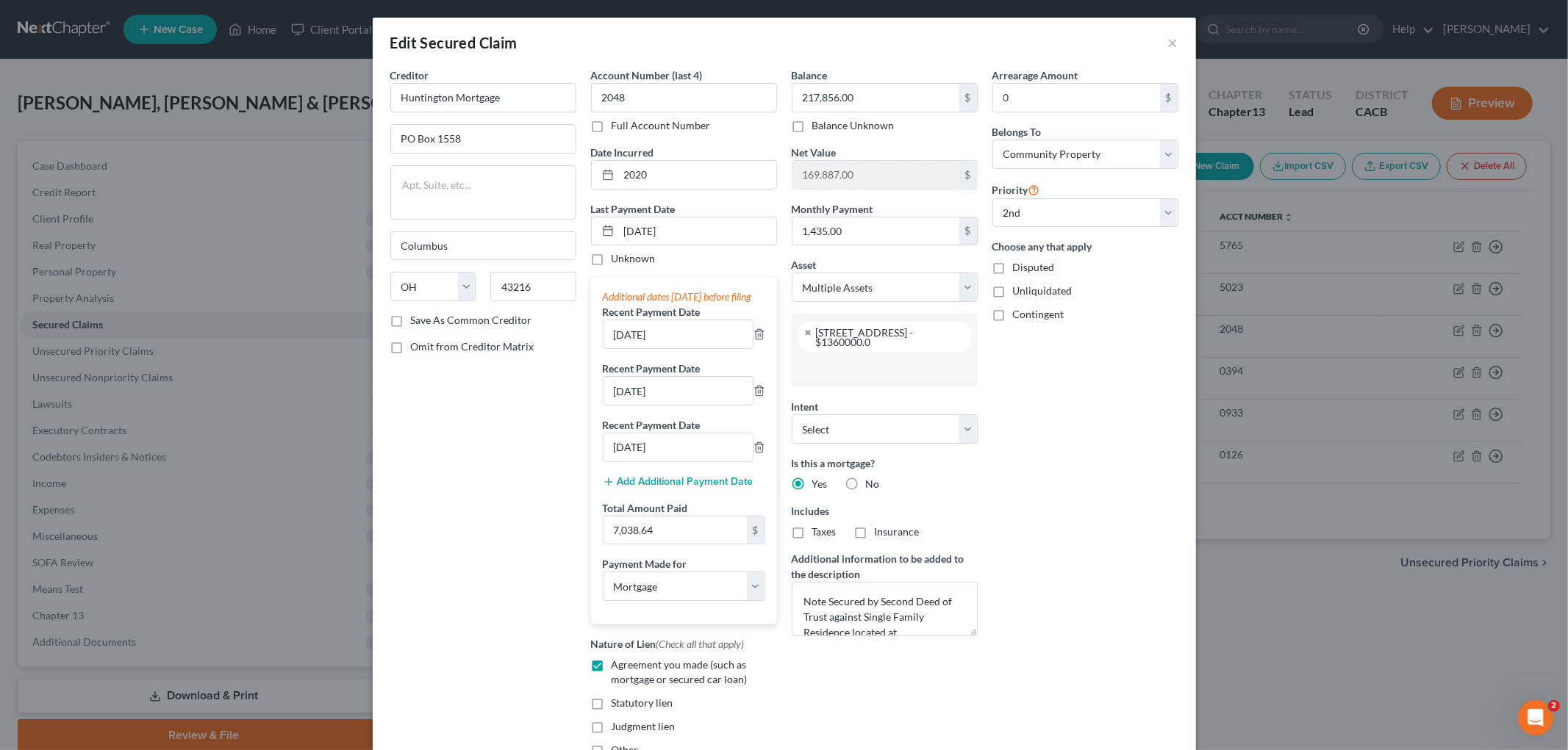
click at [824, 370] on input "text" at bounding box center [883, 369] width 165 height 22
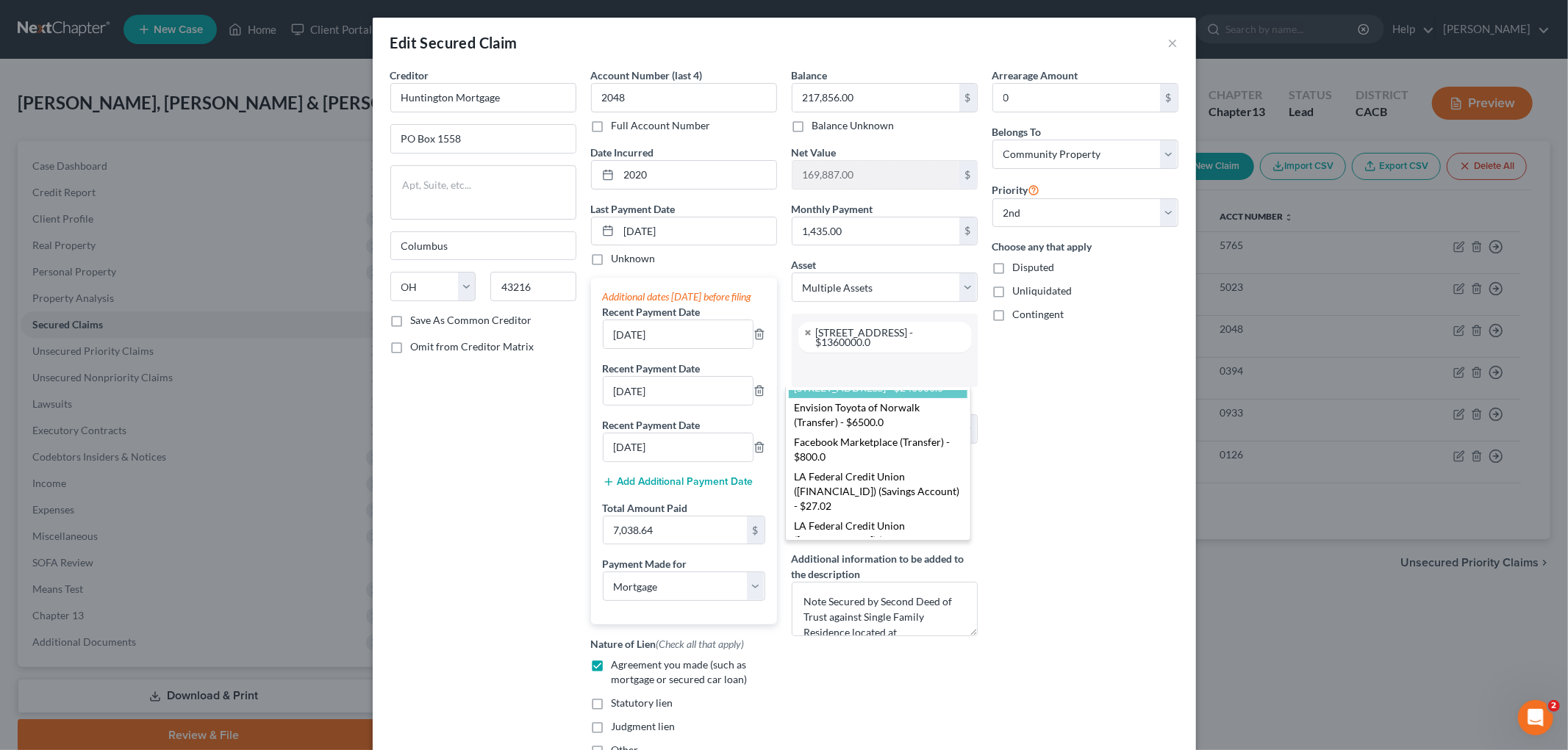
scroll to position [39, 0]
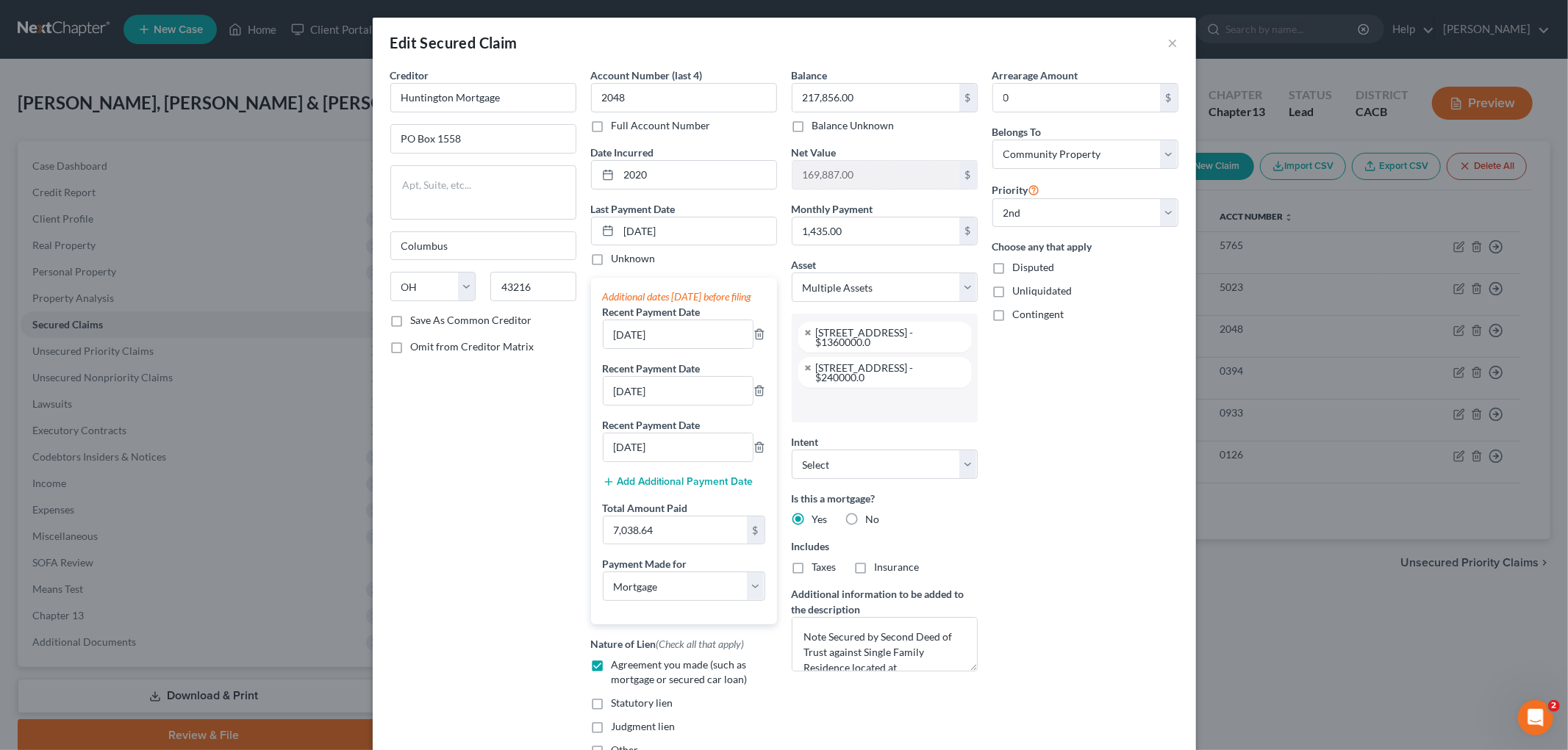
click at [1052, 409] on div "Arrearage Amount 0 $ Belongs To * Select Debtor 1 Only Debtor 2 Only Debtor 1 A…" at bounding box center [1086, 418] width 201 height 702
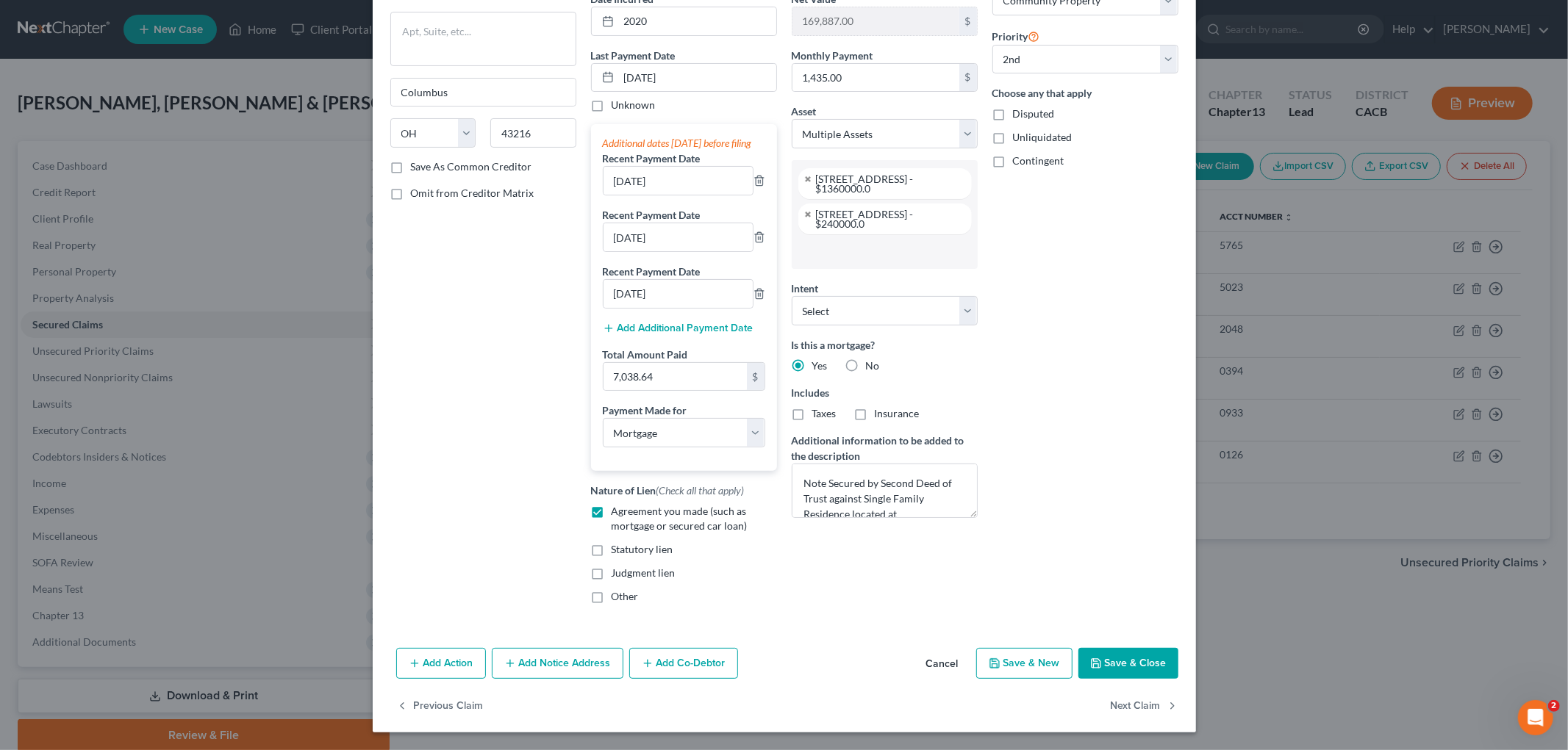
scroll to position [170, 0]
click at [1125, 660] on button "Save & Close" at bounding box center [1129, 664] width 100 height 31
select select
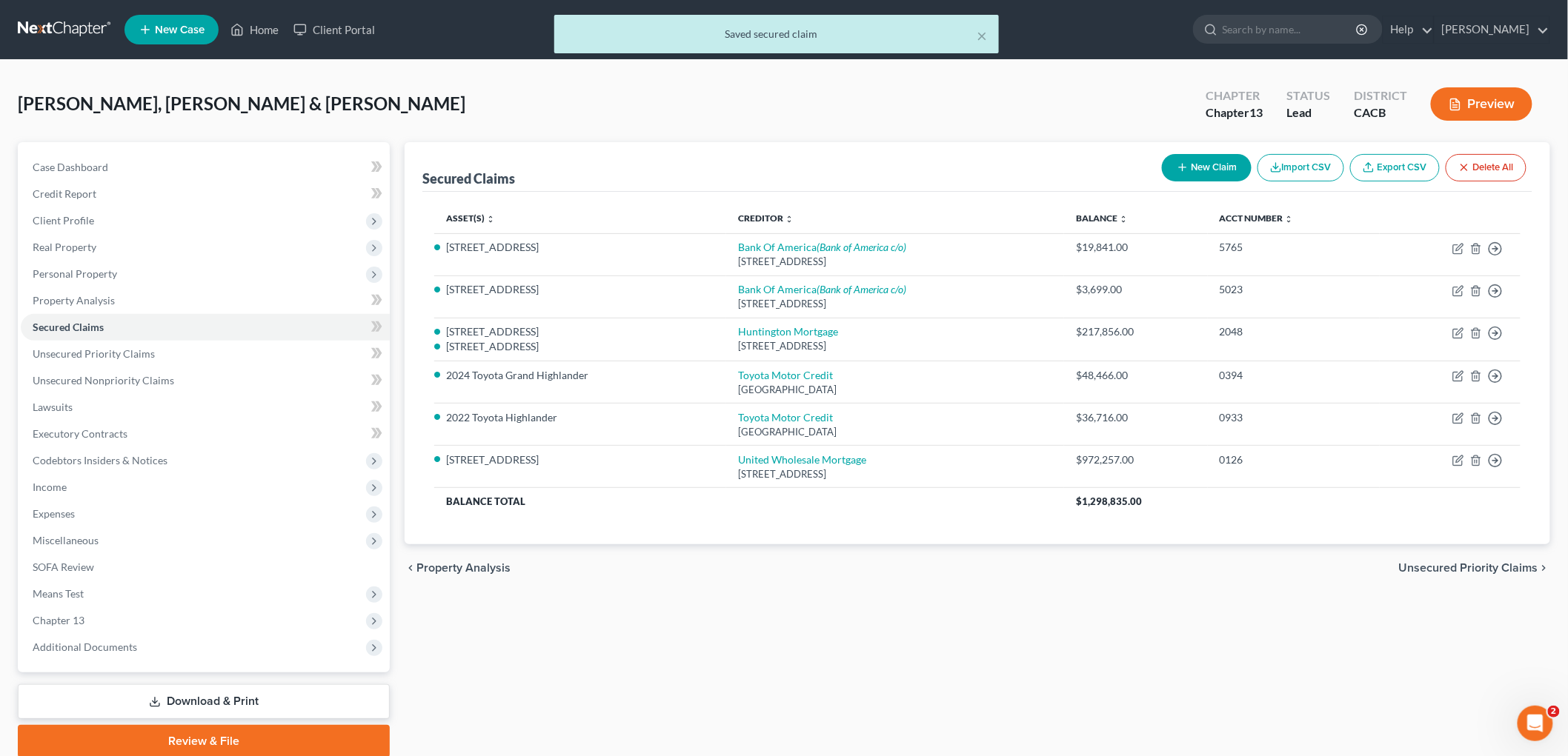
click at [1465, 104] on button "Preview" at bounding box center [1481, 104] width 102 height 33
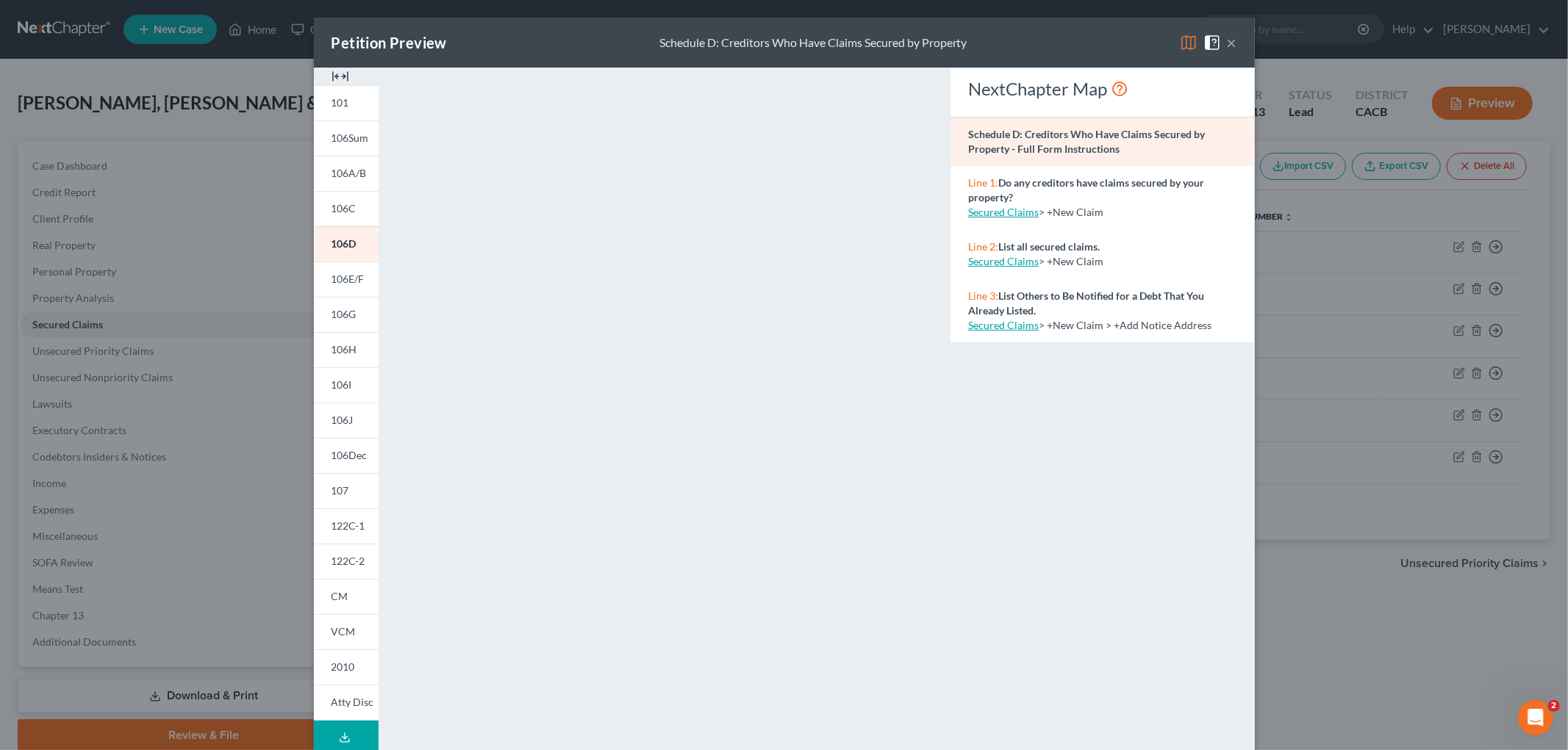
click at [1181, 42] on img at bounding box center [1189, 42] width 17 height 17
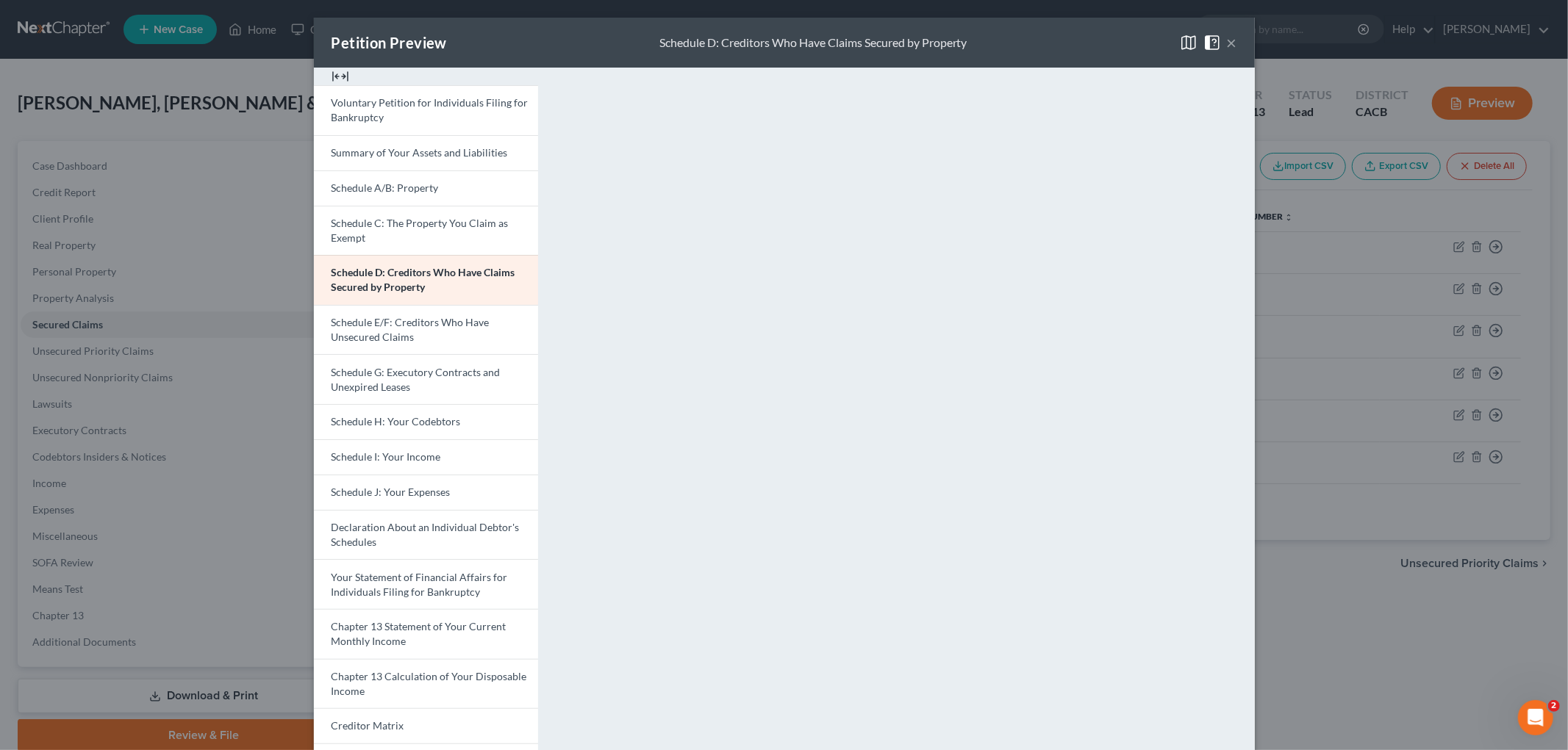
click at [1370, 604] on div "Petition Preview Schedule D: Creditors Who Have Claims Secured by Property × Vo…" at bounding box center [784, 375] width 1568 height 750
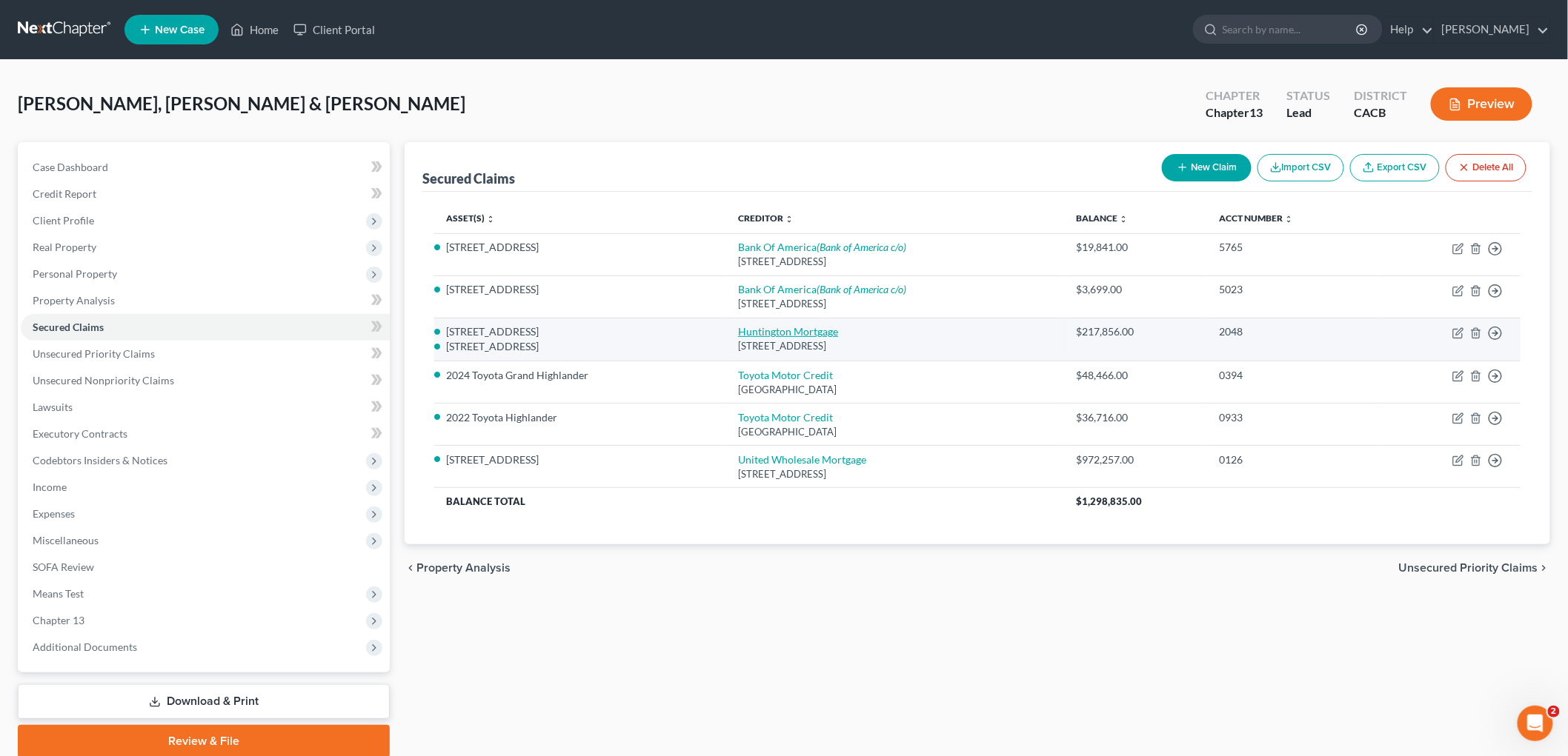
click at [769, 330] on link "Huntington Mortgage" at bounding box center [787, 332] width 100 height 13
select select "36"
select select "3"
select select "4"
select select "0"
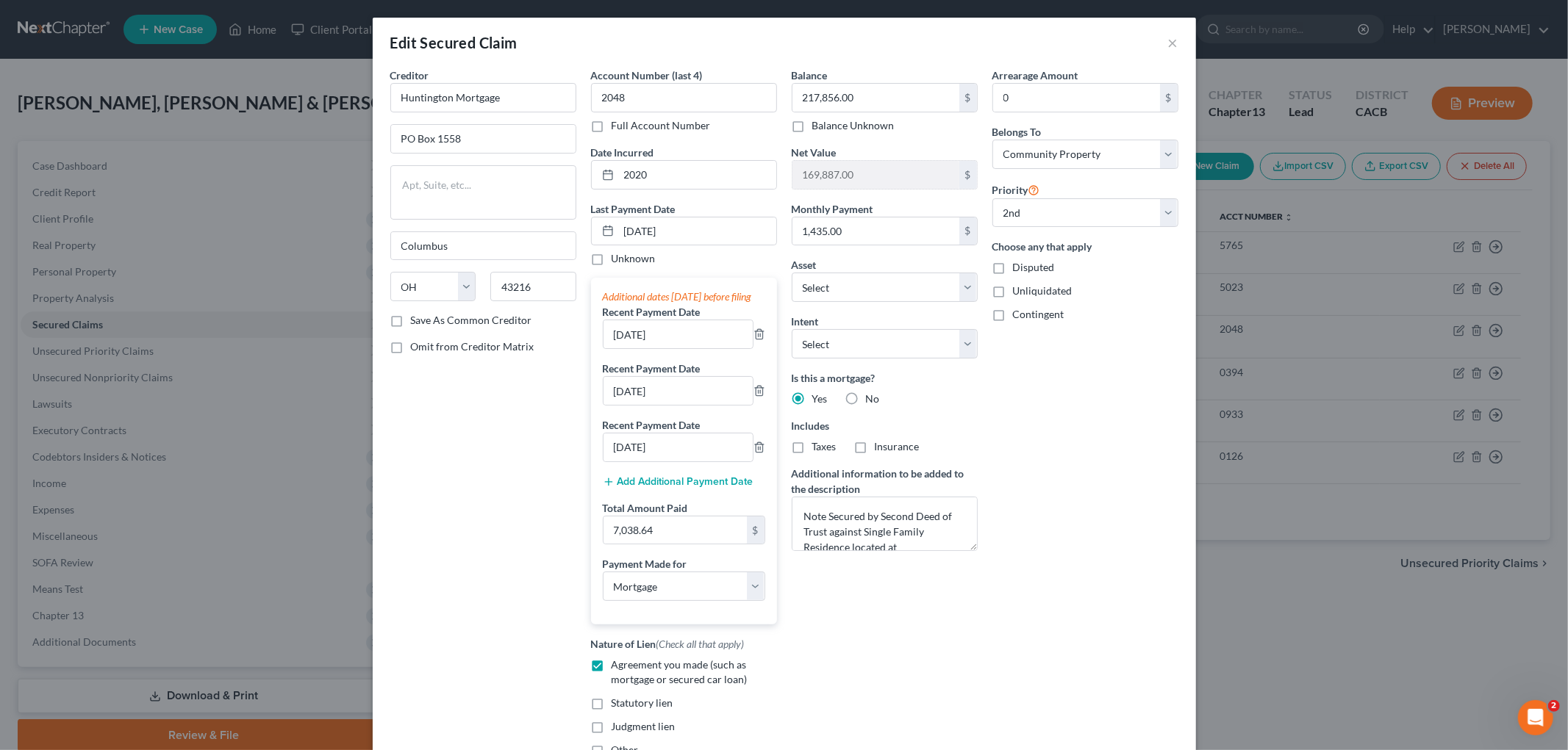
scroll to position [337, 0]
select select "2831329"
select select "1"
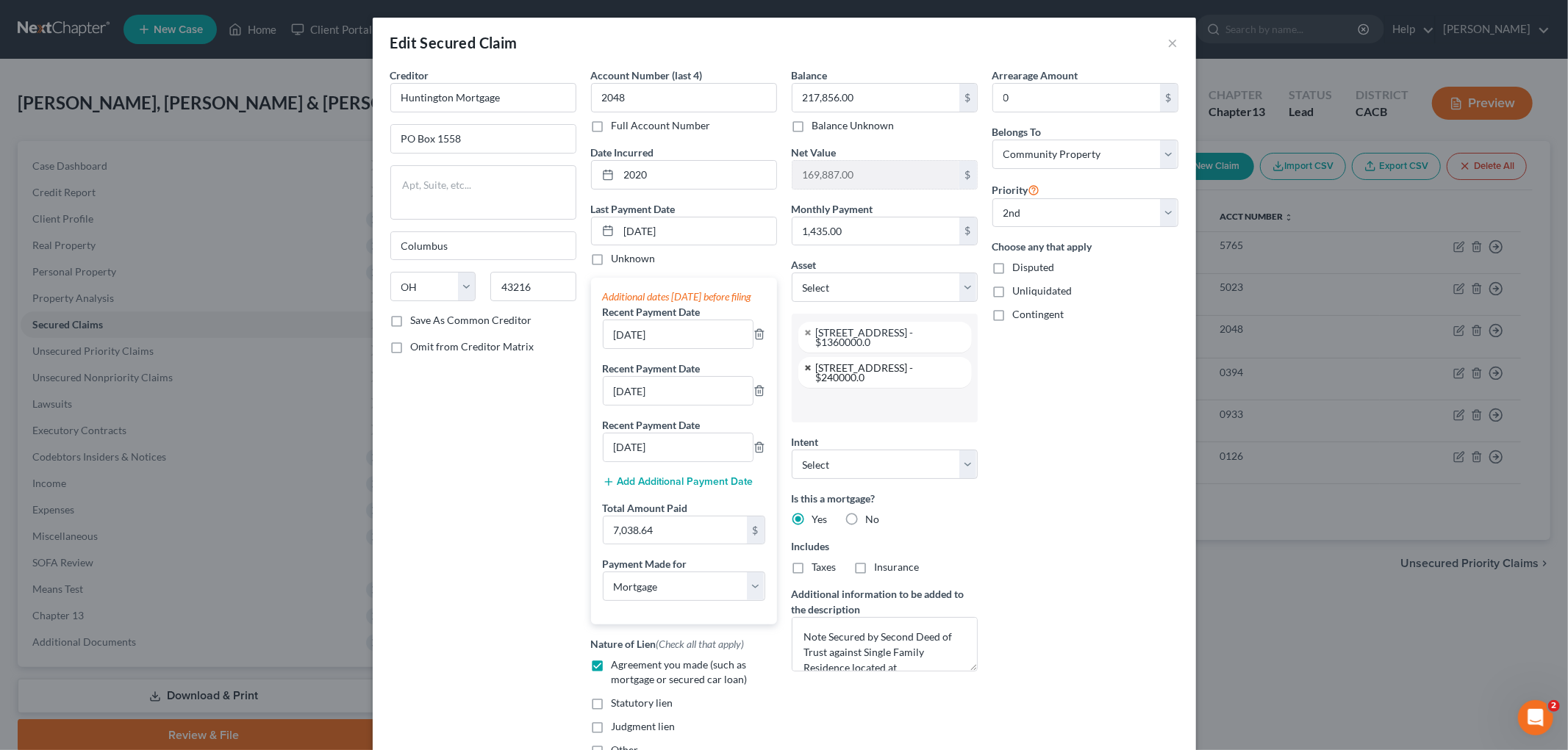
click at [805, 371] on link at bounding box center [809, 368] width 9 height 9
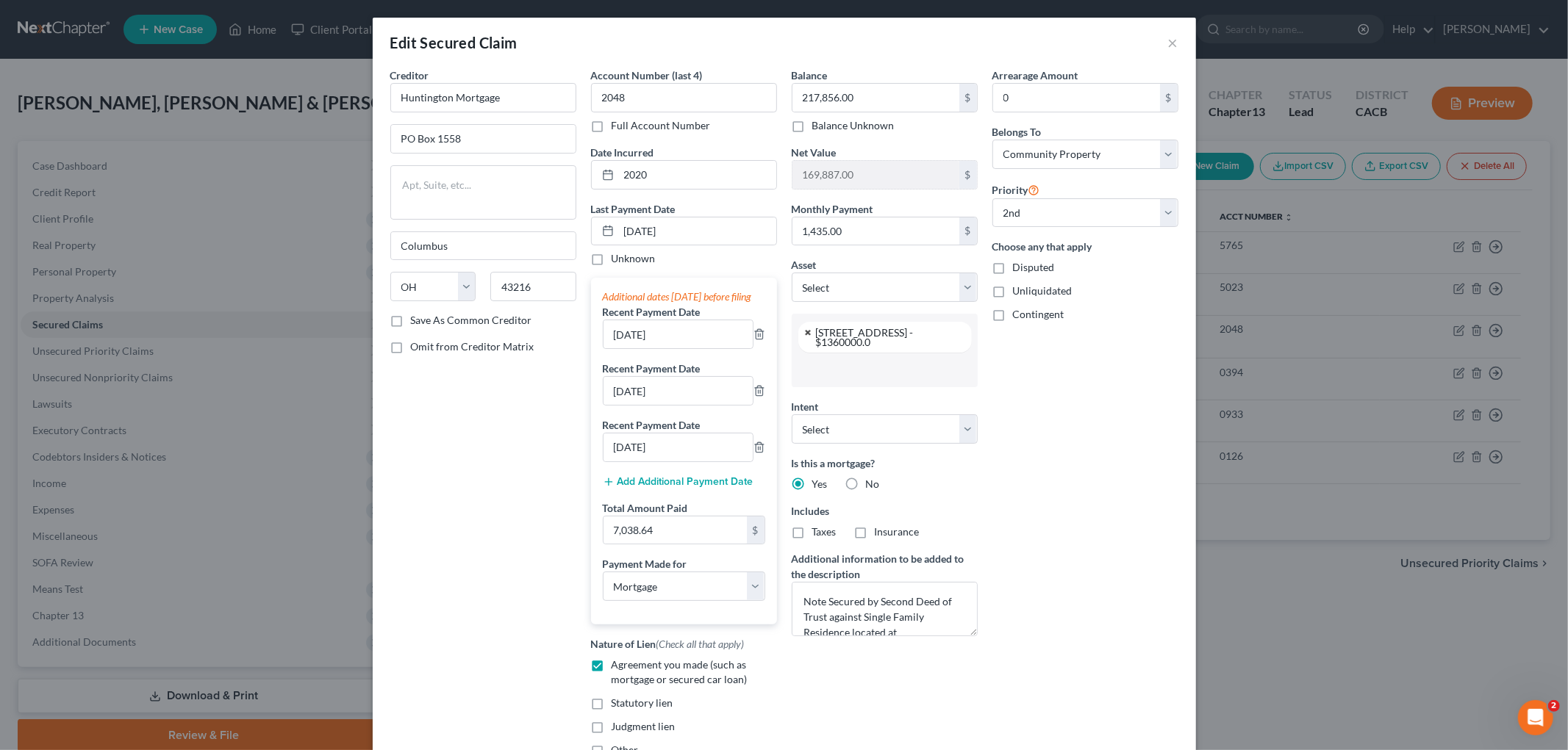
click at [805, 336] on link at bounding box center [809, 332] width 9 height 9
select select
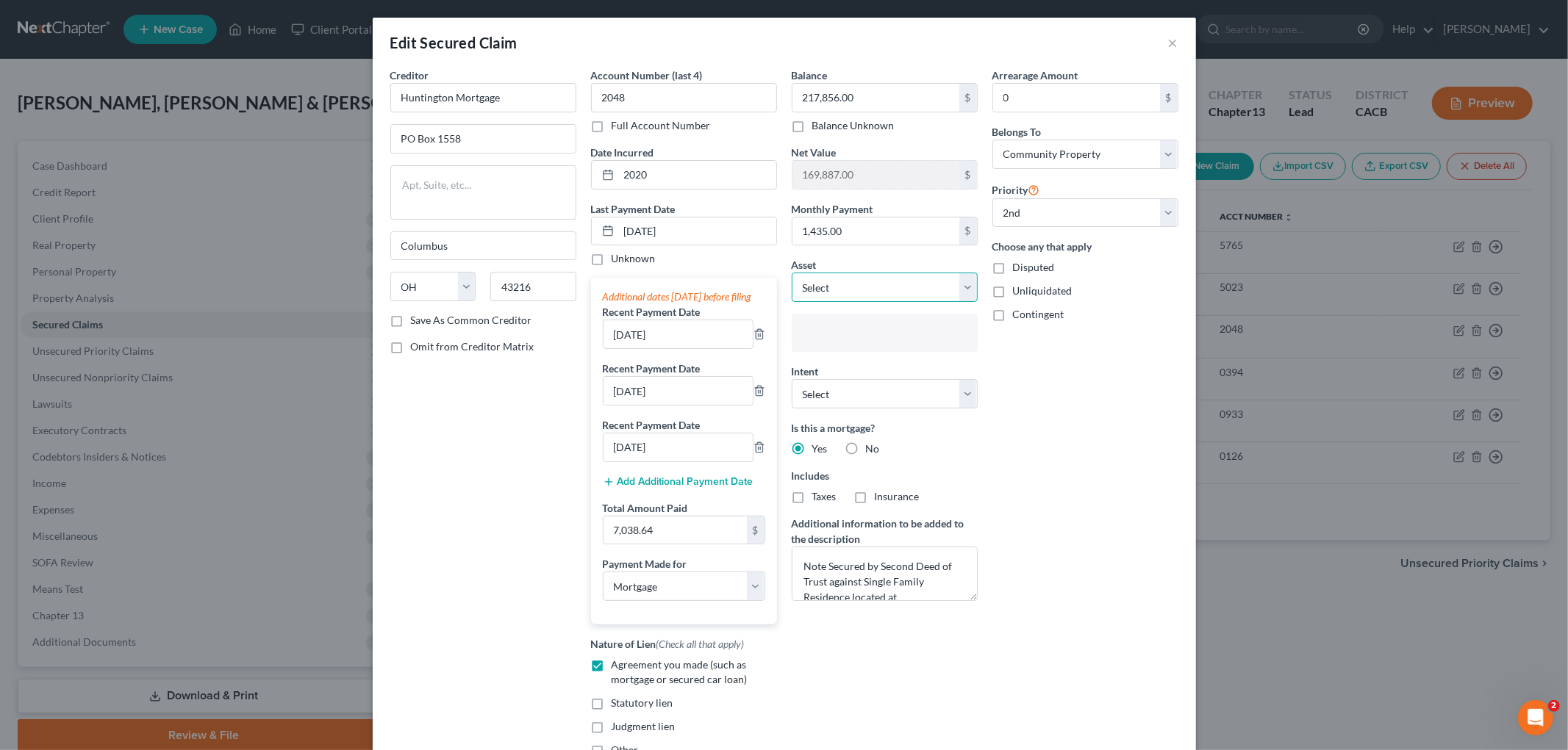
type input "Select assets..."
click at [845, 292] on select "Select Other Multiple Assets 2024 Toyota Grand Highlander - $47459.0 2022 Toyot…" at bounding box center [885, 288] width 186 height 29
select select "5"
click at [792, 273] on select "Select Other Multiple Assets 2024 Toyota Grand Highlander - $47459.0 2022 Toyot…" at bounding box center [885, 288] width 186 height 29
select select "0"
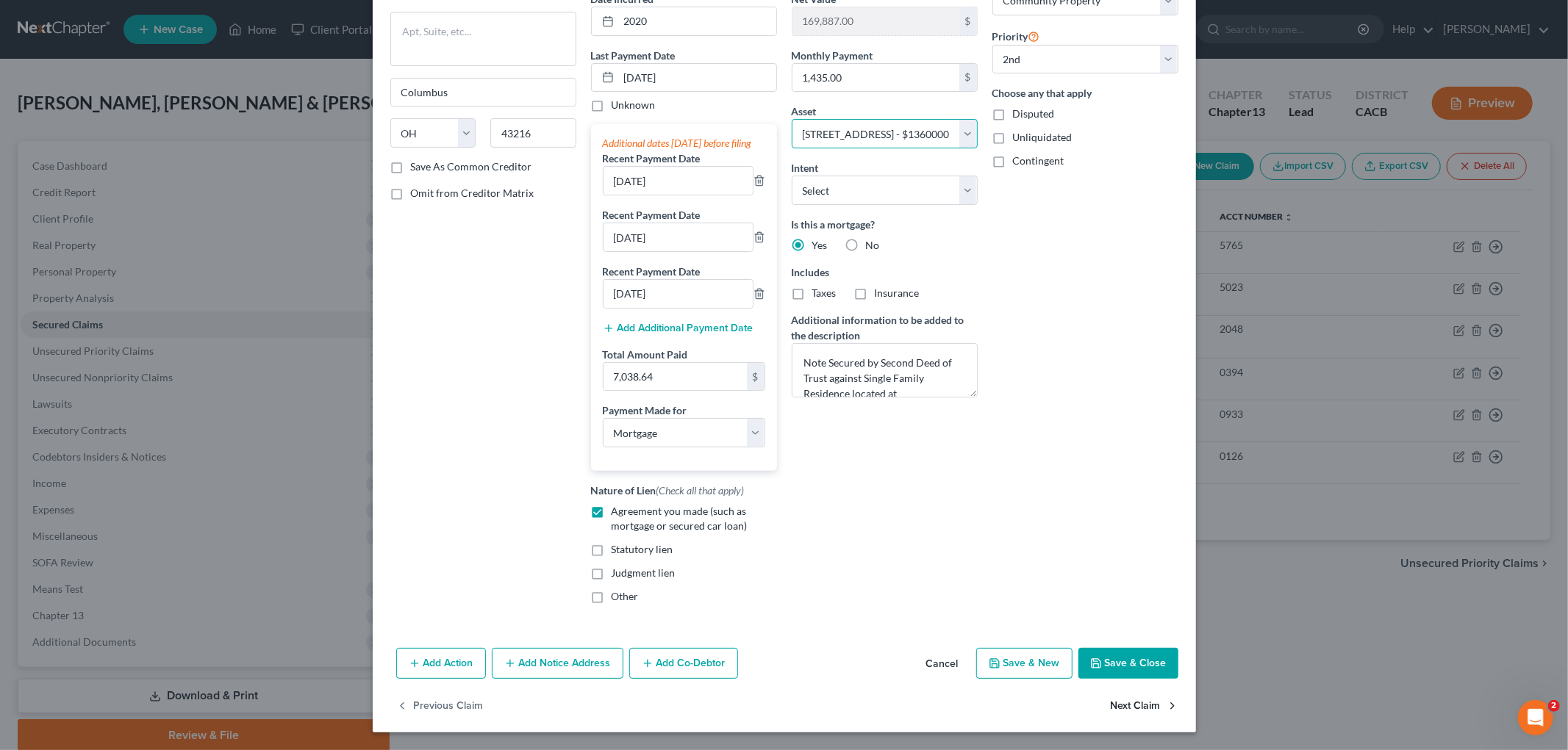
scroll to position [170, 0]
click at [1159, 651] on button "Save & Close" at bounding box center [1129, 664] width 100 height 31
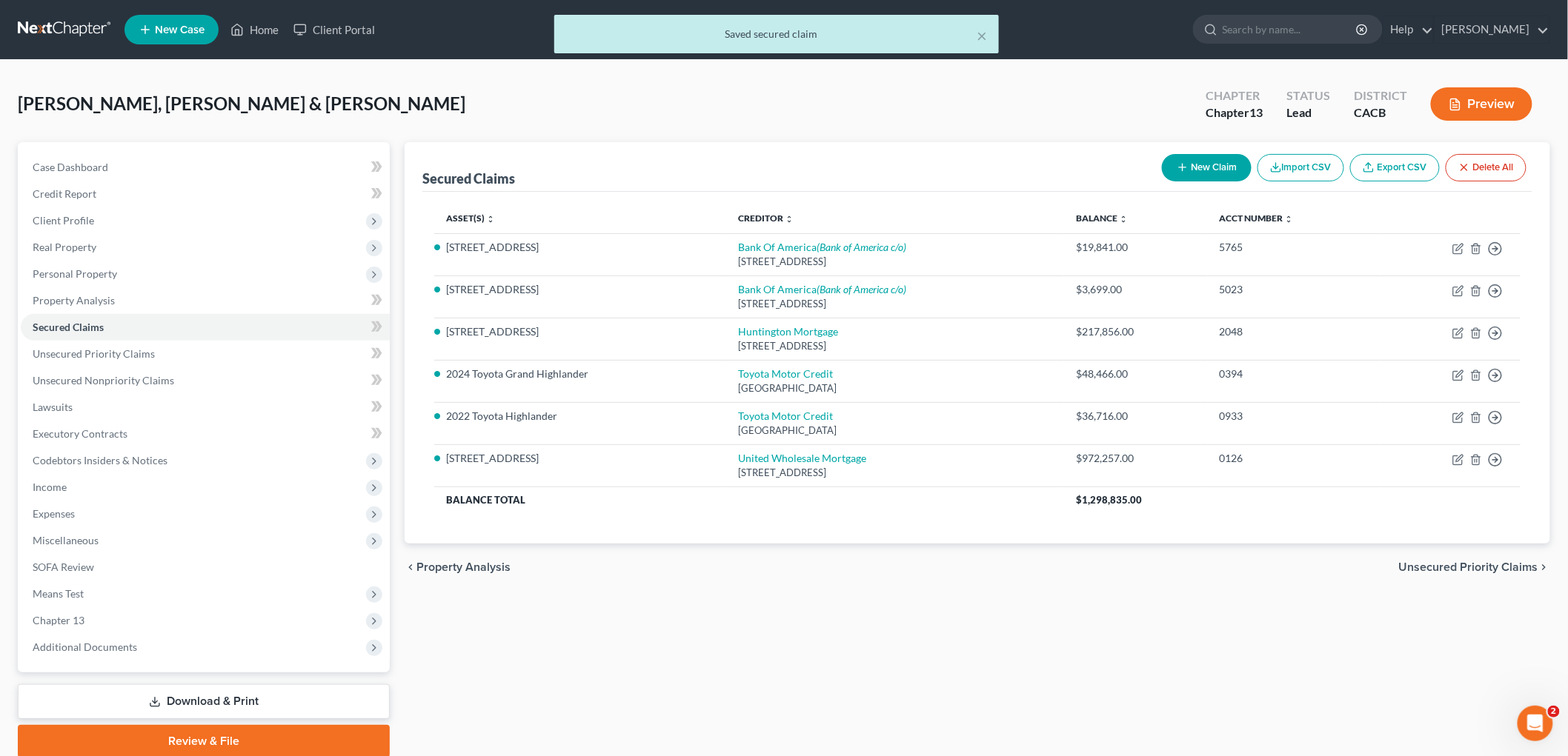
click at [1467, 92] on button "Preview" at bounding box center [1481, 104] width 102 height 33
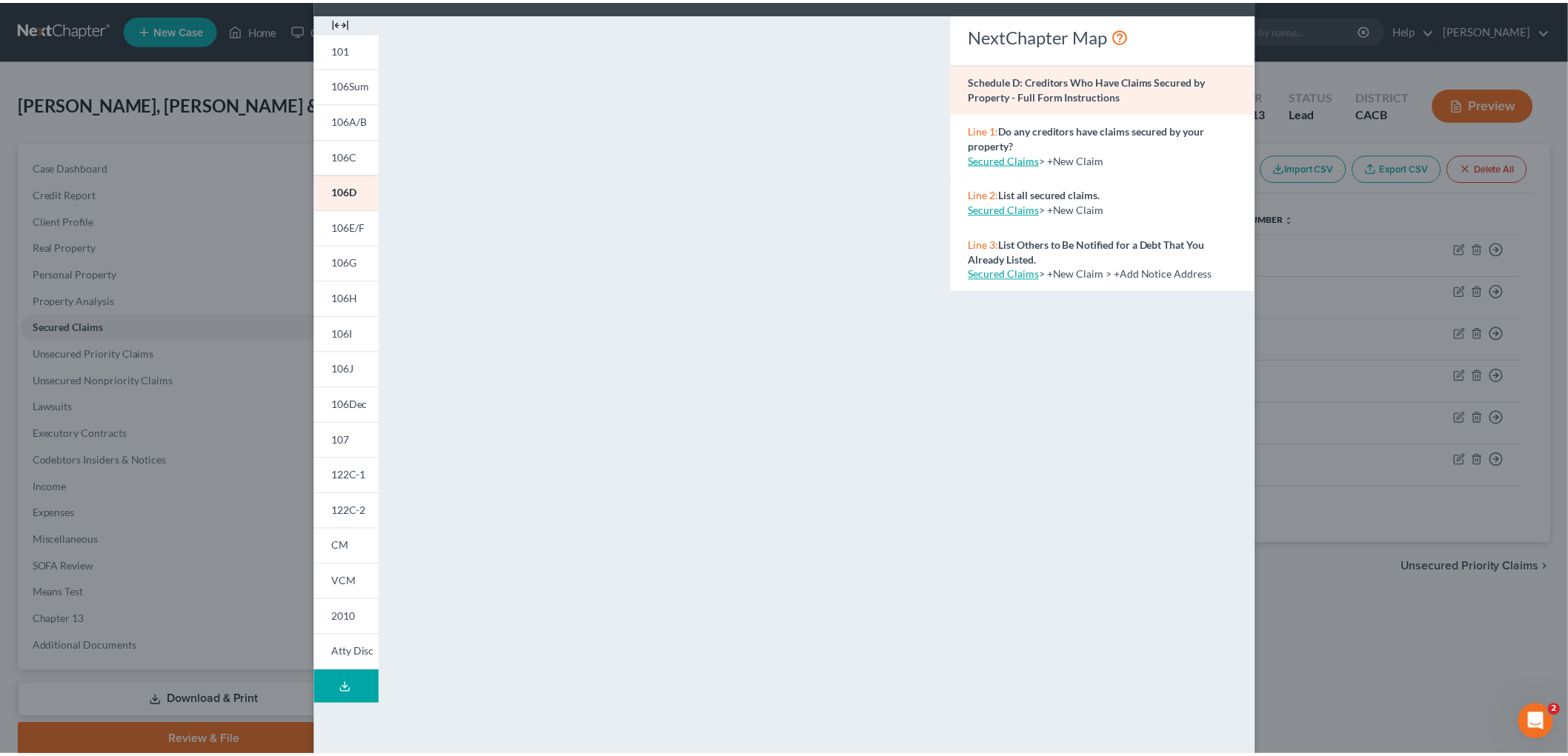
scroll to position [79, 0]
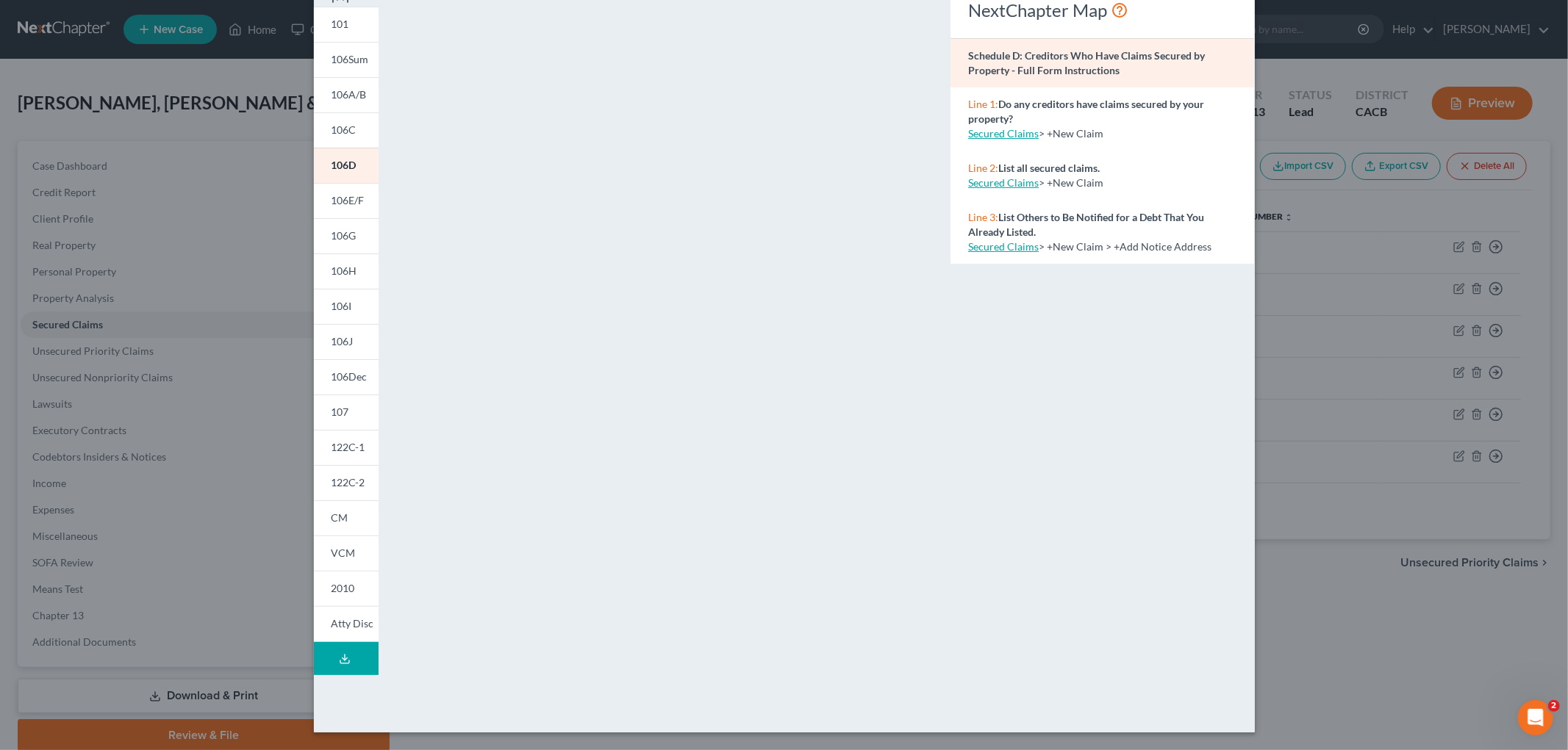
drag, startPoint x: 1365, startPoint y: 659, endPoint x: 1354, endPoint y: 650, distance: 14.2
click at [1365, 660] on div "Petition Preview Schedule D: Creditors Who Have Claims Secured by Property × 10…" at bounding box center [784, 375] width 1568 height 750
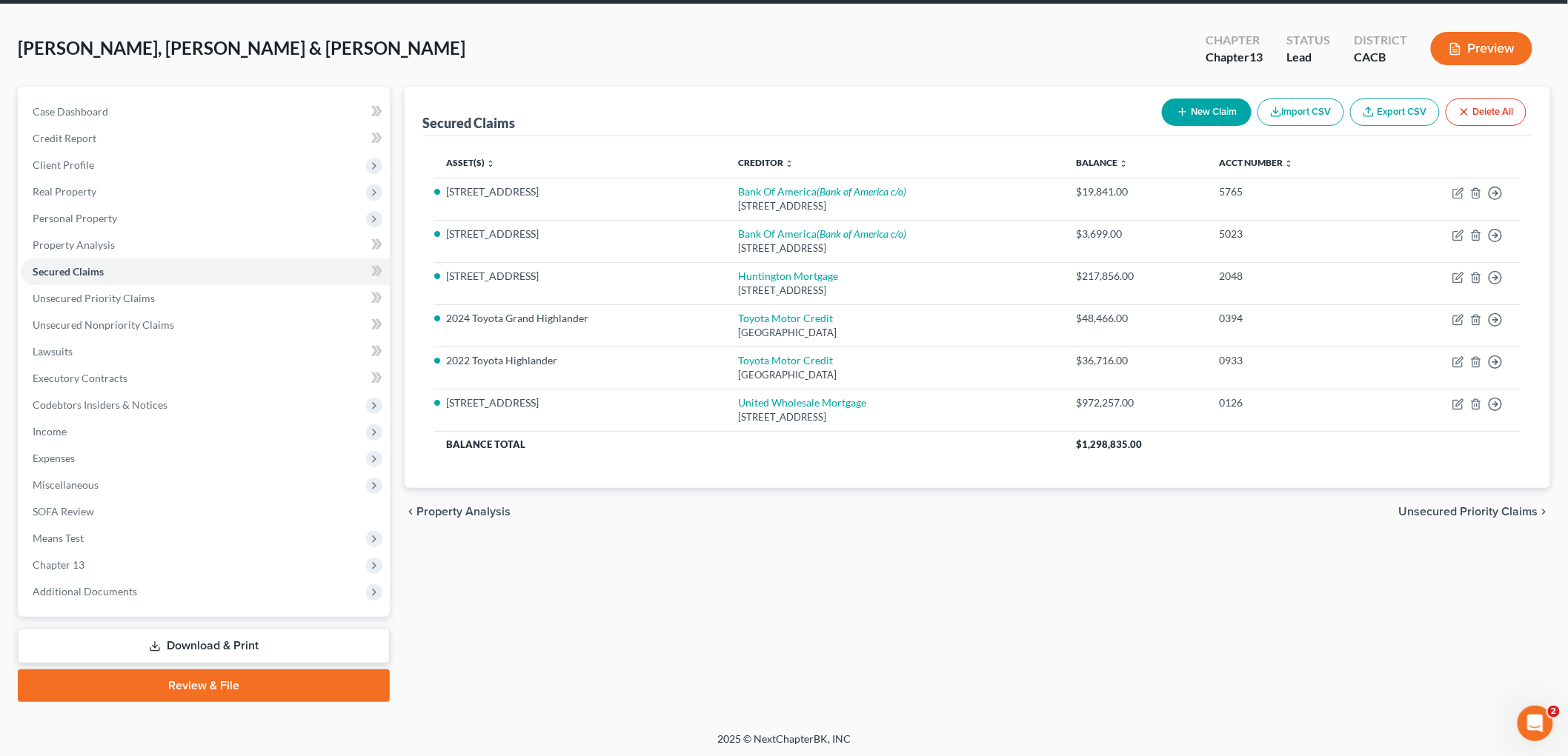
click at [292, 631] on link "Download & Print" at bounding box center [203, 647] width 372 height 35
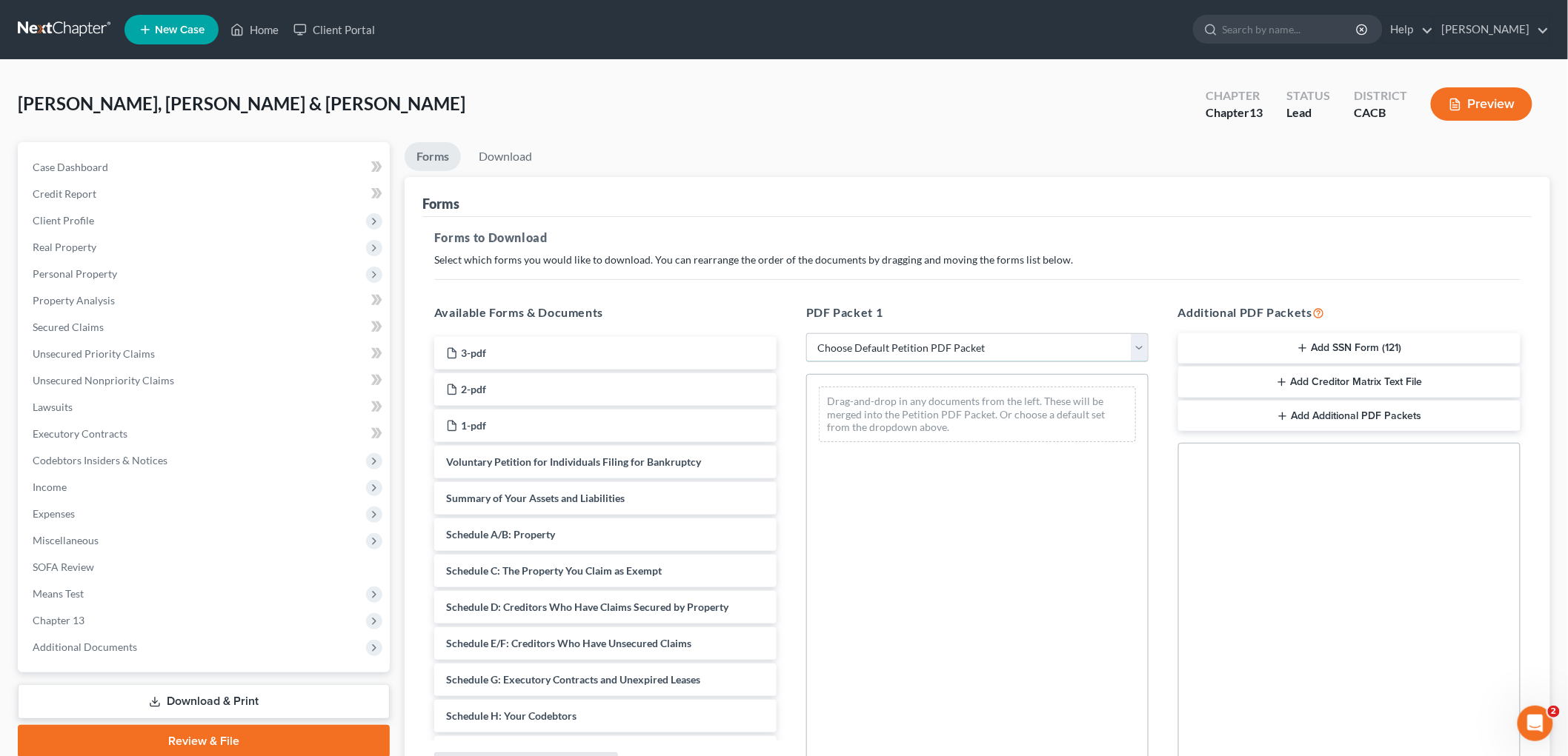
click at [1002, 356] on select "Choose Default Petition PDF Packet Complete Bankruptcy Petition (all forms and …" at bounding box center [978, 348] width 342 height 30
select select "7"
click at [807, 333] on select "Choose Default Petition PDF Packet Complete Bankruptcy Petition (all forms and …" at bounding box center [978, 348] width 342 height 30
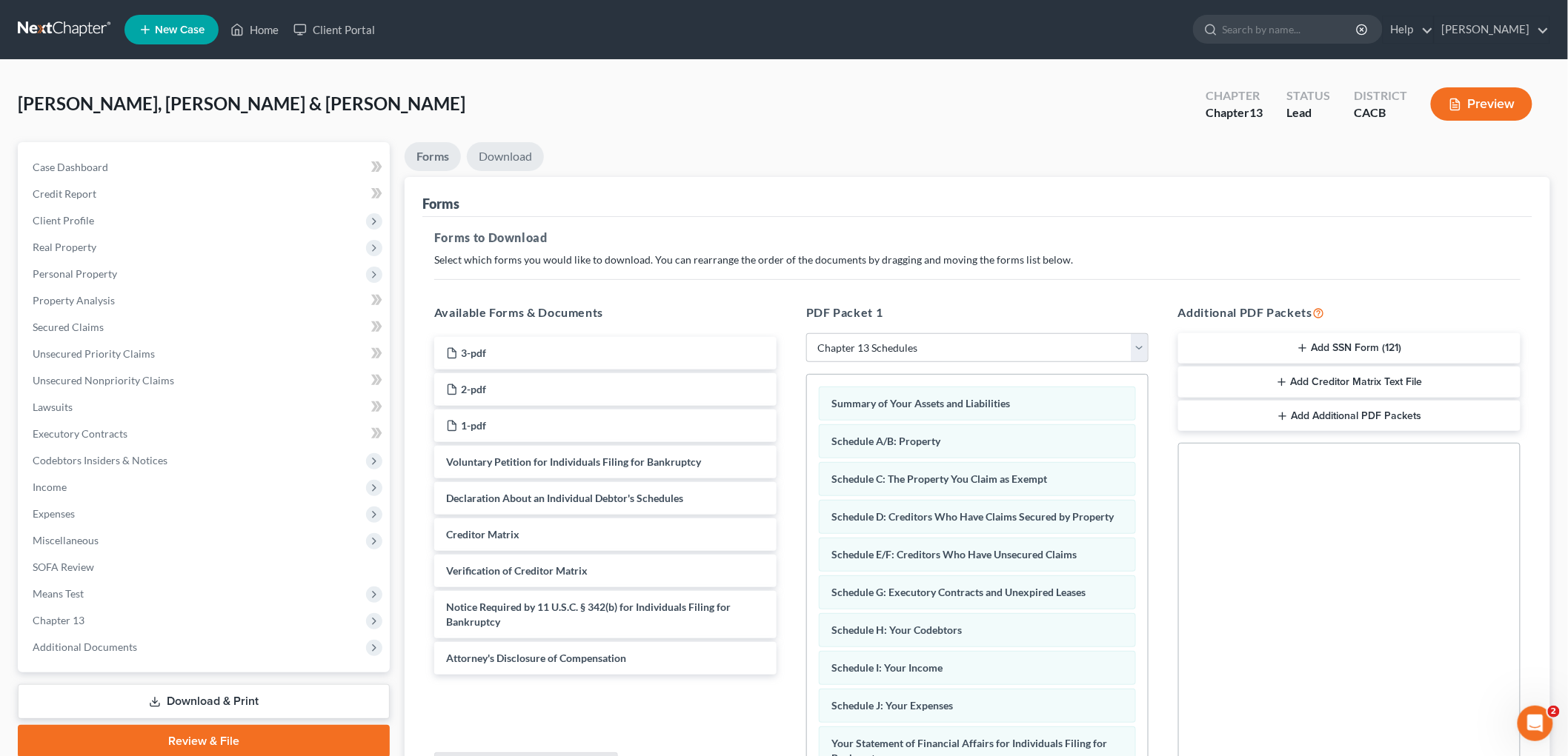
click at [494, 167] on link "Download" at bounding box center [505, 156] width 77 height 29
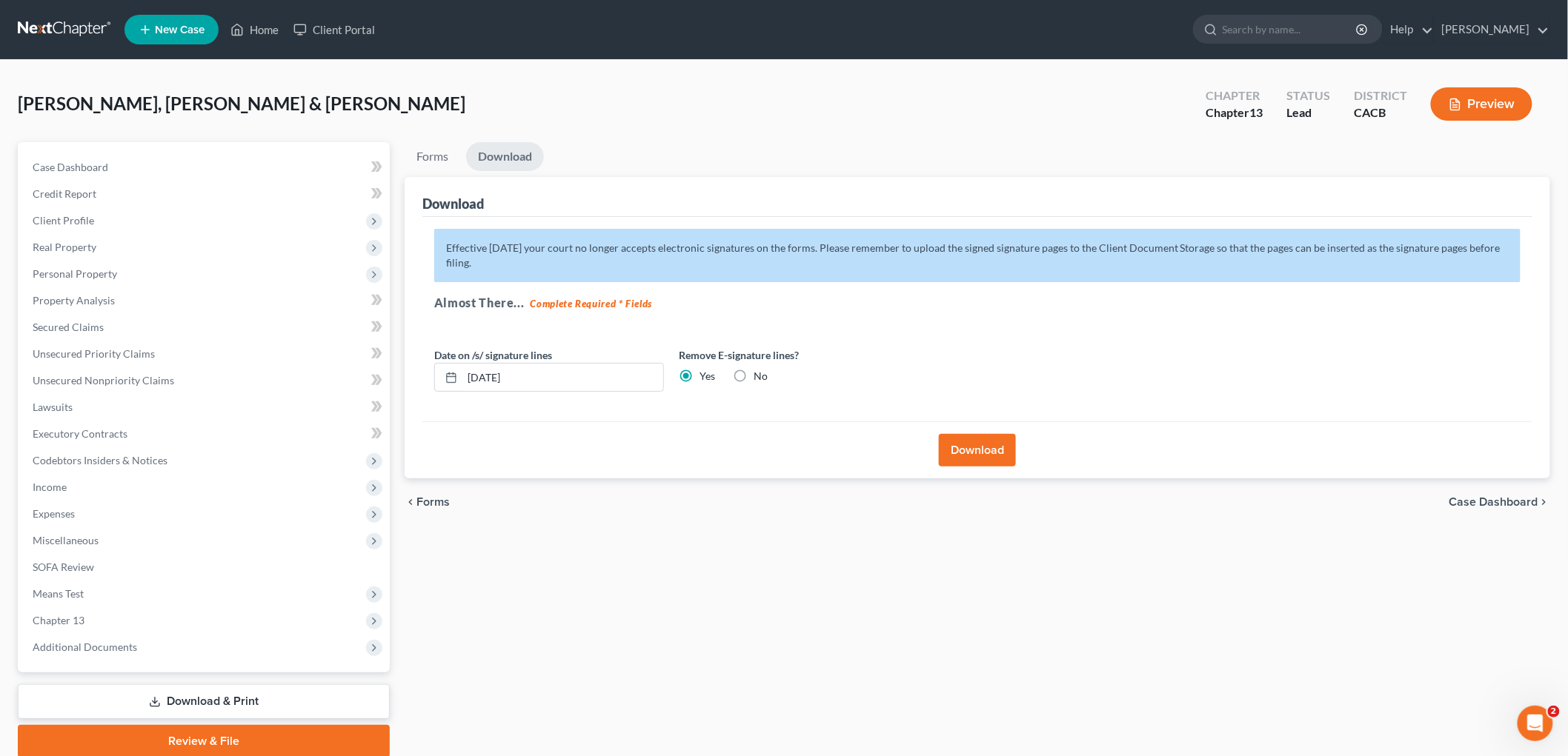
click at [958, 443] on button "Download" at bounding box center [977, 450] width 77 height 33
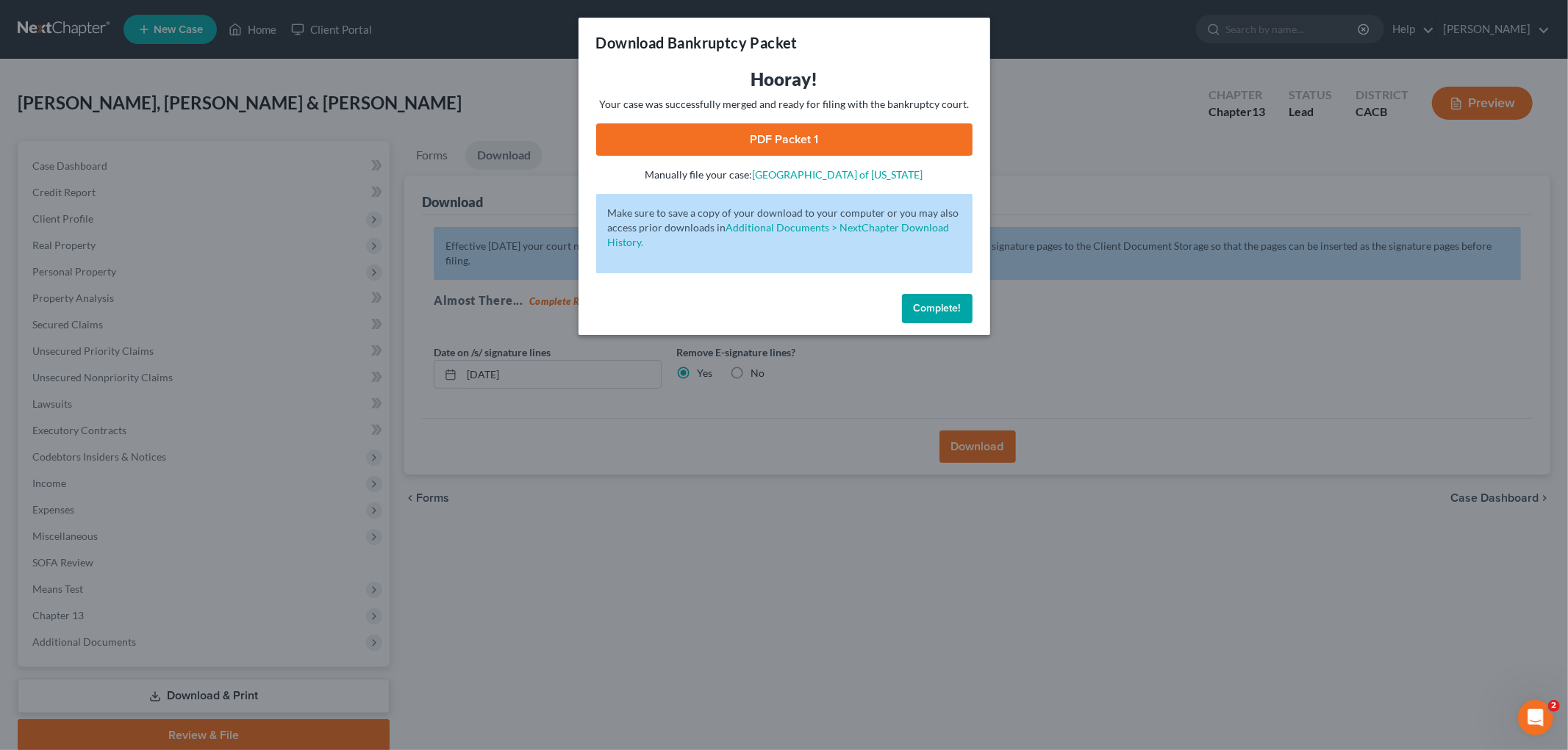
click at [815, 150] on link "PDF Packet 1" at bounding box center [784, 139] width 376 height 33
drag, startPoint x: 700, startPoint y: 436, endPoint x: 460, endPoint y: 394, distance: 243.6
click at [696, 436] on div "Download Bankruptcy Packet Hooray! Your case was successfully merged and ready …" at bounding box center [784, 375] width 1568 height 750
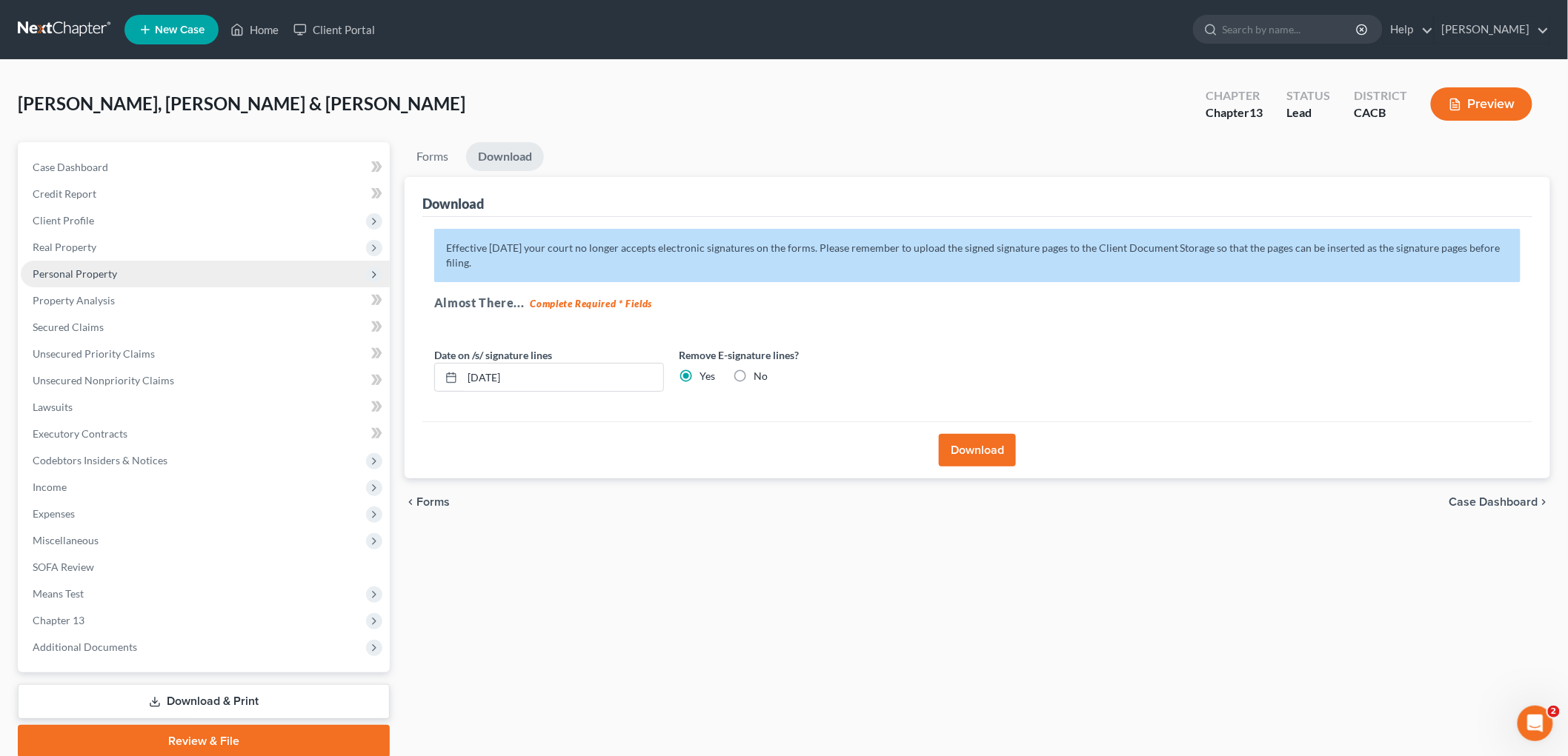
click at [85, 268] on span "Personal Property" at bounding box center [75, 273] width 84 height 13
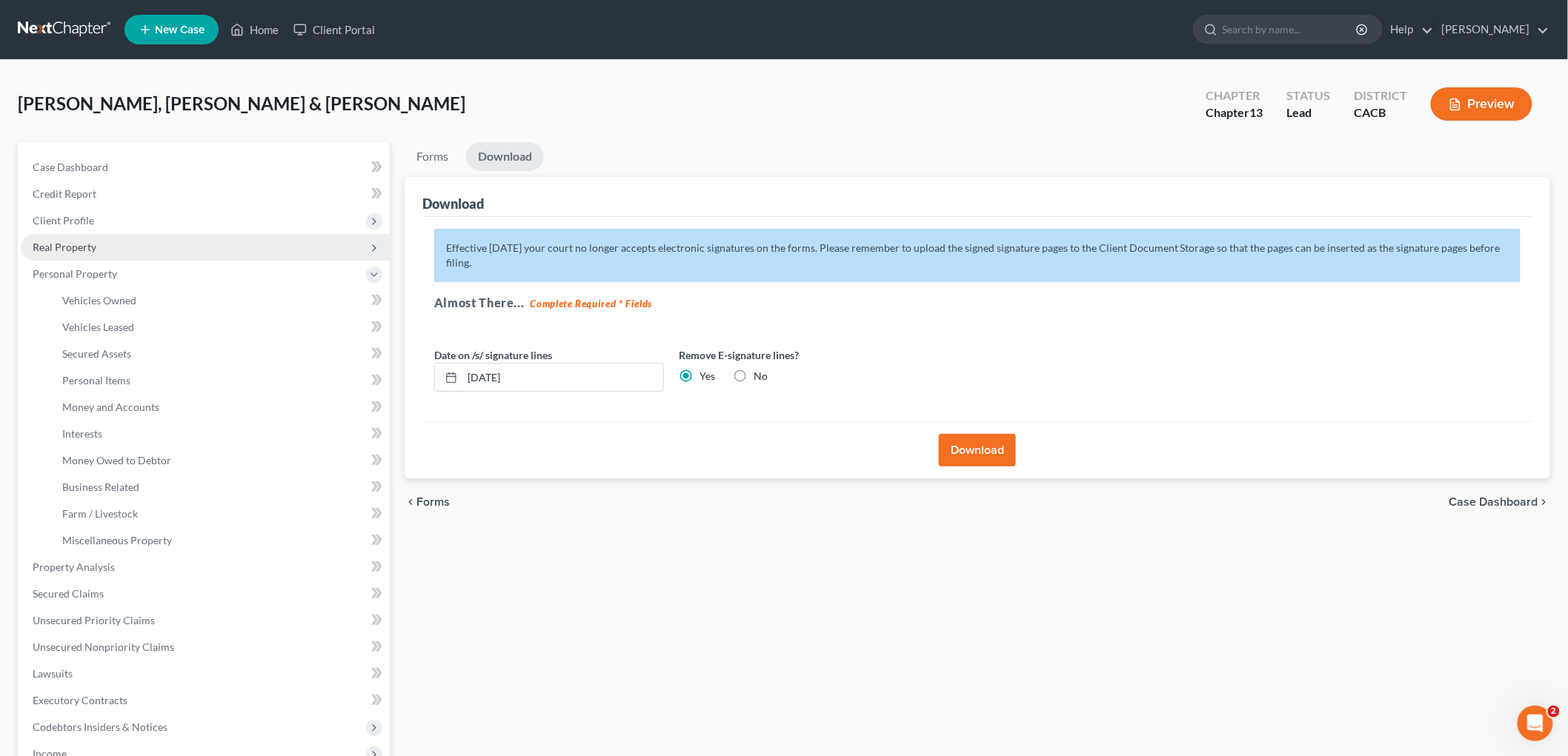
click at [79, 235] on span "Real Property" at bounding box center [205, 247] width 369 height 27
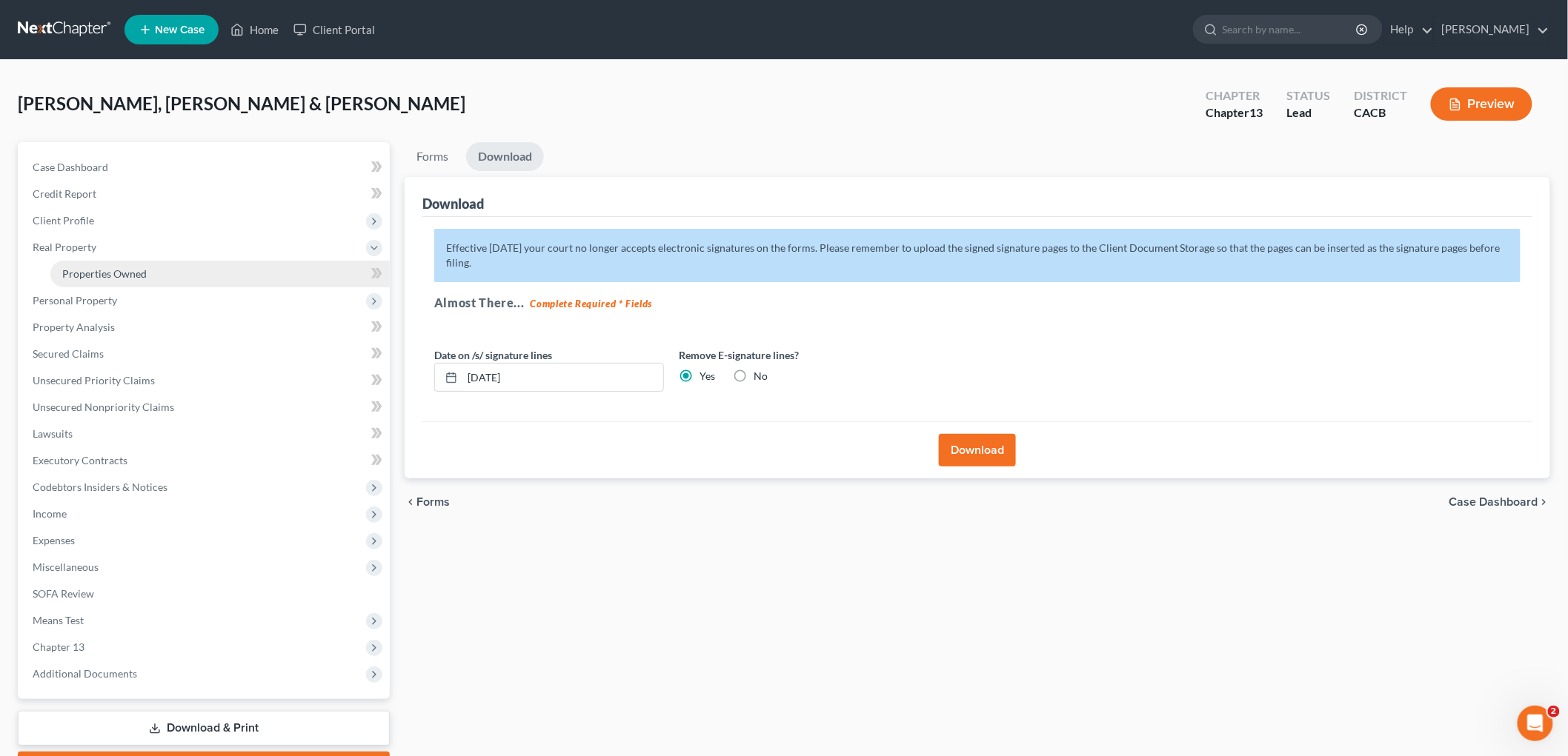
click at [96, 273] on span "Properties Owned" at bounding box center [104, 273] width 84 height 13
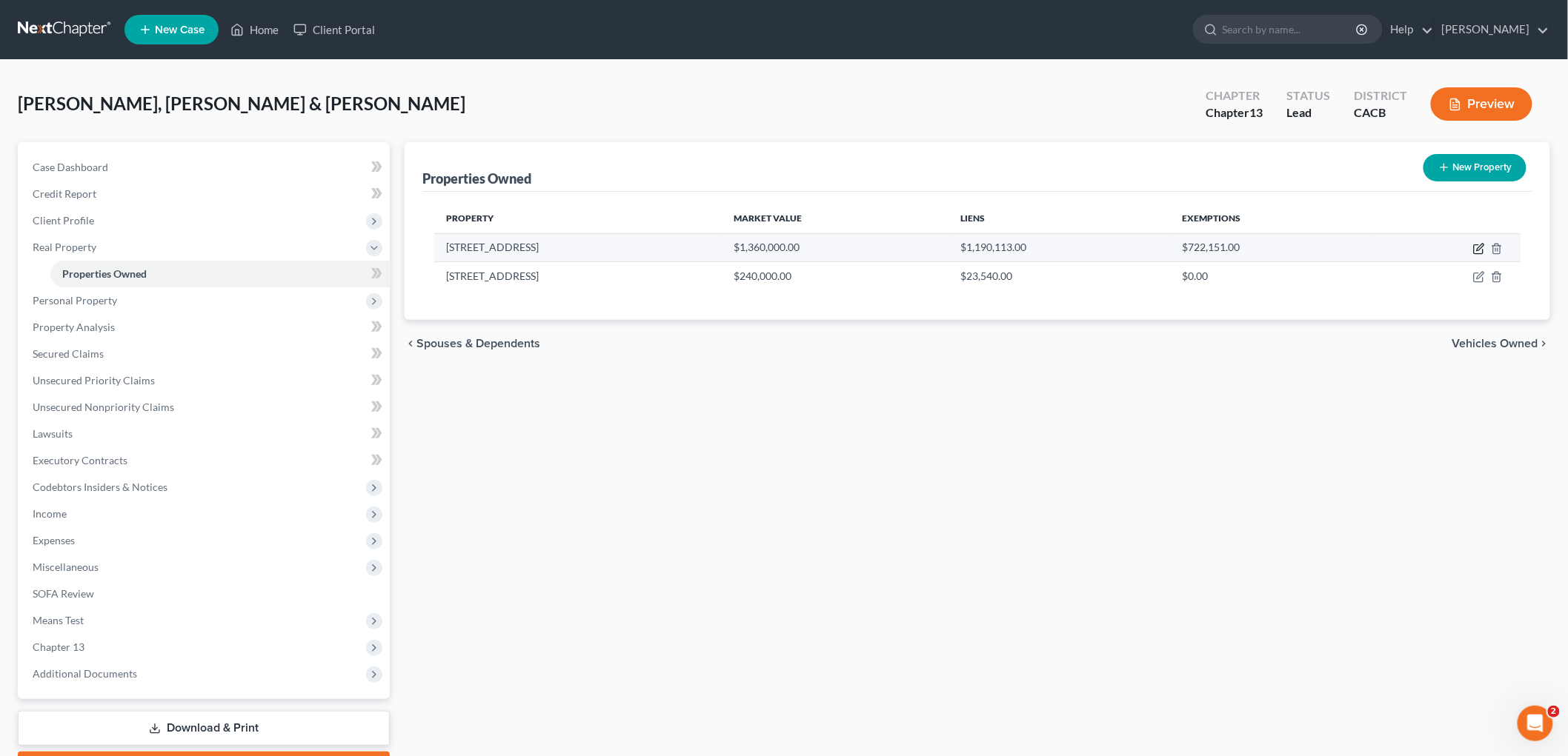
click at [1476, 243] on icon "button" at bounding box center [1479, 249] width 12 height 12
select select "4"
select select "0"
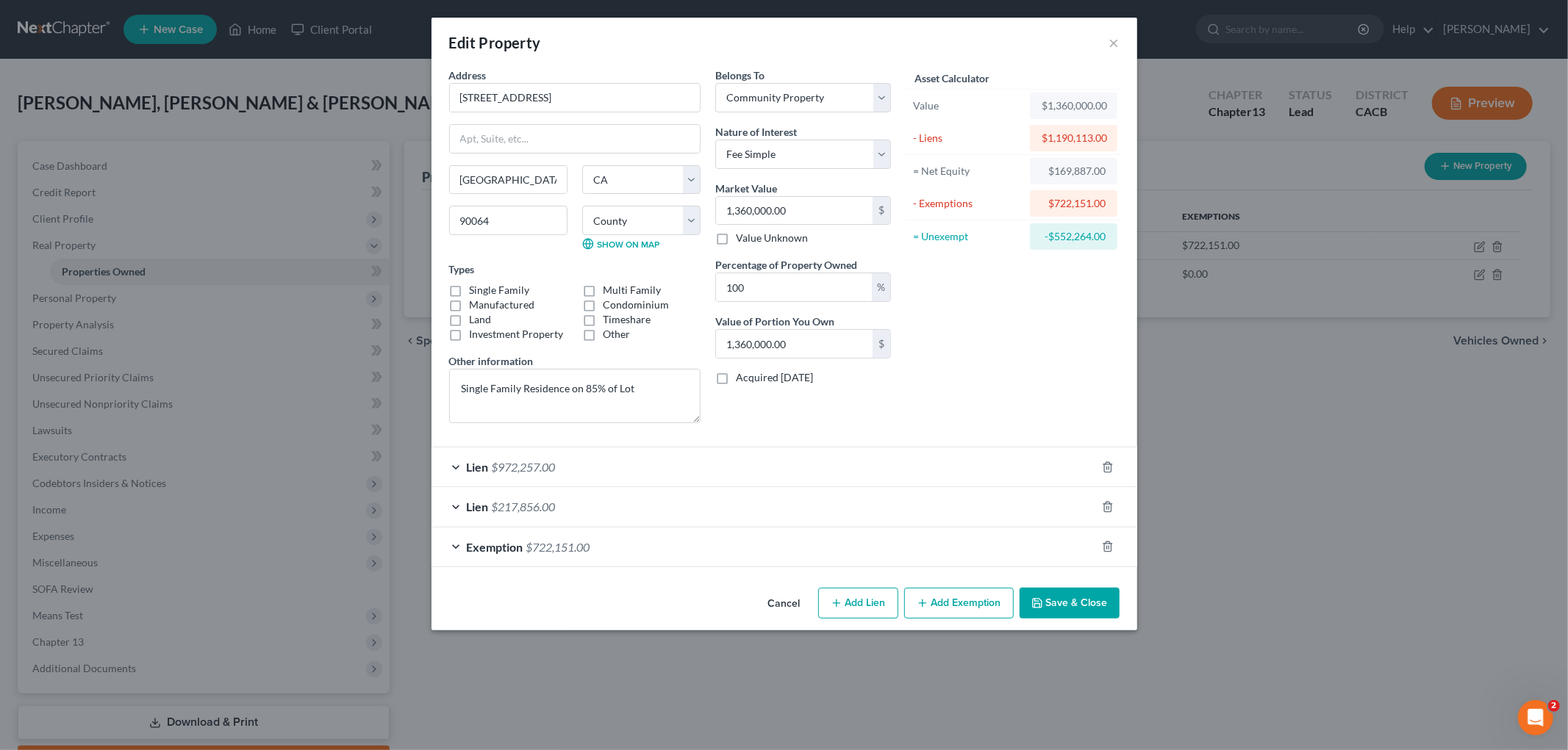
click at [444, 284] on div "Single Family" at bounding box center [508, 290] width 133 height 15
click at [470, 288] on label "Single Family" at bounding box center [500, 290] width 60 height 15
click at [476, 288] on input "Single Family" at bounding box center [480, 288] width 9 height 9
checkbox input "true"
click at [1072, 601] on button "Save & Close" at bounding box center [1070, 604] width 100 height 31
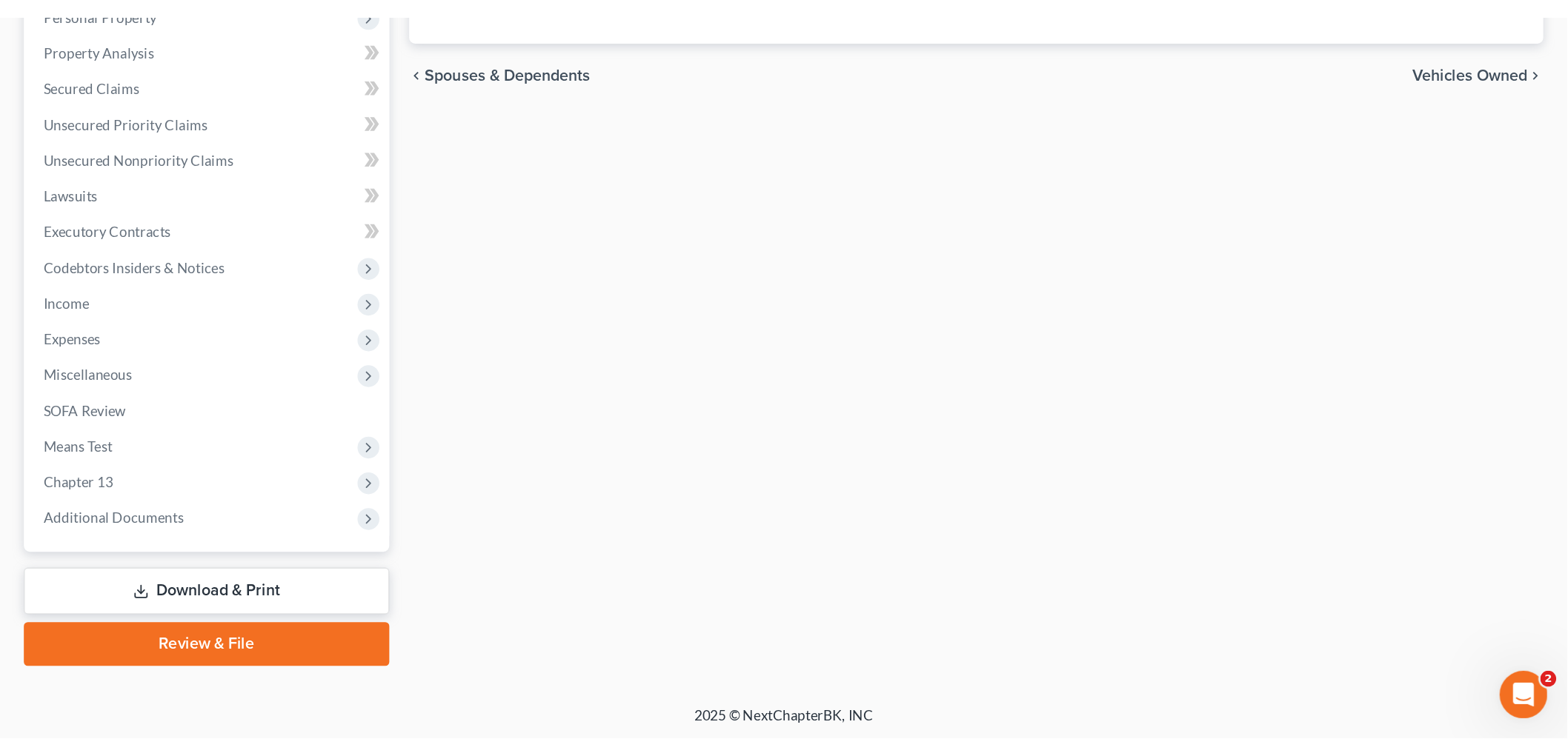
scroll to position [83, 0]
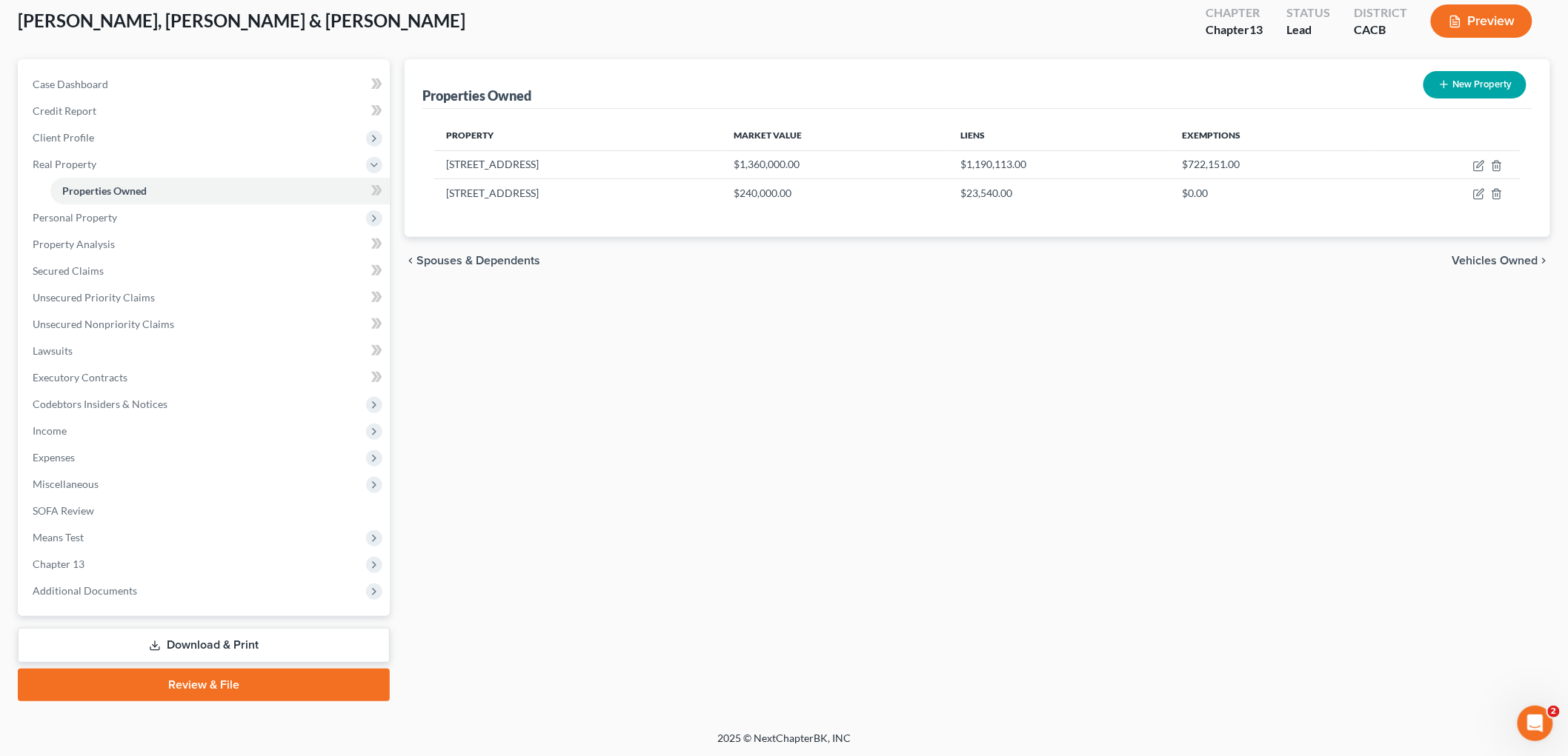
click at [161, 653] on link "Download & Print" at bounding box center [203, 646] width 372 height 35
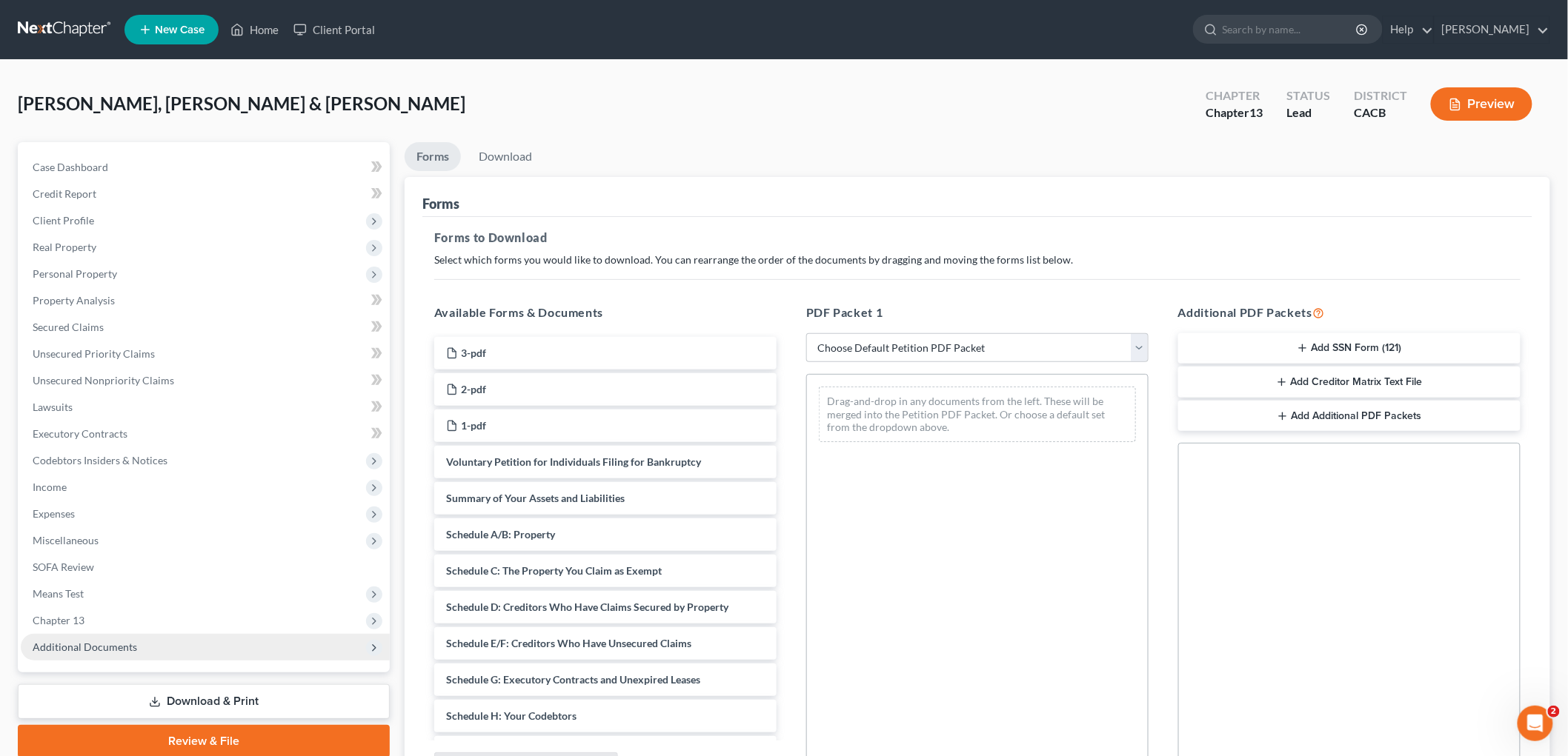
click at [97, 642] on span "Additional Documents" at bounding box center [85, 647] width 104 height 13
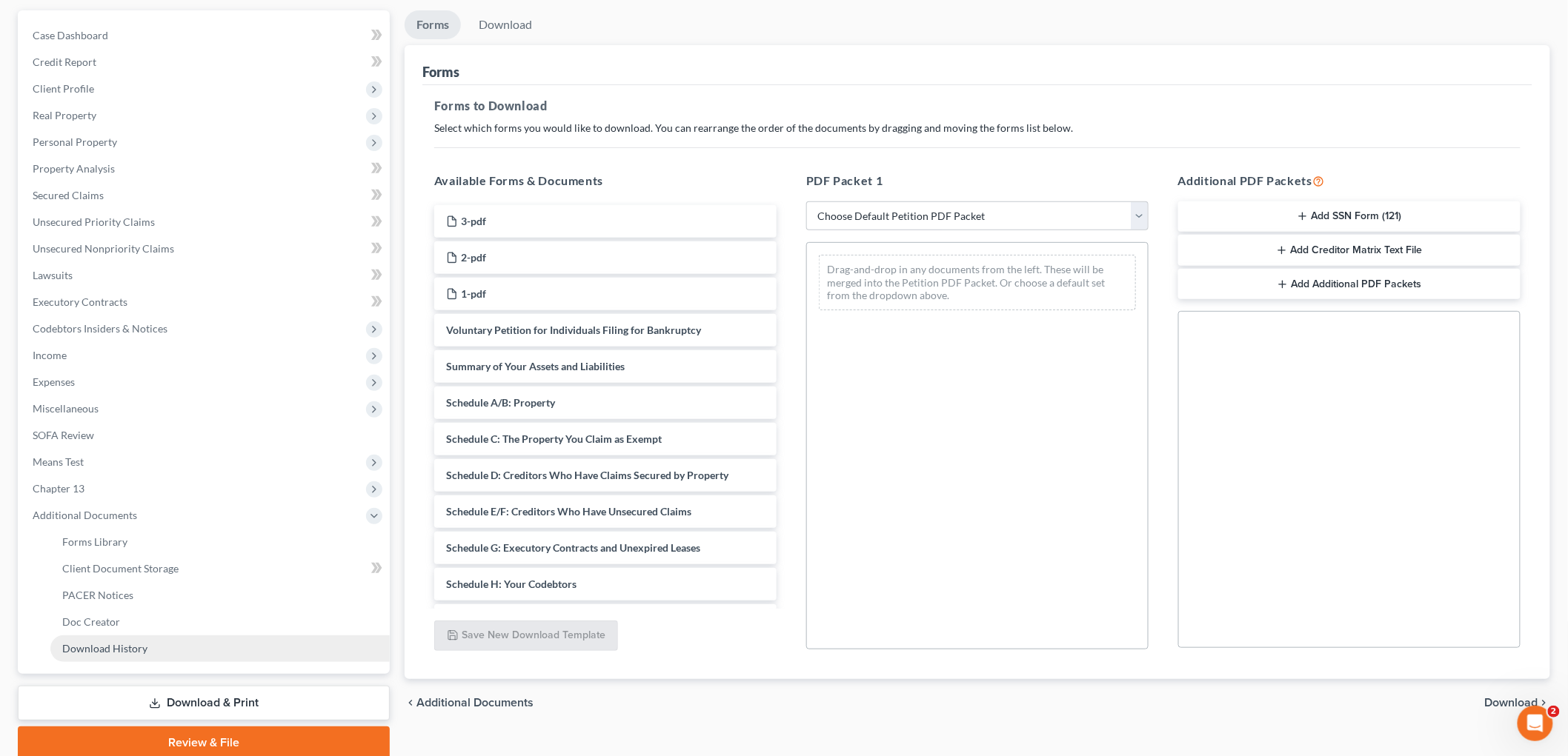
scroll to position [164, 0]
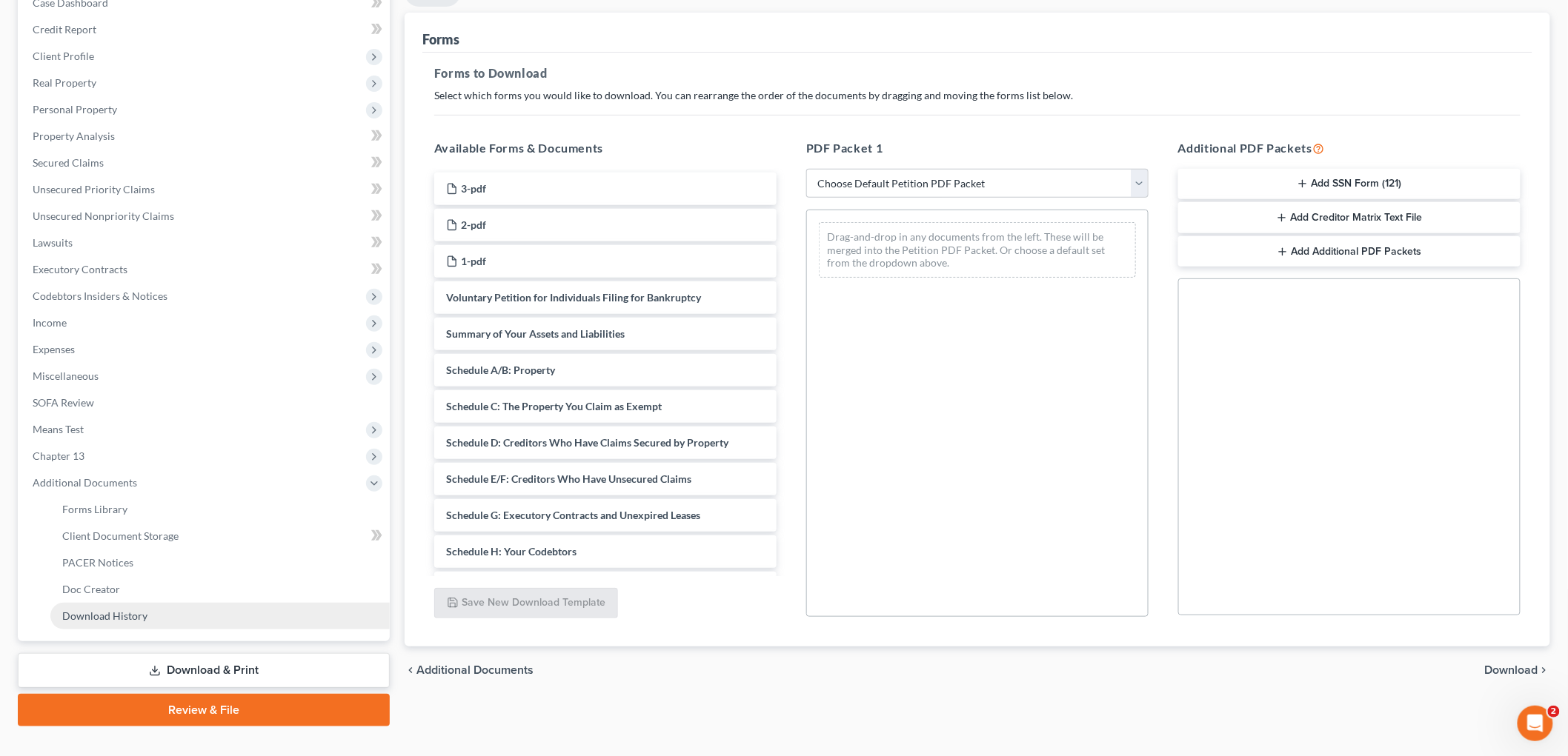
click at [121, 614] on span "Download History" at bounding box center [105, 615] width 85 height 13
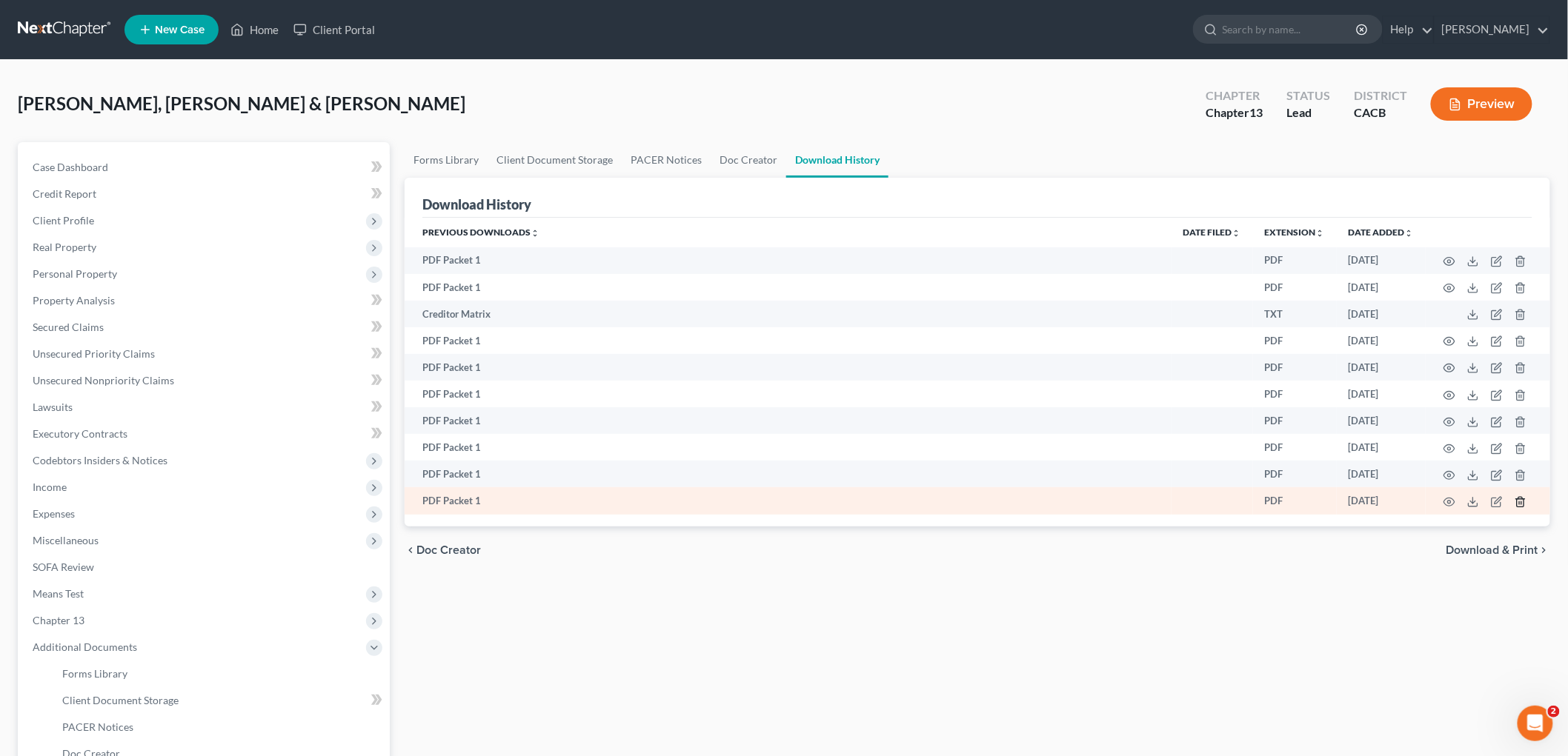
click at [1519, 504] on line "button" at bounding box center [1519, 503] width 0 height 3
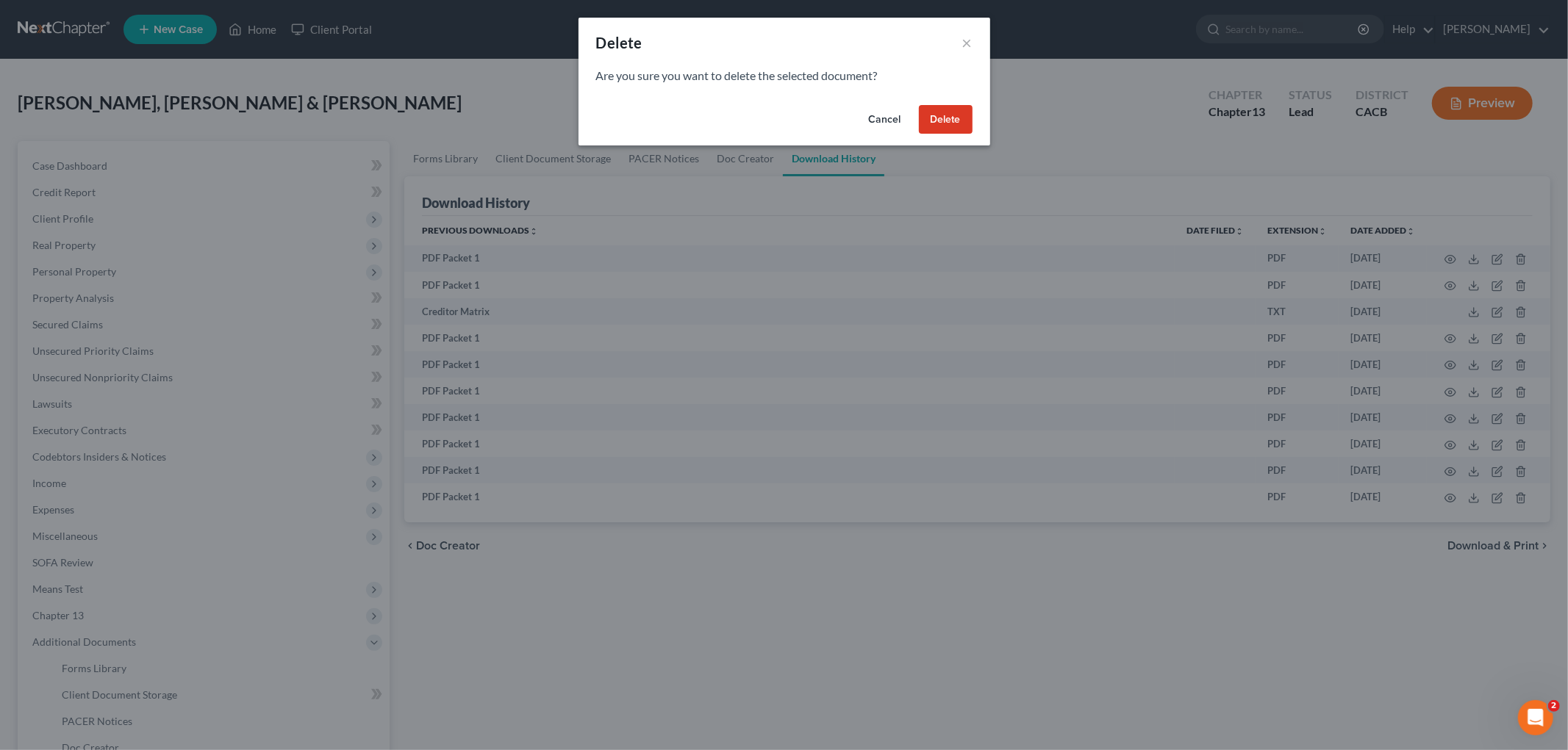
click at [947, 116] on button "Delete" at bounding box center [946, 120] width 53 height 29
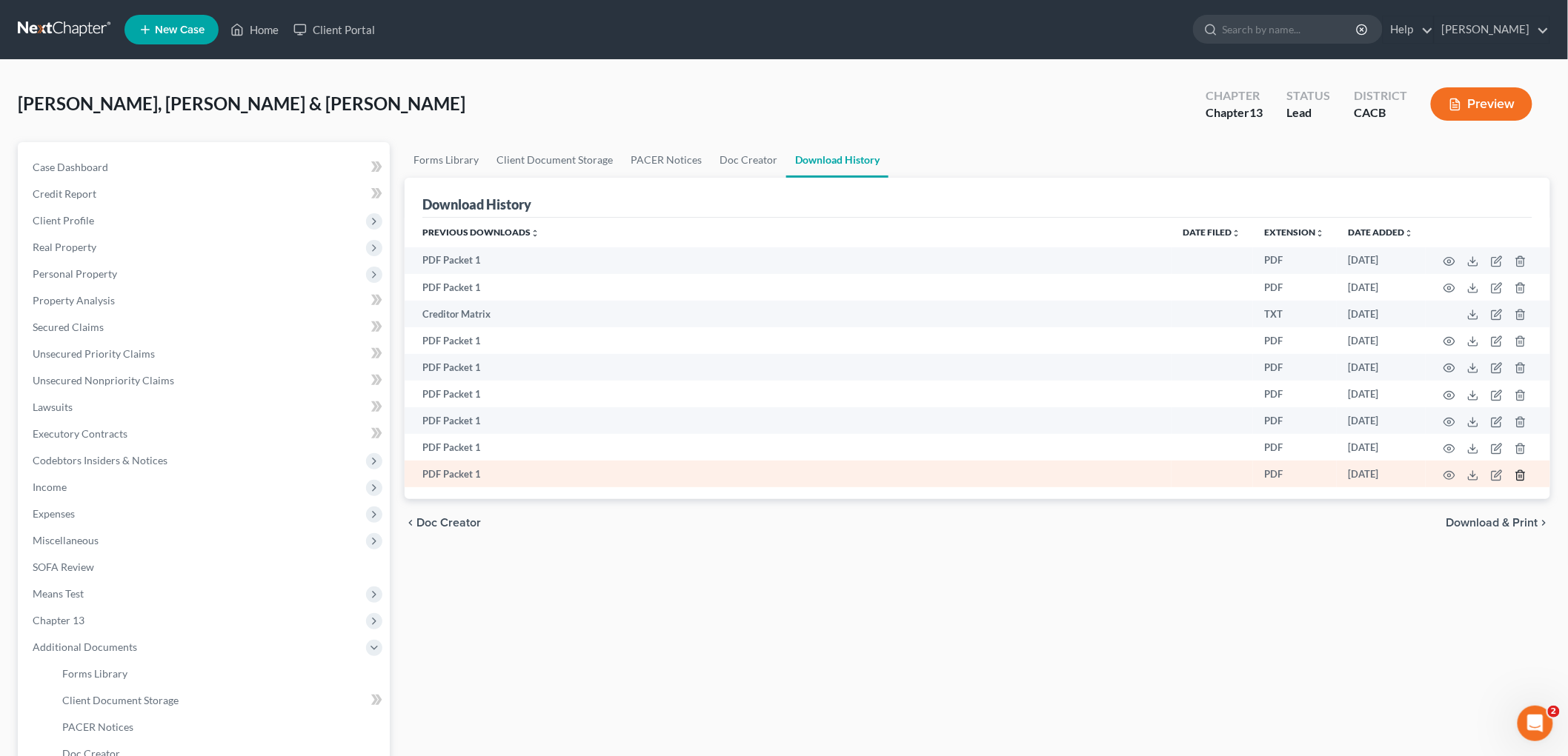
click at [1518, 480] on icon "button" at bounding box center [1520, 476] width 12 height 12
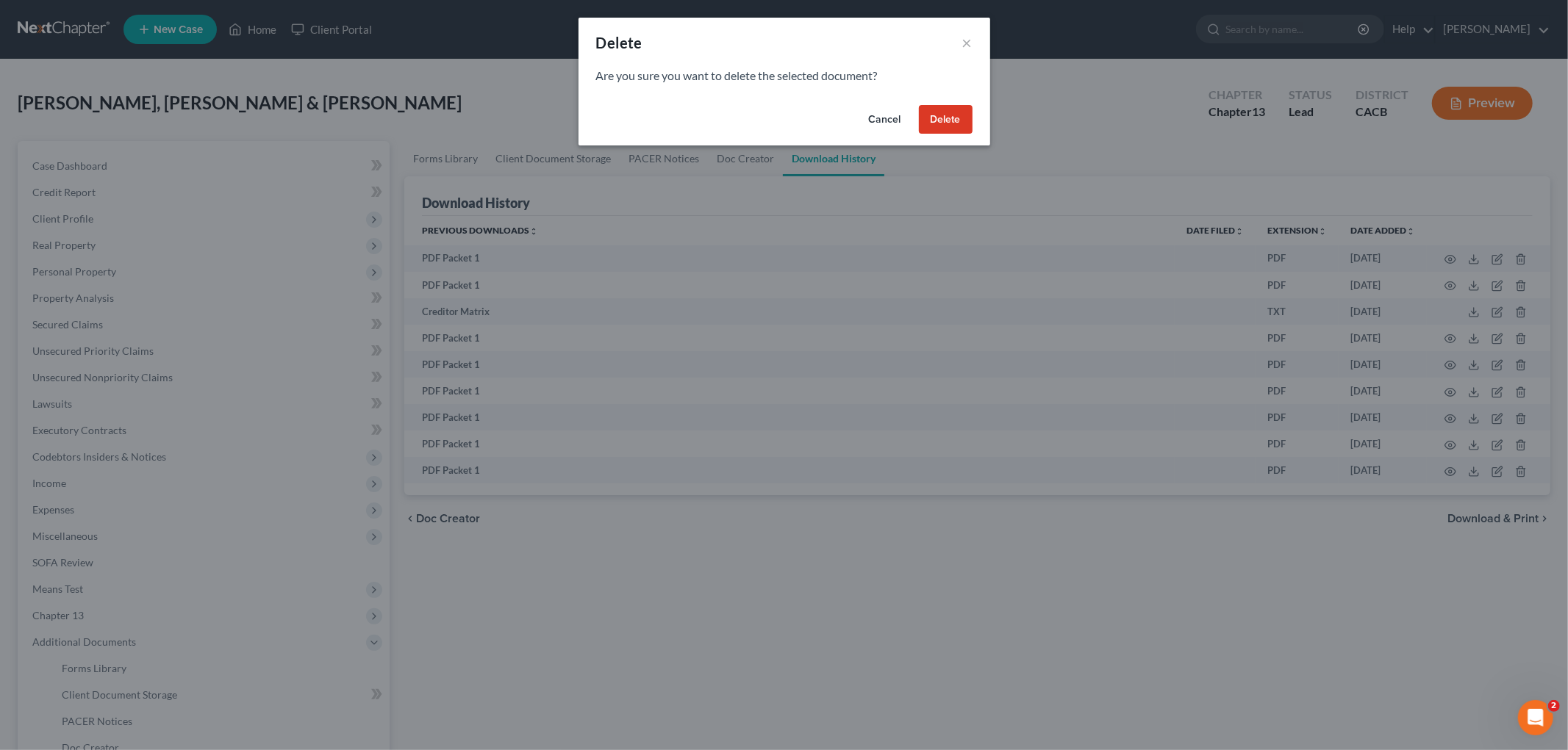
drag, startPoint x: 950, startPoint y: 113, endPoint x: 894, endPoint y: 127, distance: 57.7
click at [949, 113] on button "Delete" at bounding box center [946, 120] width 53 height 29
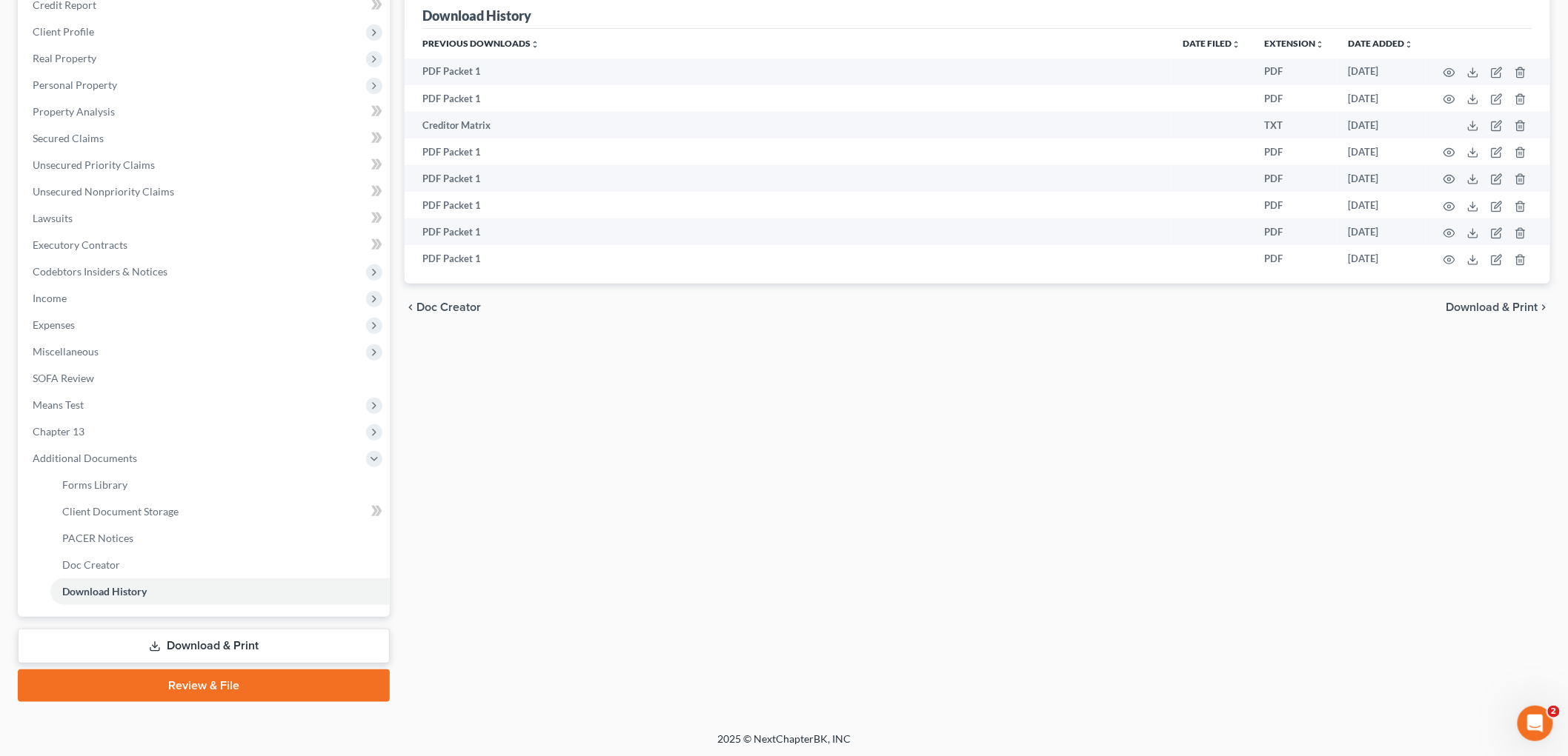
drag, startPoint x: 225, startPoint y: 645, endPoint x: 352, endPoint y: 648, distance: 127.0
click at [227, 645] on link "Download & Print" at bounding box center [203, 647] width 372 height 35
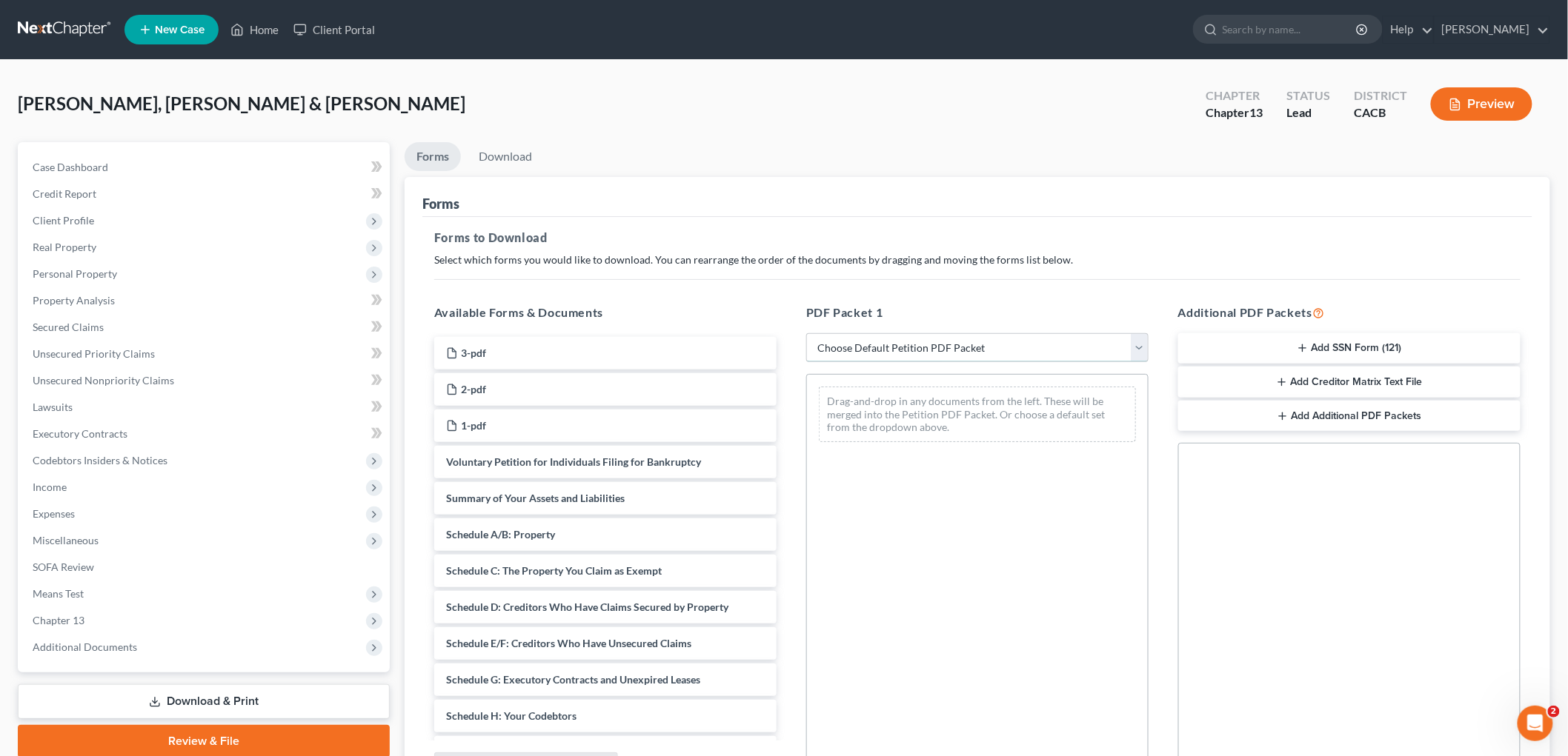
drag, startPoint x: 1009, startPoint y: 337, endPoint x: 993, endPoint y: 360, distance: 28.0
click at [1009, 337] on select "Choose Default Petition PDF Packet Complete Bankruptcy Petition (all forms and …" at bounding box center [978, 348] width 342 height 30
select select "7"
click at [807, 333] on select "Choose Default Petition PDF Packet Complete Bankruptcy Petition (all forms and …" at bounding box center [978, 348] width 342 height 30
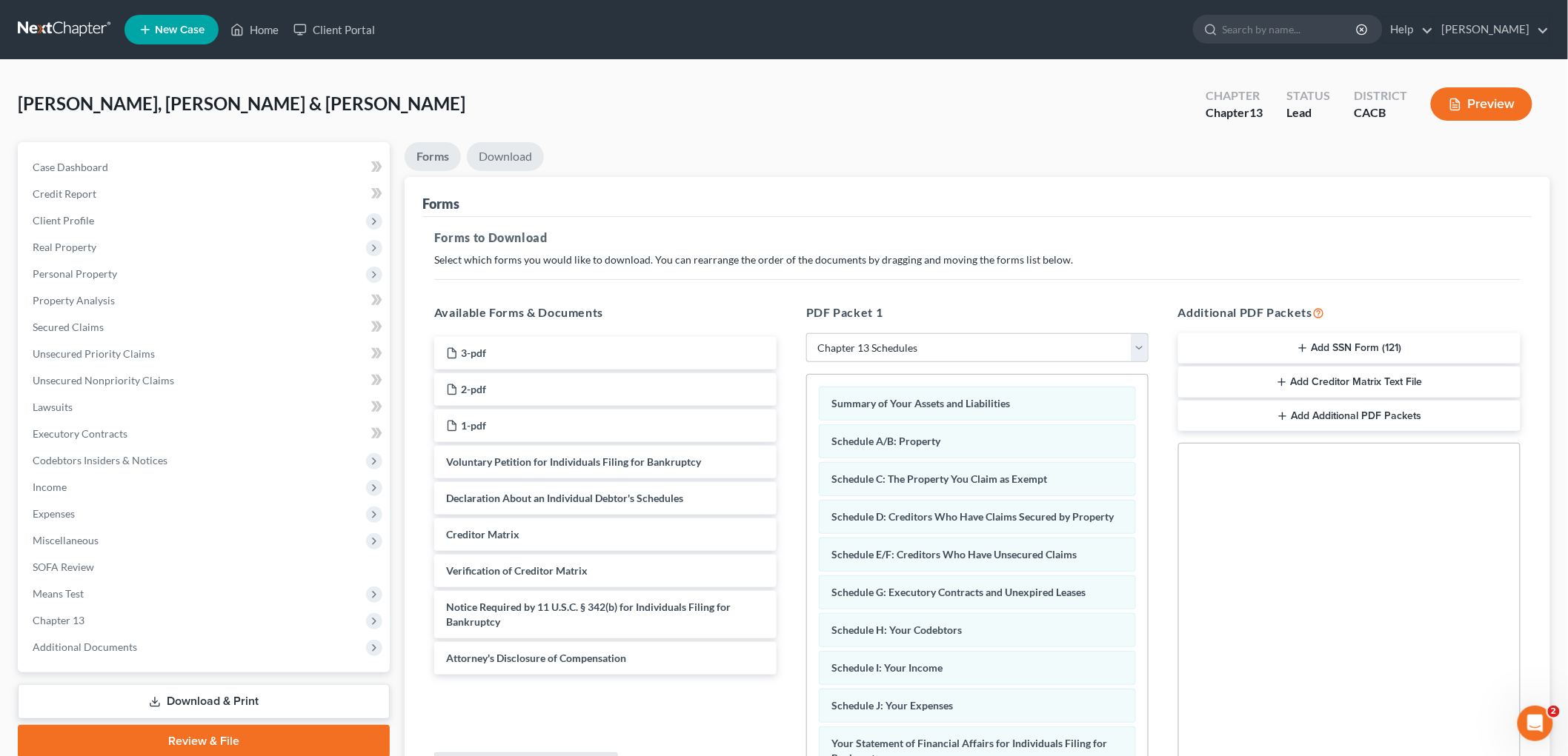
click at [515, 161] on link "Download" at bounding box center [505, 156] width 77 height 29
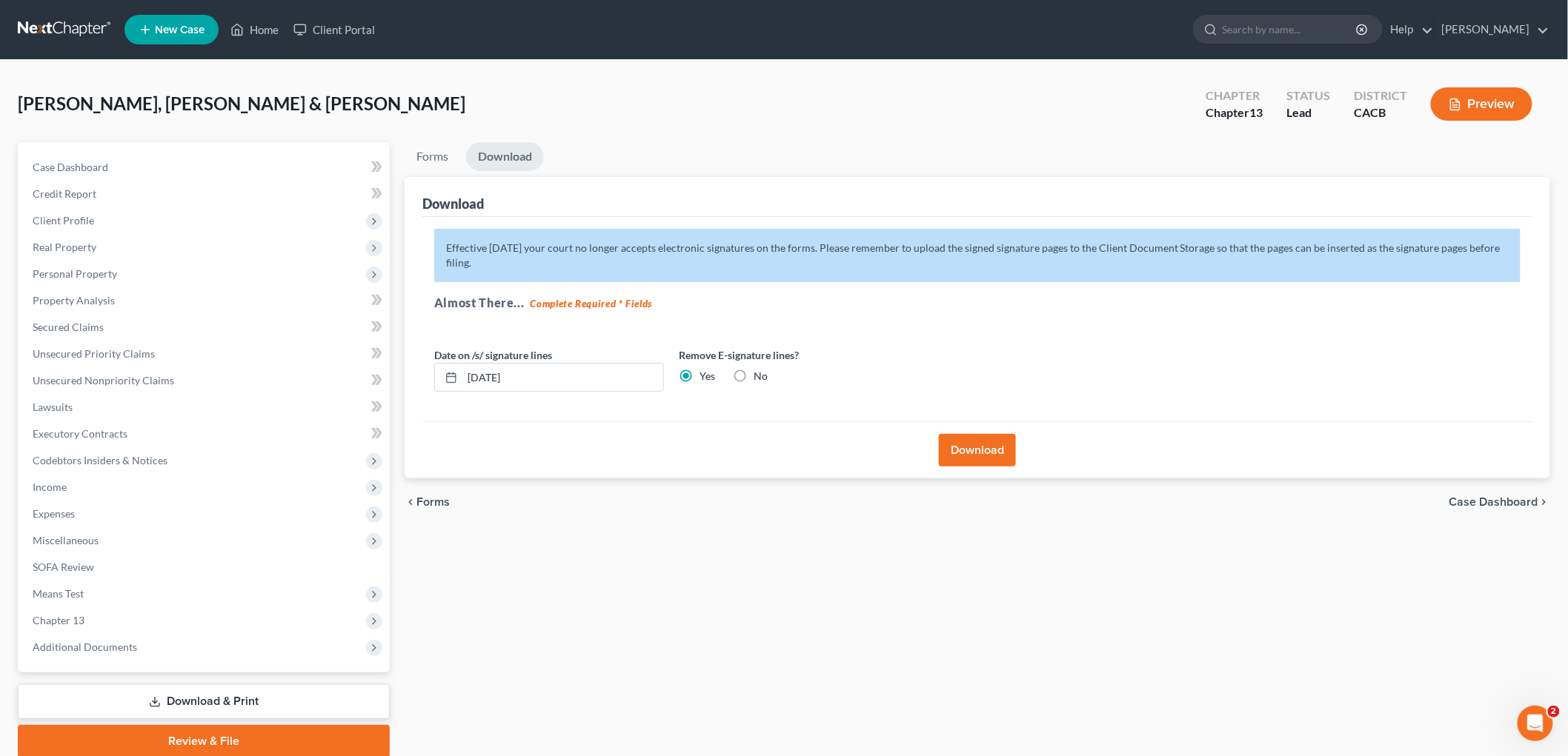
click at [978, 444] on button "Download" at bounding box center [977, 450] width 77 height 33
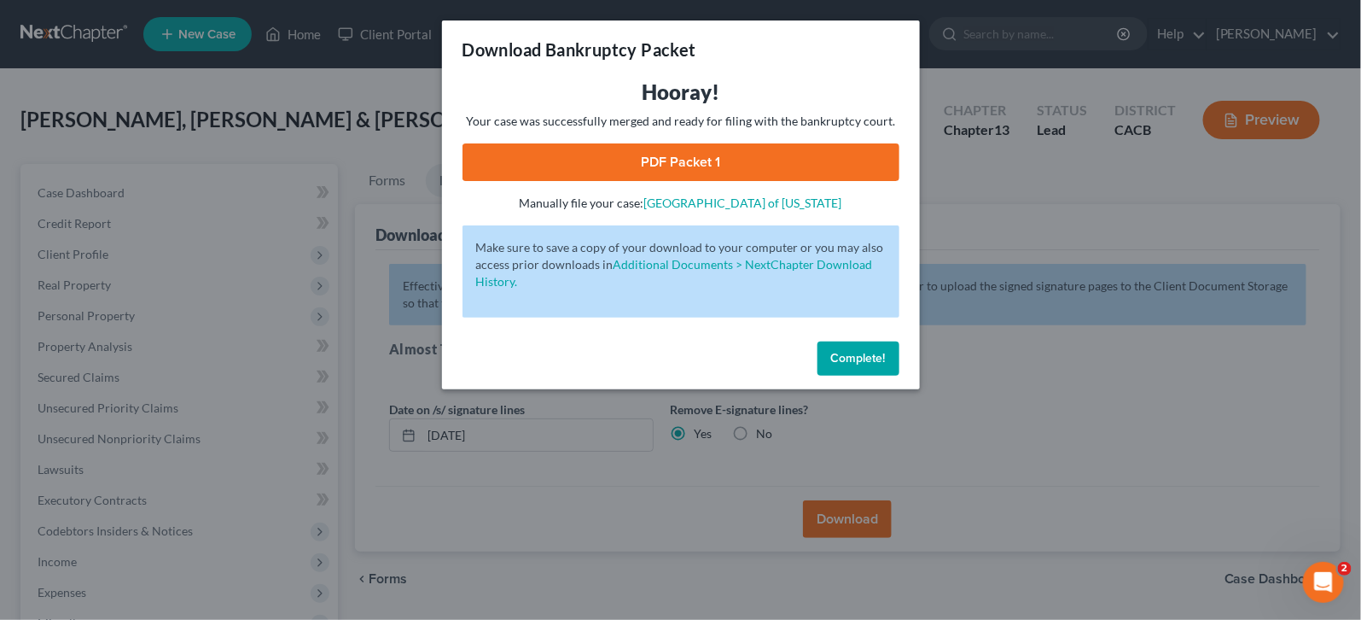
click at [765, 165] on link "PDF Packet 1" at bounding box center [681, 162] width 437 height 38
click at [1178, 285] on div "Download Bankruptcy Packet Hooray! Your case was successfully merged and ready …" at bounding box center [680, 310] width 1361 height 620
